Goal: Task Accomplishment & Management: Manage account settings

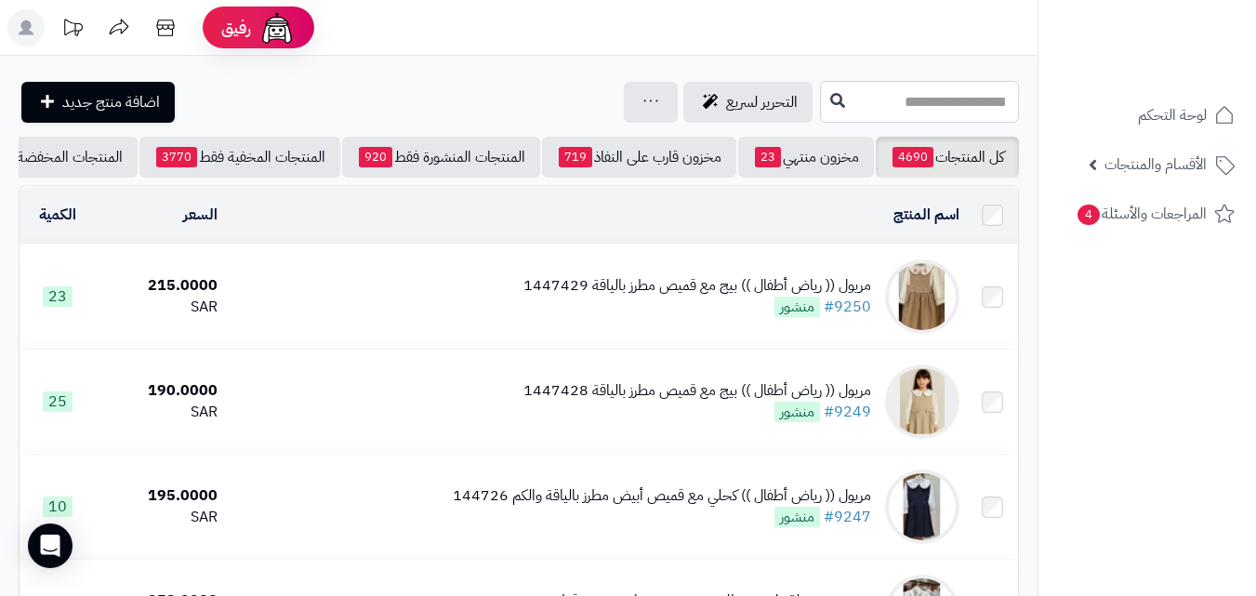
click at [854, 113] on input "text" at bounding box center [919, 102] width 199 height 42
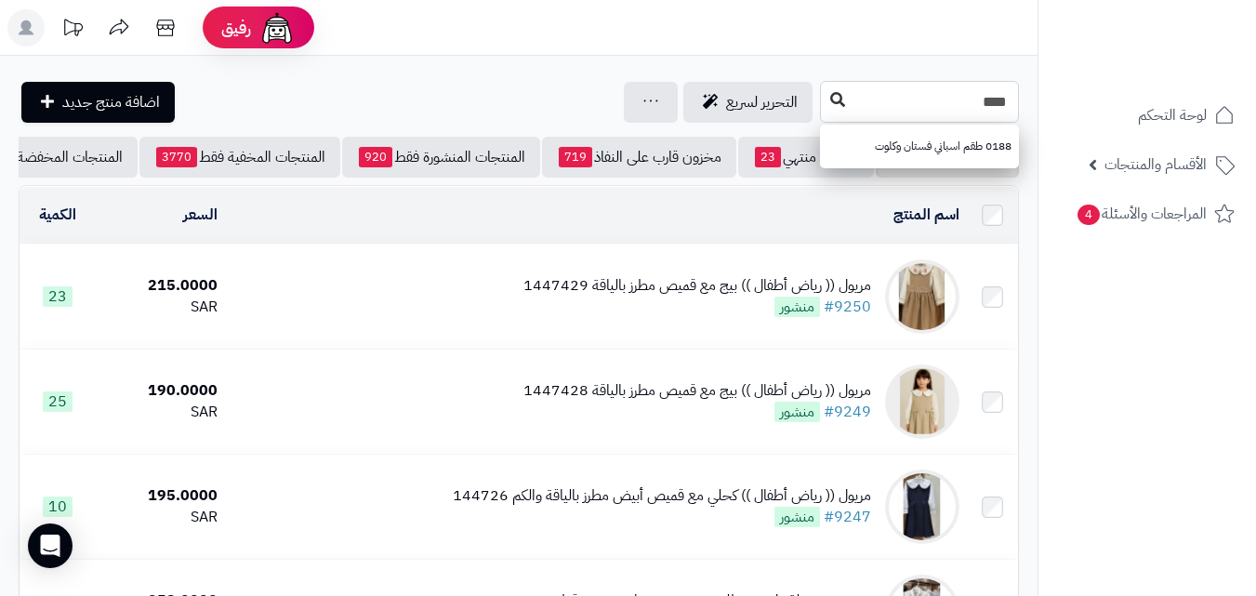
type input "****"
click at [830, 106] on icon at bounding box center [837, 99] width 15 height 15
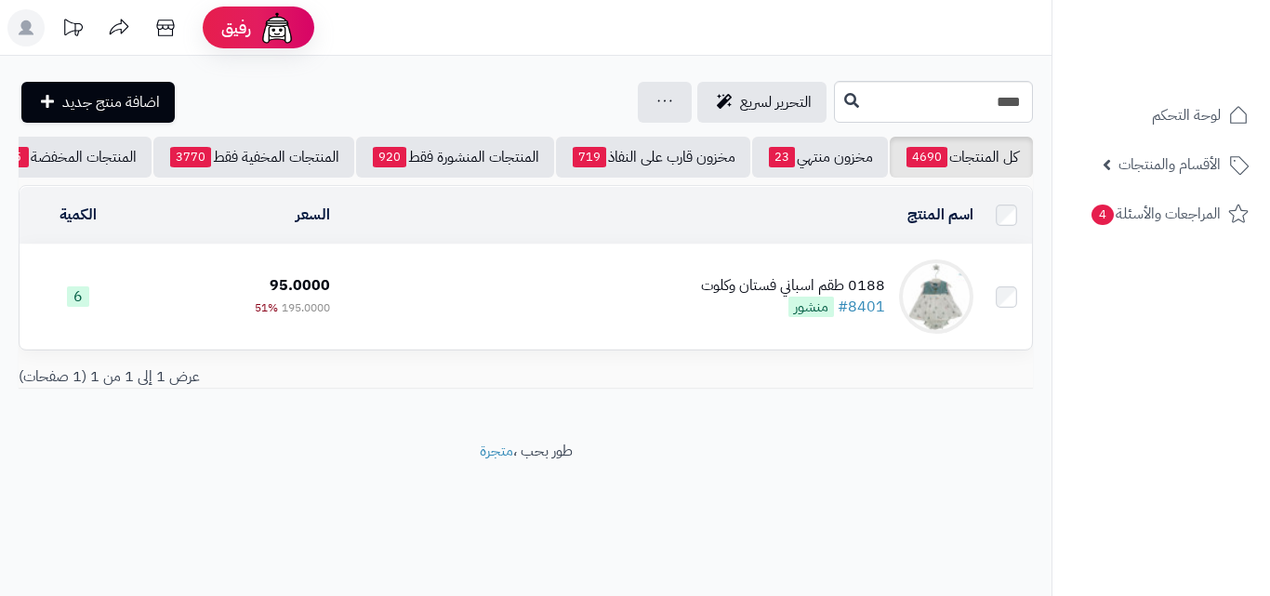
click at [566, 323] on td "0188 طقم اسباني فستان وكلوت #8401 منشور" at bounding box center [660, 297] width 644 height 104
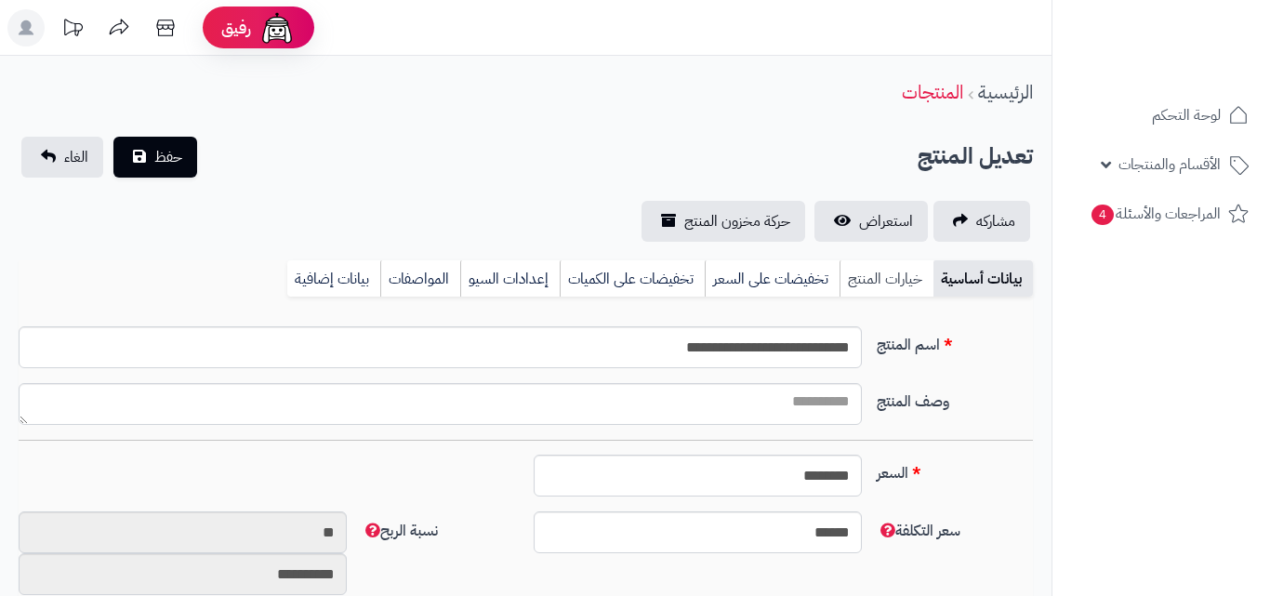
click at [840, 284] on link "خيارات المنتج" at bounding box center [887, 278] width 94 height 37
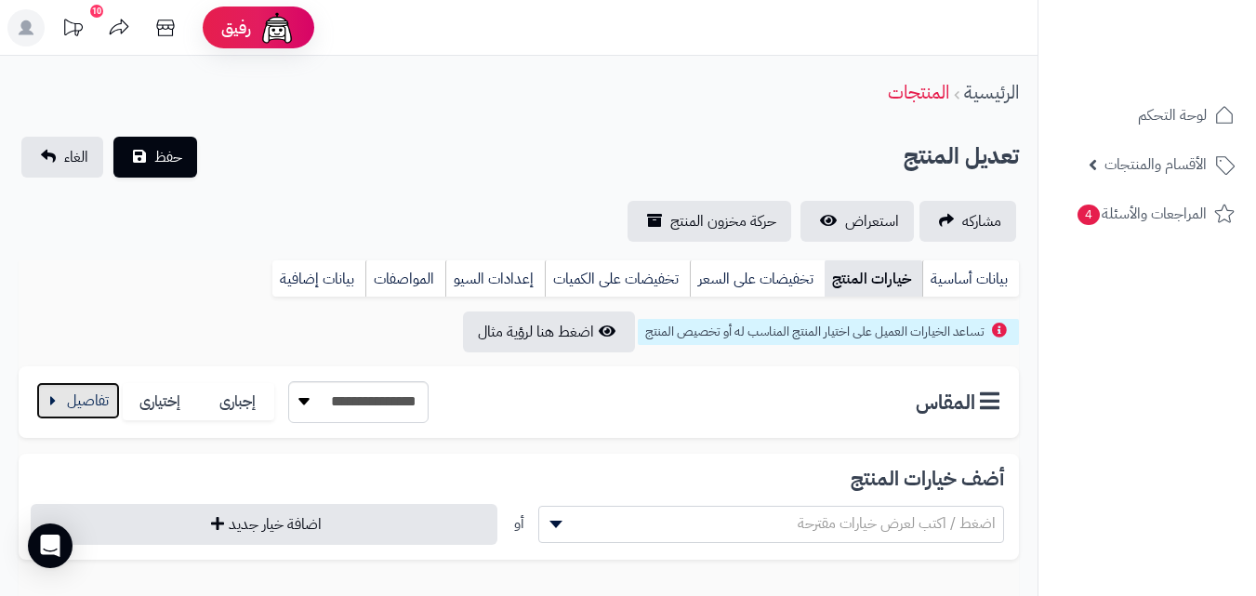
click at [89, 409] on button "button" at bounding box center [78, 400] width 84 height 37
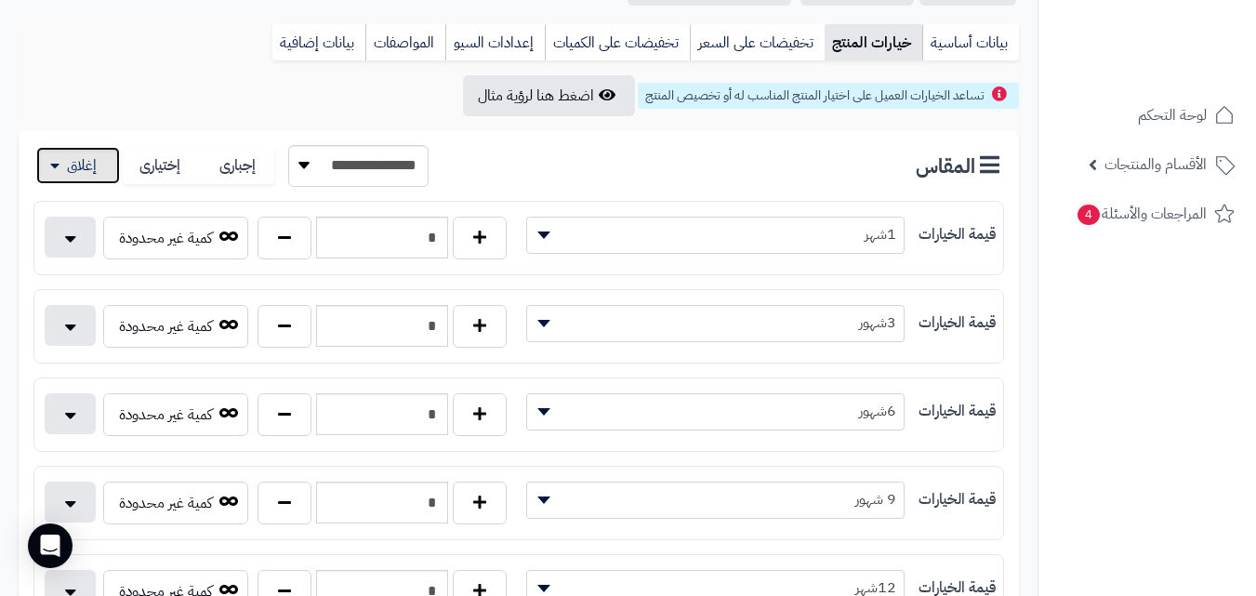
scroll to position [253, 0]
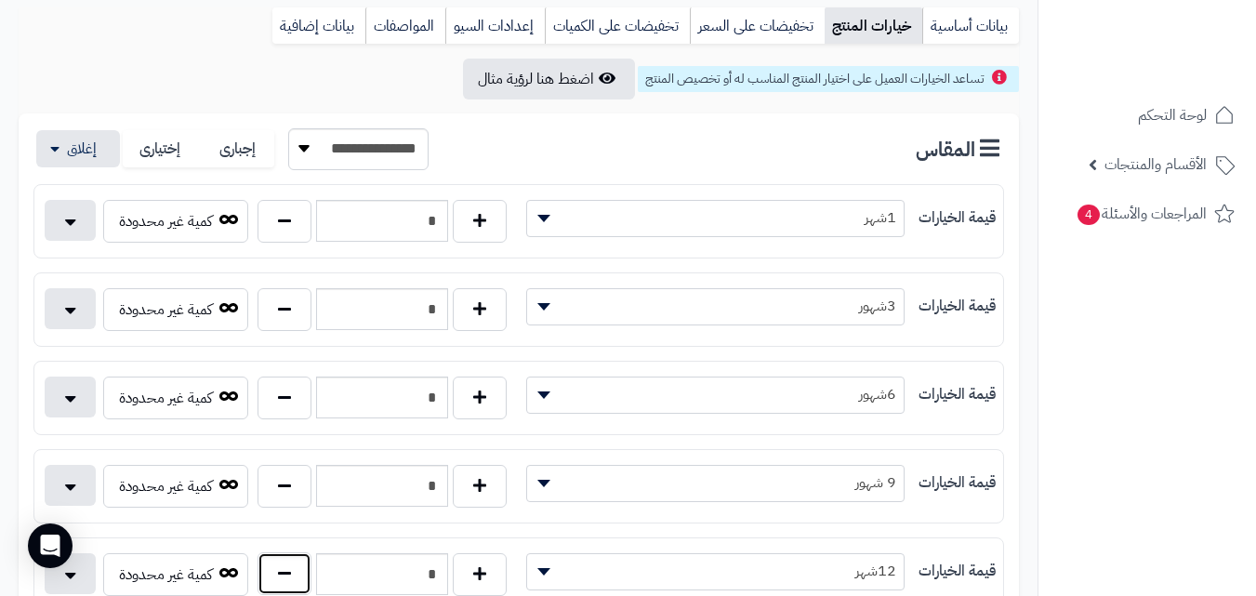
click at [286, 583] on button "button" at bounding box center [285, 573] width 54 height 43
type input "*"
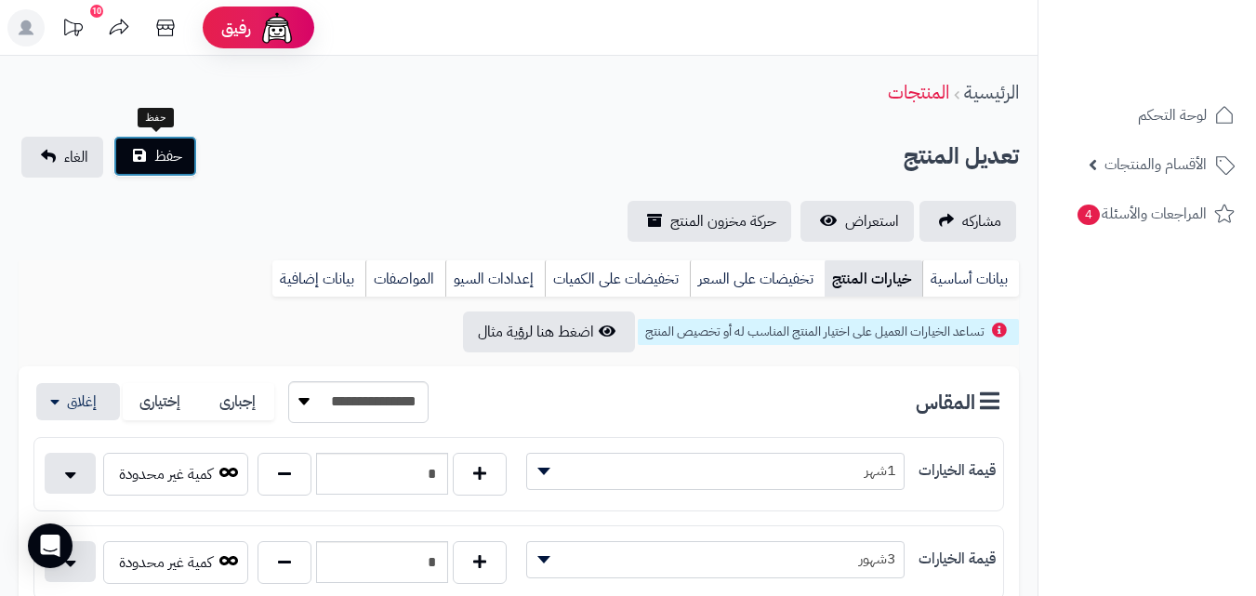
click at [147, 177] on div "حفظ الغاء" at bounding box center [109, 157] width 181 height 41
click at [167, 159] on span "حفظ" at bounding box center [168, 156] width 28 height 22
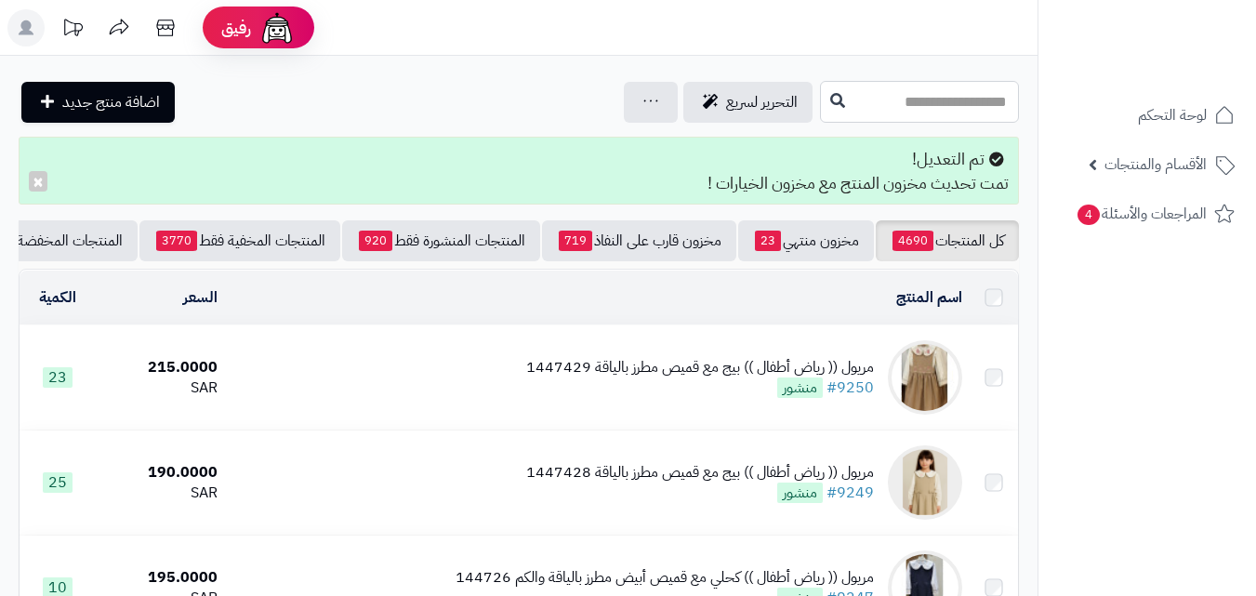
click at [931, 107] on input "text" at bounding box center [919, 102] width 199 height 42
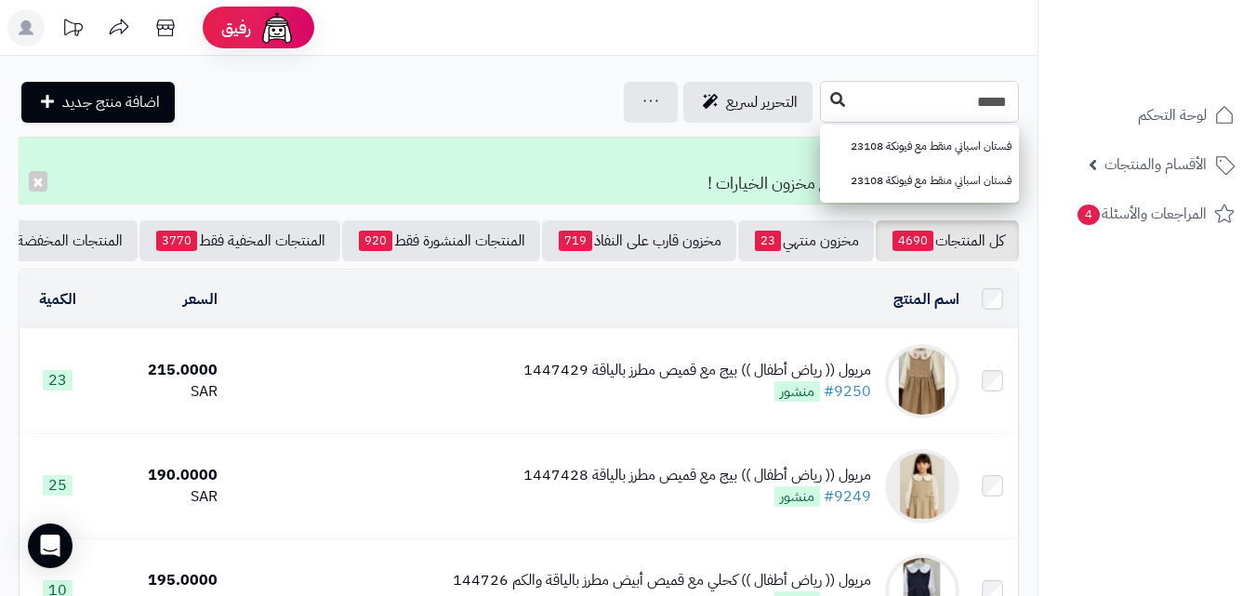
type input "*****"
click at [830, 104] on icon at bounding box center [837, 99] width 15 height 15
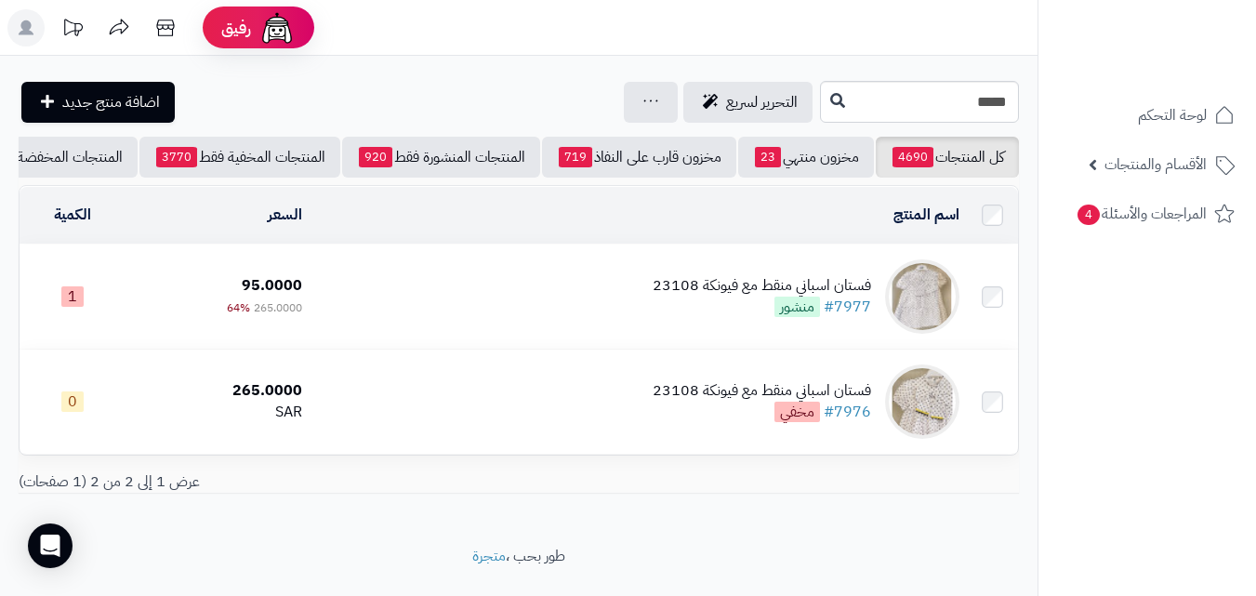
click at [638, 312] on td "فستان اسباني منقط مع فيونكة 23108 #7977 منشور" at bounding box center [638, 297] width 657 height 104
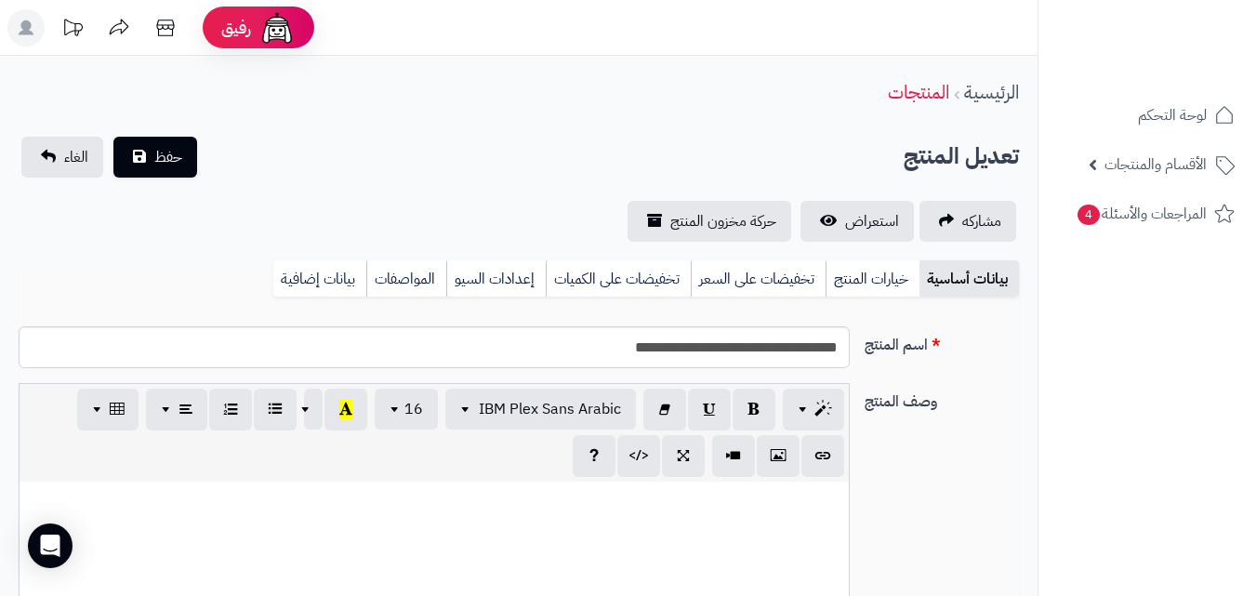
click at [895, 272] on link "خيارات المنتج" at bounding box center [873, 278] width 94 height 37
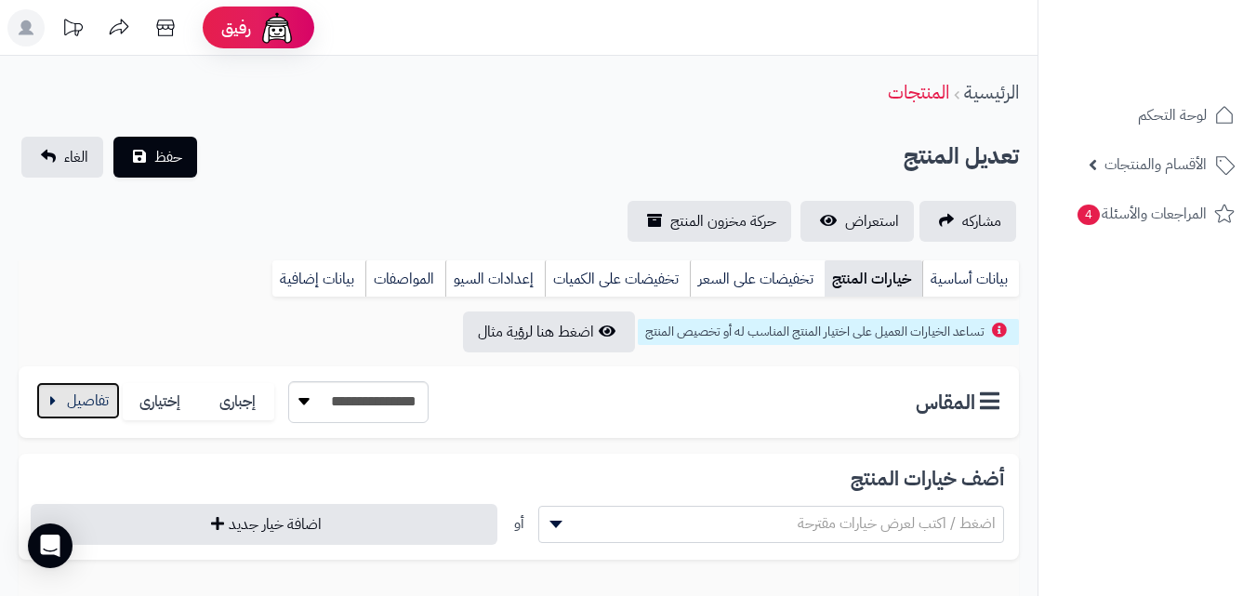
click at [67, 409] on button "button" at bounding box center [78, 400] width 84 height 37
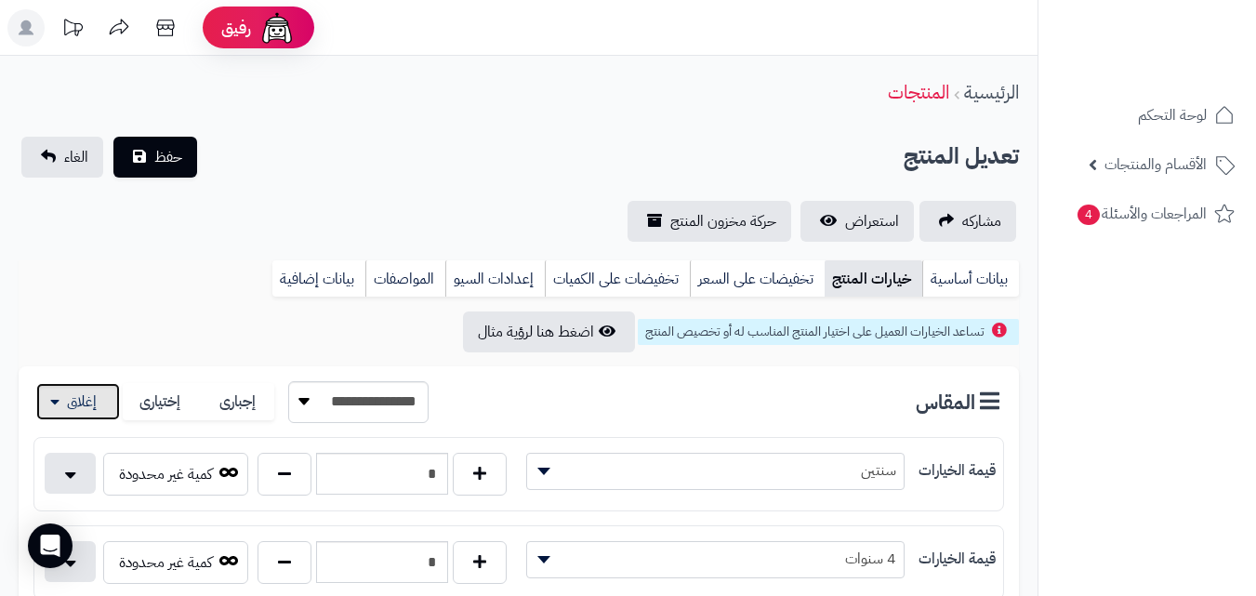
scroll to position [133, 0]
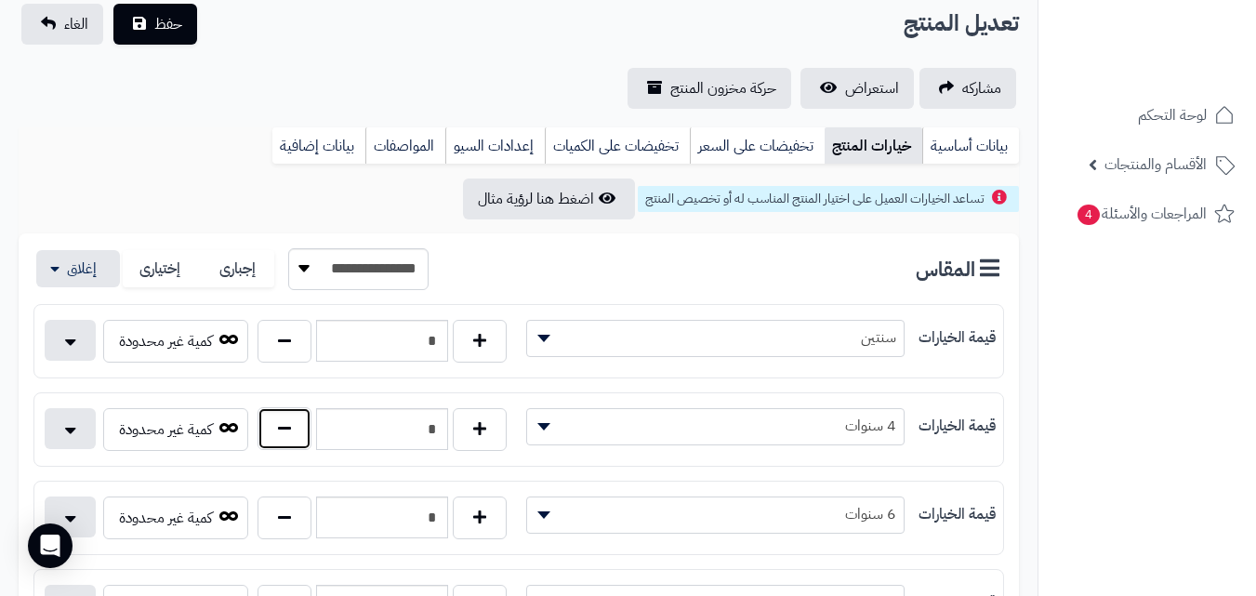
click at [294, 442] on button "button" at bounding box center [285, 428] width 54 height 43
type input "*"
click at [164, 40] on button "حفظ" at bounding box center [155, 23] width 84 height 41
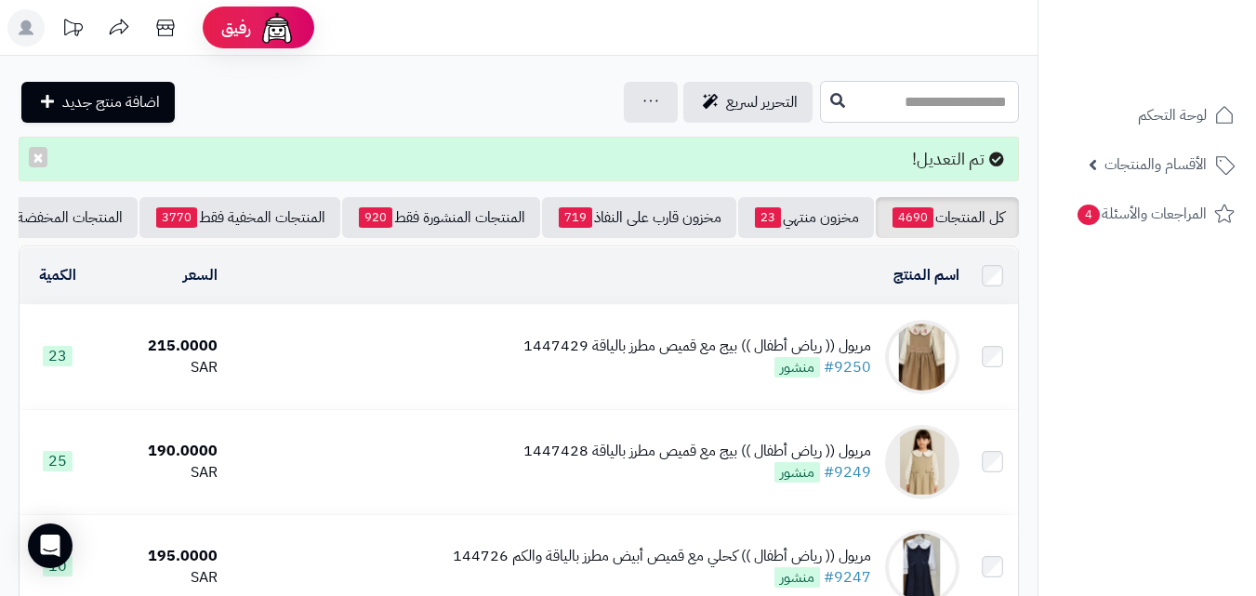
drag, startPoint x: 970, startPoint y: 110, endPoint x: 949, endPoint y: 99, distance: 24.1
click at [964, 107] on input "text" at bounding box center [919, 102] width 199 height 42
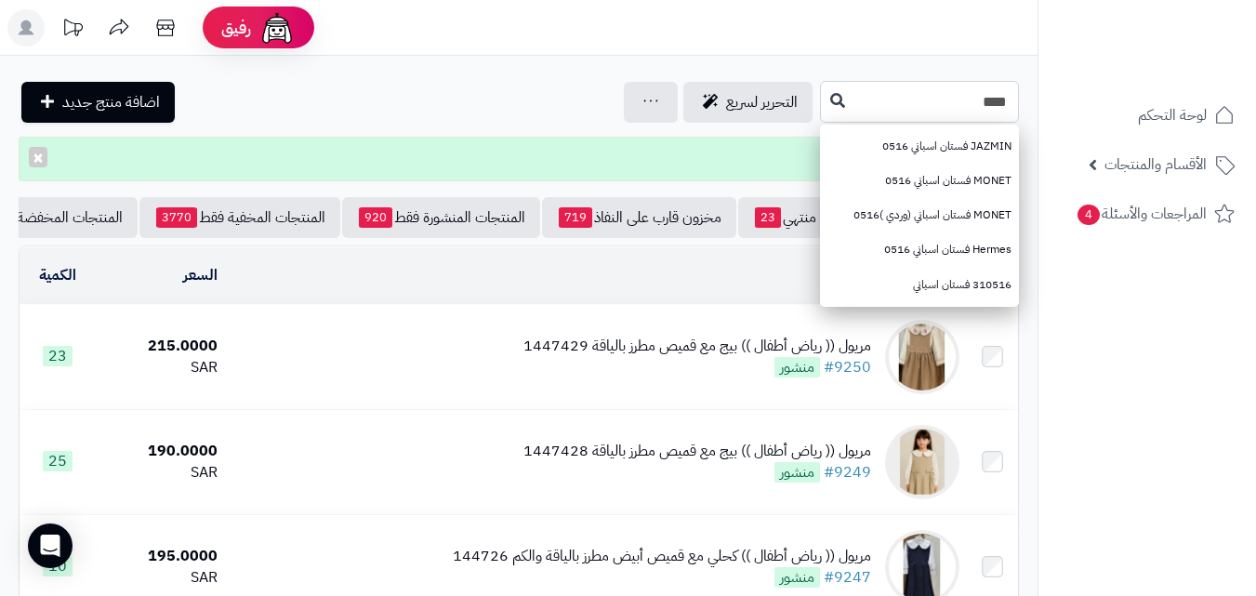
click at [820, 104] on input "****" at bounding box center [919, 102] width 199 height 42
type input "****"
click at [830, 99] on icon at bounding box center [837, 99] width 15 height 15
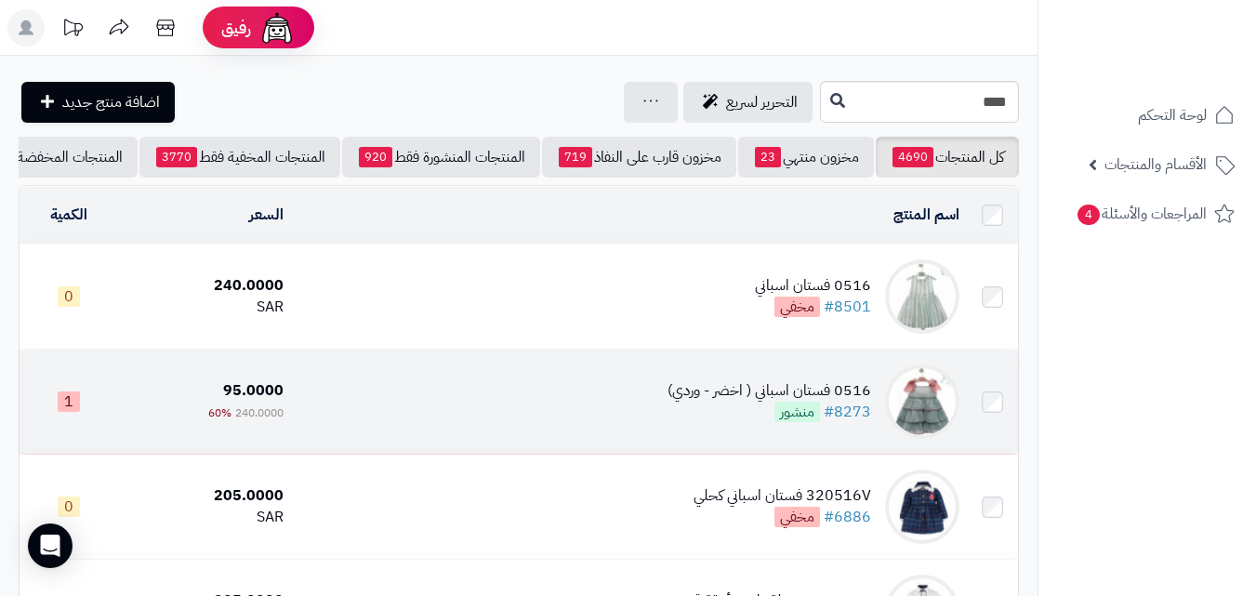
click at [488, 410] on td "0516 فستان اسباني ( اخضر - وردي) #8273 منشور" at bounding box center [629, 402] width 676 height 104
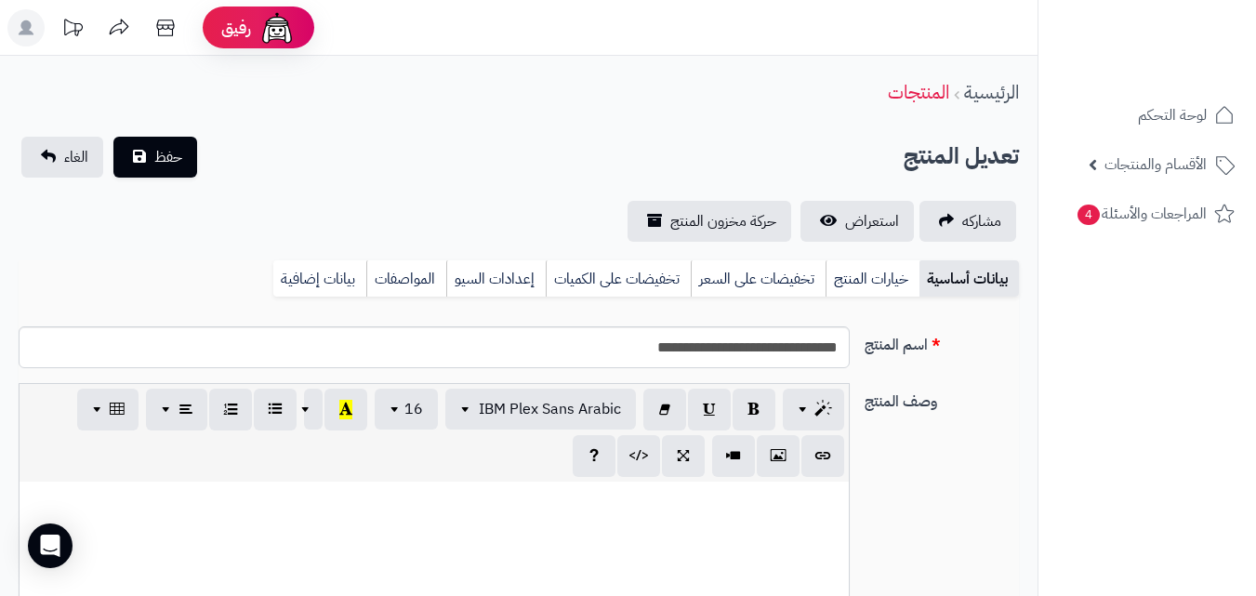
click at [883, 280] on link "خيارات المنتج" at bounding box center [873, 278] width 94 height 37
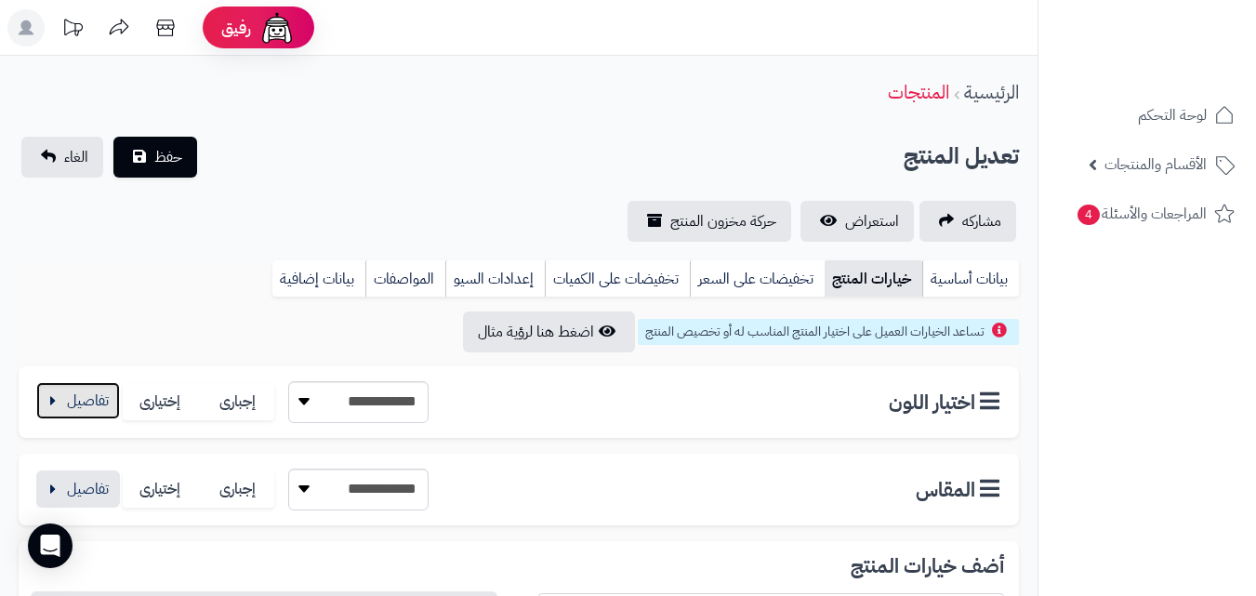
click at [73, 412] on button "button" at bounding box center [78, 400] width 84 height 37
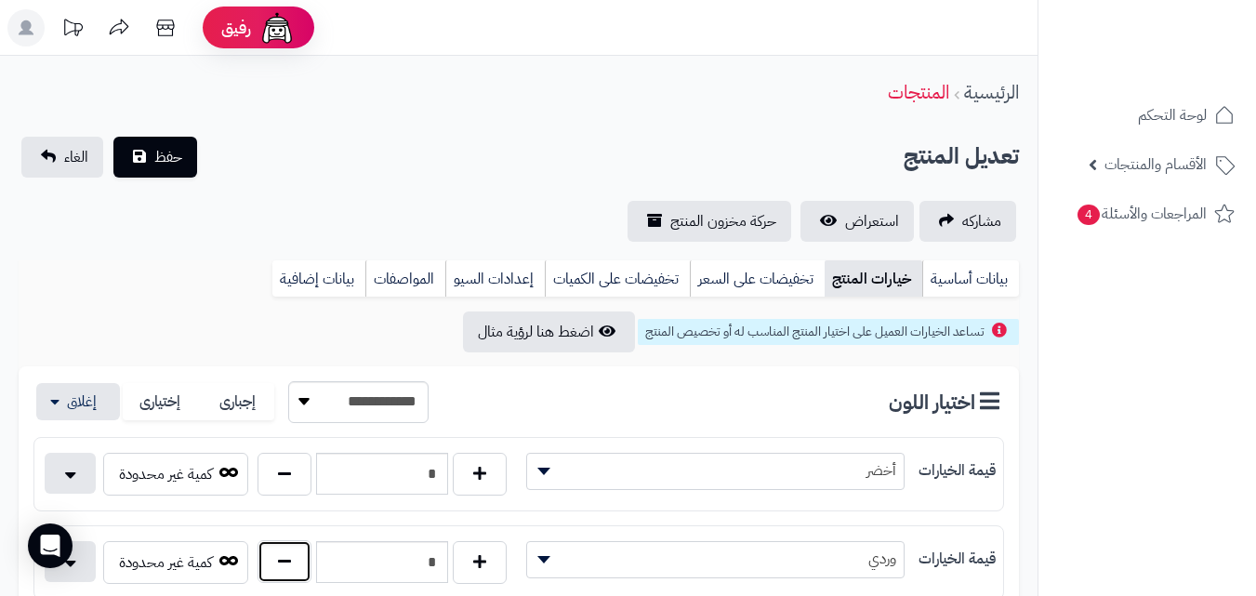
click at [311, 546] on button "button" at bounding box center [285, 561] width 54 height 43
type input "*"
click at [298, 565] on button "button" at bounding box center [285, 561] width 54 height 43
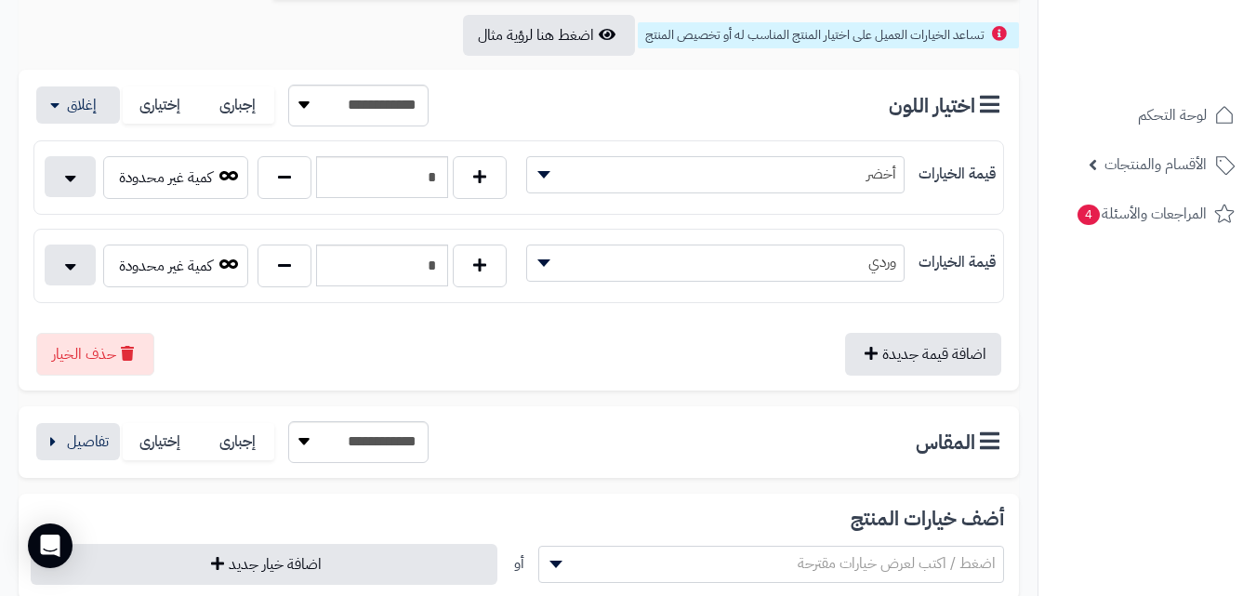
scroll to position [352, 0]
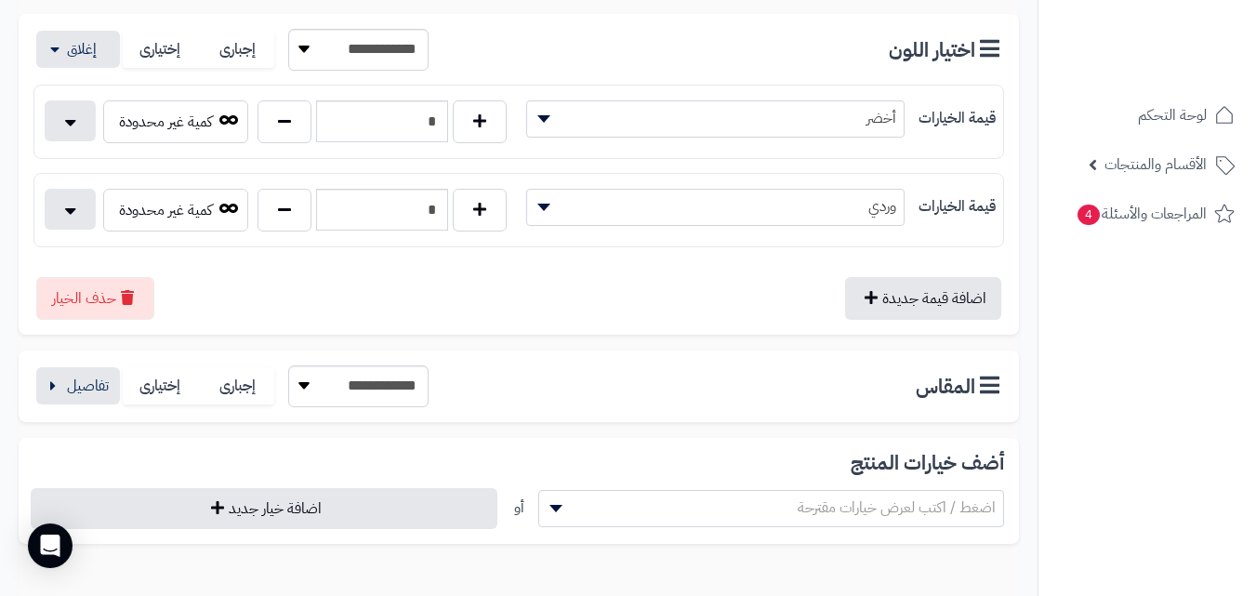
click at [100, 357] on div "**********" at bounding box center [519, 387] width 1001 height 72
click at [86, 387] on button "button" at bounding box center [78, 384] width 84 height 37
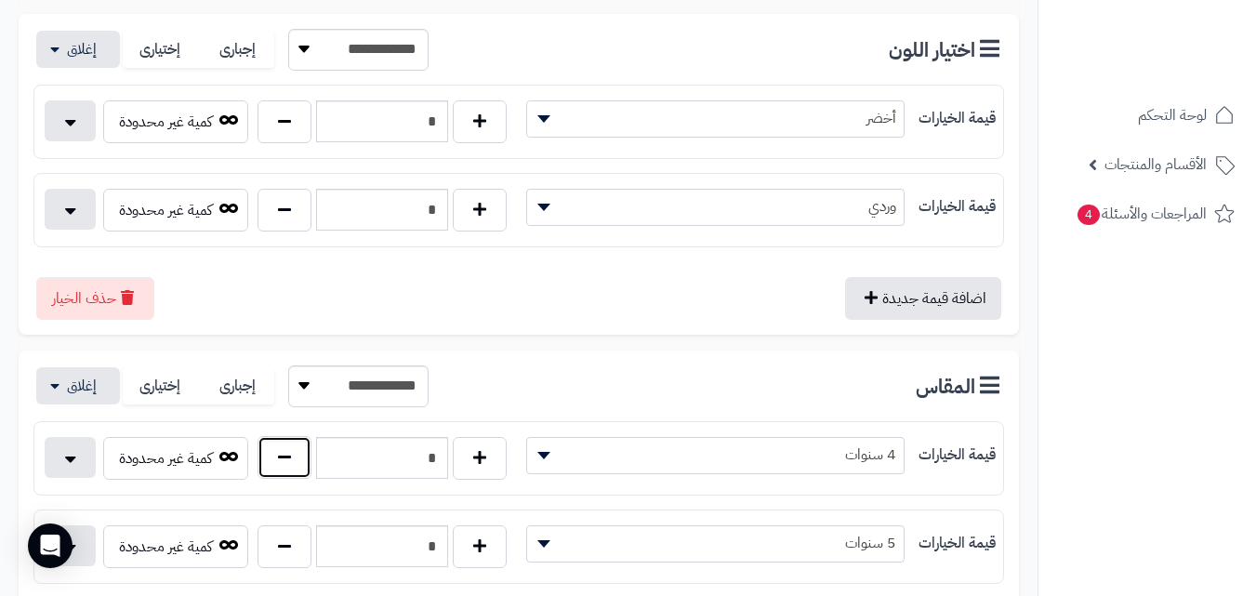
click at [293, 451] on button "button" at bounding box center [285, 457] width 54 height 43
type input "*"
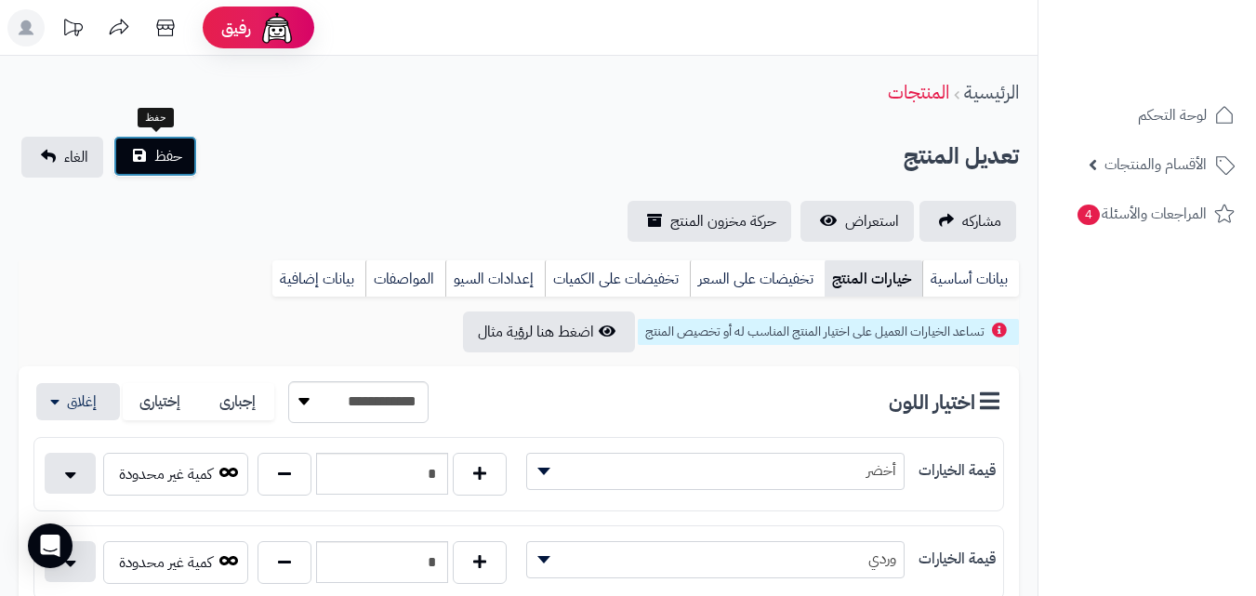
click at [137, 166] on button "حفظ" at bounding box center [155, 156] width 84 height 41
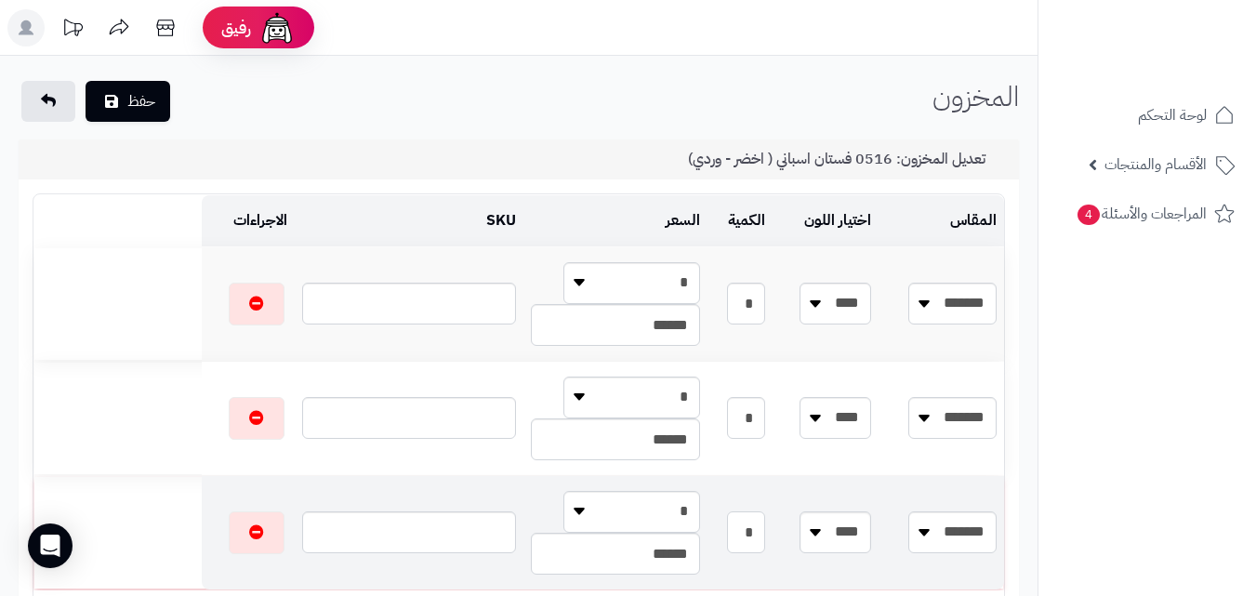
drag, startPoint x: 747, startPoint y: 538, endPoint x: 889, endPoint y: 550, distance: 142.7
click at [889, 550] on tr "******* ******* **** **** * * * ******" at bounding box center [518, 532] width 971 height 113
type input "*"
click at [77, 114] on div "حفظ" at bounding box center [96, 101] width 154 height 41
click at [114, 96] on icon "submit" at bounding box center [111, 100] width 13 height 15
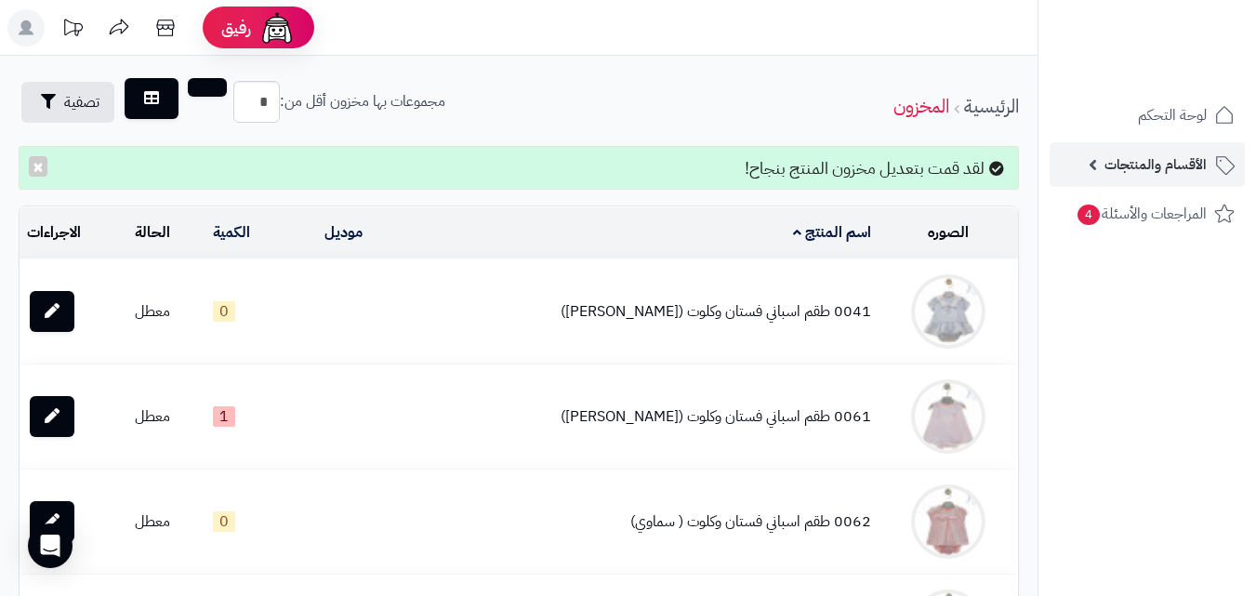
click at [1186, 183] on link "الأقسام والمنتجات" at bounding box center [1147, 164] width 195 height 45
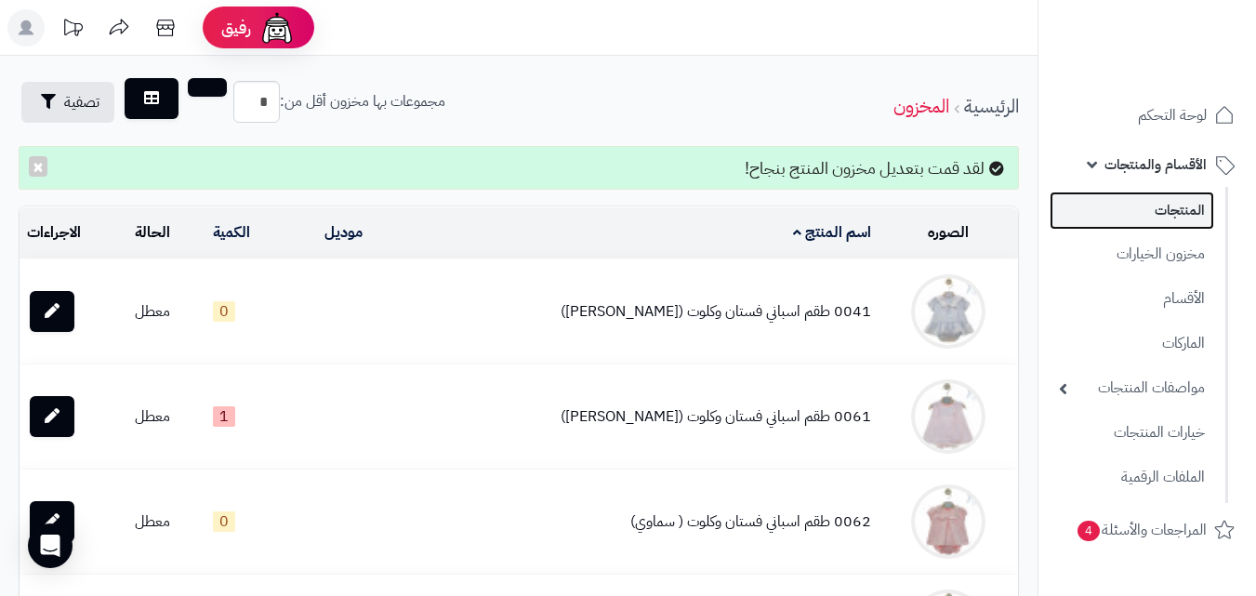
click at [1170, 206] on link "المنتجات" at bounding box center [1132, 211] width 165 height 38
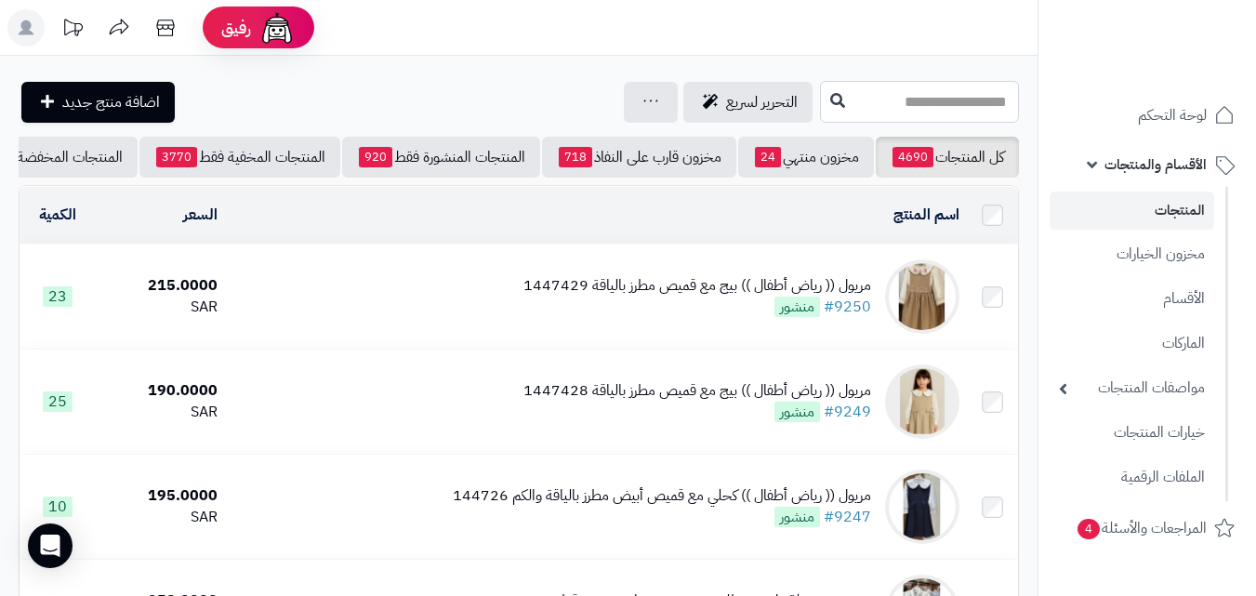
click at [888, 106] on input "text" at bounding box center [919, 102] width 199 height 42
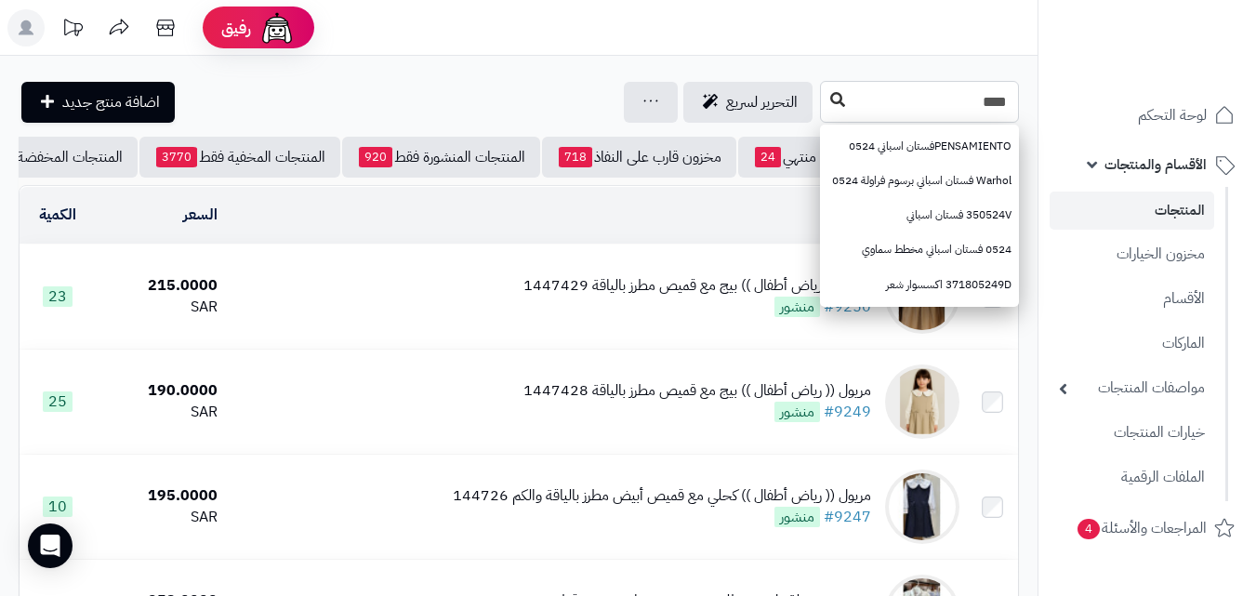
type input "****"
click at [824, 110] on button at bounding box center [838, 100] width 28 height 35
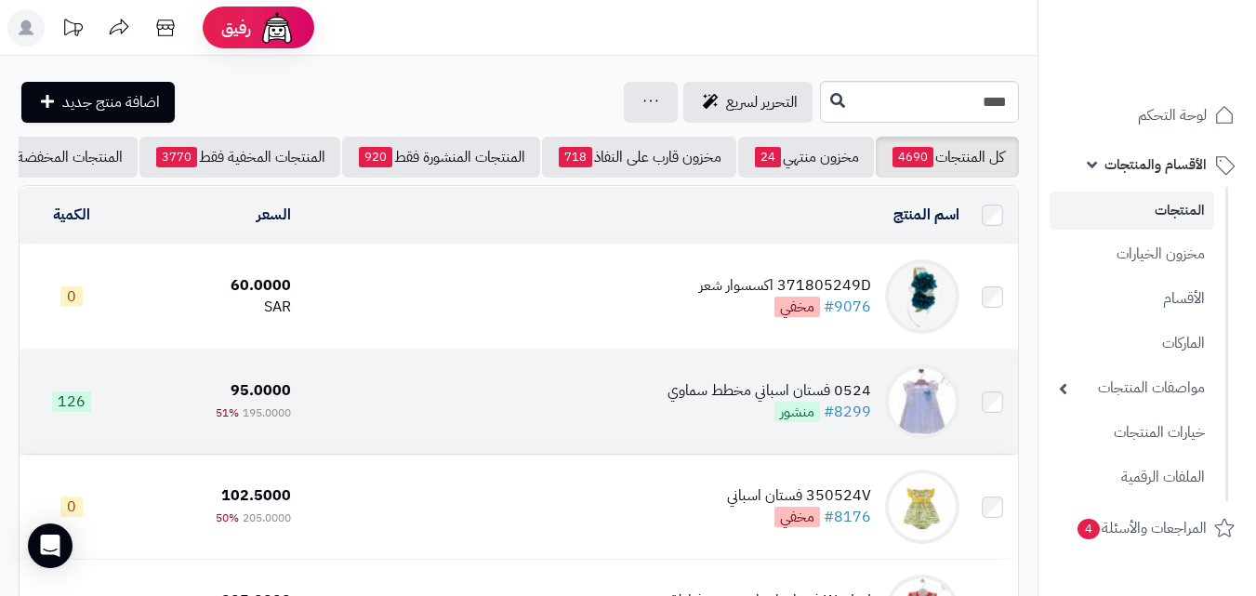
click at [727, 439] on td "0524 فستان اسباني مخطط سماوي #8299 منشور" at bounding box center [633, 402] width 669 height 104
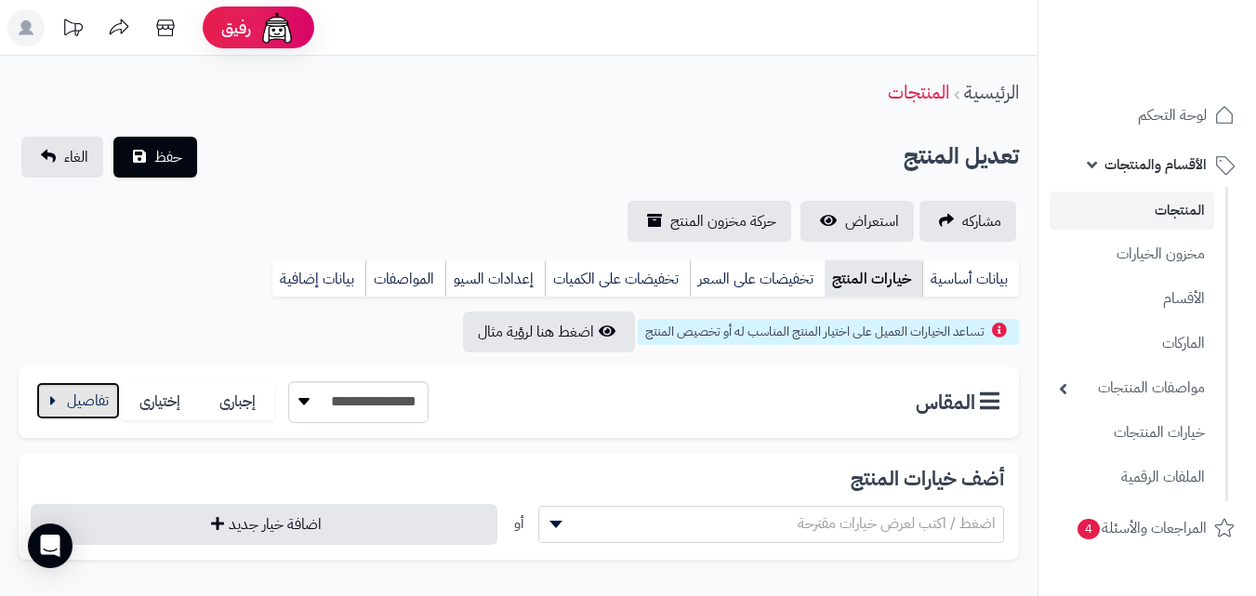
click at [59, 394] on button "button" at bounding box center [78, 400] width 84 height 37
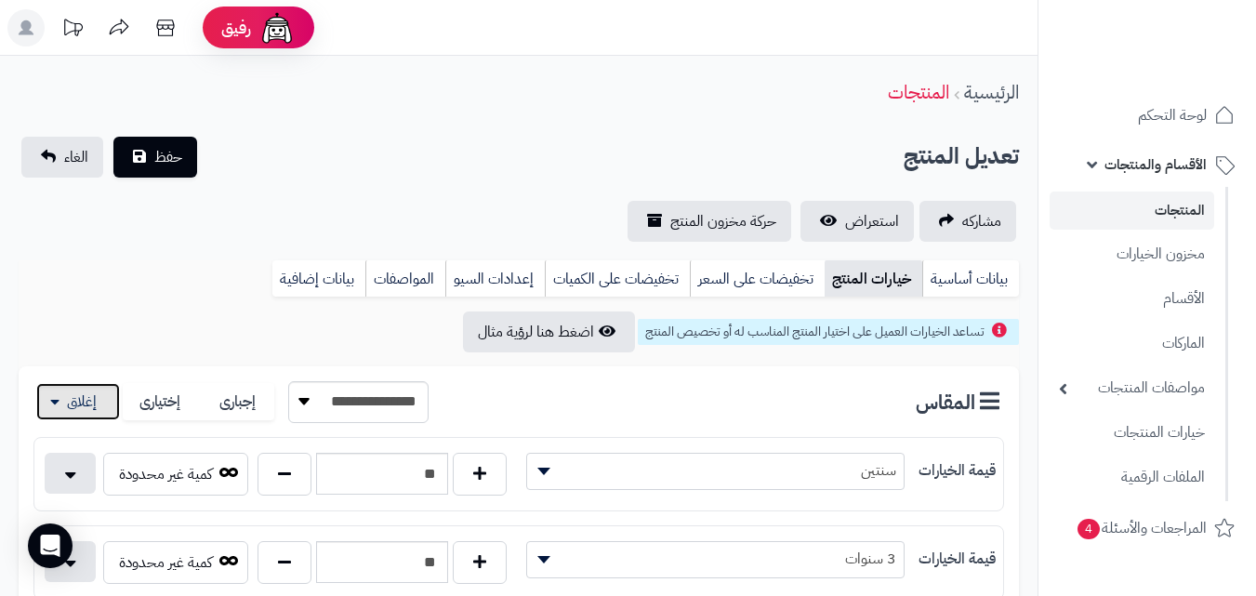
scroll to position [521, 0]
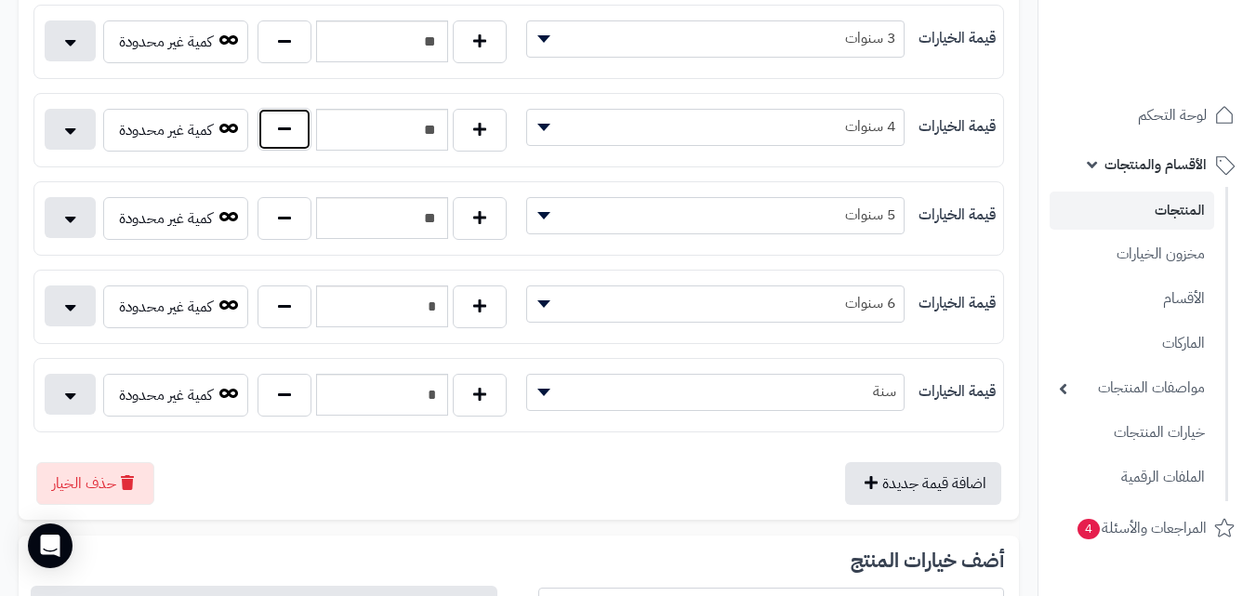
click at [304, 149] on button "button" at bounding box center [285, 129] width 54 height 43
type input "**"
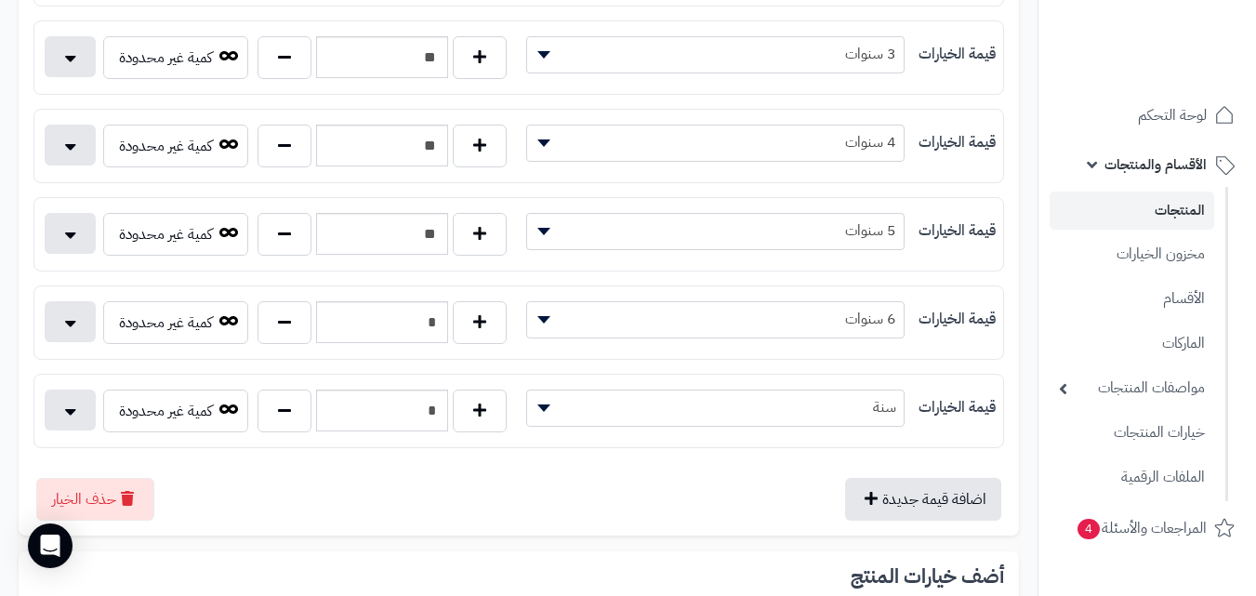
scroll to position [0, 0]
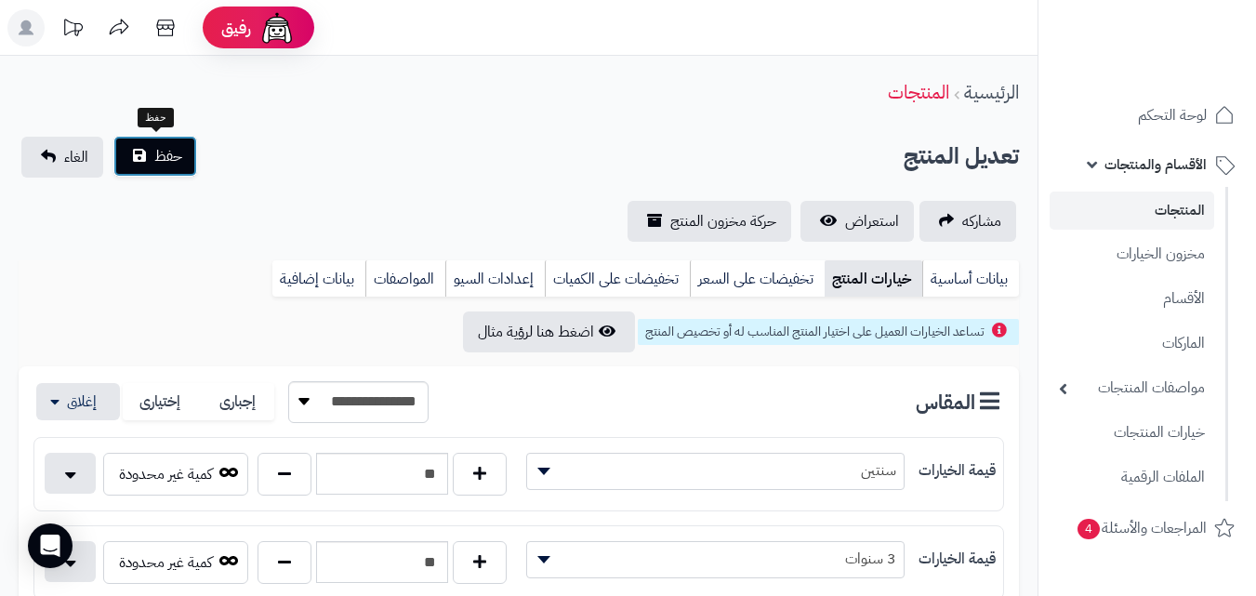
click at [185, 139] on button "حفظ" at bounding box center [155, 156] width 84 height 41
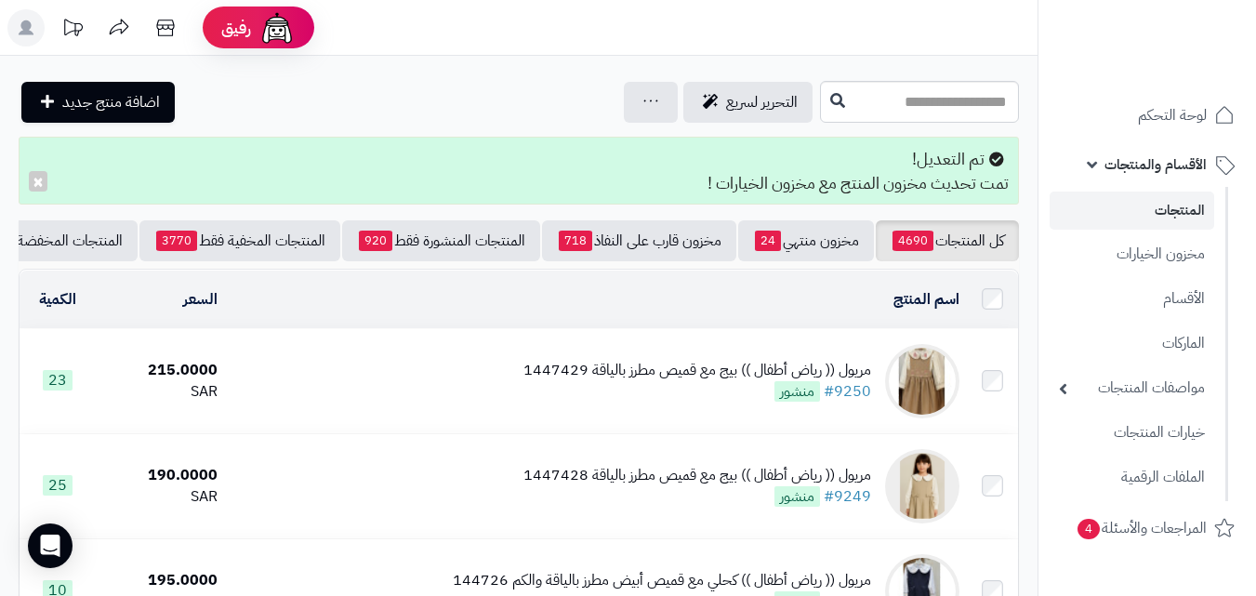
click at [906, 152] on div "تم التعديل! تمت تحديث مخزون المنتج مع مخزون الخيارات ! ×" at bounding box center [519, 171] width 1001 height 68
click at [854, 90] on input "text" at bounding box center [919, 102] width 199 height 42
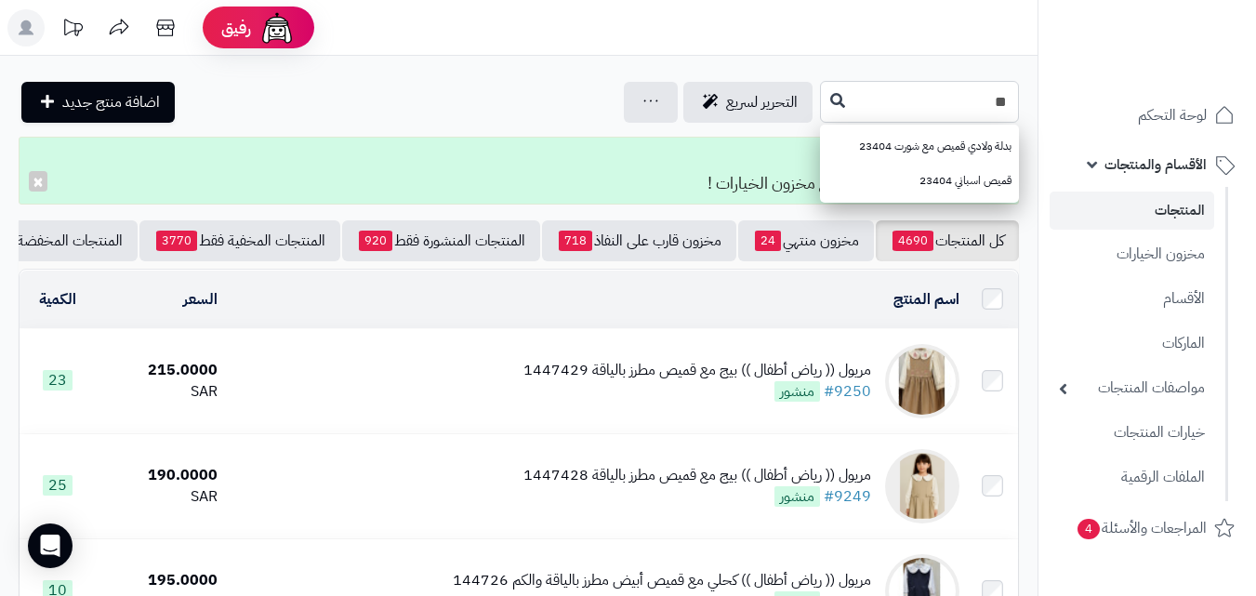
type input "*"
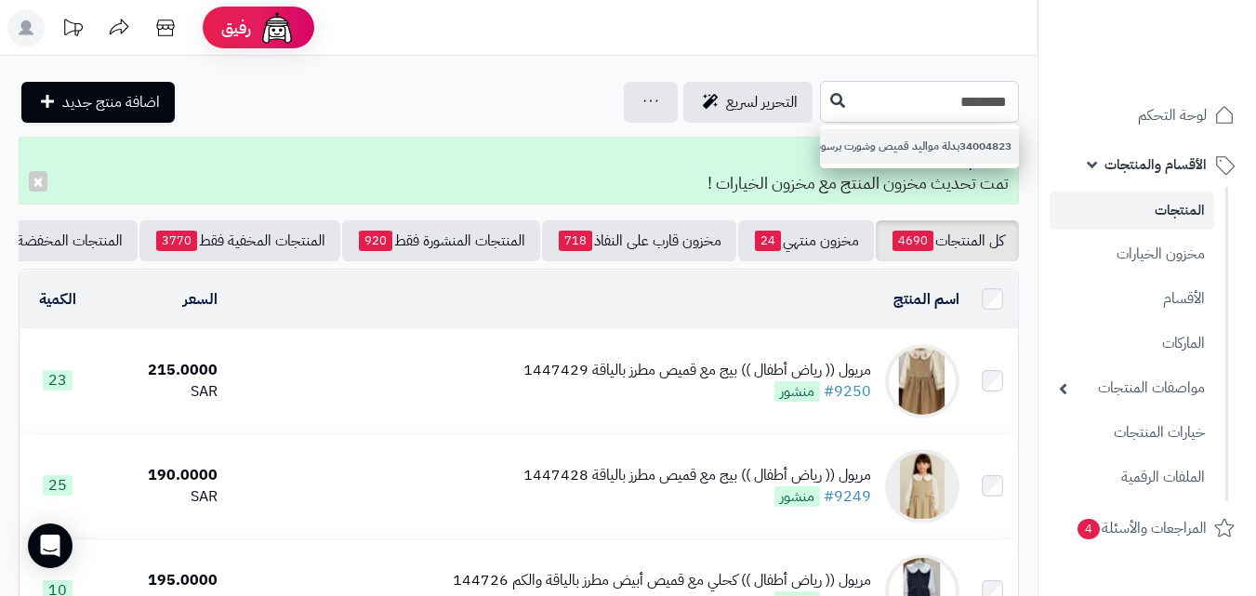
type input "********"
click at [820, 144] on link "34004823بدلة مواليد قميص وشورت برسومات لطيفة" at bounding box center [919, 146] width 199 height 34
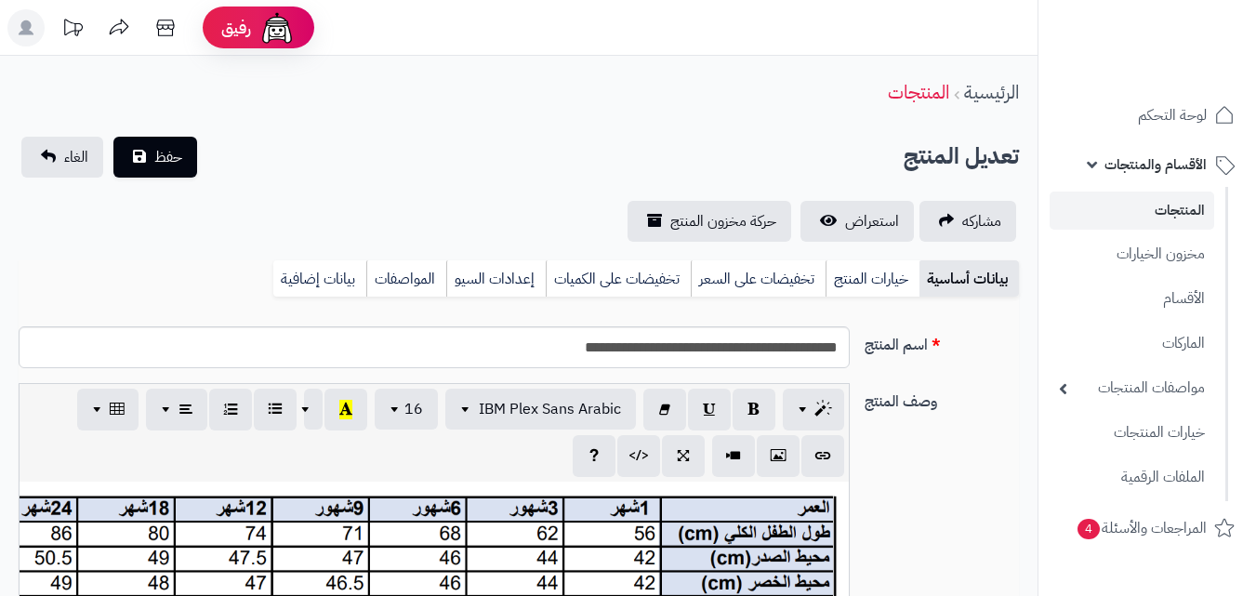
scroll to position [200, 0]
click at [852, 268] on link "خيارات المنتج" at bounding box center [873, 278] width 94 height 37
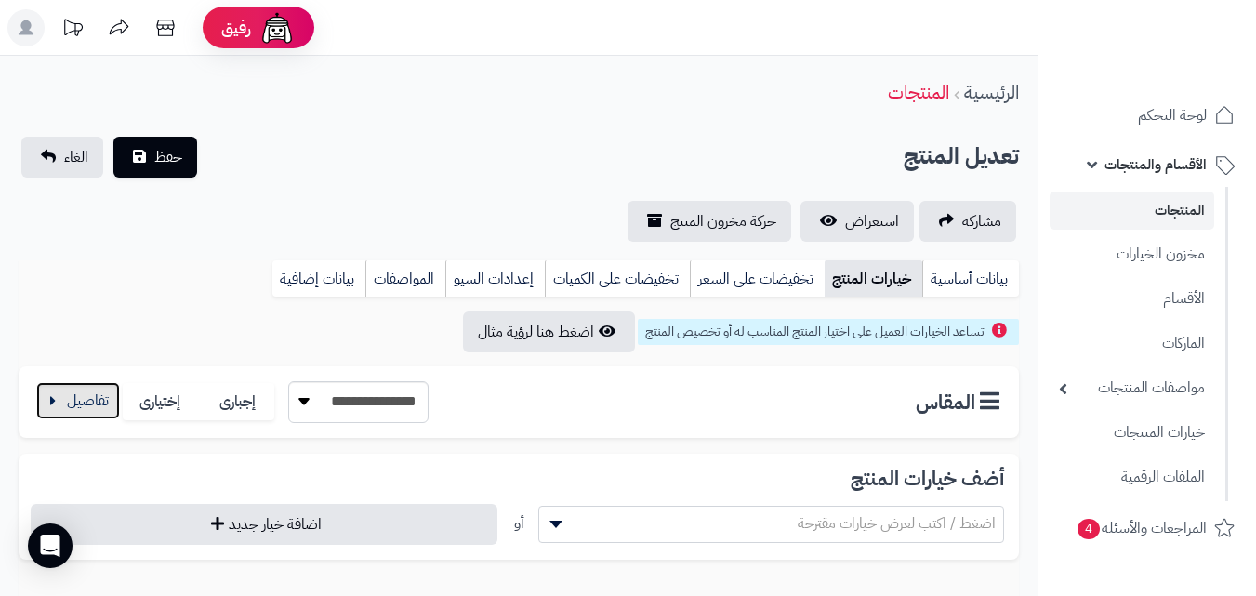
click at [84, 394] on button "button" at bounding box center [78, 400] width 84 height 37
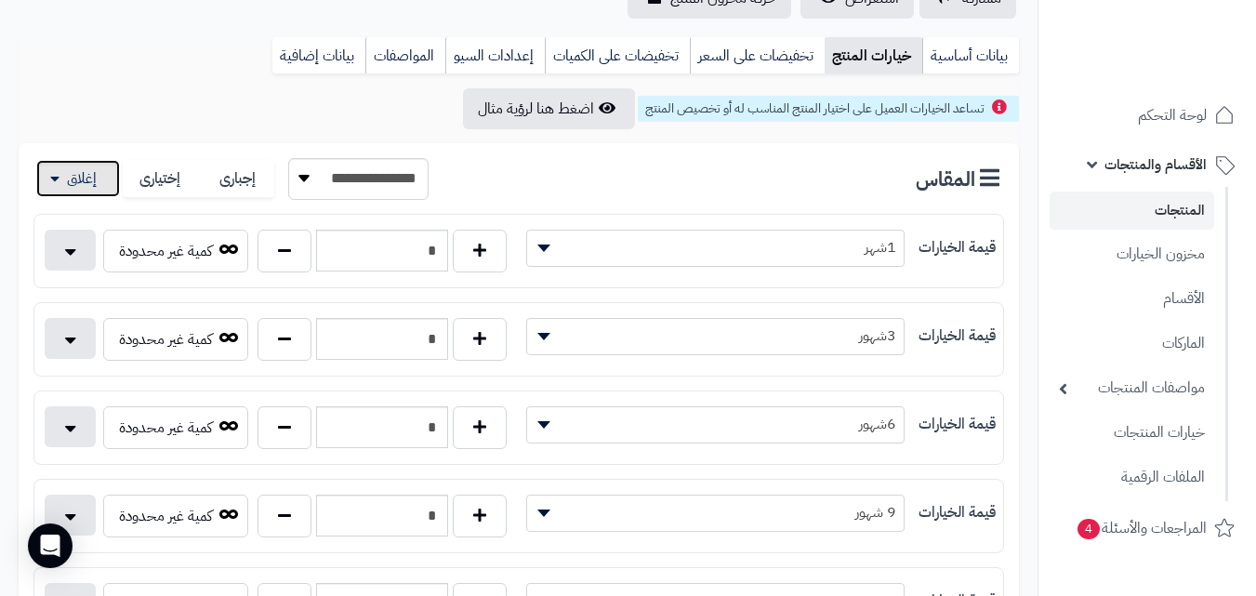
scroll to position [253, 0]
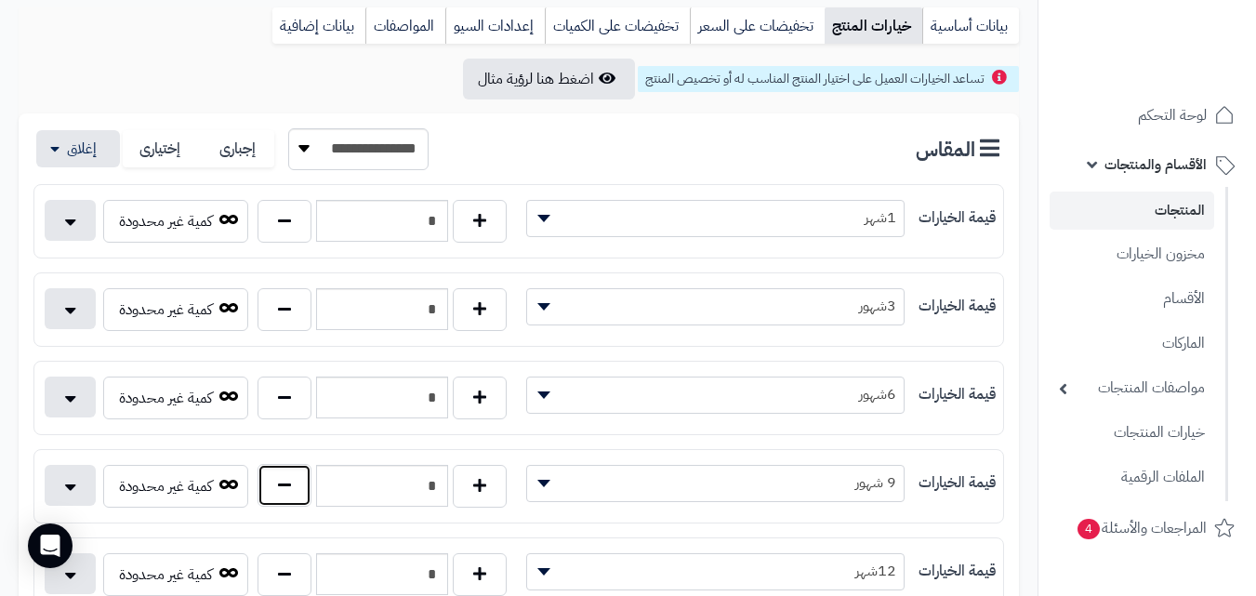
click at [283, 482] on button "button" at bounding box center [285, 485] width 54 height 43
type input "*"
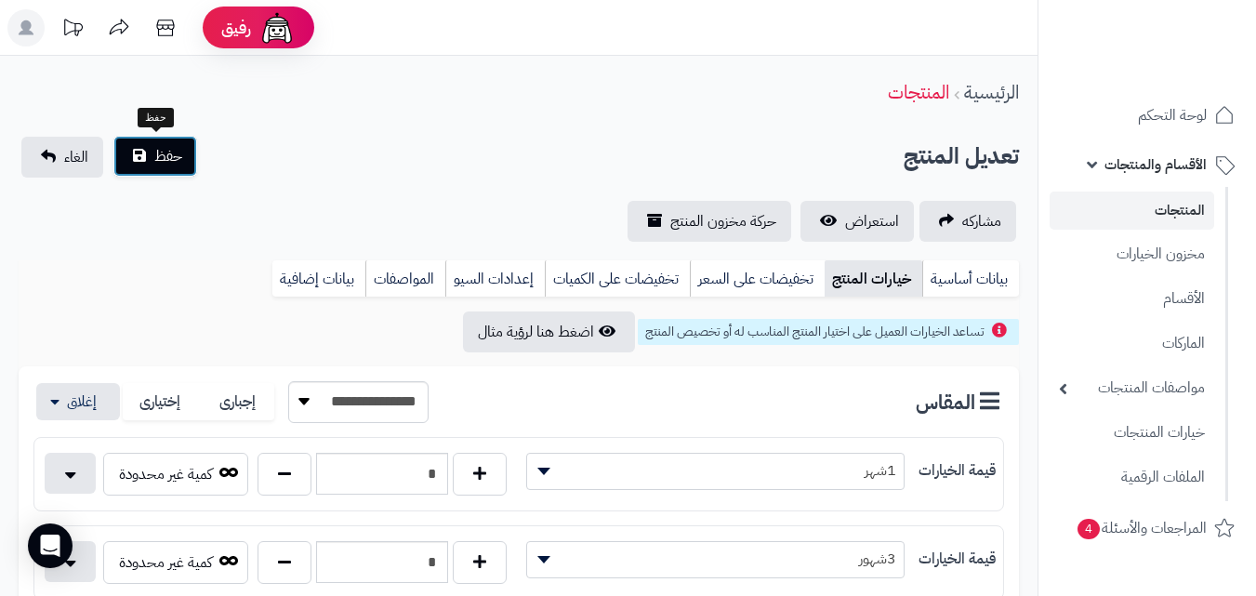
click at [163, 157] on span "حفظ" at bounding box center [168, 156] width 28 height 22
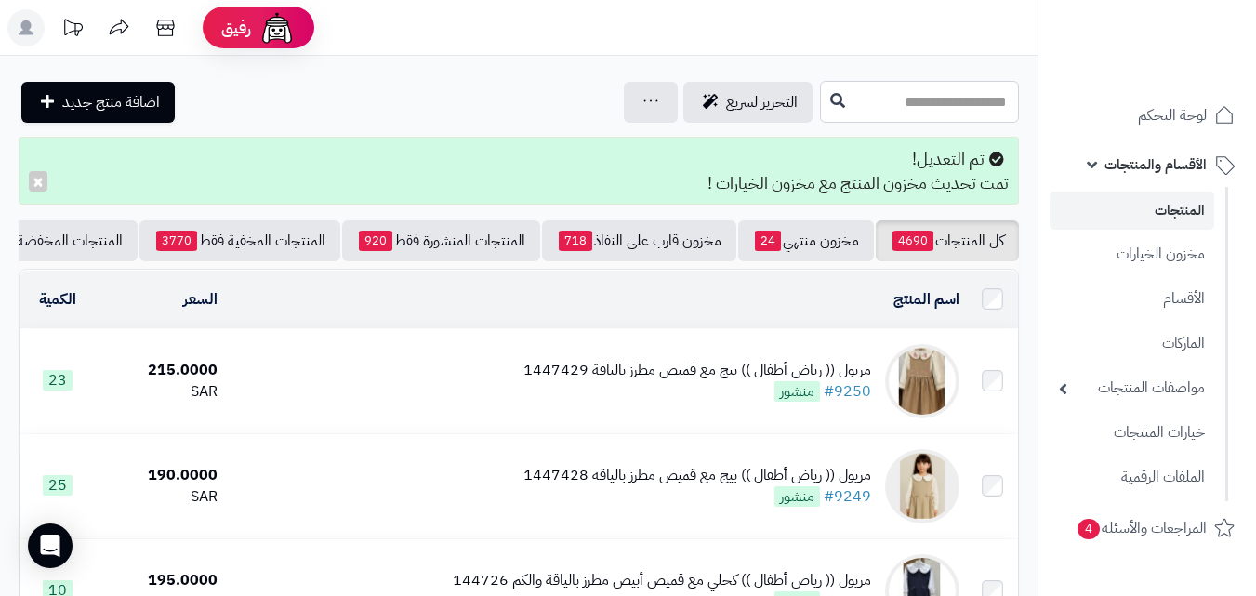
click at [866, 90] on input "text" at bounding box center [919, 102] width 199 height 42
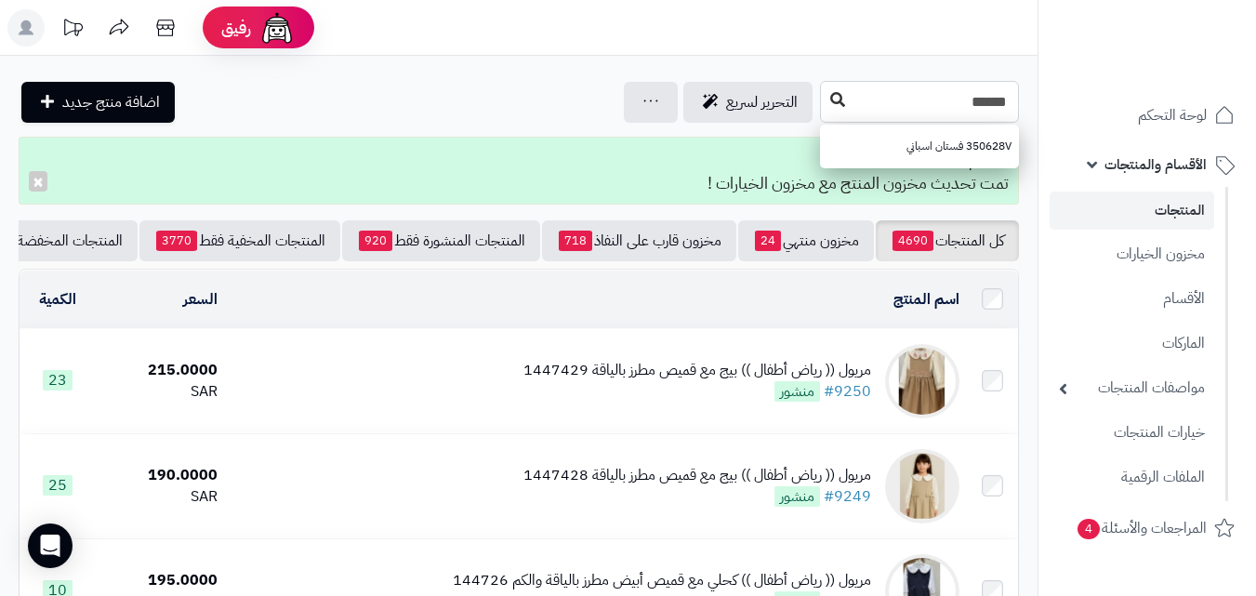
type input "******"
click at [824, 107] on button at bounding box center [838, 100] width 28 height 35
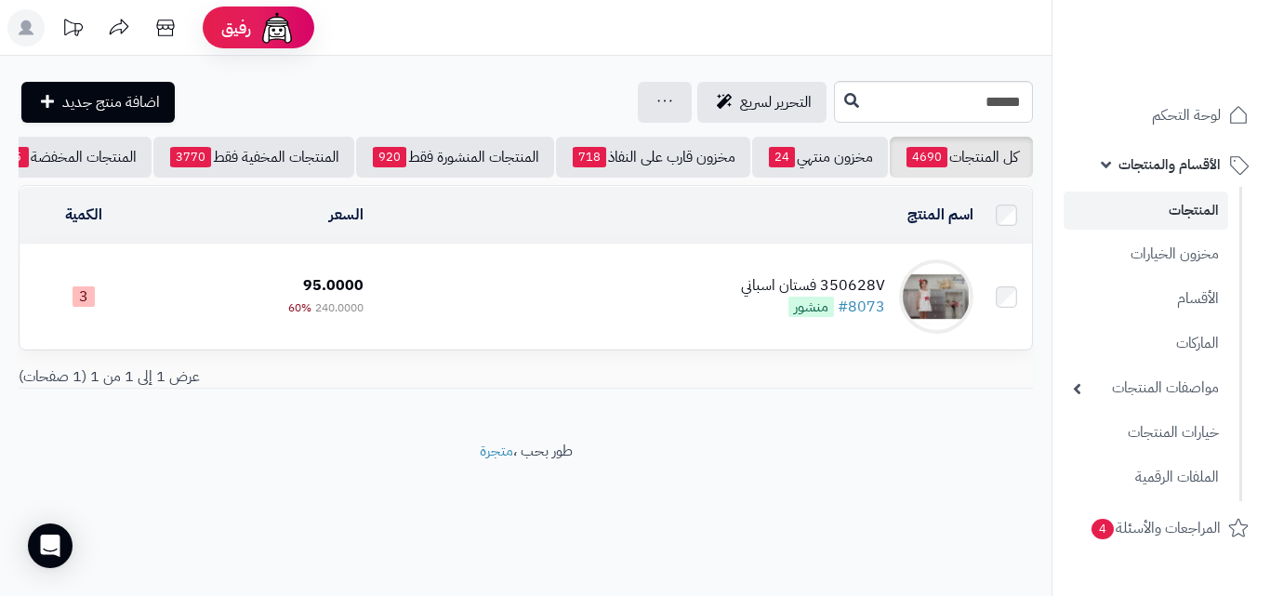
click at [655, 307] on td "350628V فستان اسباني #8073 منشور" at bounding box center [676, 297] width 610 height 104
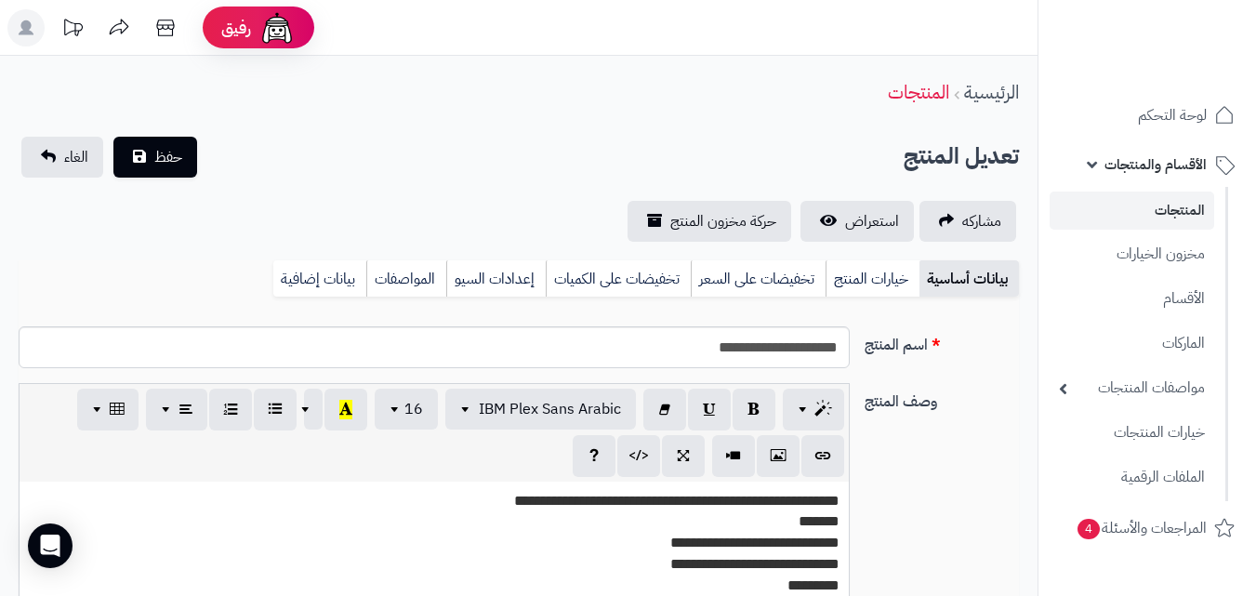
scroll to position [293, 0]
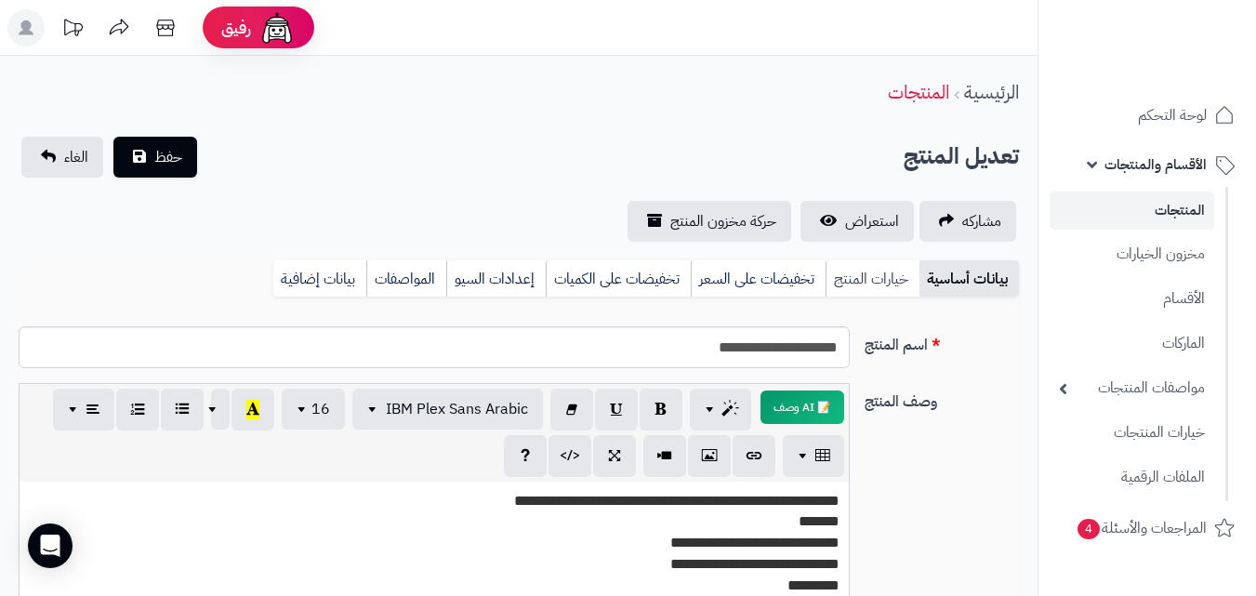
click at [869, 279] on link "خيارات المنتج" at bounding box center [873, 278] width 94 height 37
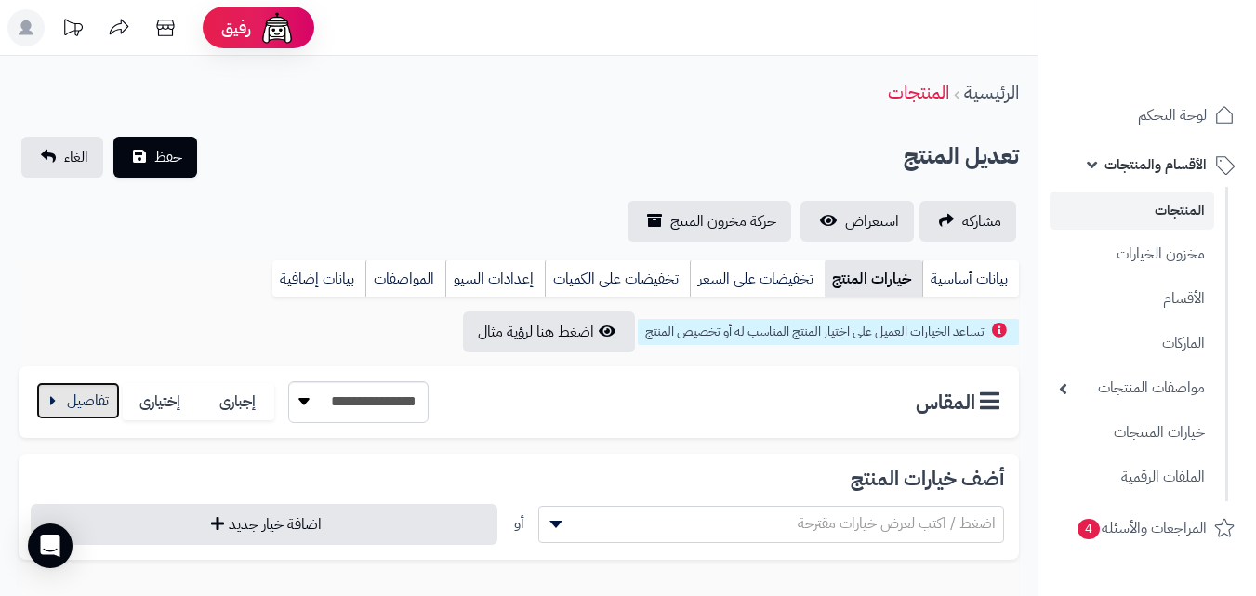
click at [112, 398] on button "button" at bounding box center [78, 400] width 84 height 37
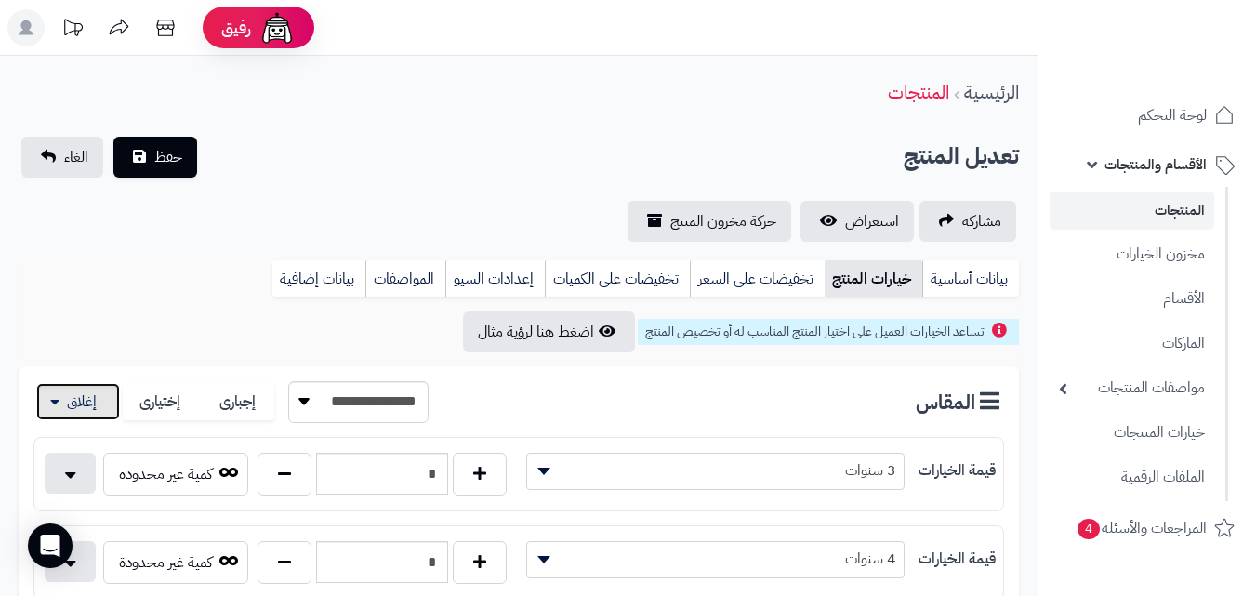
scroll to position [471, 0]
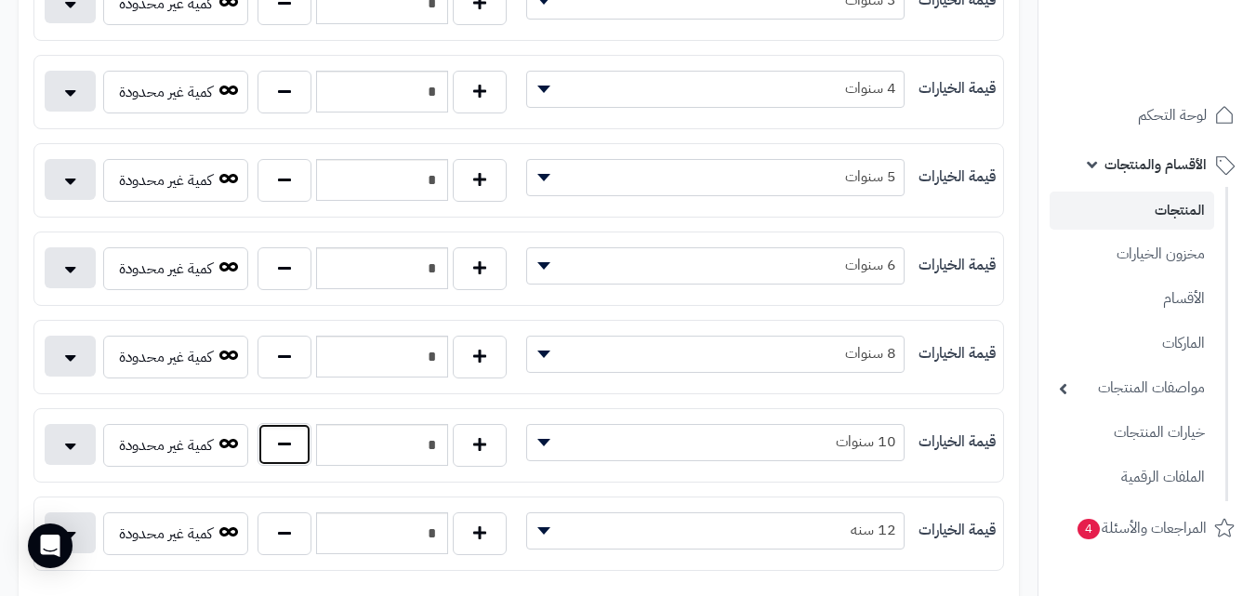
click at [277, 459] on button "button" at bounding box center [285, 444] width 54 height 43
type input "*"
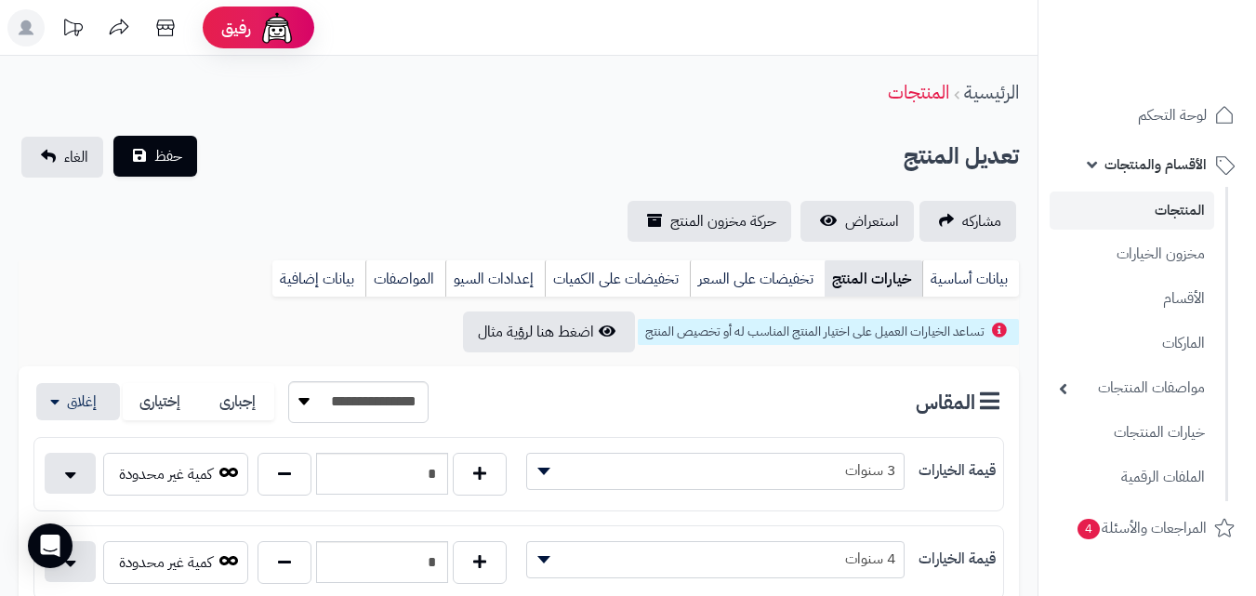
click at [200, 164] on div "تعديل المنتج حفظ الغاء" at bounding box center [519, 157] width 1001 height 41
click at [165, 156] on span "حفظ" at bounding box center [168, 156] width 28 height 22
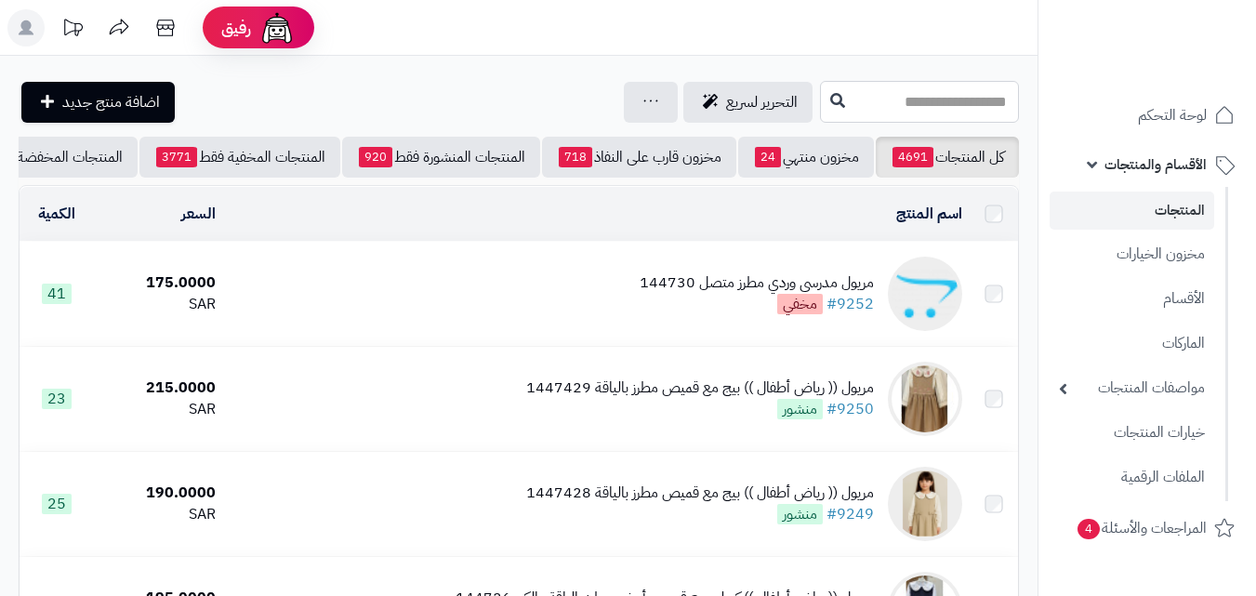
click at [895, 90] on input "text" at bounding box center [919, 102] width 199 height 42
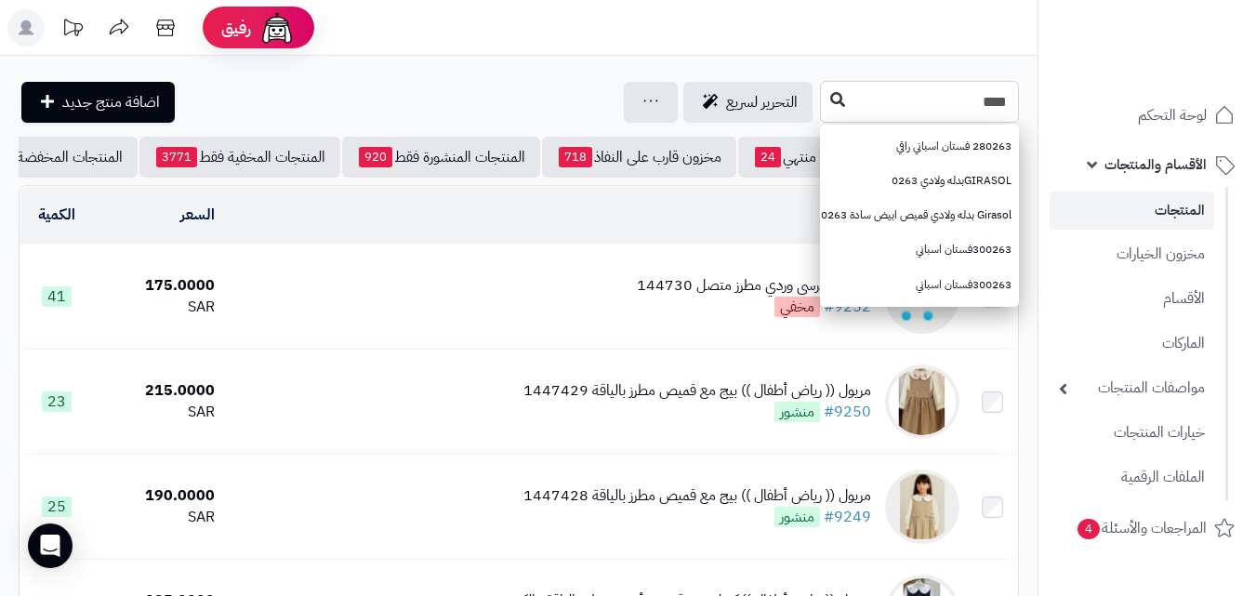
type input "****"
click at [824, 113] on button at bounding box center [838, 100] width 28 height 35
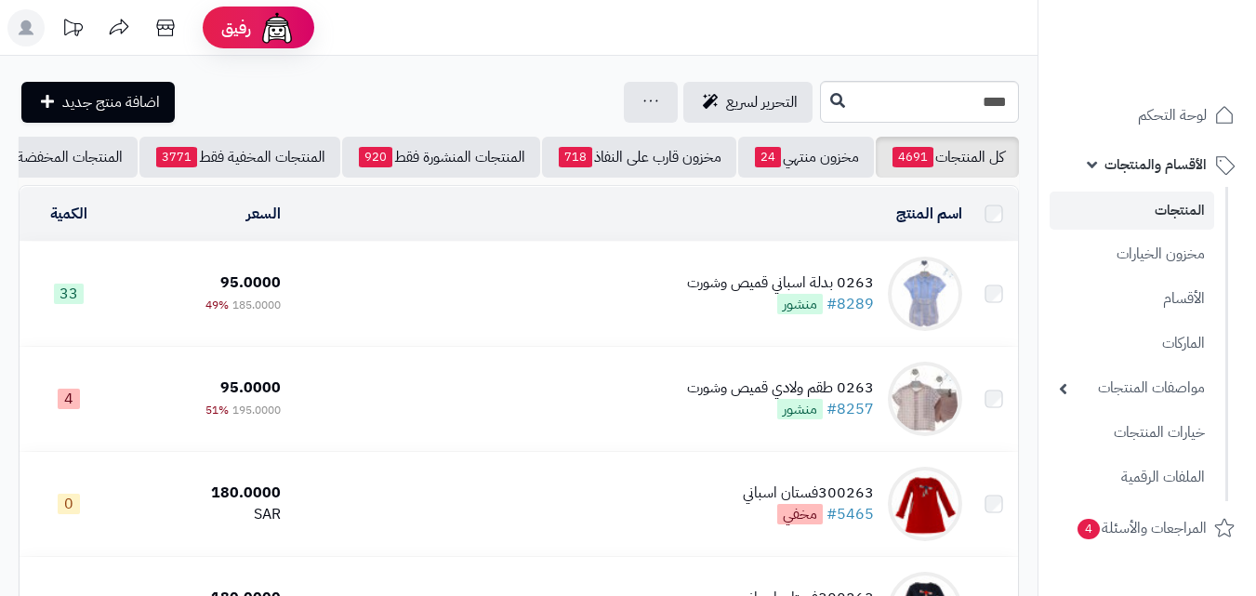
click at [588, 310] on td "0263 بدلة اسباني قميص وشورت #8289 منشور" at bounding box center [629, 294] width 682 height 104
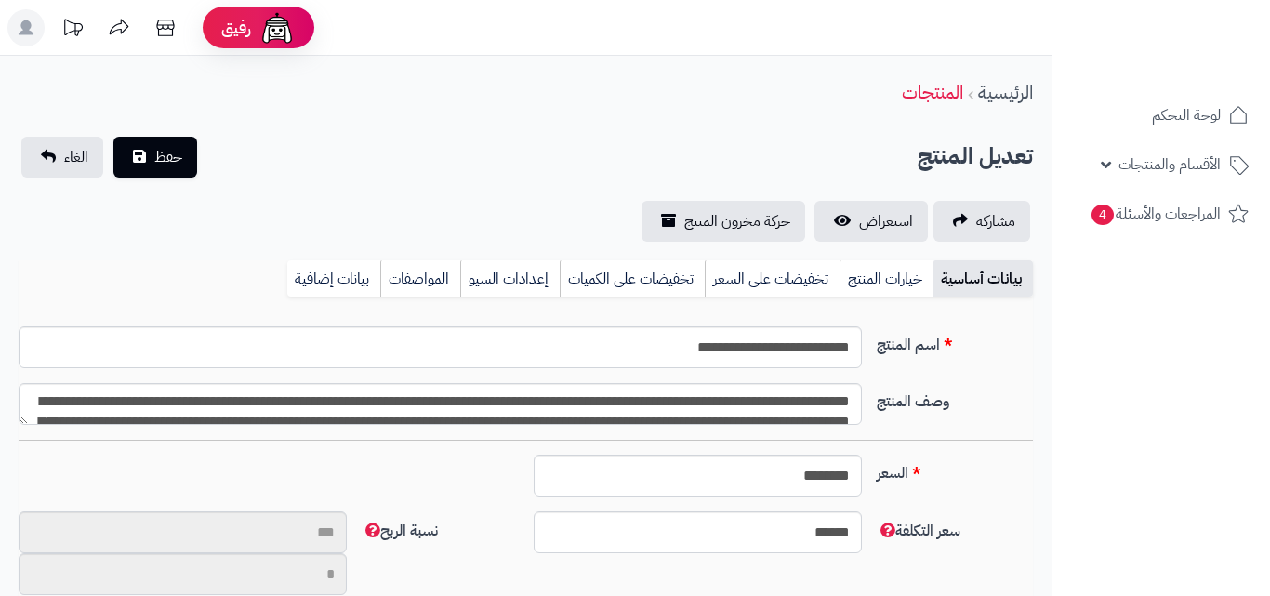
type input "**"
type input "**********"
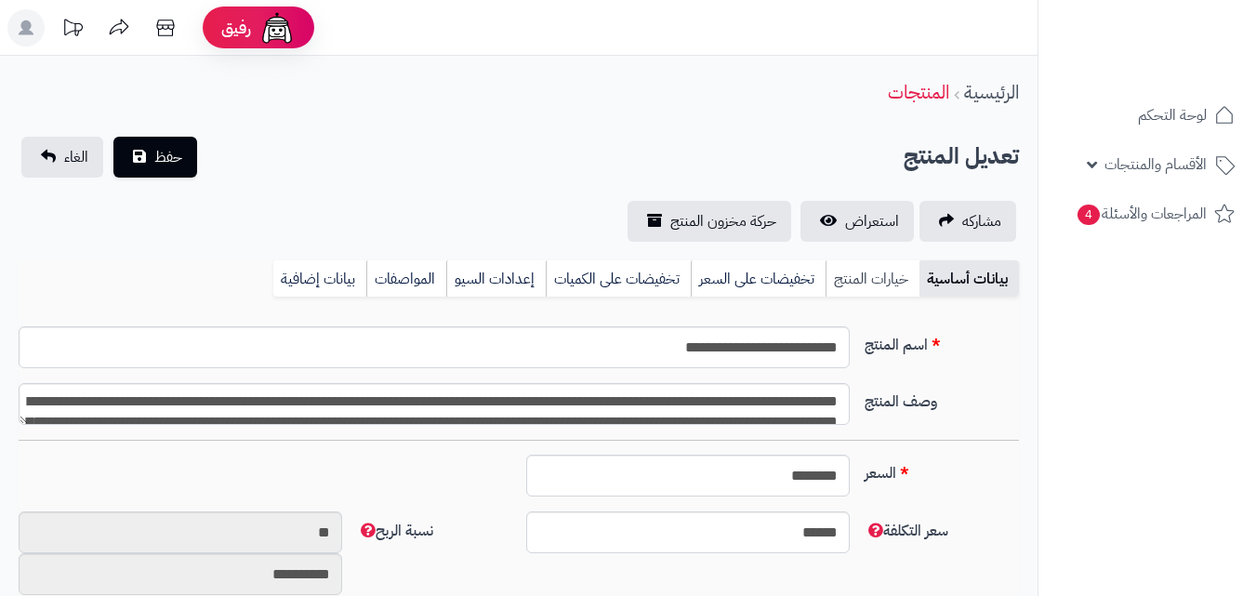
click at [885, 275] on link "خيارات المنتج" at bounding box center [873, 278] width 94 height 37
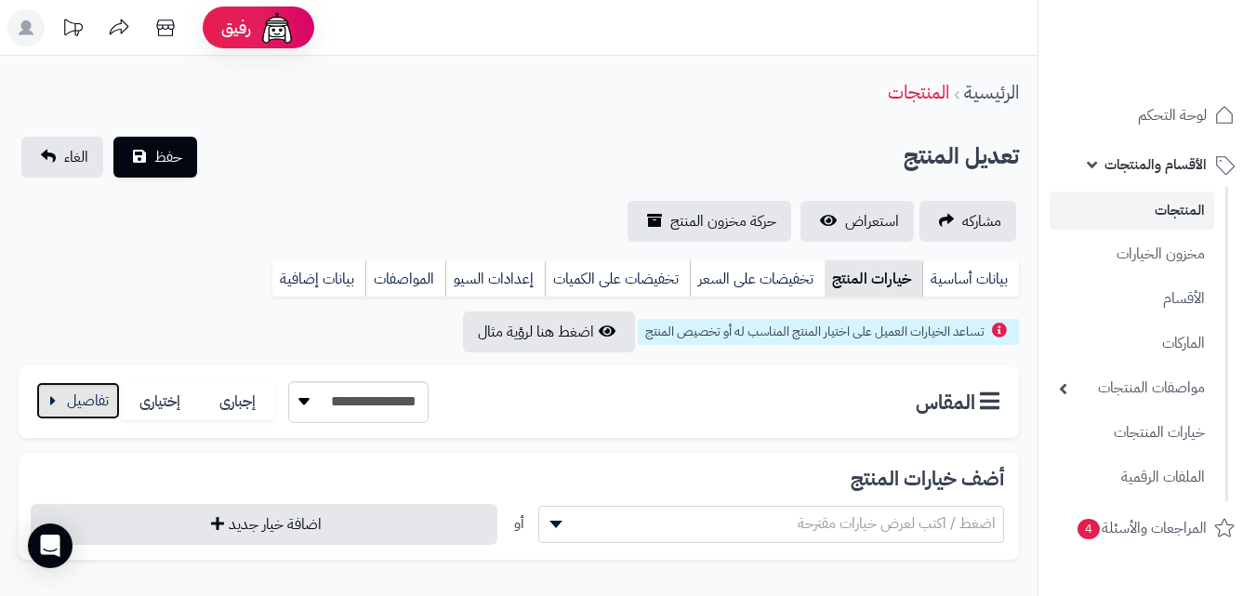
click at [73, 402] on button "button" at bounding box center [78, 400] width 84 height 37
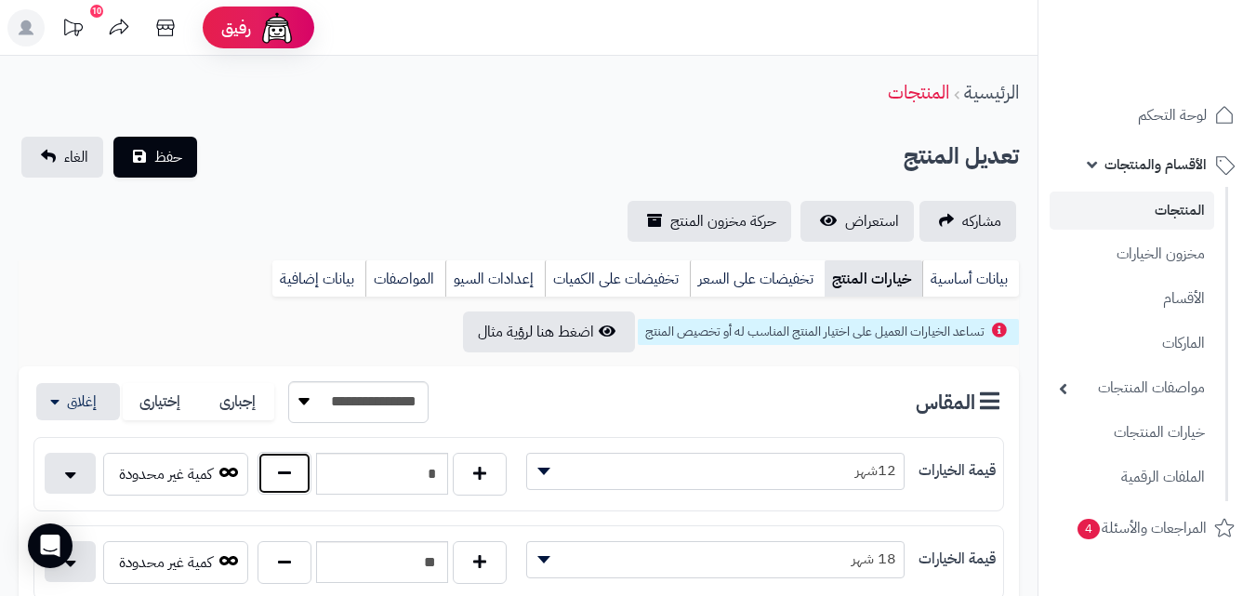
click at [289, 489] on button "button" at bounding box center [285, 473] width 54 height 43
type input "*"
click at [179, 157] on span "حفظ" at bounding box center [168, 156] width 28 height 22
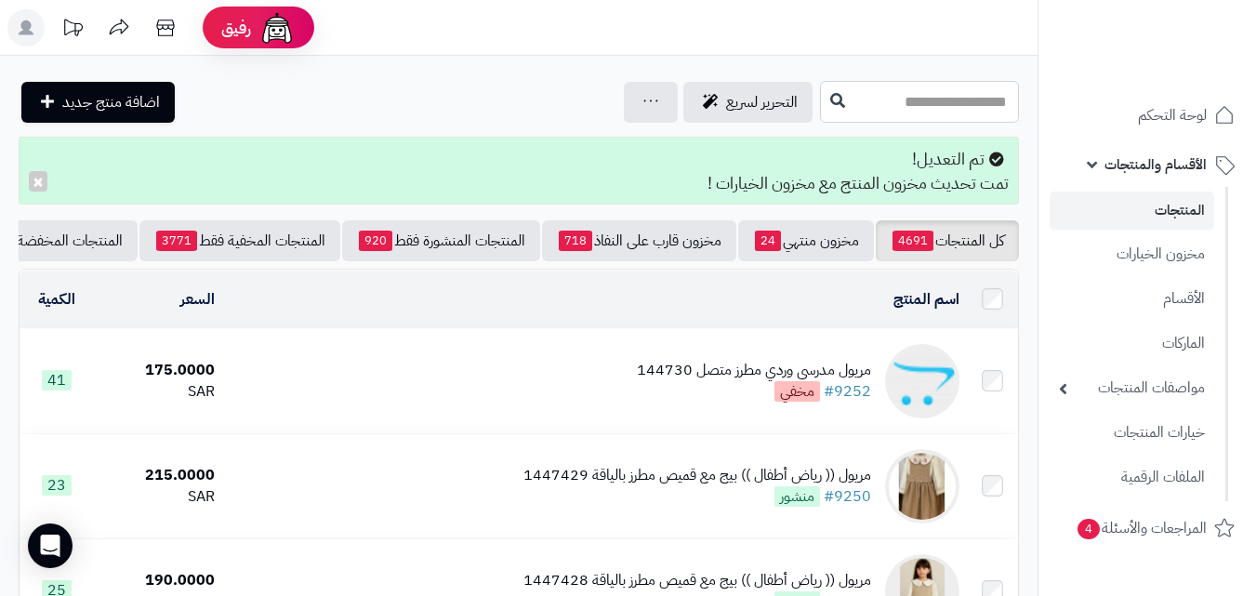
click at [856, 88] on input "text" at bounding box center [919, 102] width 199 height 42
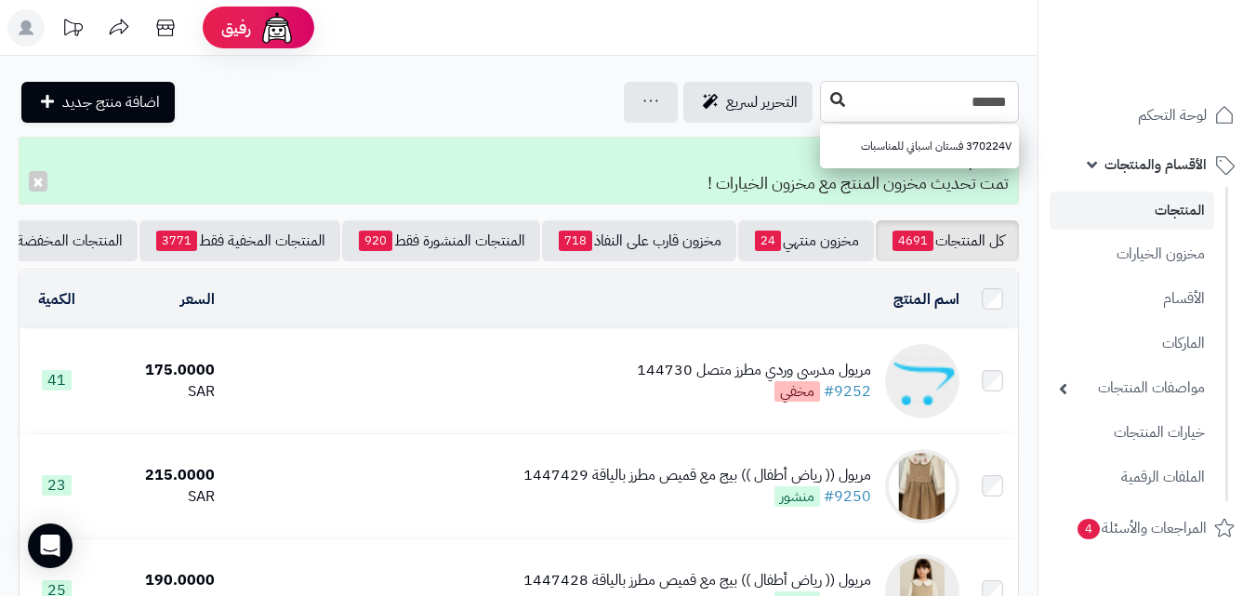
type input "******"
click at [830, 100] on icon at bounding box center [837, 99] width 15 height 15
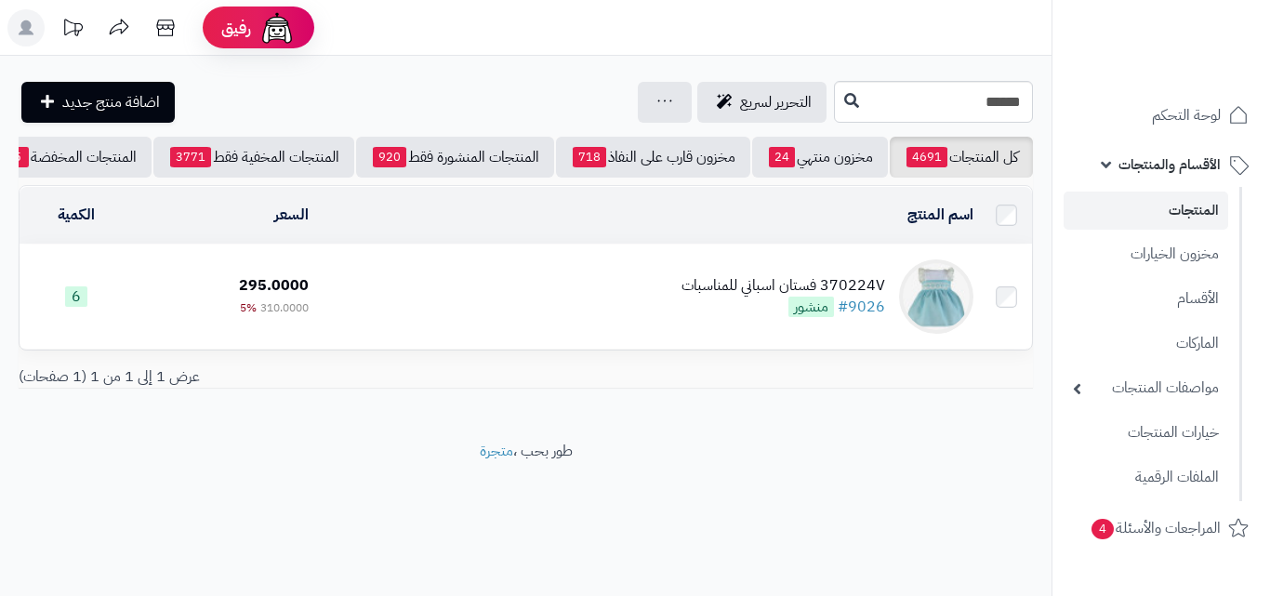
click at [635, 323] on td "370224V فستان اسباني للمناسبات #9026 منشور" at bounding box center [648, 297] width 665 height 104
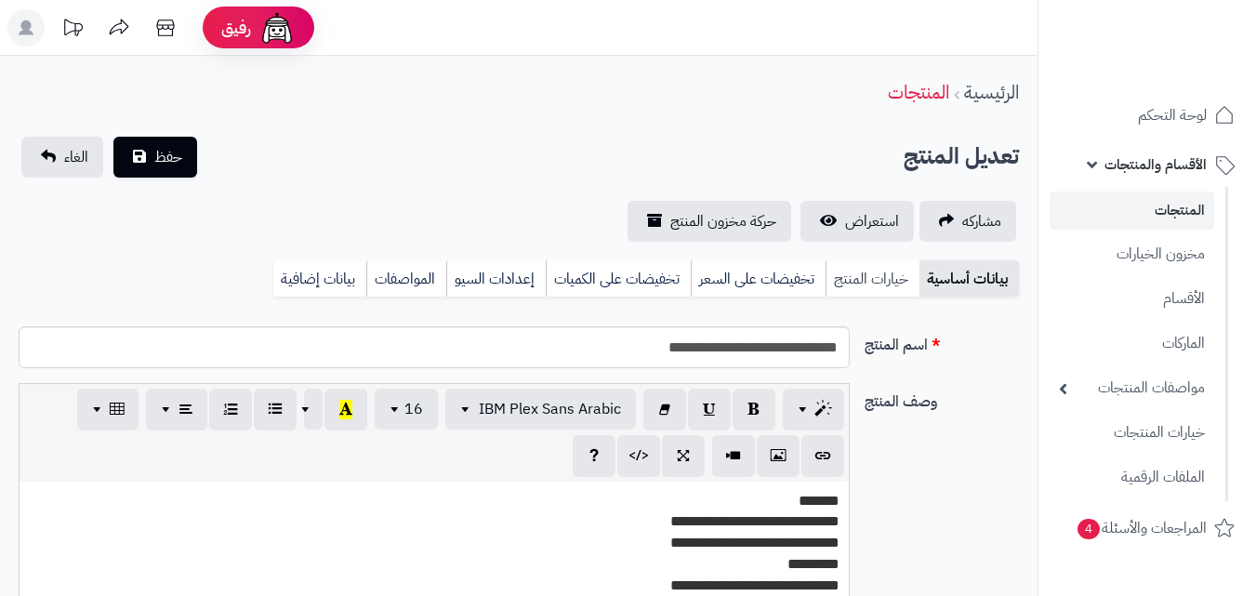
scroll to position [339, 0]
click at [870, 272] on link "خيارات المنتج" at bounding box center [873, 278] width 94 height 37
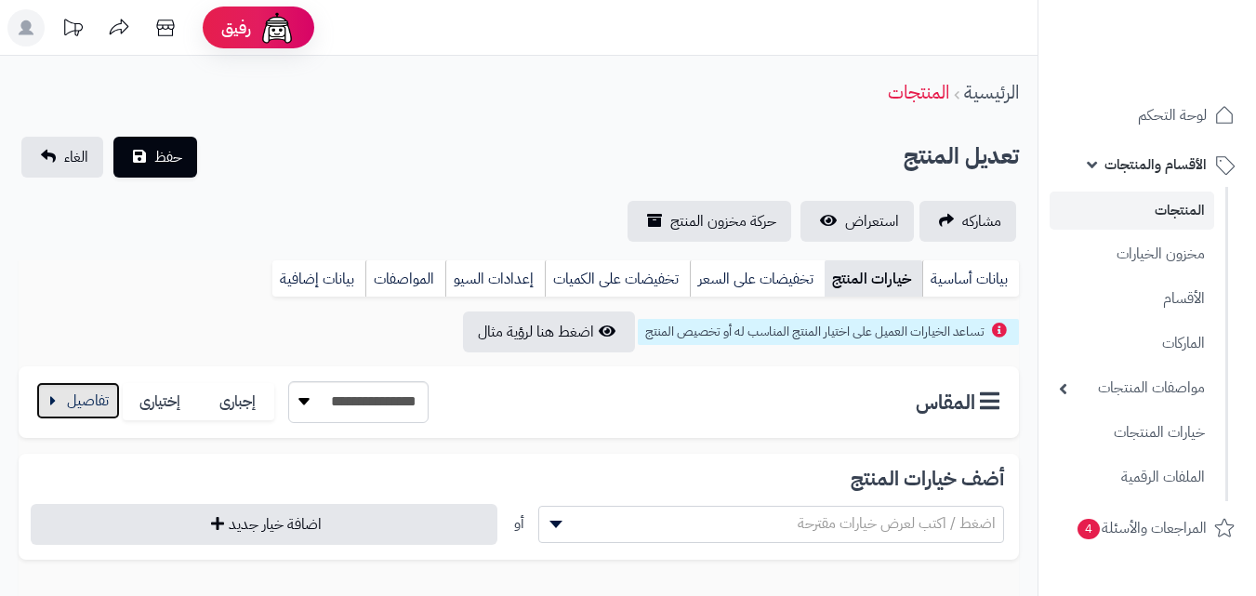
click at [71, 391] on button "button" at bounding box center [78, 400] width 84 height 37
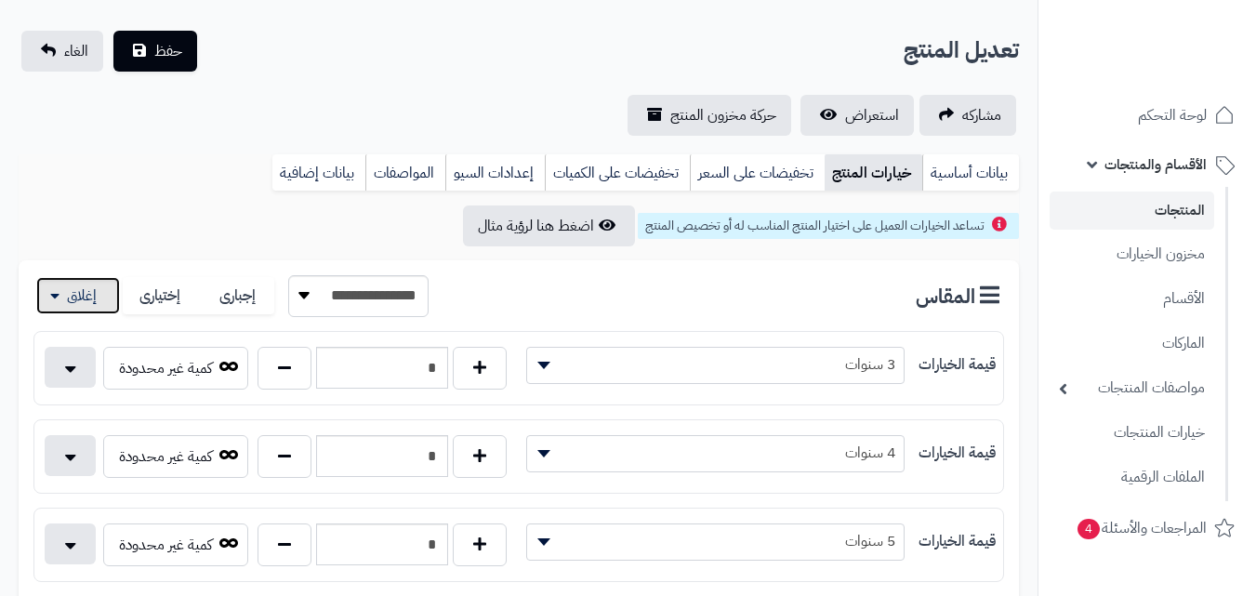
scroll to position [152, 0]
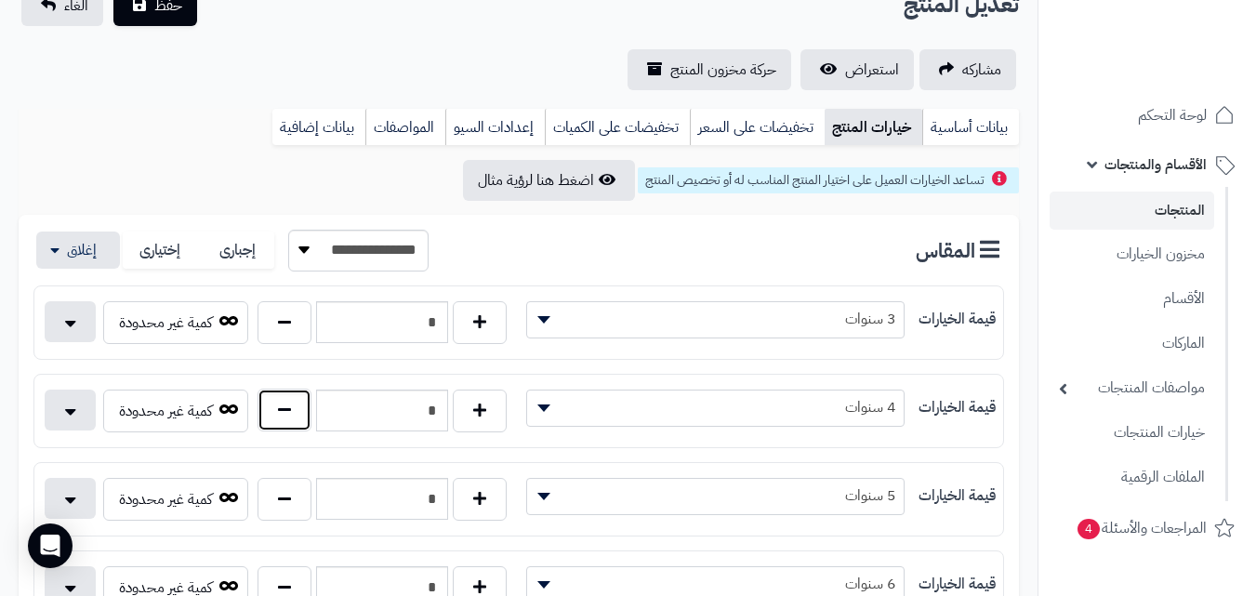
click at [288, 420] on button "button" at bounding box center [285, 410] width 54 height 43
type input "*"
click at [164, 4] on span "حفظ" at bounding box center [168, 4] width 28 height 22
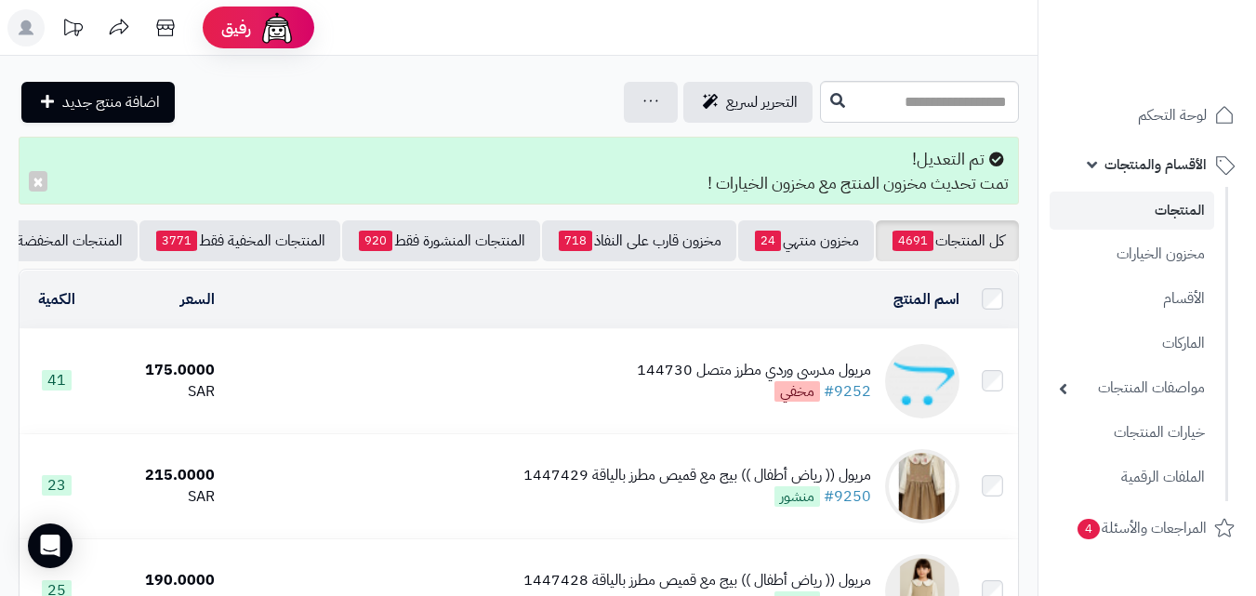
click at [931, 118] on input "text" at bounding box center [919, 102] width 199 height 42
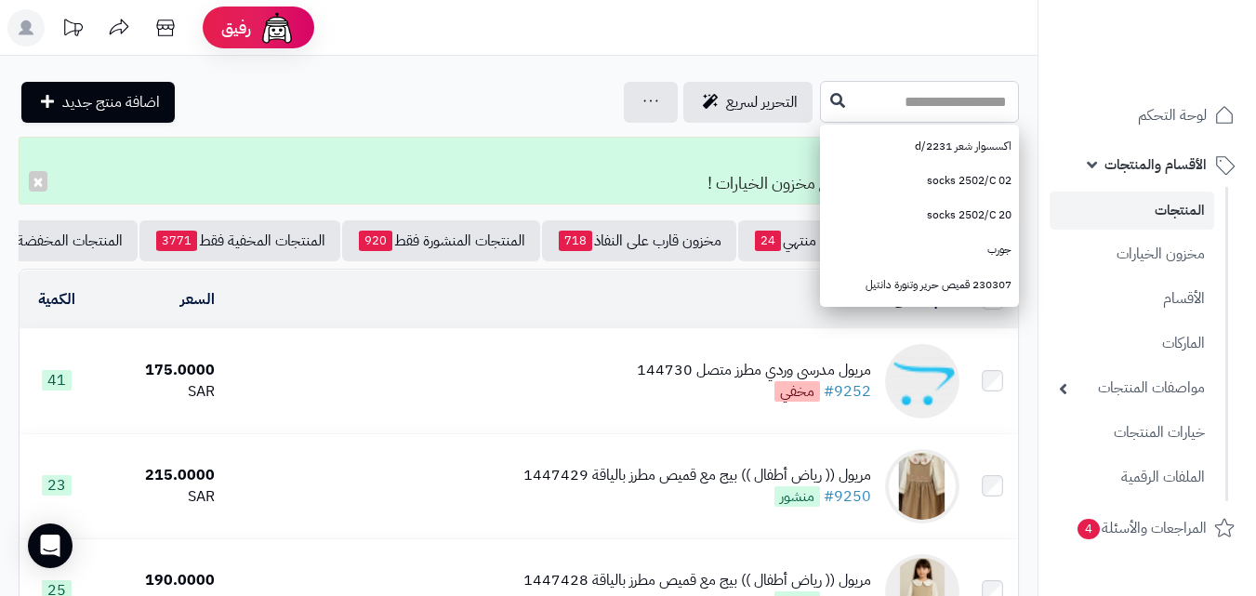
click at [830, 106] on input "text" at bounding box center [919, 102] width 199 height 42
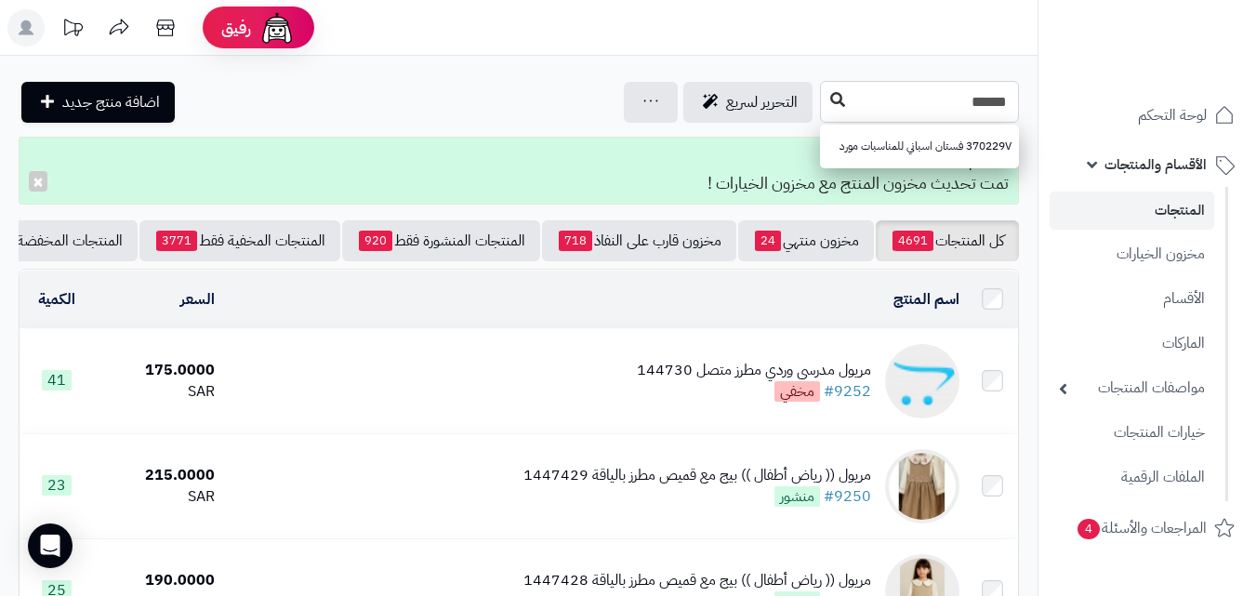
type input "******"
click at [830, 96] on icon at bounding box center [837, 99] width 15 height 15
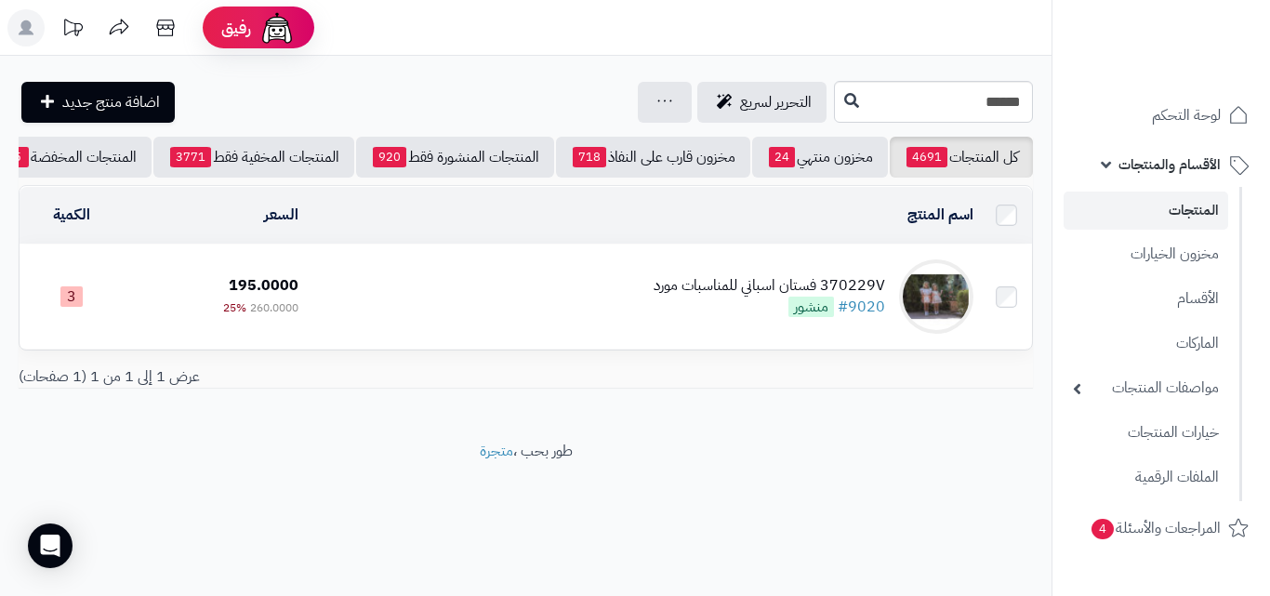
click at [1155, 204] on link "المنتجات" at bounding box center [1146, 211] width 165 height 38
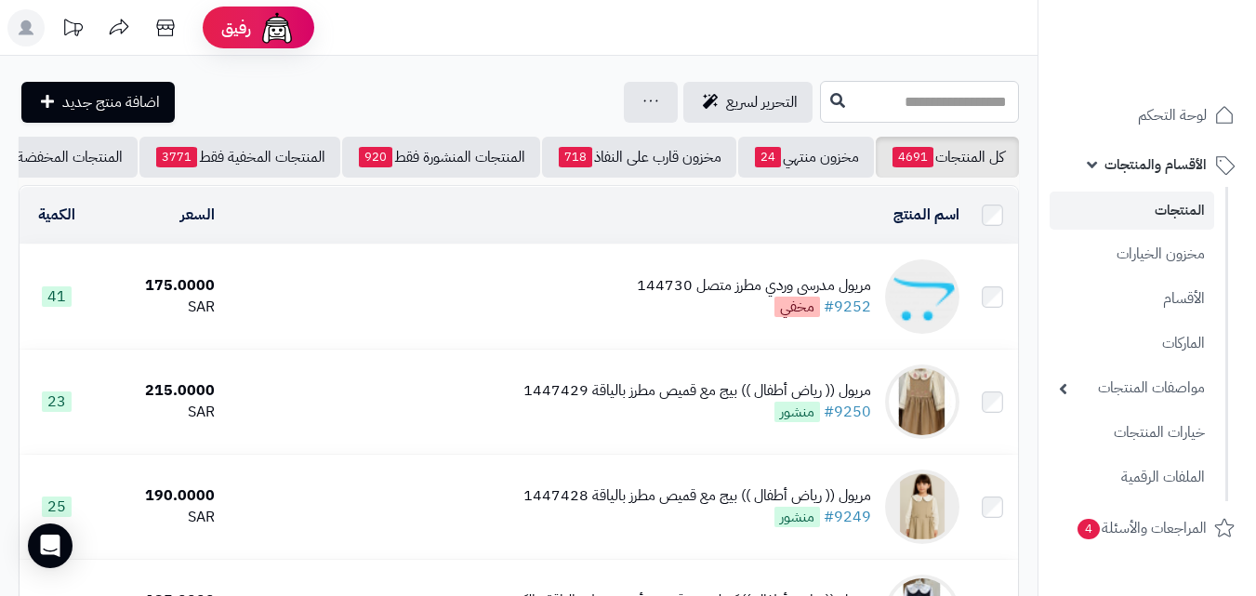
click at [994, 99] on input "text" at bounding box center [919, 102] width 199 height 42
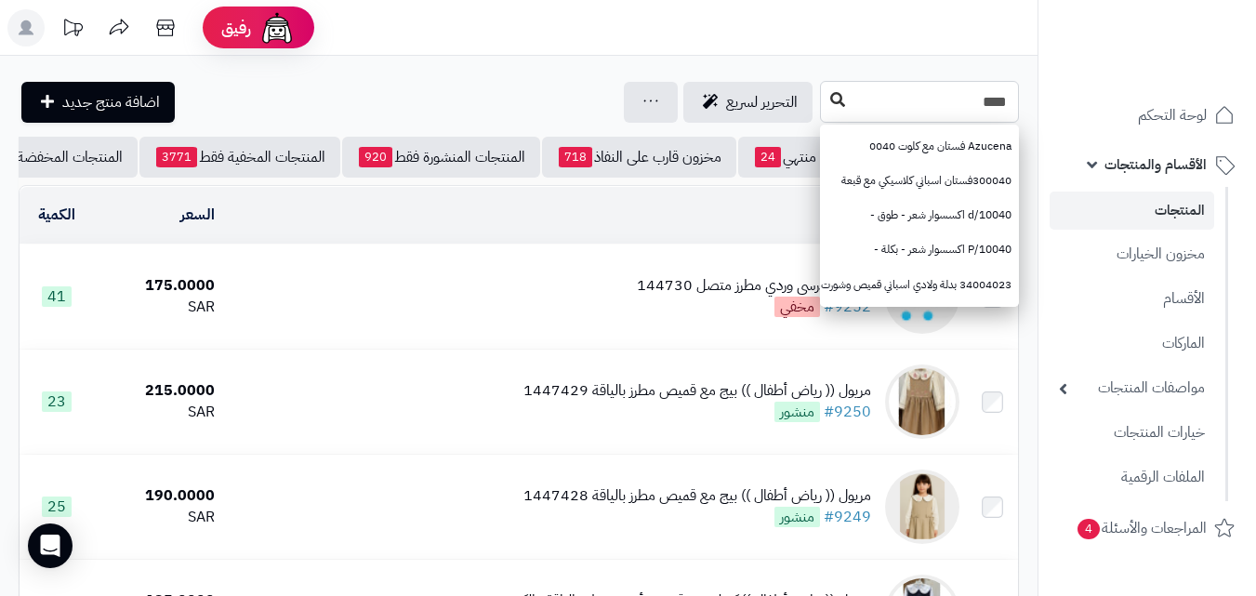
type input "****"
click at [830, 95] on icon at bounding box center [837, 99] width 15 height 15
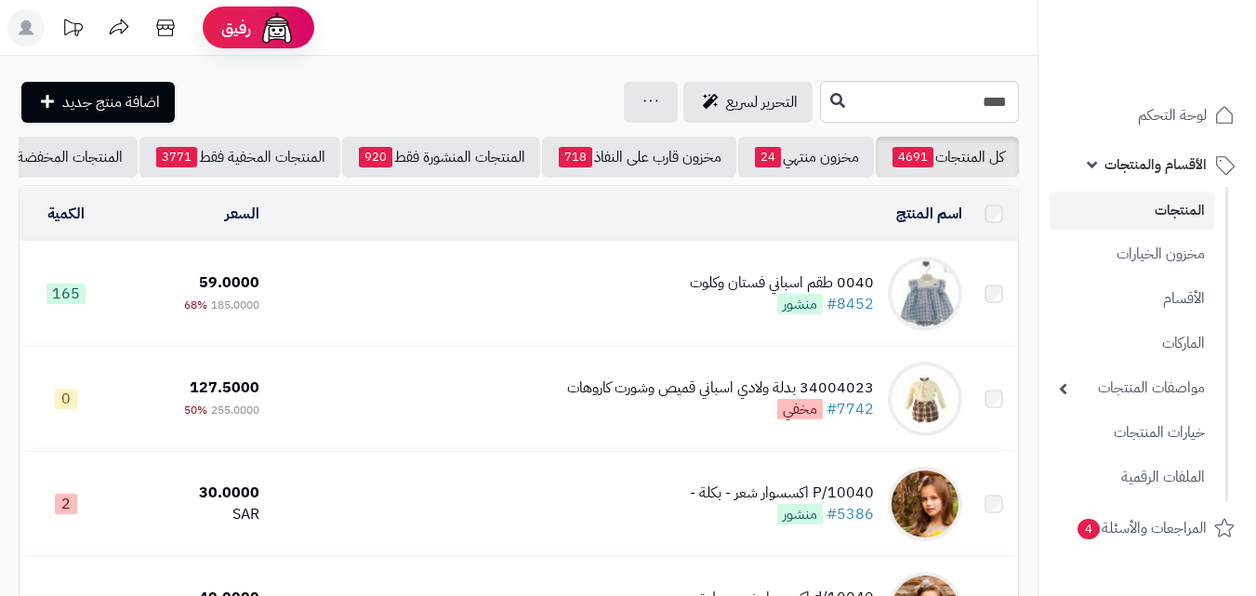
drag, startPoint x: 0, startPoint y: 0, endPoint x: 630, endPoint y: 284, distance: 691.4
click at [630, 284] on td "0040 طقم اسباني فستان وكلوت #8452 منشور" at bounding box center [618, 294] width 703 height 104
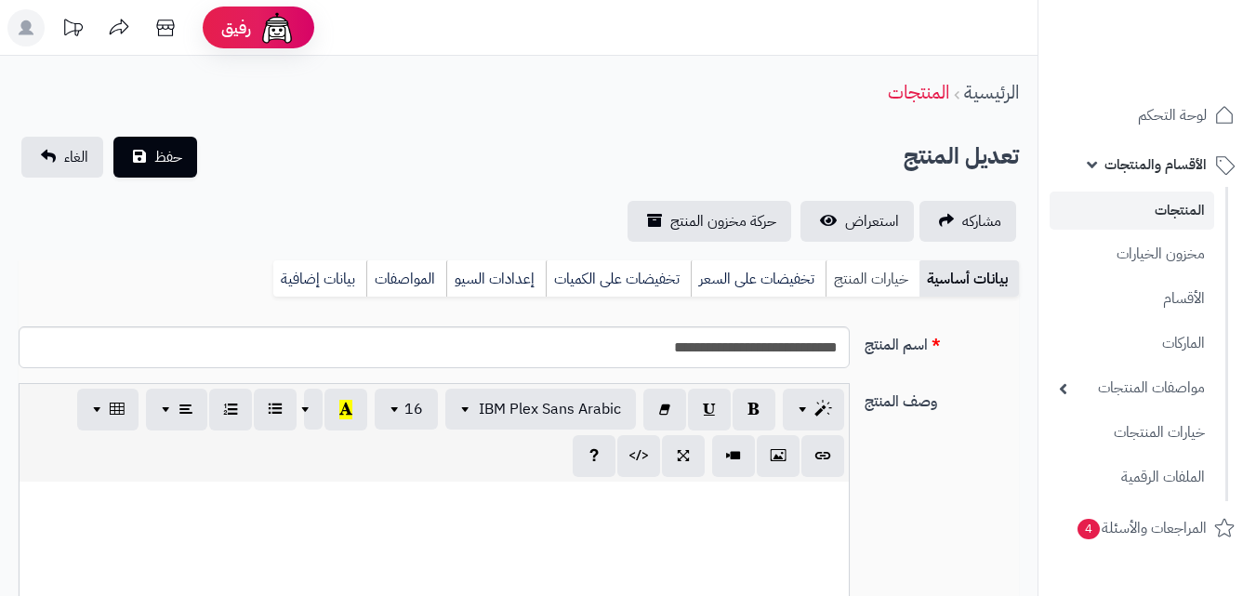
scroll to position [246, 0]
click at [856, 268] on link "خيارات المنتج" at bounding box center [873, 278] width 94 height 37
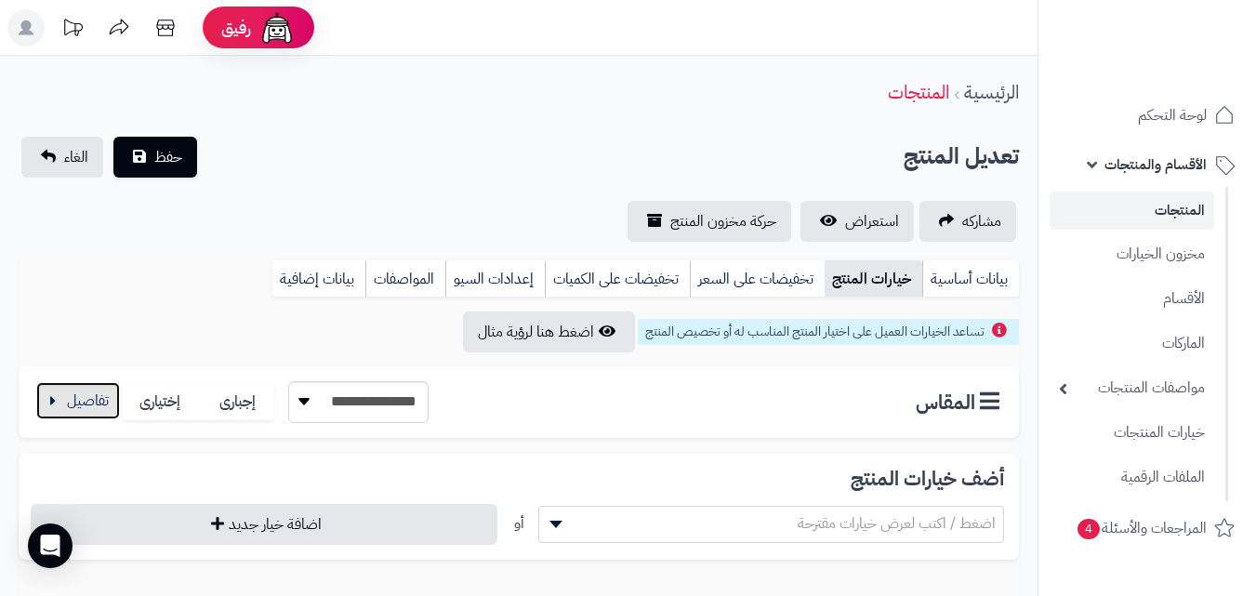
click at [108, 391] on button "button" at bounding box center [78, 400] width 84 height 37
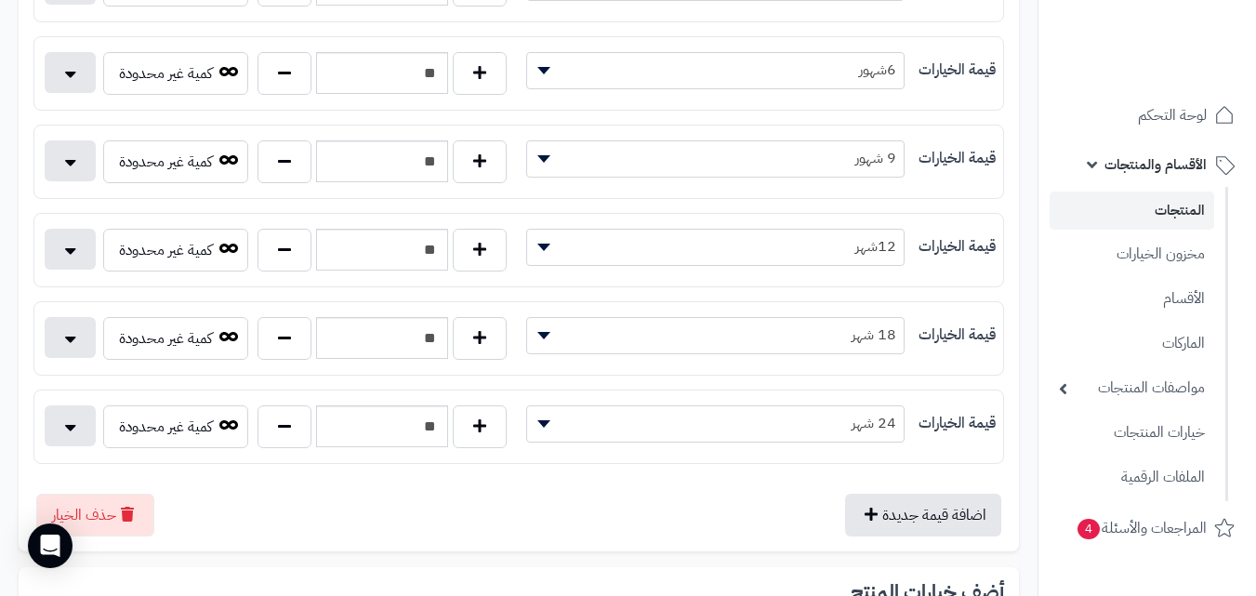
scroll to position [526, 0]
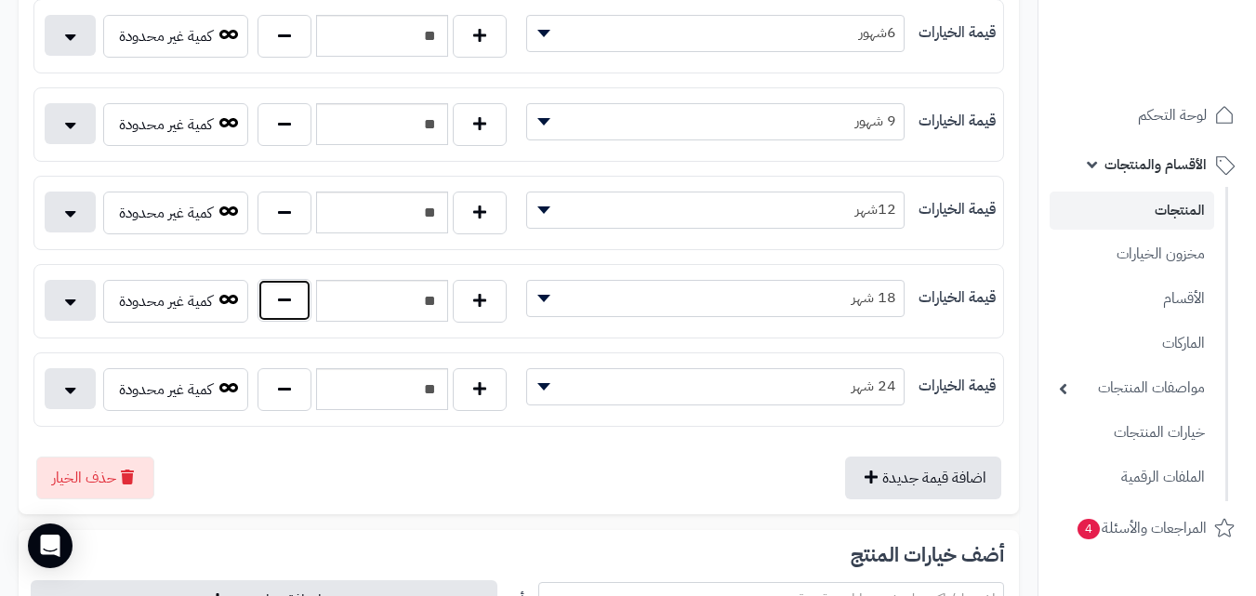
click at [299, 293] on button "button" at bounding box center [285, 300] width 54 height 43
type input "**"
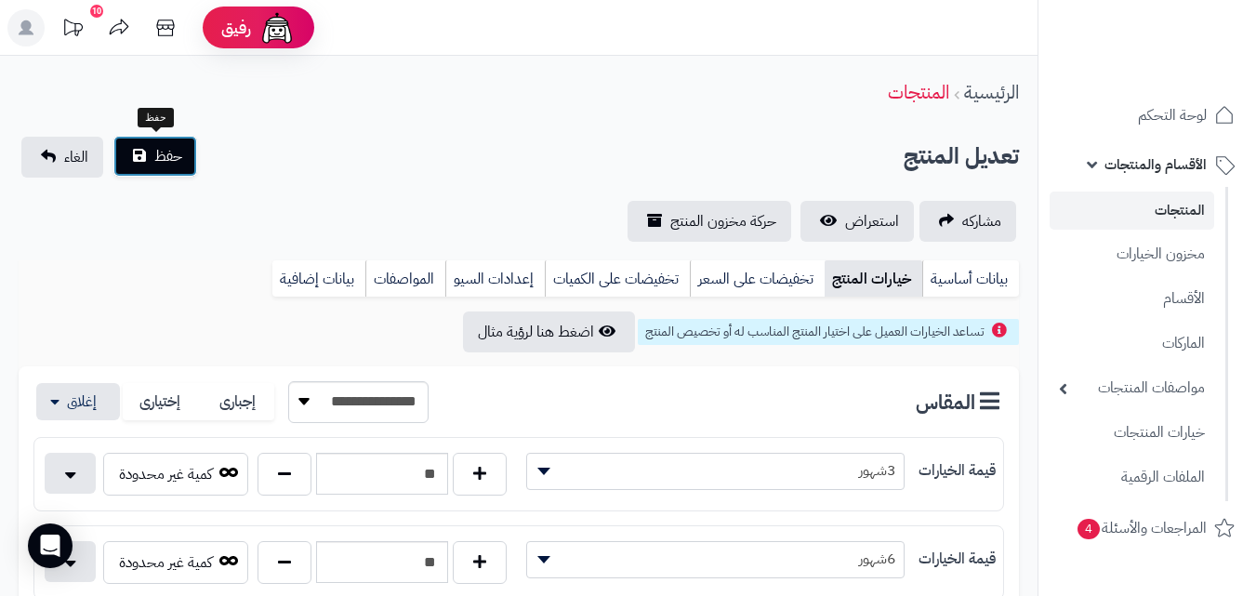
click at [164, 166] on span "حفظ" at bounding box center [168, 156] width 28 height 22
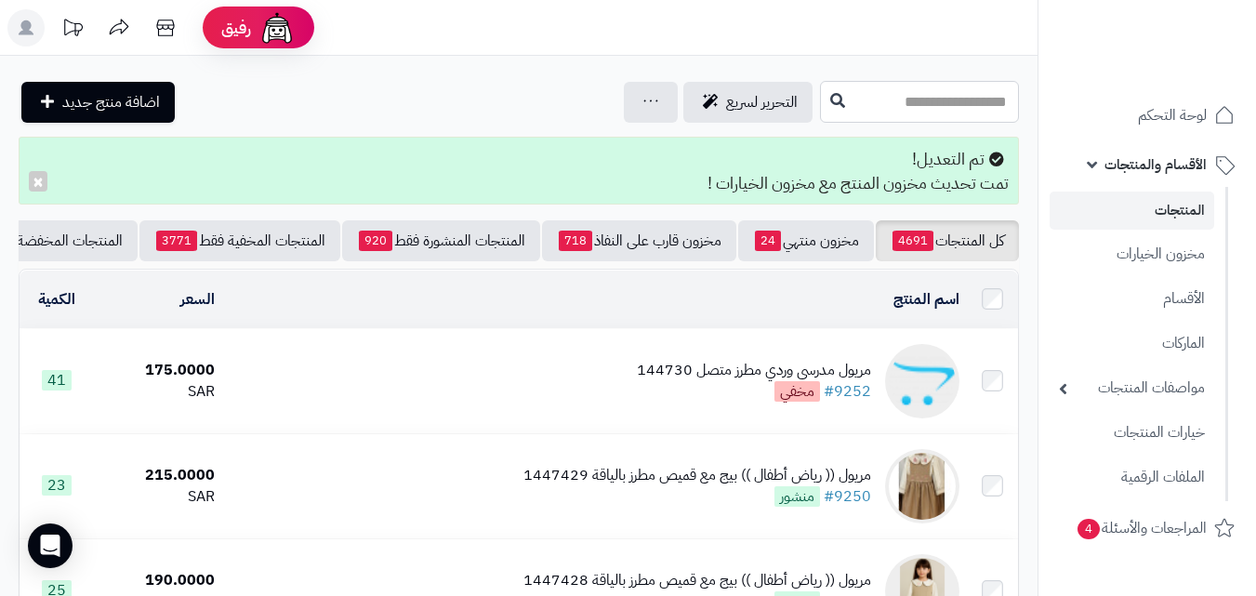
click at [904, 101] on input "text" at bounding box center [919, 102] width 199 height 42
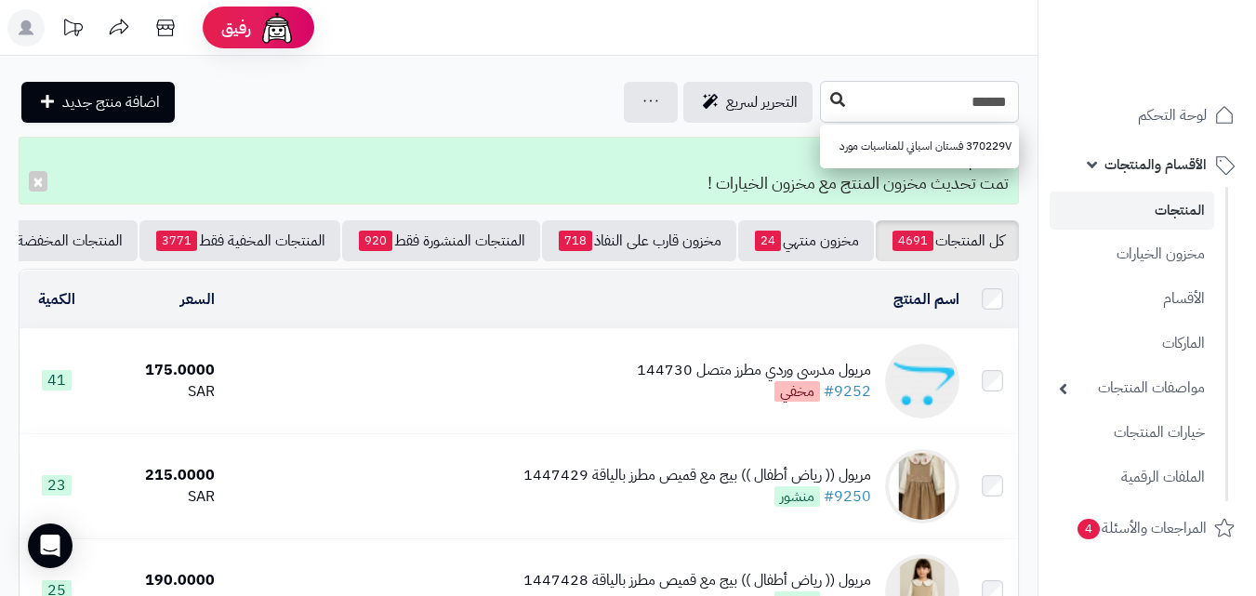
type input "******"
click at [830, 95] on icon at bounding box center [837, 99] width 15 height 15
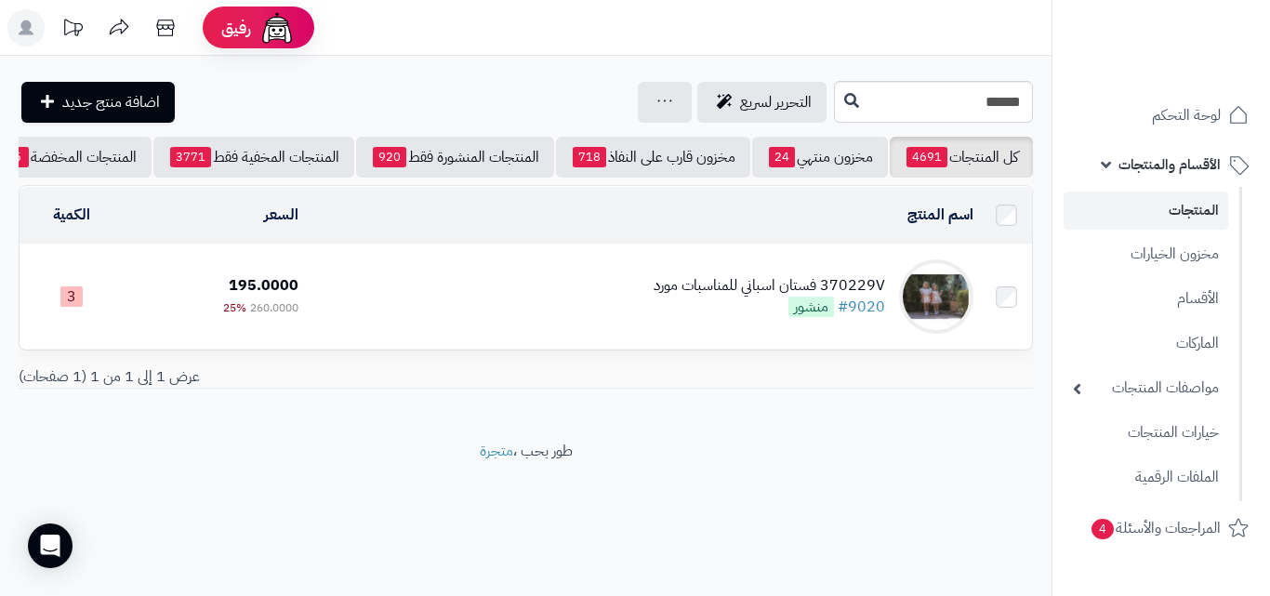
click at [624, 300] on td "370229V فستان اسباني للمناسبات مورد #9020 منشور" at bounding box center [643, 297] width 675 height 104
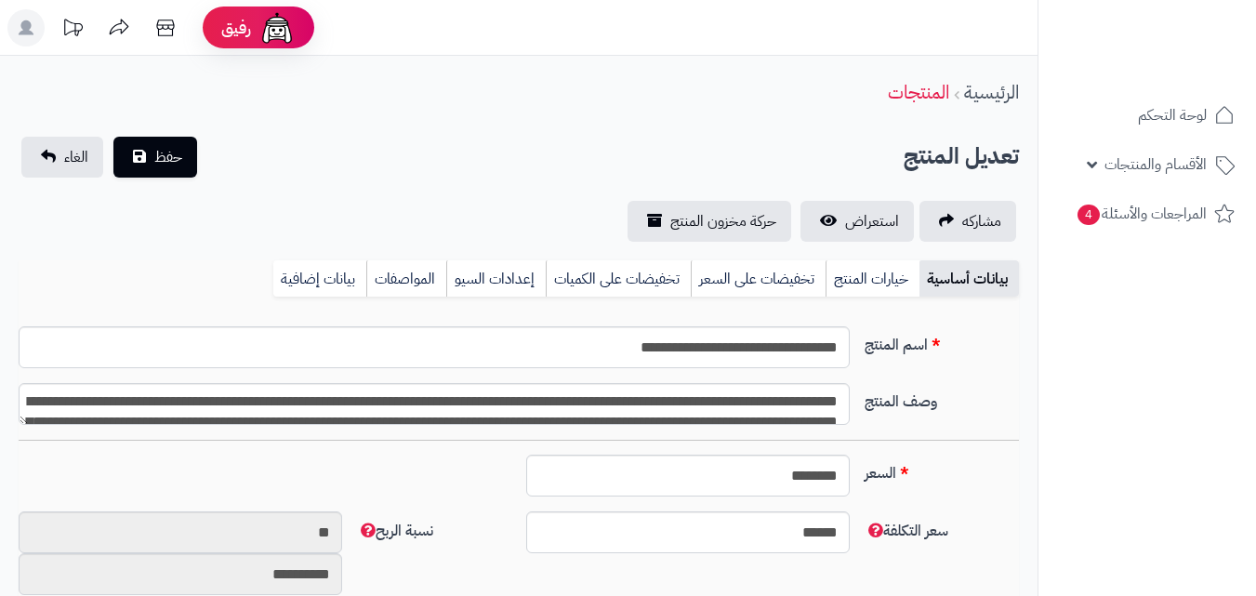
type input "******"
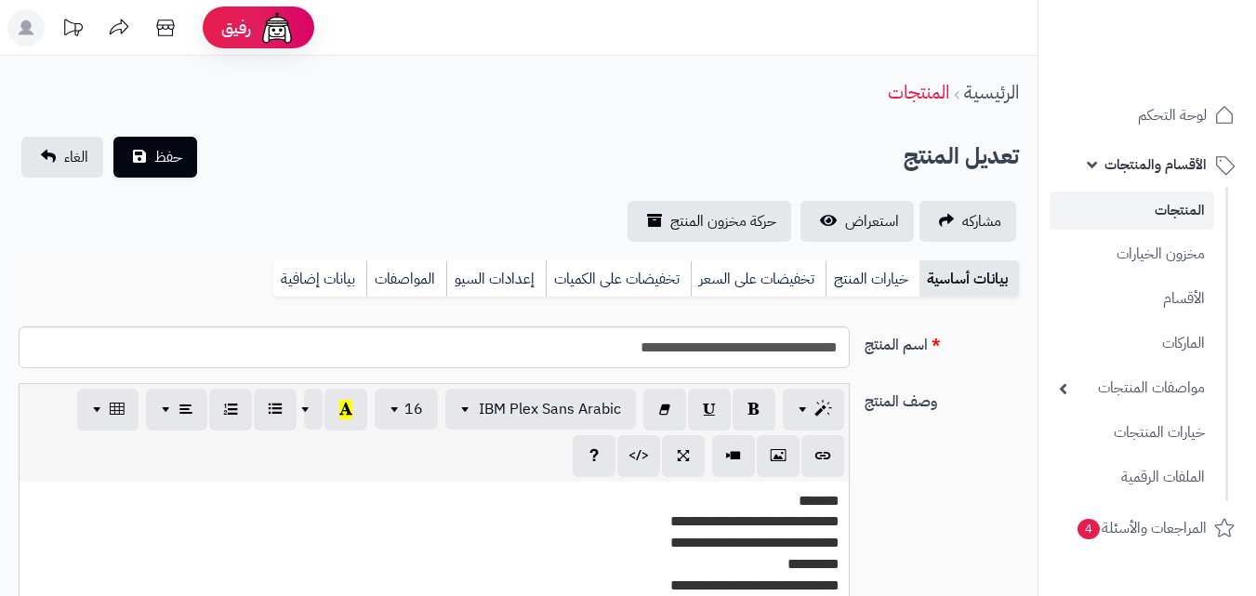
scroll to position [339, 0]
click at [887, 272] on link "خيارات المنتج" at bounding box center [873, 278] width 94 height 37
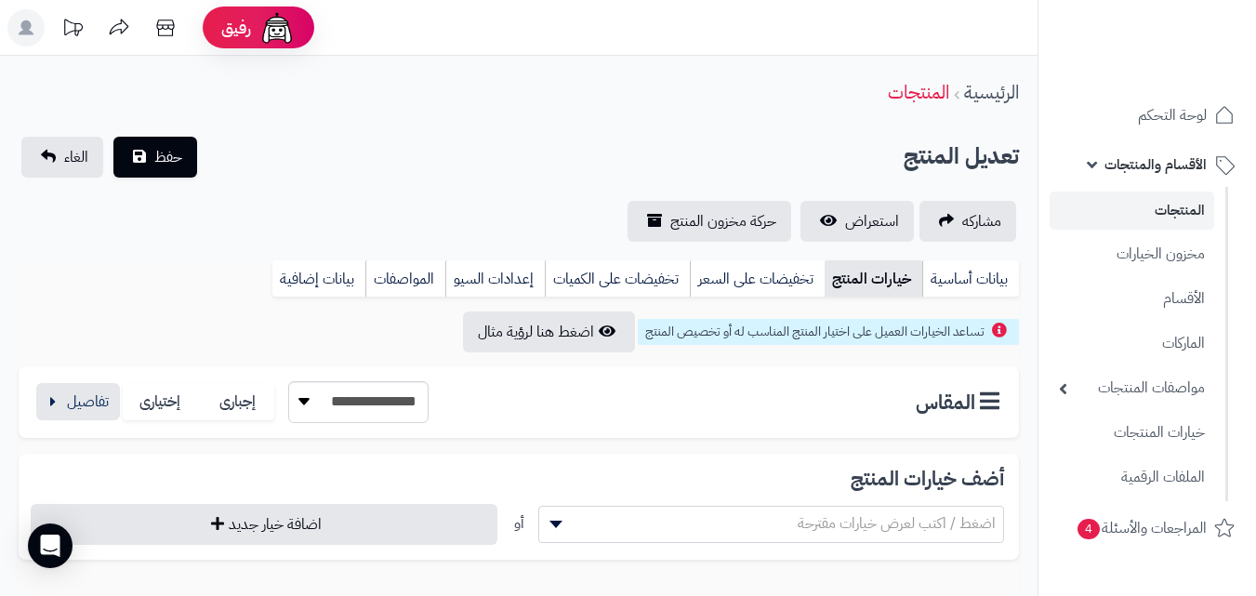
click at [121, 405] on div "**********" at bounding box center [230, 402] width 395 height 42
click at [114, 404] on button "button" at bounding box center [78, 400] width 84 height 37
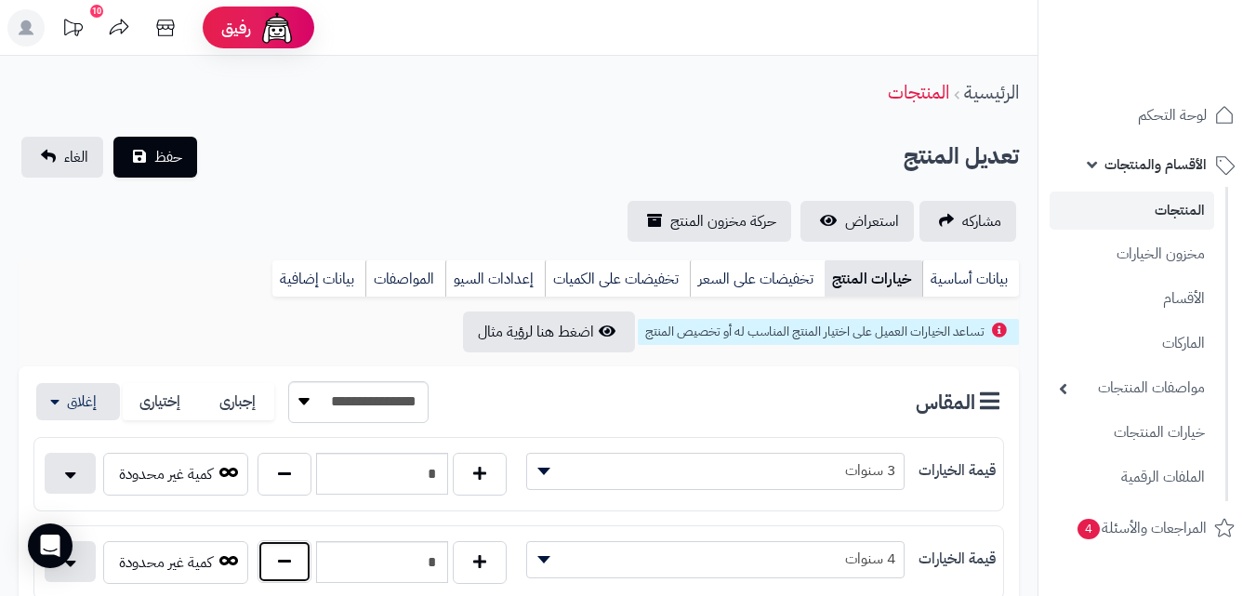
click at [295, 542] on button "button" at bounding box center [285, 561] width 54 height 43
type input "*"
click at [169, 153] on span "حفظ" at bounding box center [168, 156] width 28 height 22
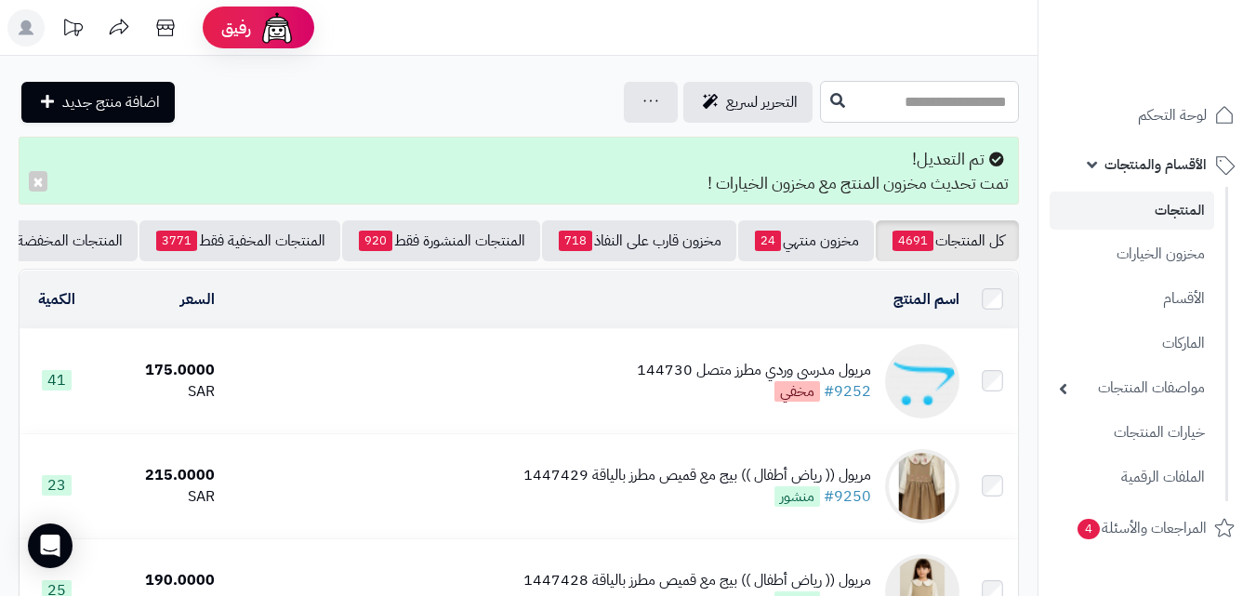
click at [892, 96] on input "text" at bounding box center [919, 102] width 199 height 42
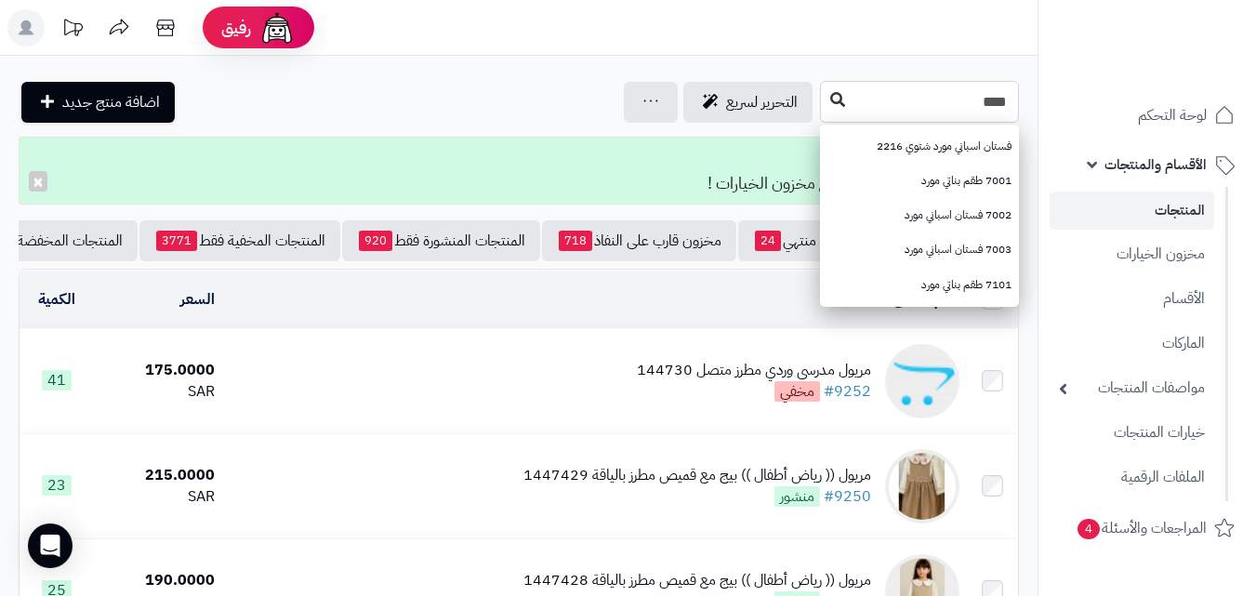
type input "****"
click at [830, 102] on icon at bounding box center [837, 99] width 15 height 15
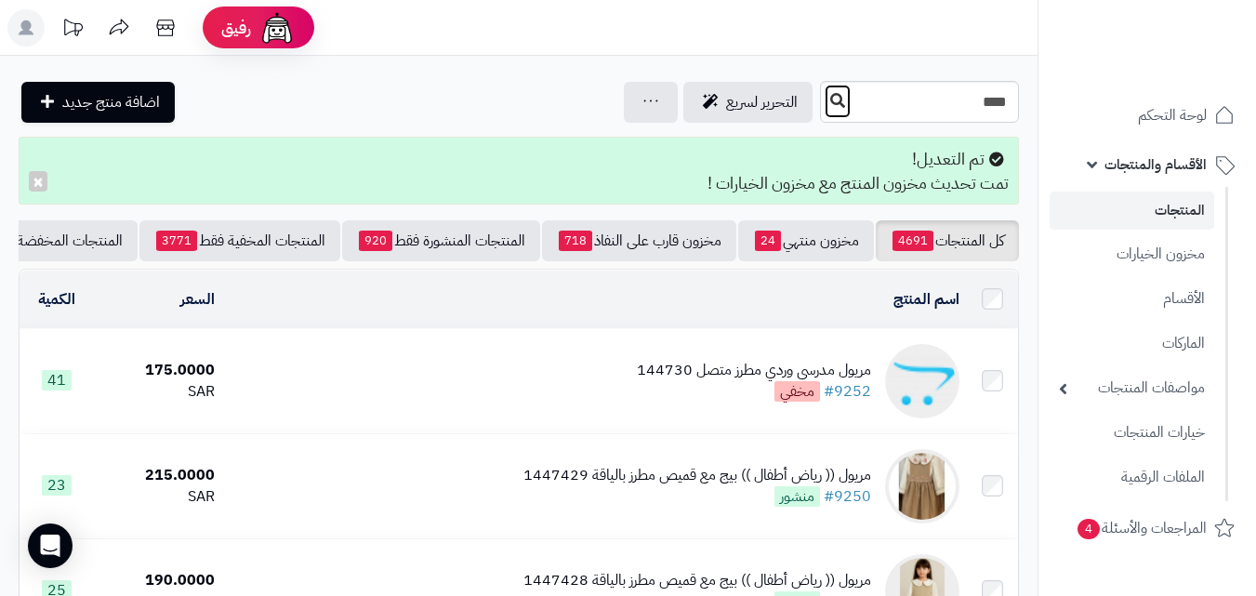
scroll to position [196, 0]
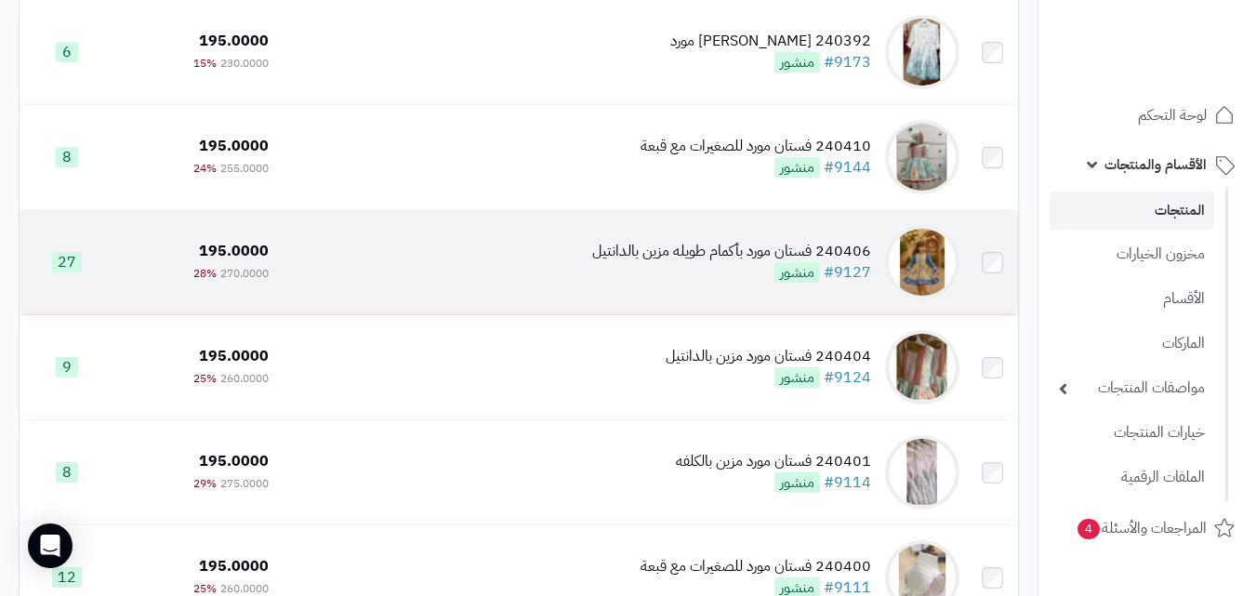
scroll to position [766, 0]
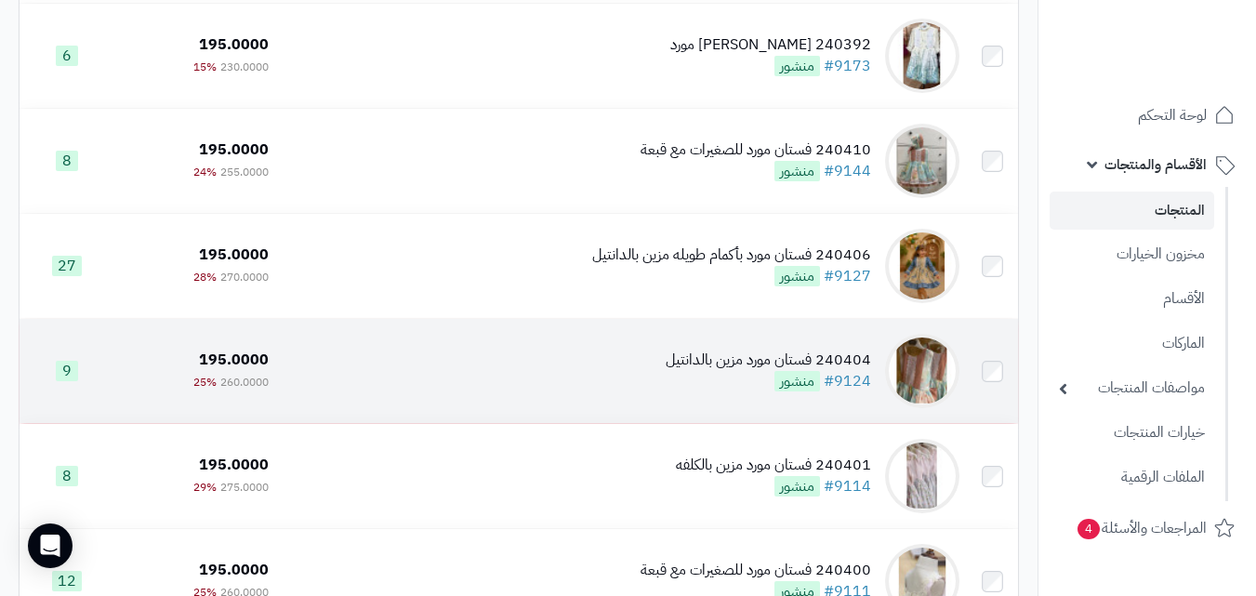
click at [722, 391] on div "240404 فستان مورد مزين بالدانتيل #9124 منشور" at bounding box center [769, 371] width 206 height 43
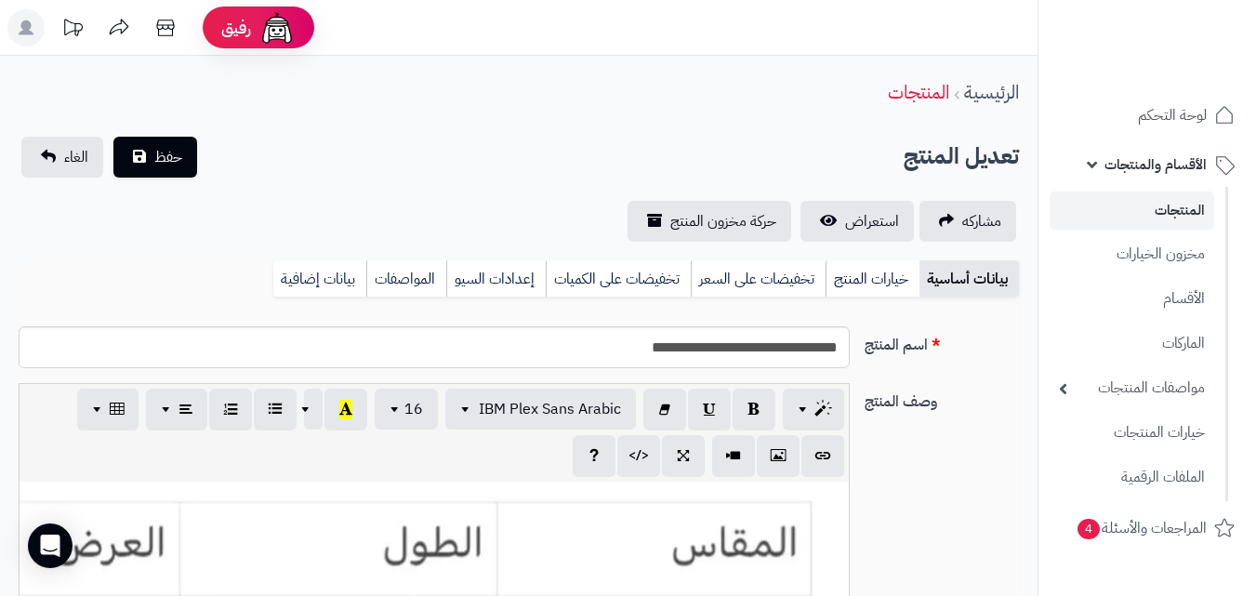
scroll to position [339, 0]
click at [873, 265] on link "خيارات المنتج" at bounding box center [873, 278] width 94 height 37
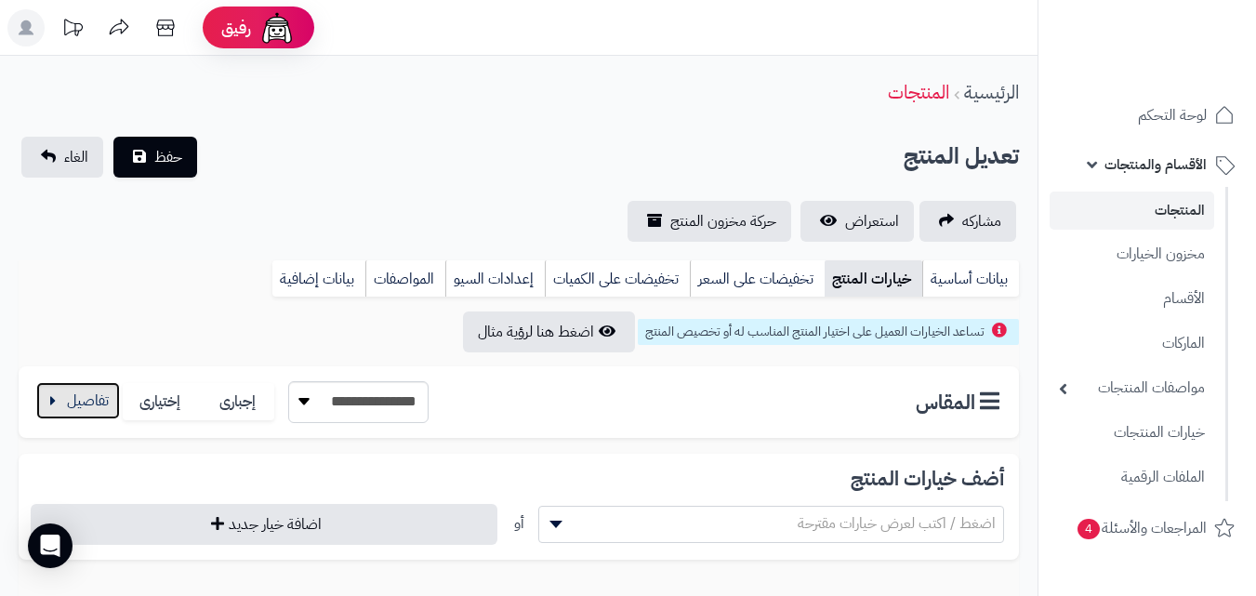
click at [50, 390] on button "button" at bounding box center [78, 400] width 84 height 37
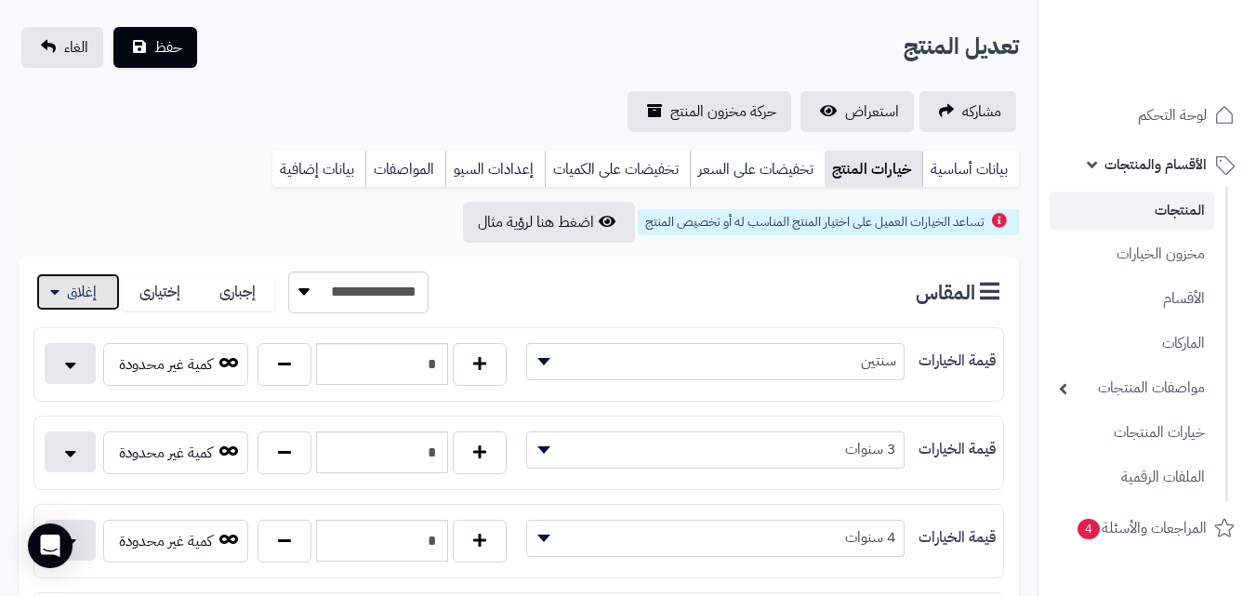
scroll to position [139, 0]
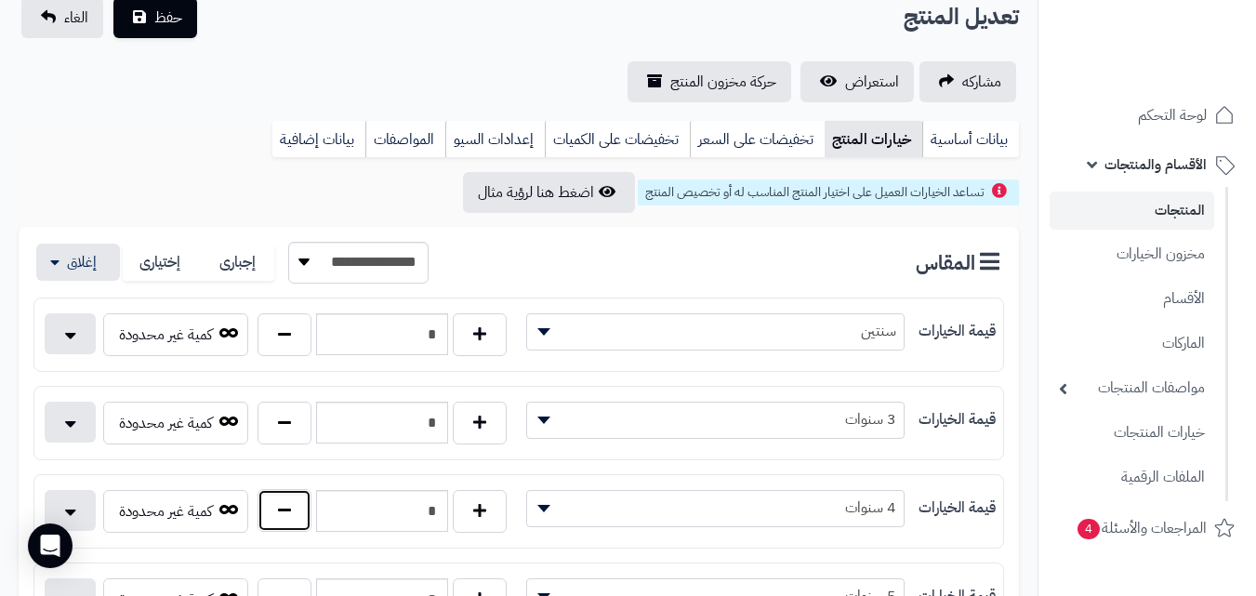
click at [300, 498] on button "button" at bounding box center [285, 510] width 54 height 43
type input "*"
click at [181, 23] on span "حفظ" at bounding box center [168, 17] width 28 height 22
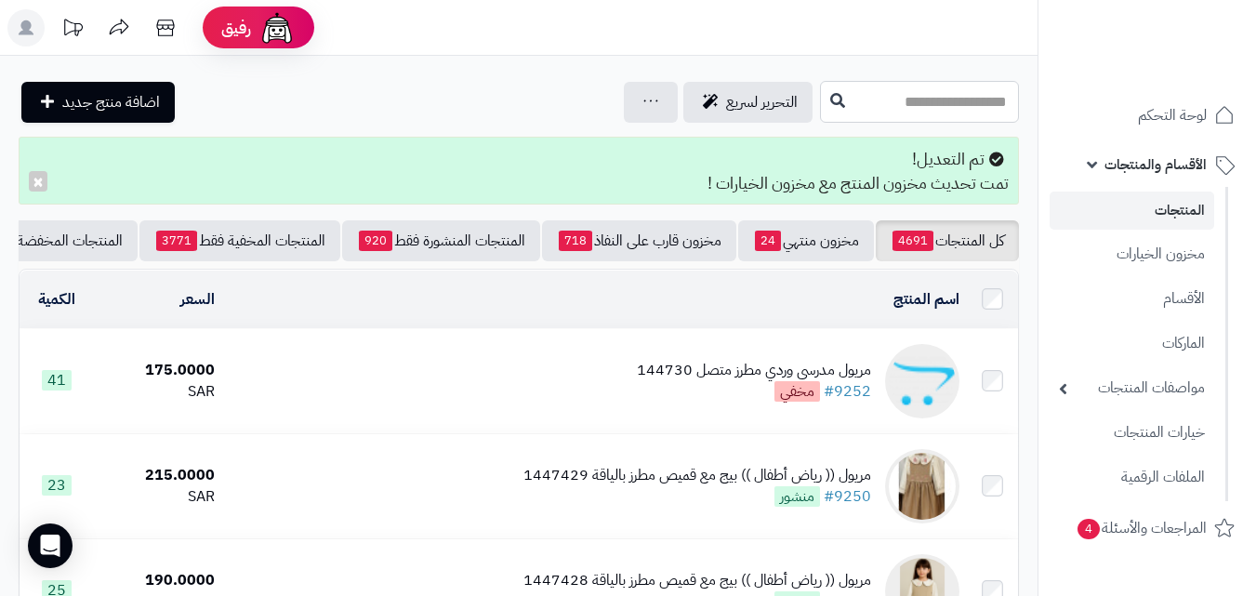
click at [838, 112] on input "text" at bounding box center [919, 102] width 199 height 42
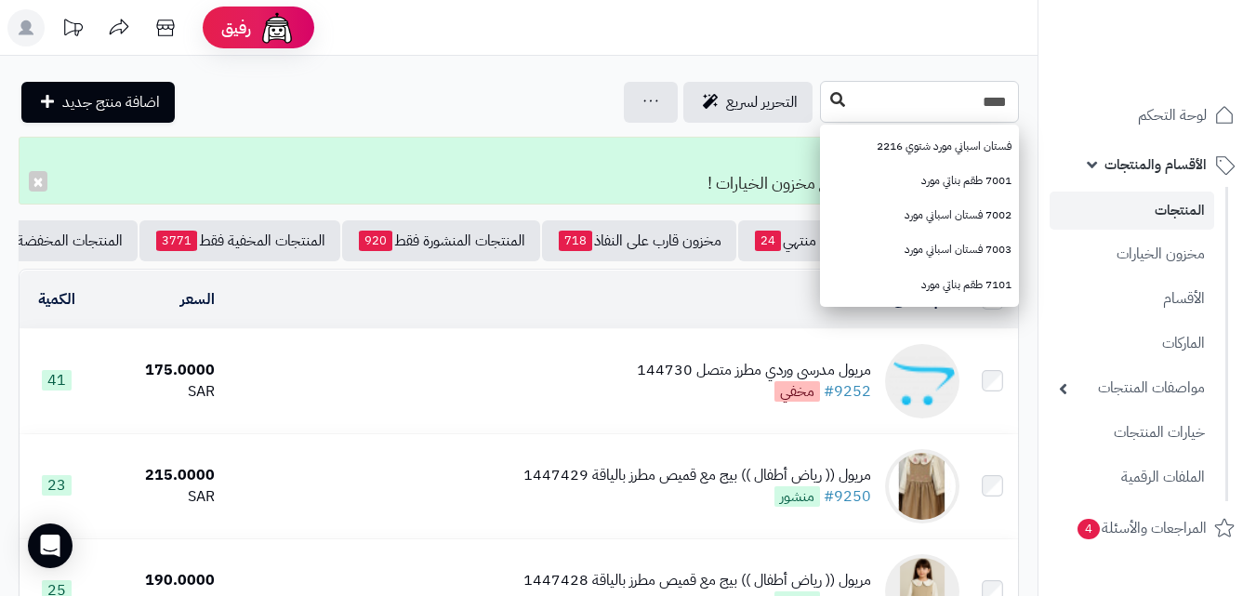
type input "****"
click at [830, 96] on icon at bounding box center [837, 99] width 15 height 15
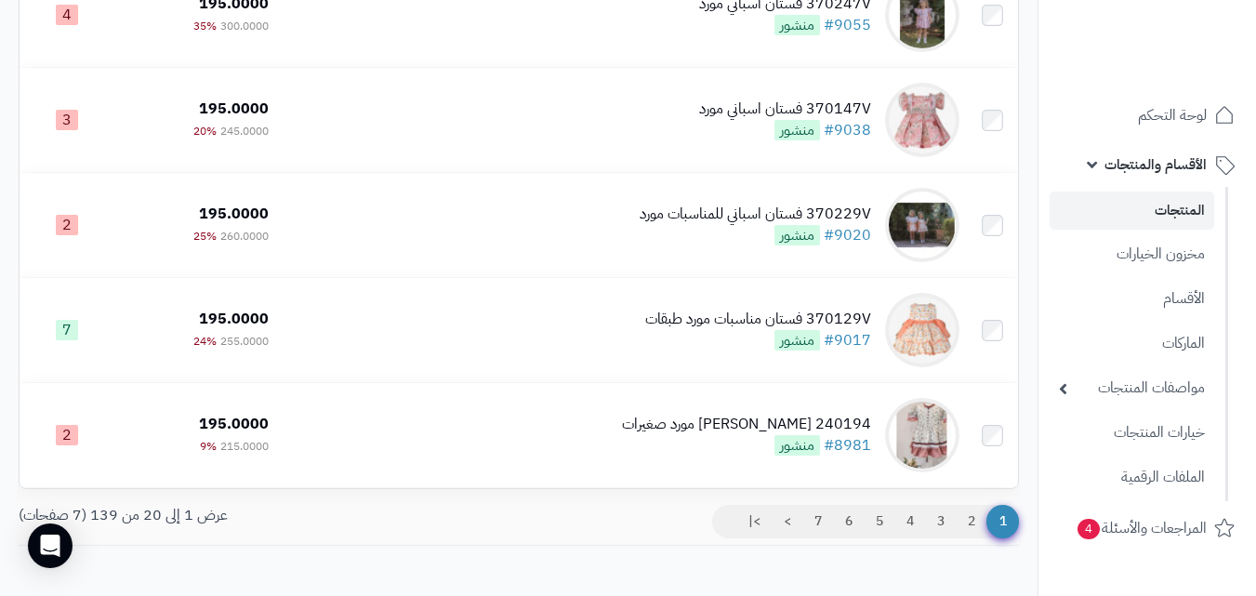
scroll to position [1892, 0]
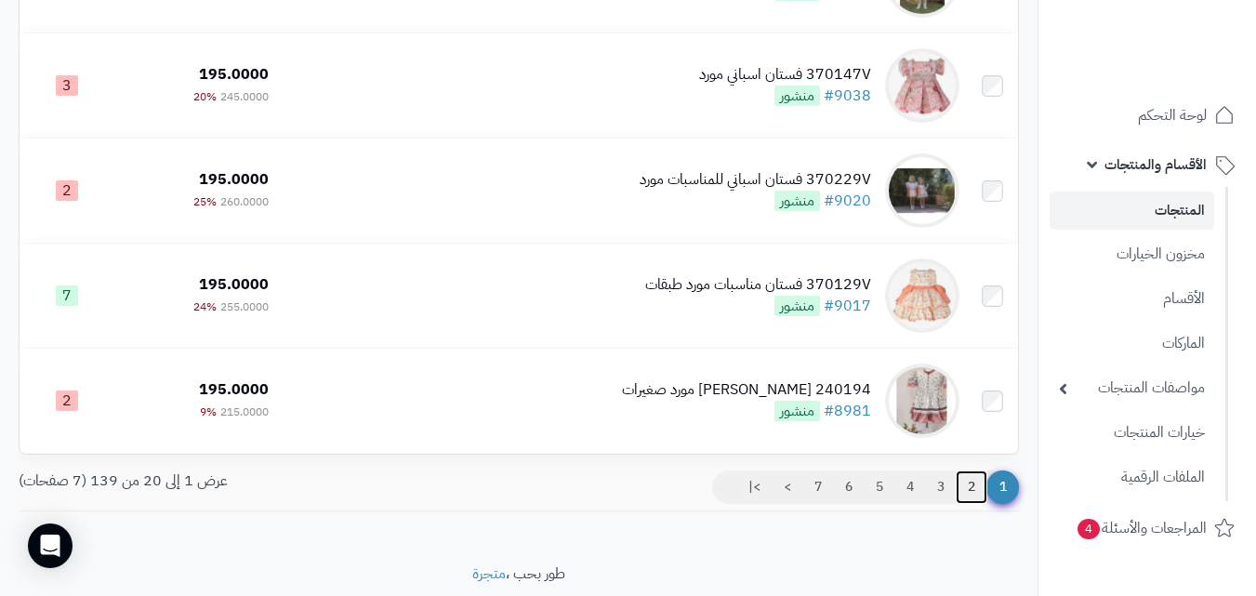
click at [972, 499] on link "2" at bounding box center [972, 487] width 32 height 33
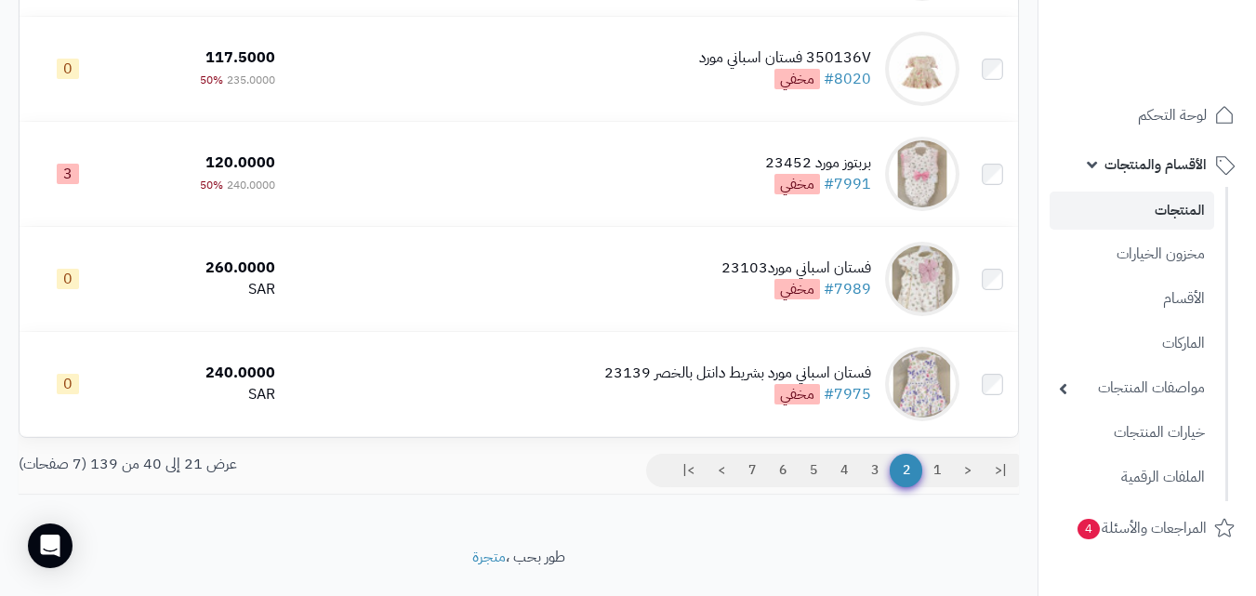
scroll to position [1964, 0]
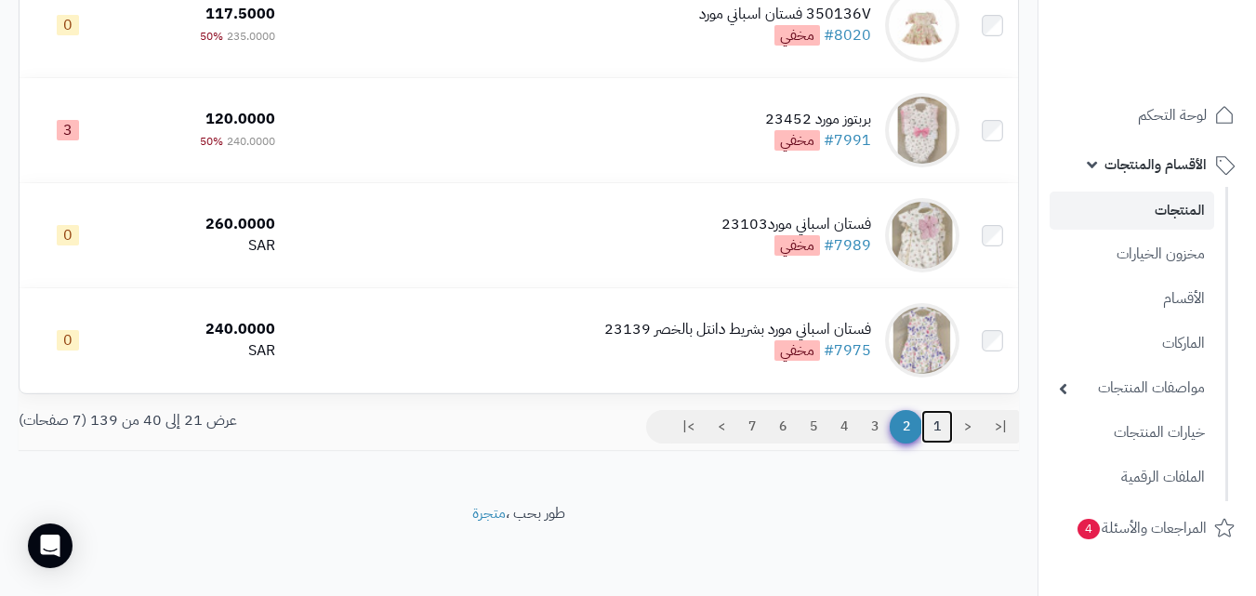
click at [937, 418] on link "1" at bounding box center [938, 426] width 32 height 33
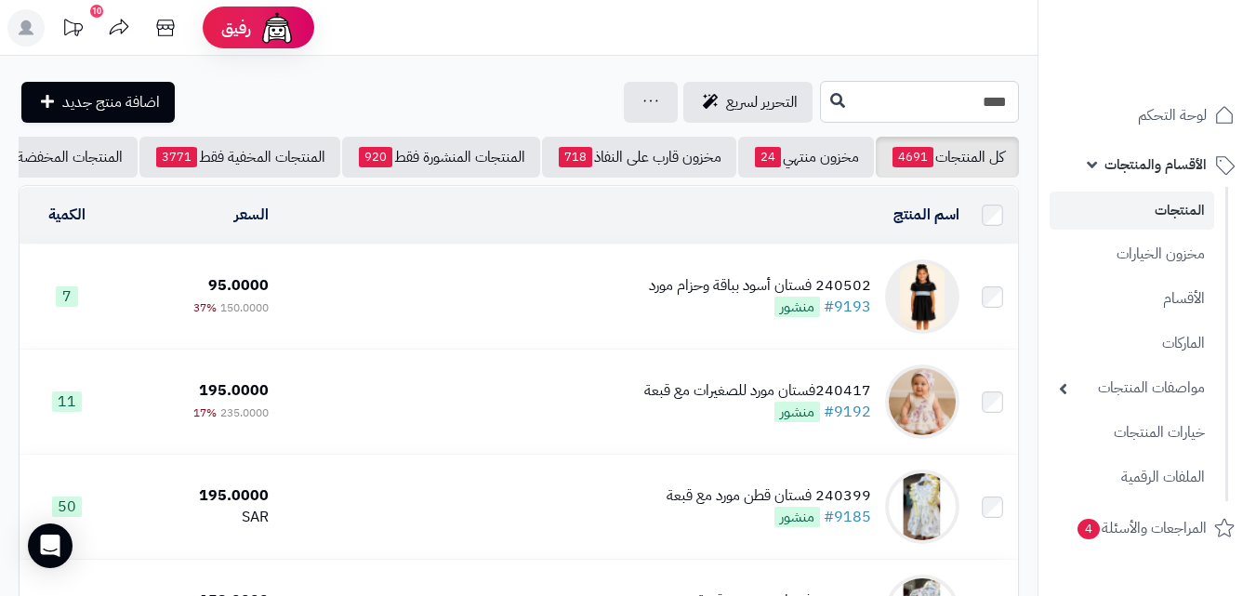
drag, startPoint x: 965, startPoint y: 110, endPoint x: 1269, endPoint y: 67, distance: 307.1
click at [1255, 69] on html "رفيق ! 10 الطلبات معالجة مكتمل إرجاع المنتجات العملاء المتواجدون الان 20214 عمل…" at bounding box center [628, 298] width 1256 height 596
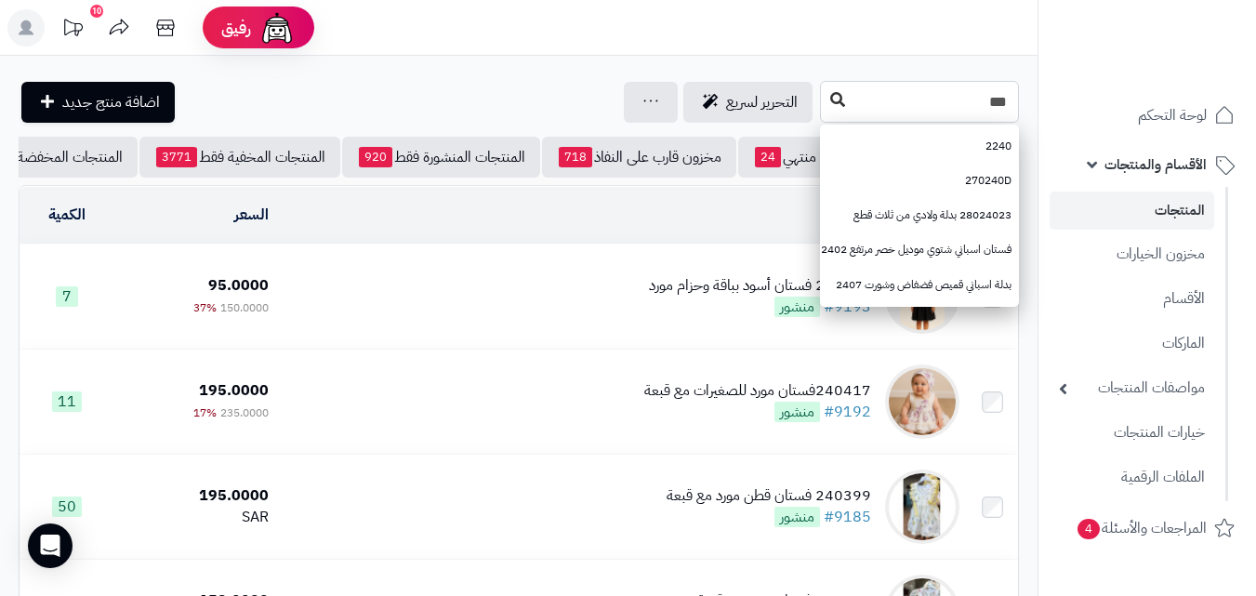
type input "***"
click at [824, 109] on button at bounding box center [838, 100] width 28 height 35
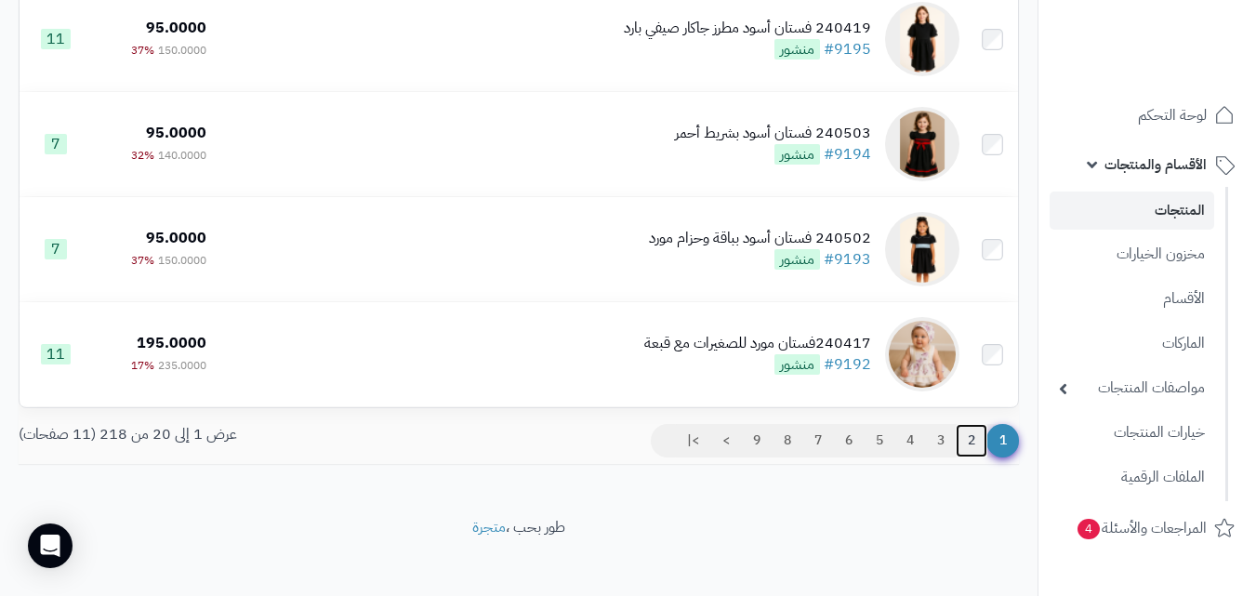
click at [966, 458] on link "2" at bounding box center [972, 440] width 32 height 33
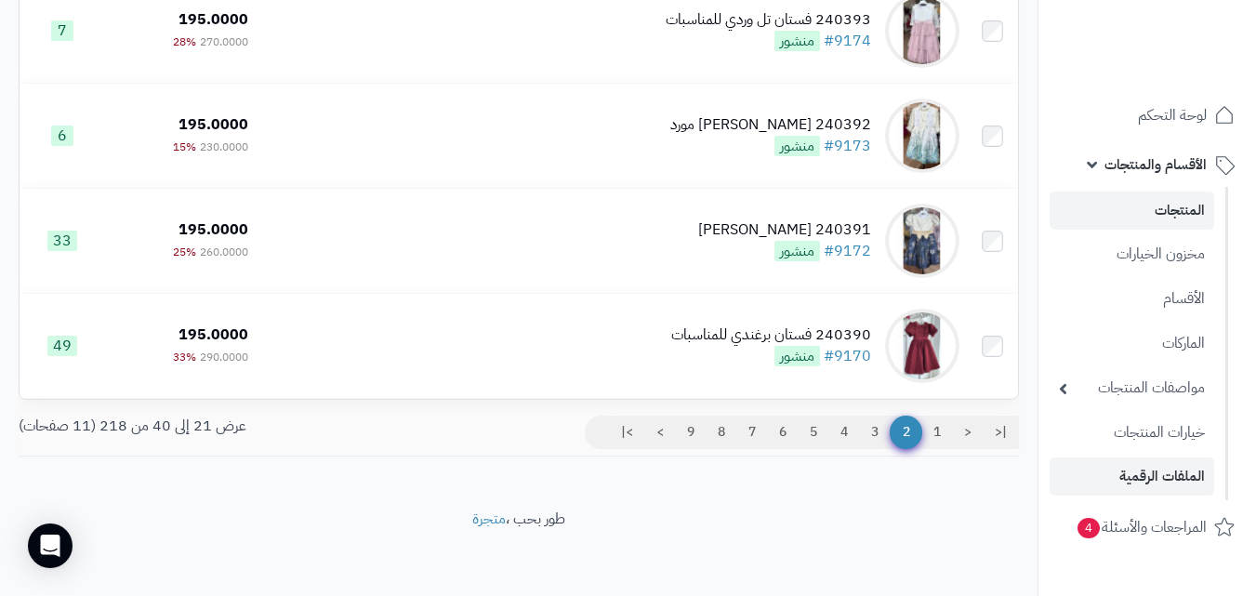
scroll to position [1964, 0]
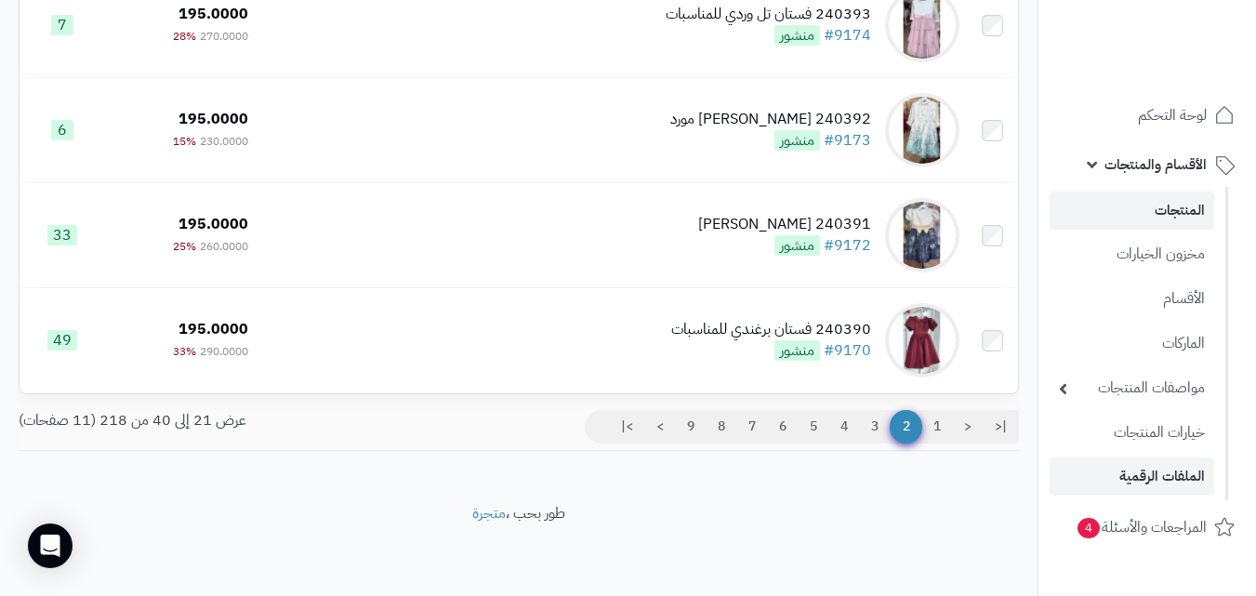
click at [860, 420] on link "3" at bounding box center [875, 426] width 32 height 33
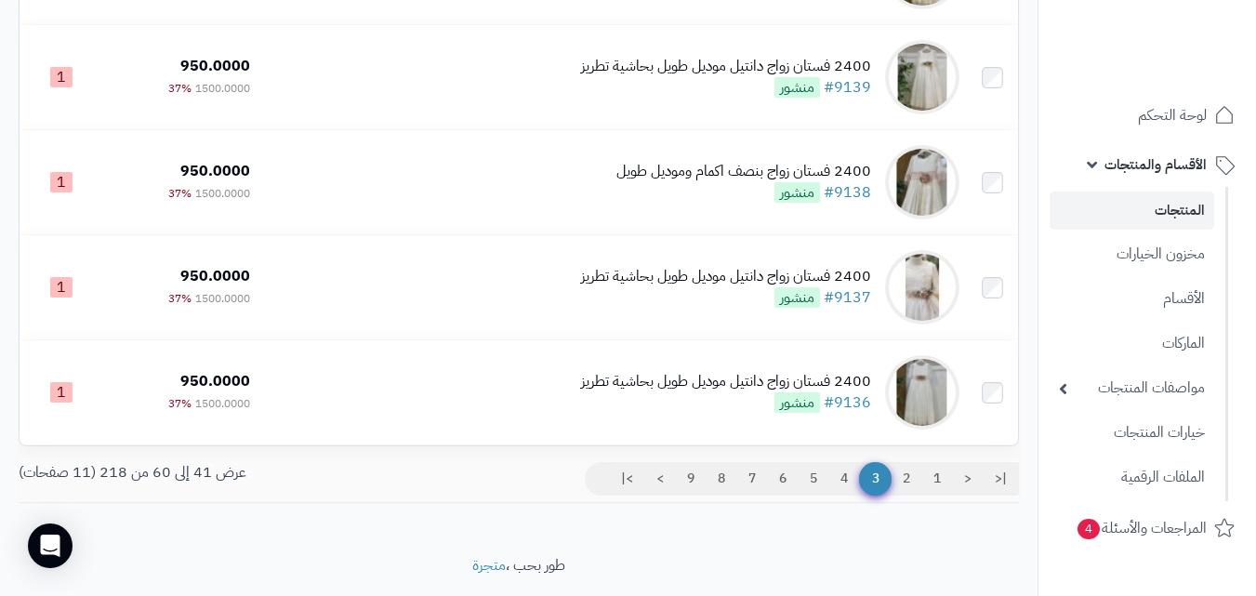
scroll to position [1918, 0]
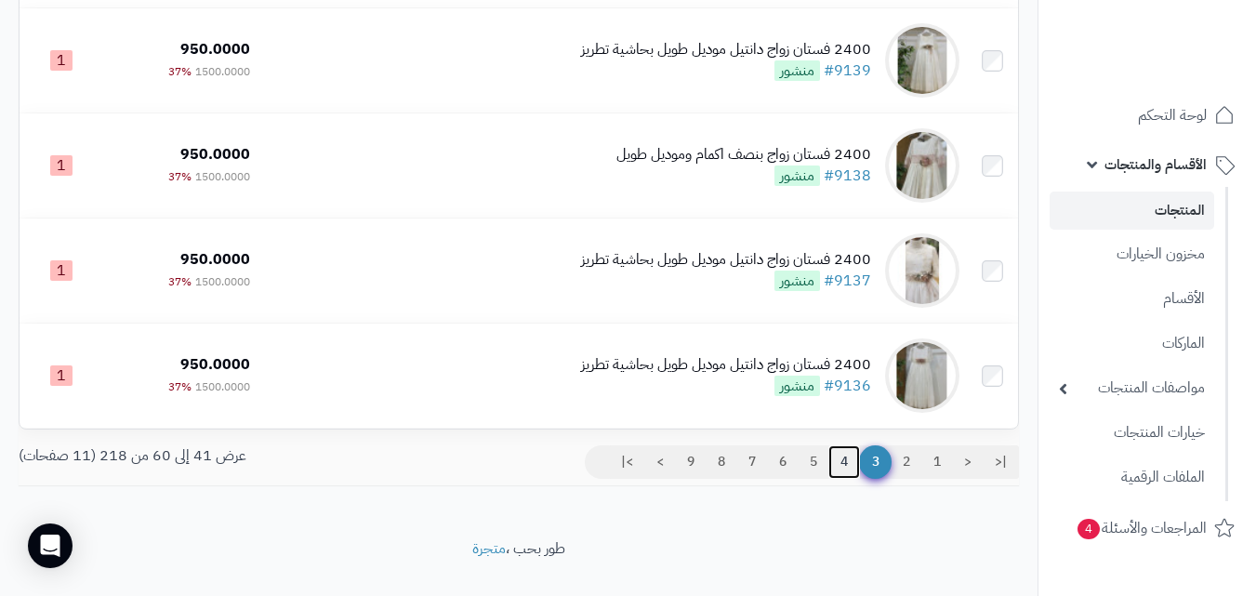
click at [850, 477] on link "4" at bounding box center [845, 461] width 32 height 33
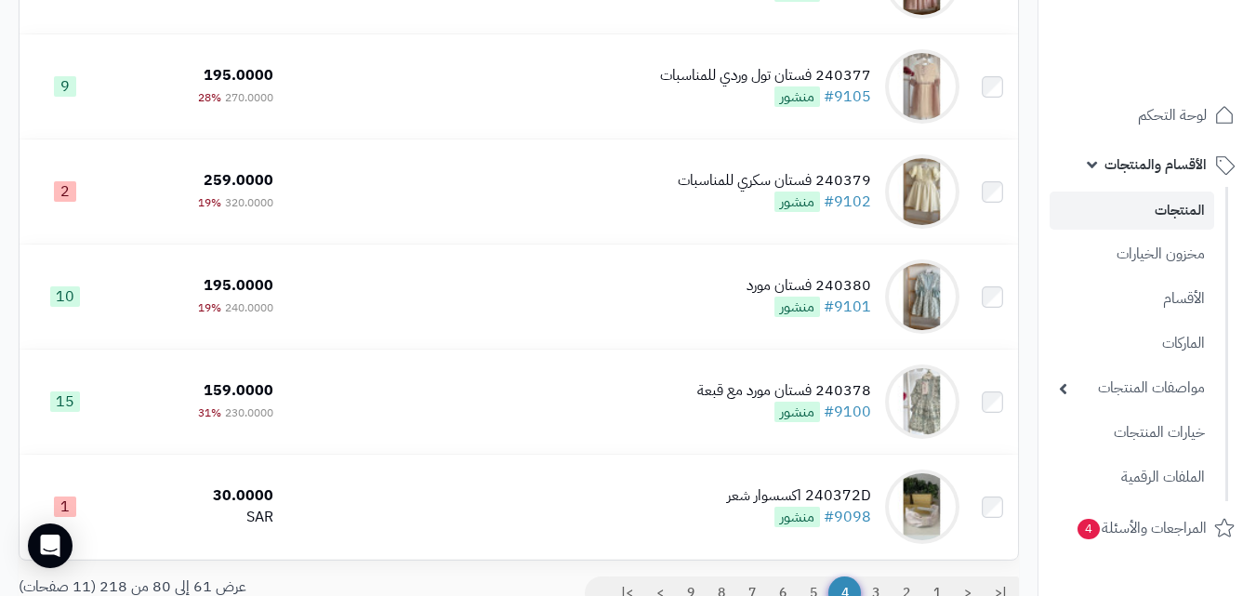
scroll to position [1947, 0]
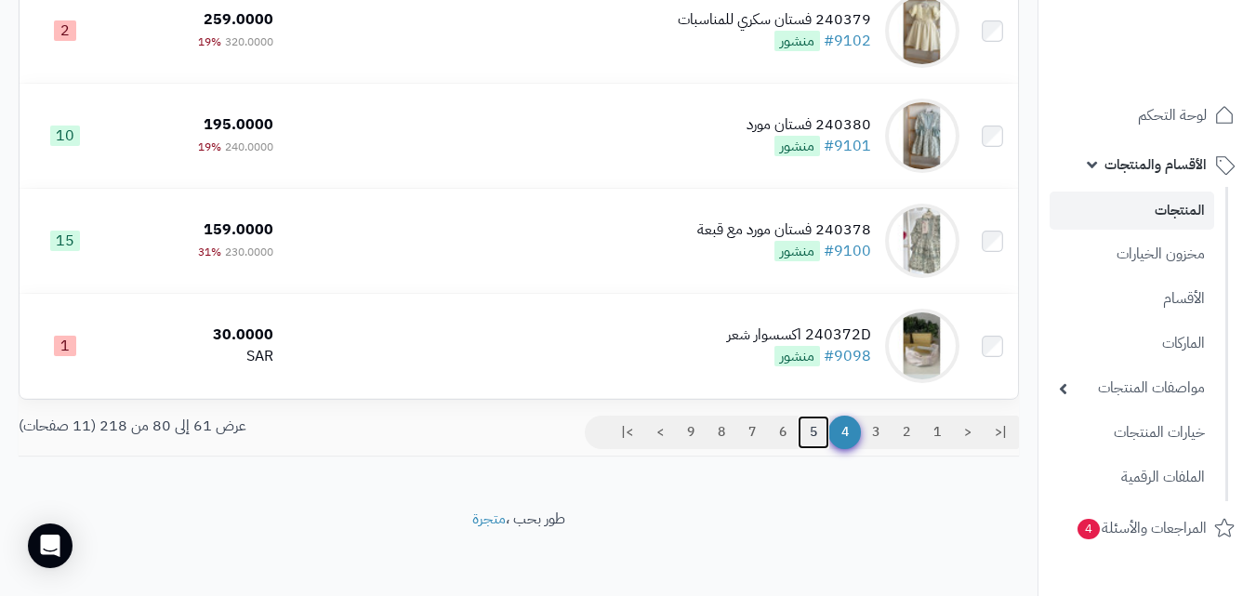
click at [807, 445] on link "5" at bounding box center [814, 432] width 32 height 33
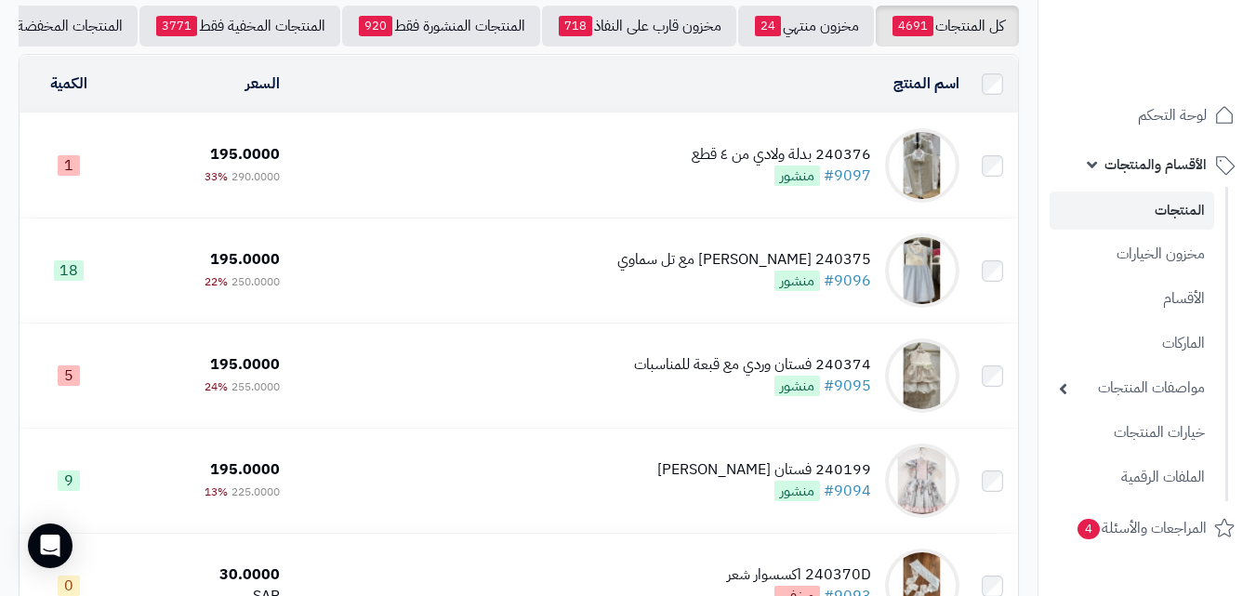
scroll to position [199, 0]
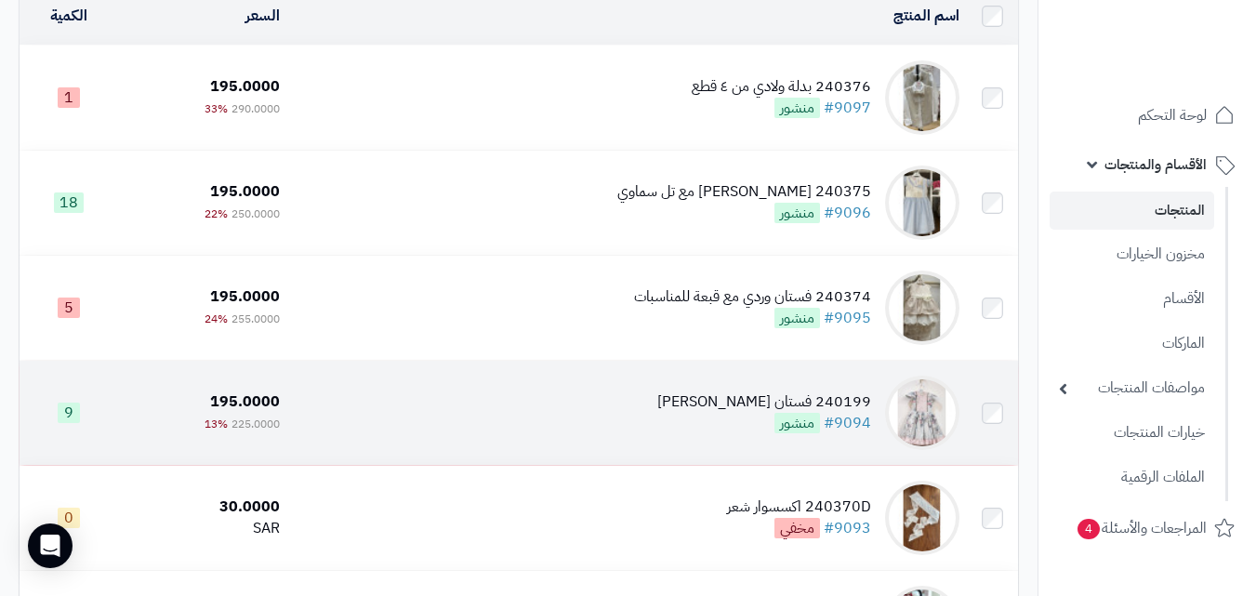
click at [468, 408] on td "240199 فستان مشجر سماوي #9094 منشور" at bounding box center [627, 413] width 680 height 104
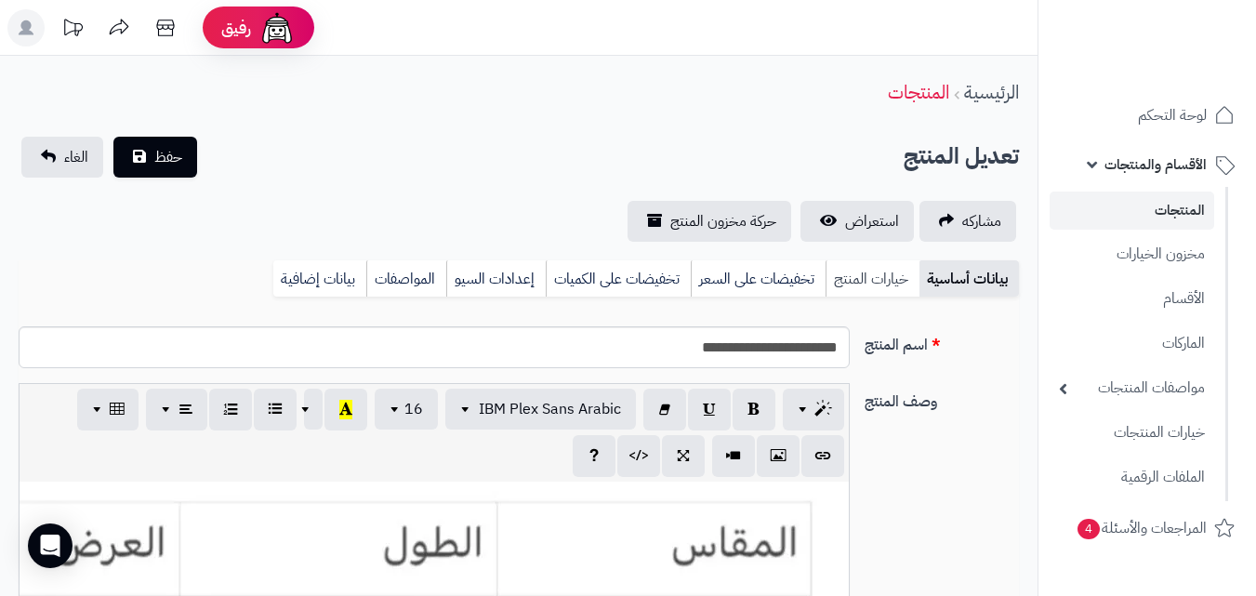
scroll to position [339, 0]
click at [895, 269] on link "خيارات المنتج" at bounding box center [873, 278] width 94 height 37
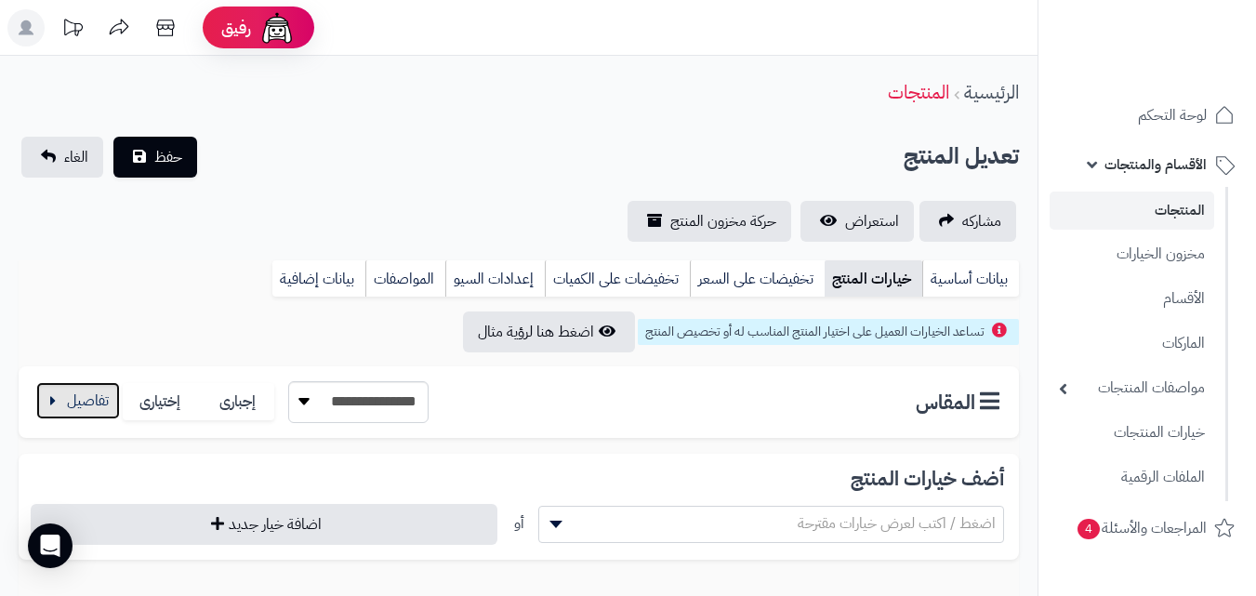
click at [84, 416] on button "button" at bounding box center [78, 400] width 84 height 37
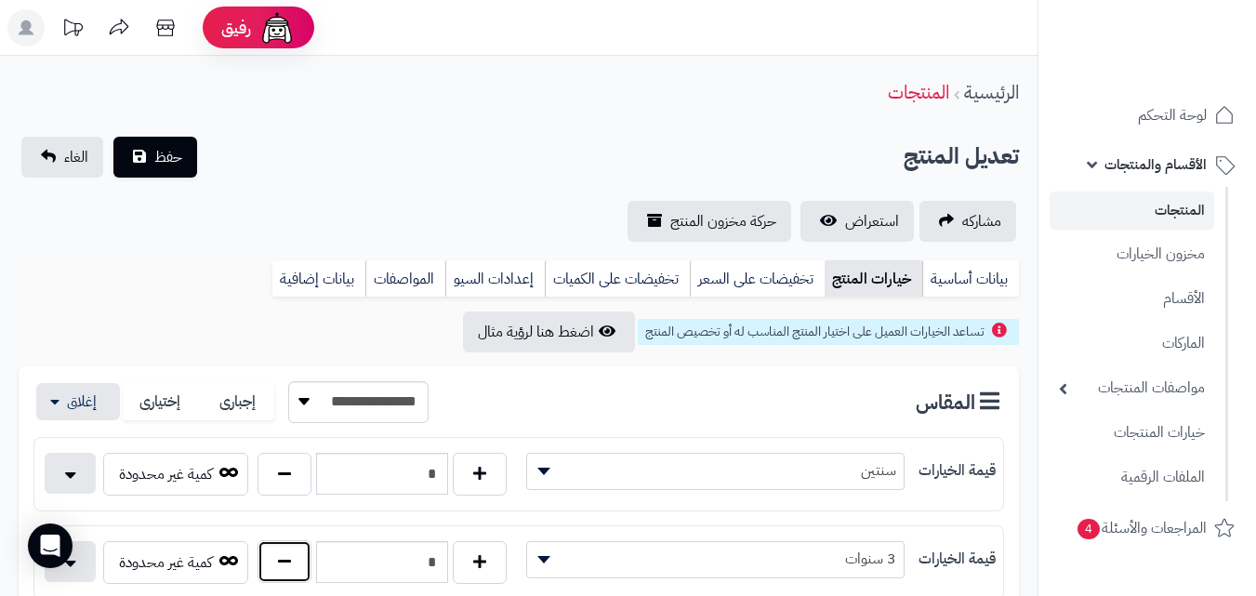
click at [275, 558] on button "button" at bounding box center [285, 561] width 54 height 43
type input "*"
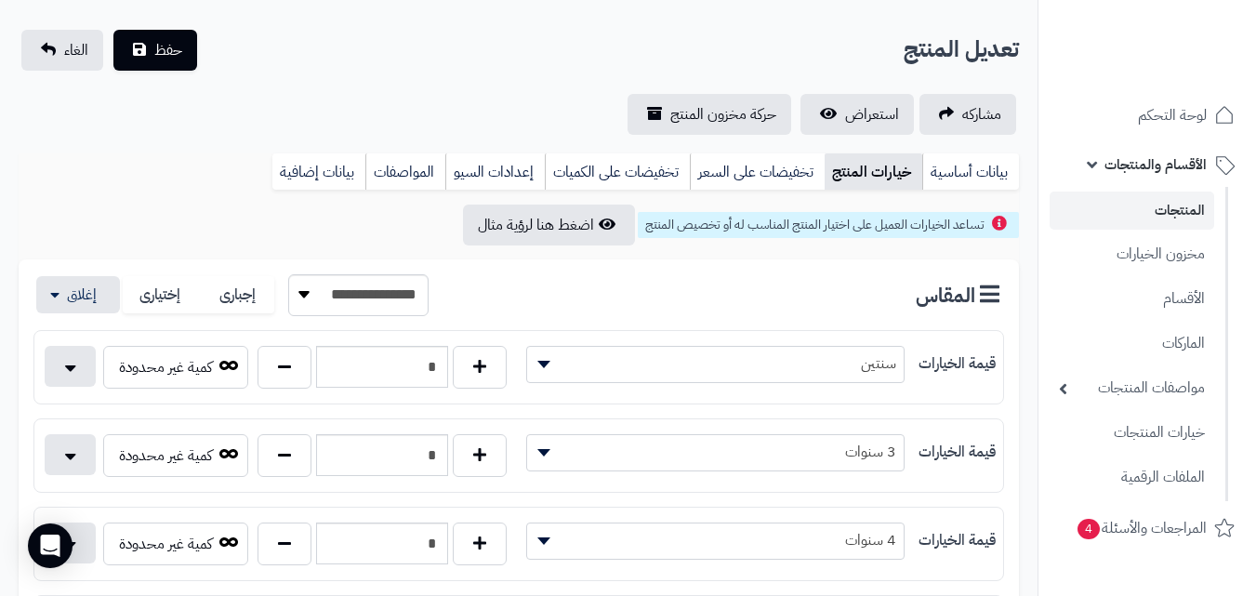
scroll to position [123, 0]
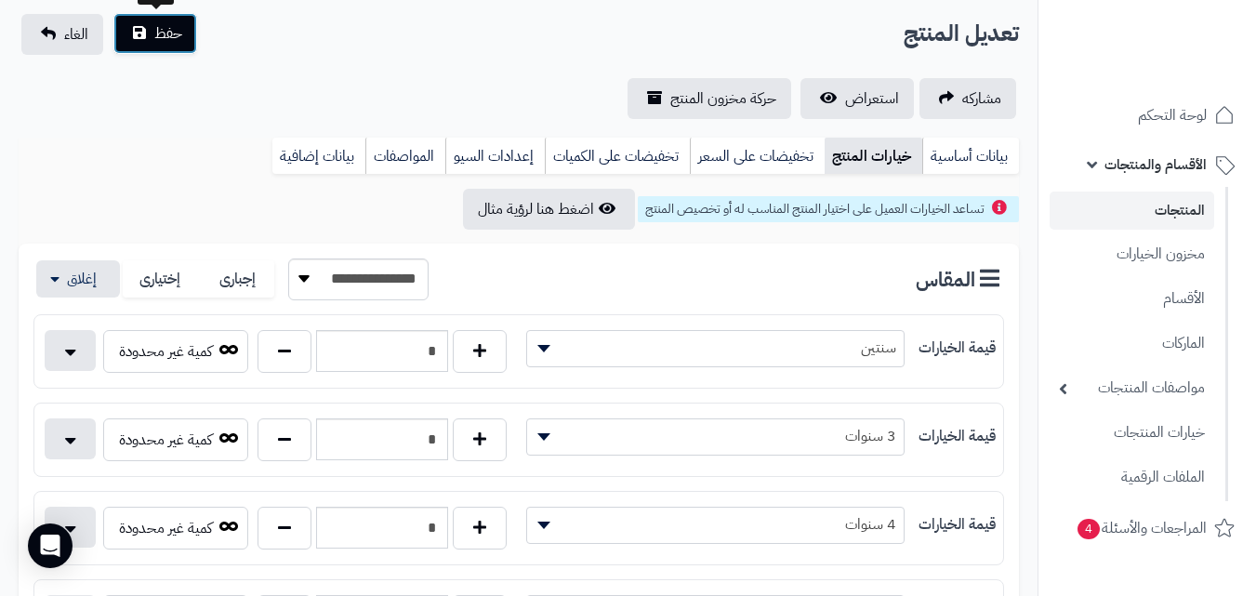
click at [182, 36] on button "حفظ" at bounding box center [155, 33] width 84 height 41
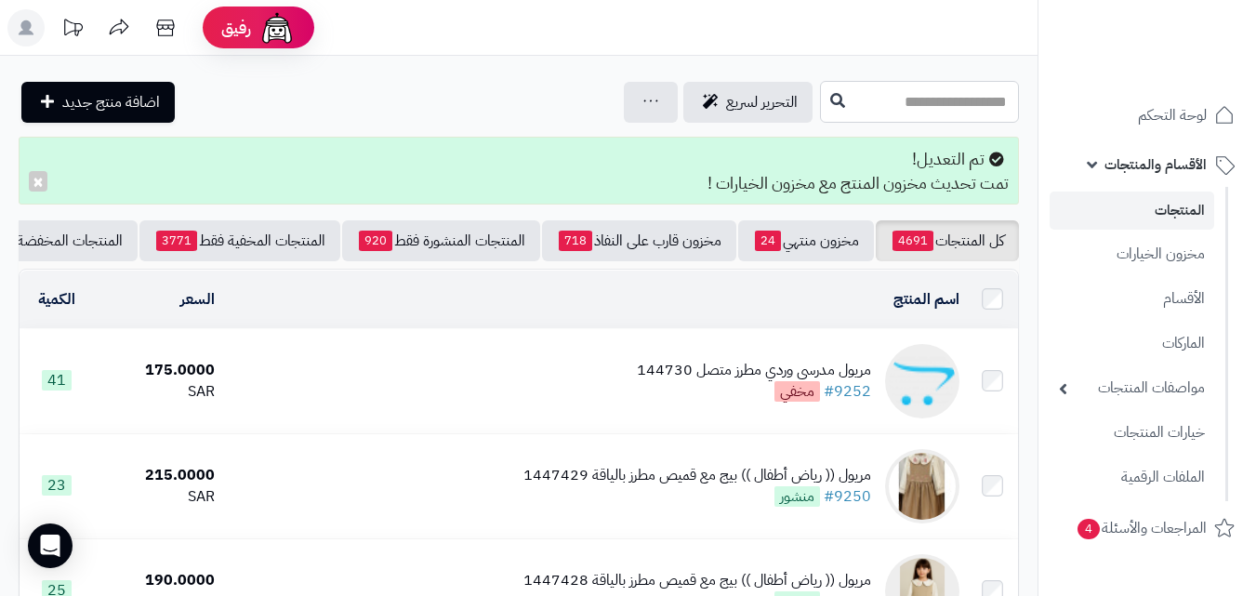
click at [929, 105] on input "text" at bounding box center [919, 102] width 199 height 42
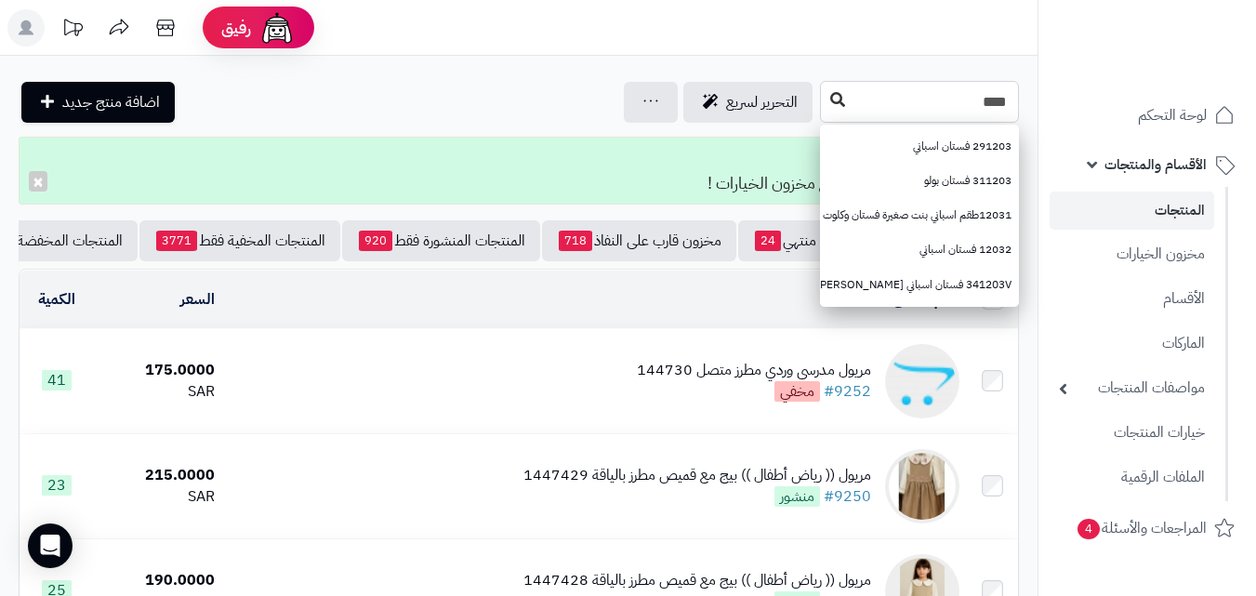
type input "****"
click at [824, 108] on button at bounding box center [838, 100] width 28 height 35
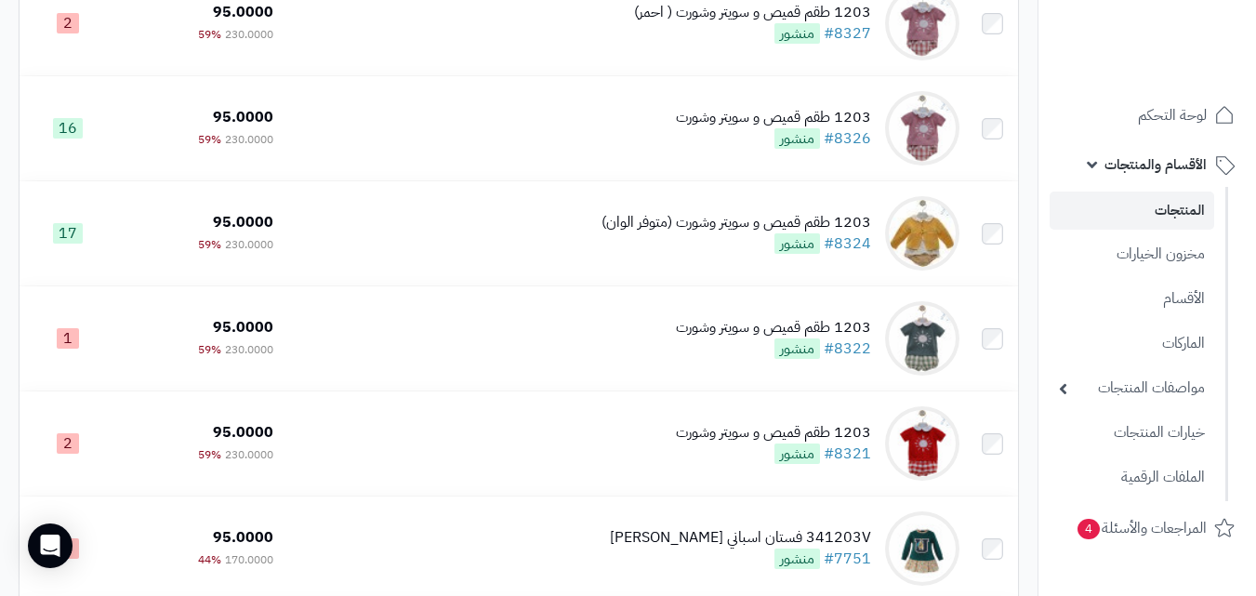
scroll to position [579, 0]
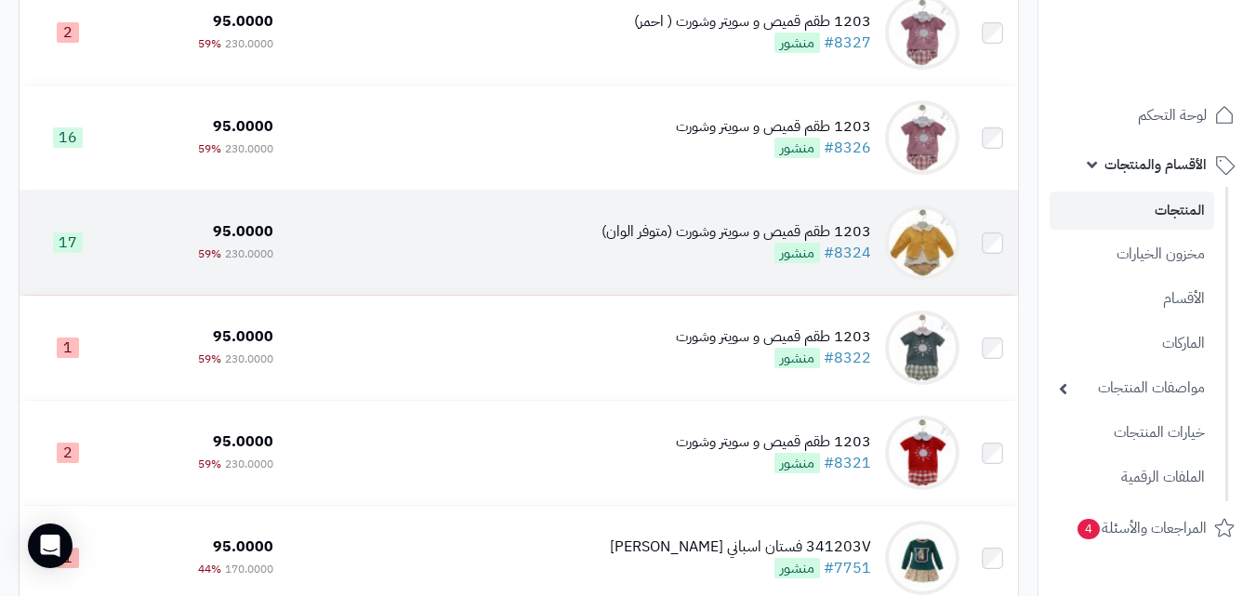
click at [540, 236] on td "1203 طقم قميص و سويتر وشورت (متوفر الوان) #8324 منشور" at bounding box center [624, 243] width 686 height 104
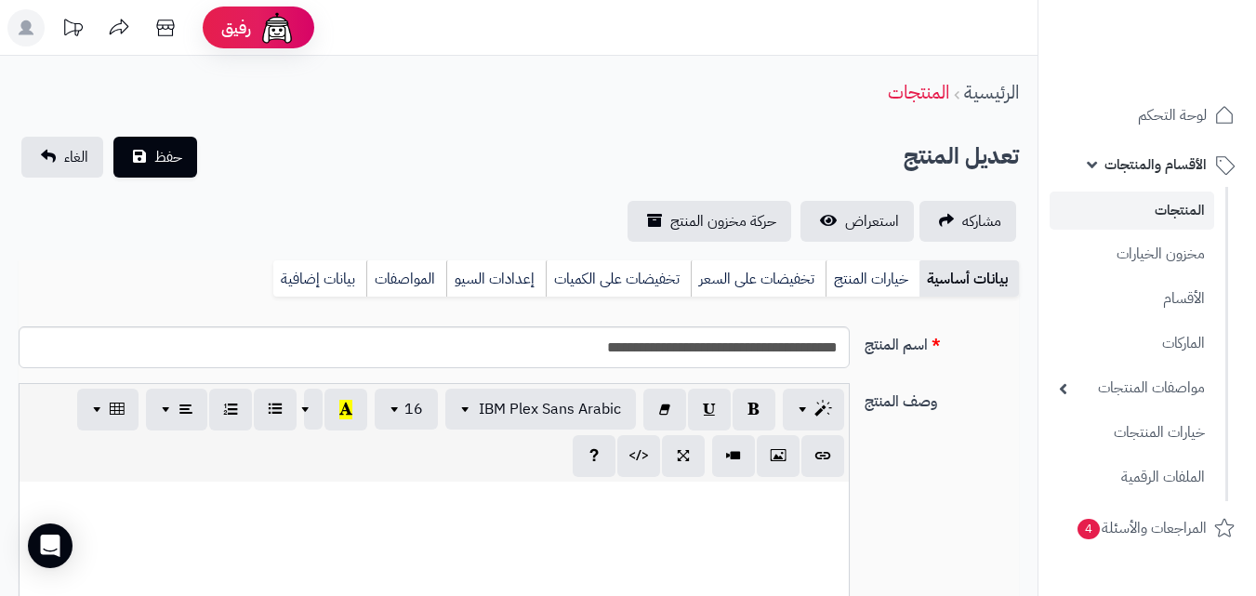
scroll to position [270, 0]
click at [894, 274] on link "خيارات المنتج" at bounding box center [873, 278] width 94 height 37
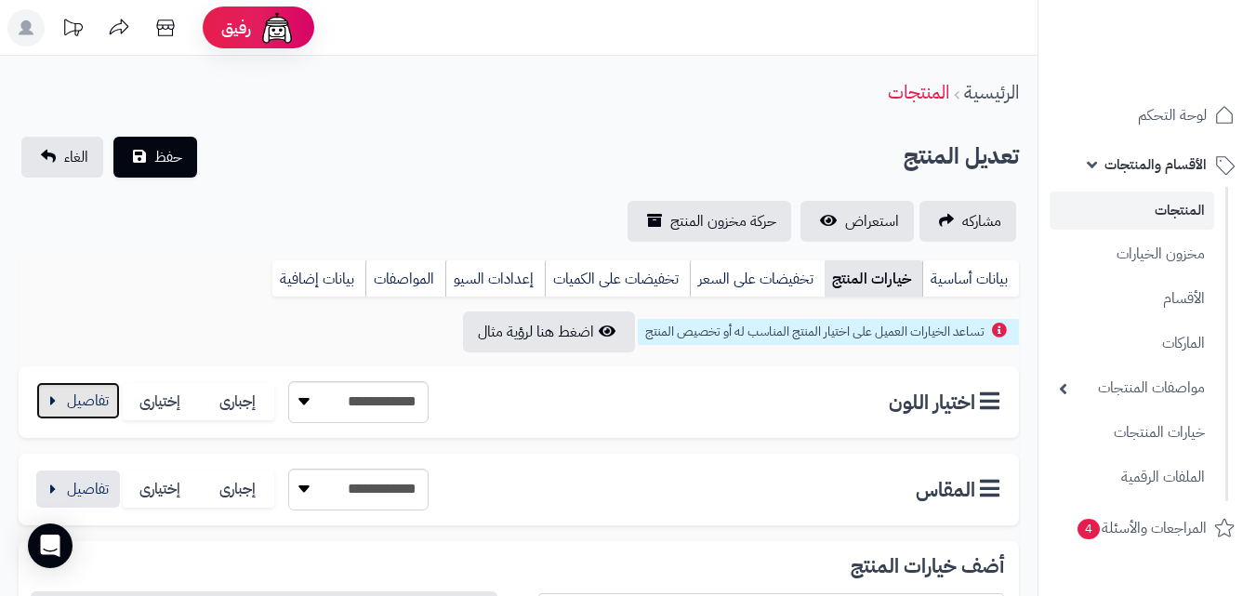
click at [90, 401] on button "button" at bounding box center [78, 400] width 84 height 37
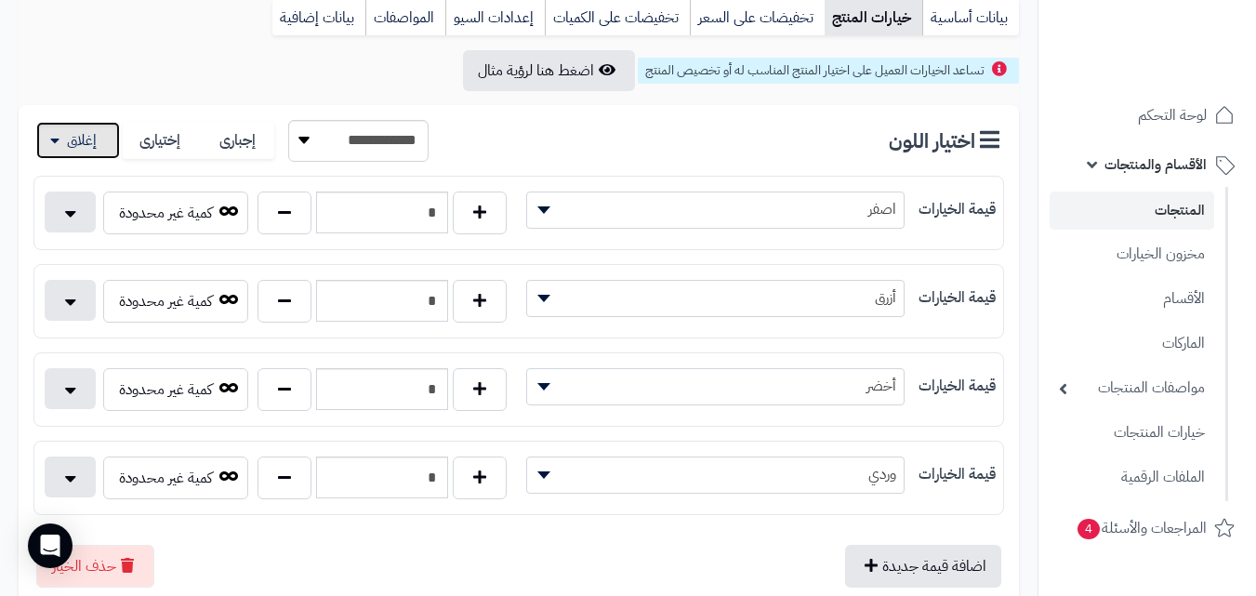
scroll to position [303, 0]
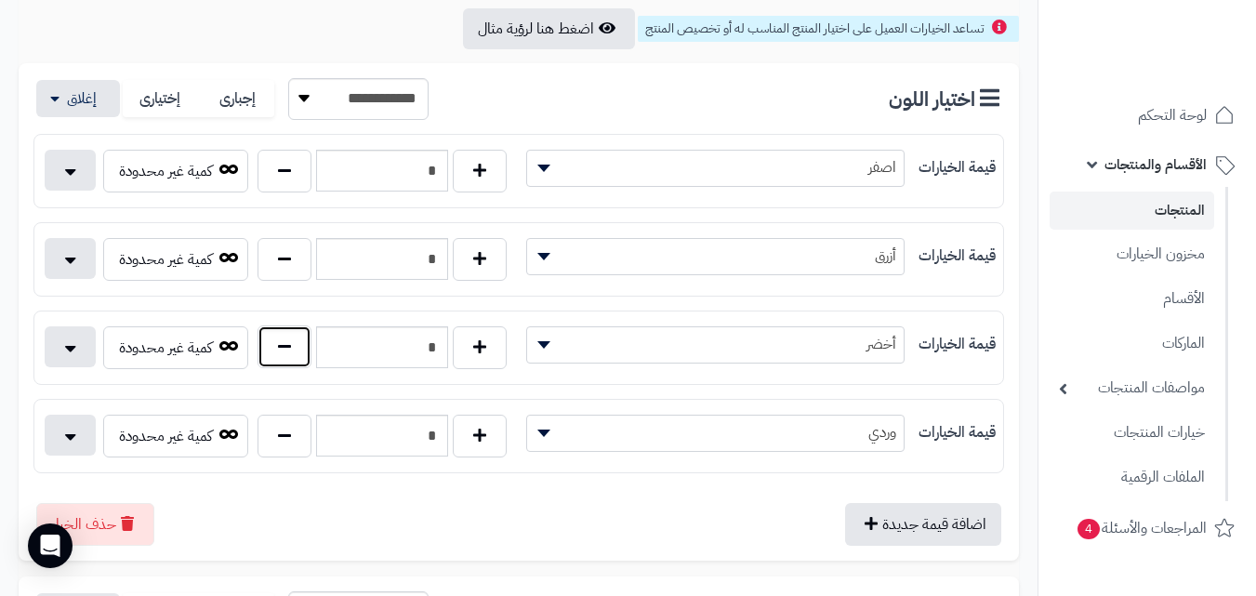
click at [290, 357] on button "button" at bounding box center [285, 346] width 54 height 43
type input "*"
click at [490, 442] on button "button" at bounding box center [480, 435] width 54 height 43
type input "*"
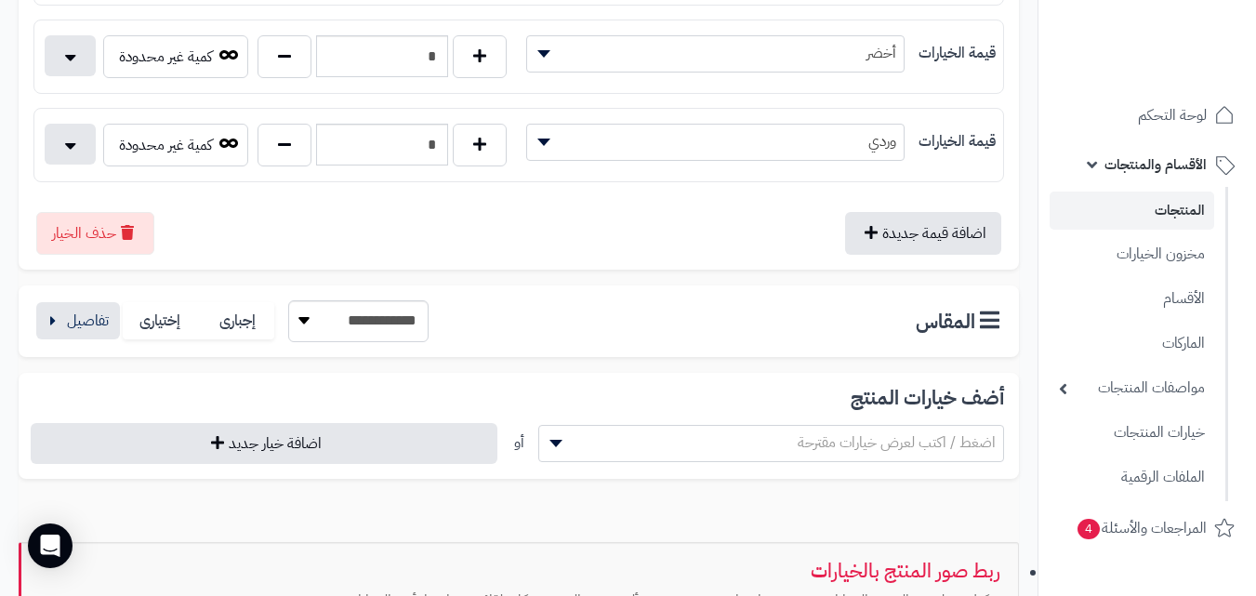
scroll to position [680, 0]
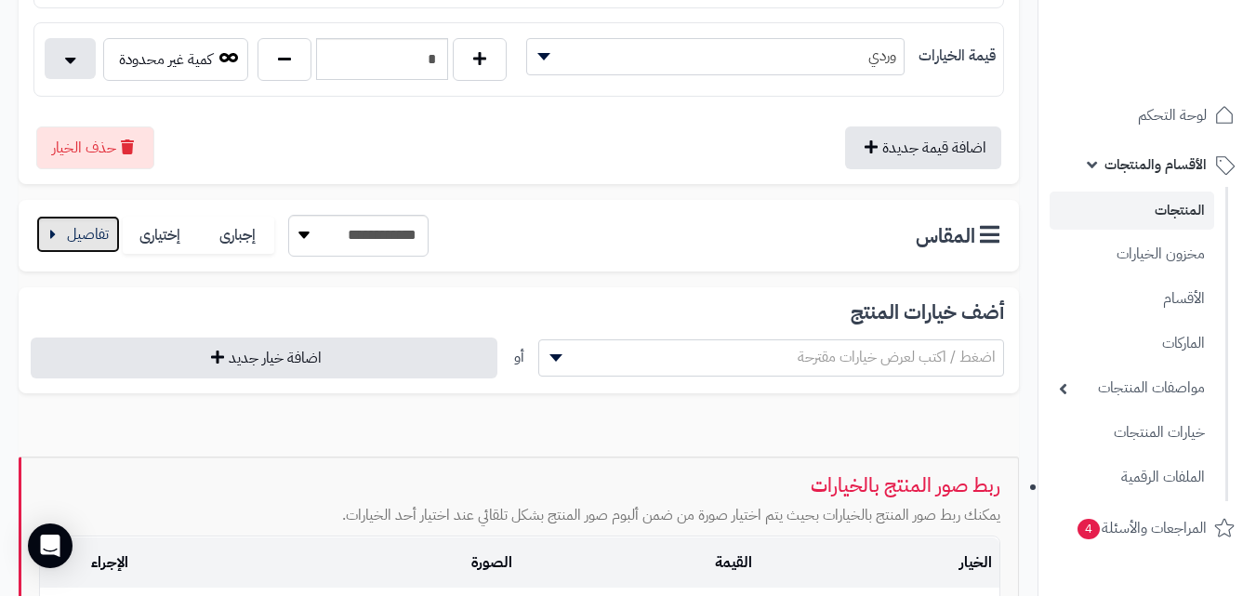
click at [88, 232] on button "button" at bounding box center [78, 234] width 84 height 37
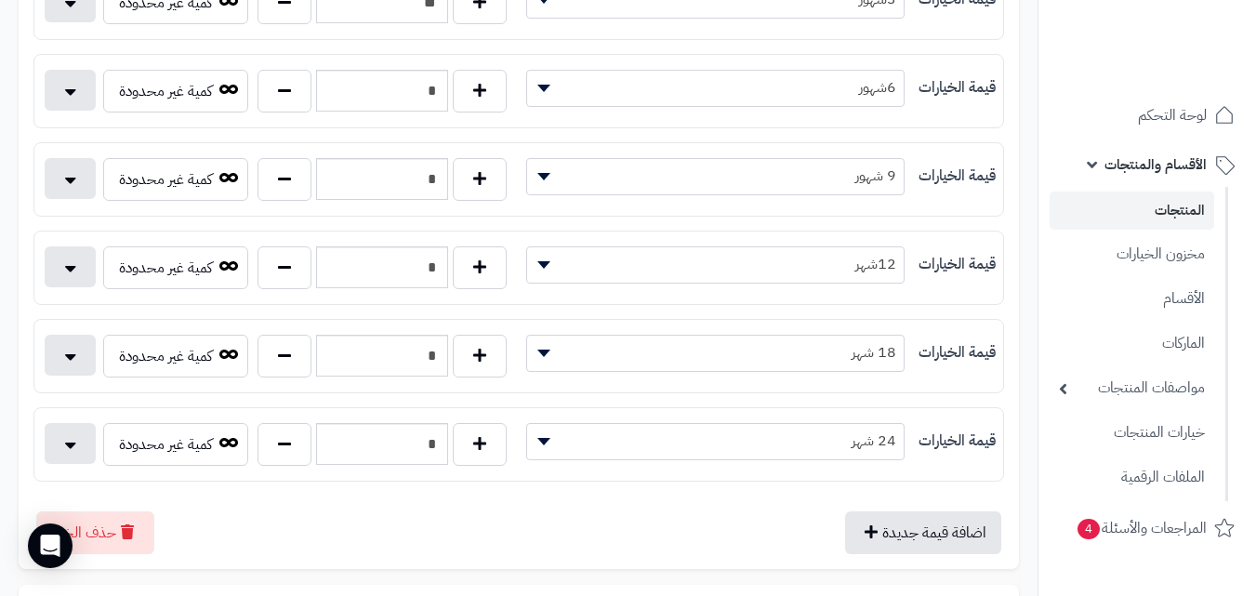
scroll to position [1088, 0]
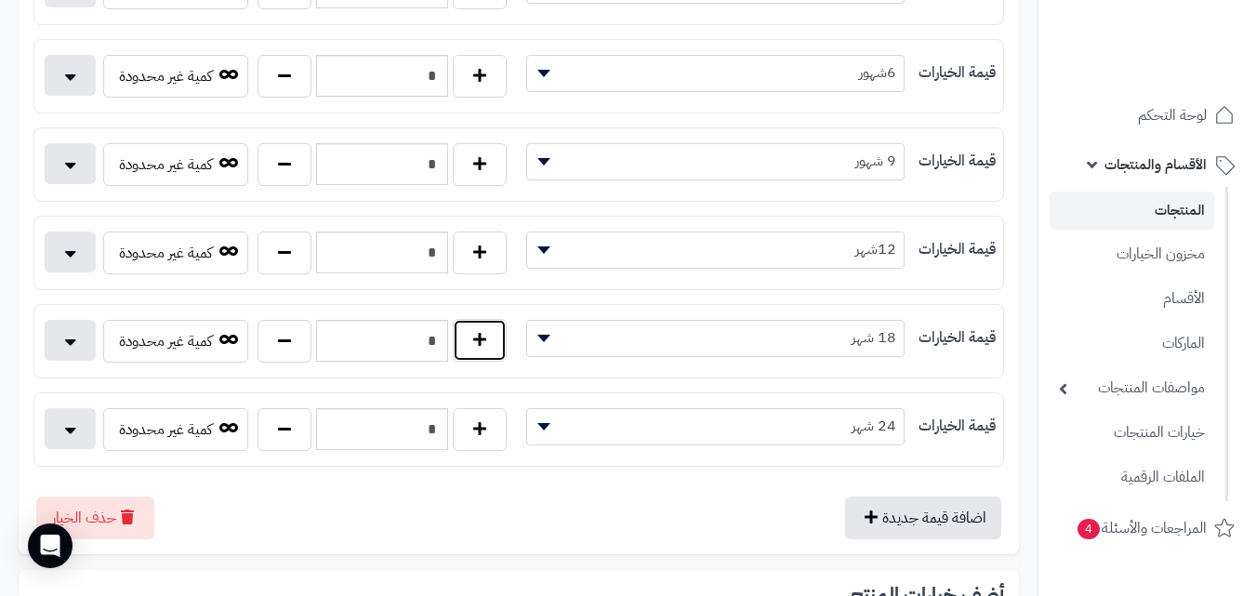
click at [487, 332] on button "button" at bounding box center [480, 340] width 54 height 43
type input "*"
click at [268, 431] on button "button" at bounding box center [285, 428] width 54 height 43
type input "*"
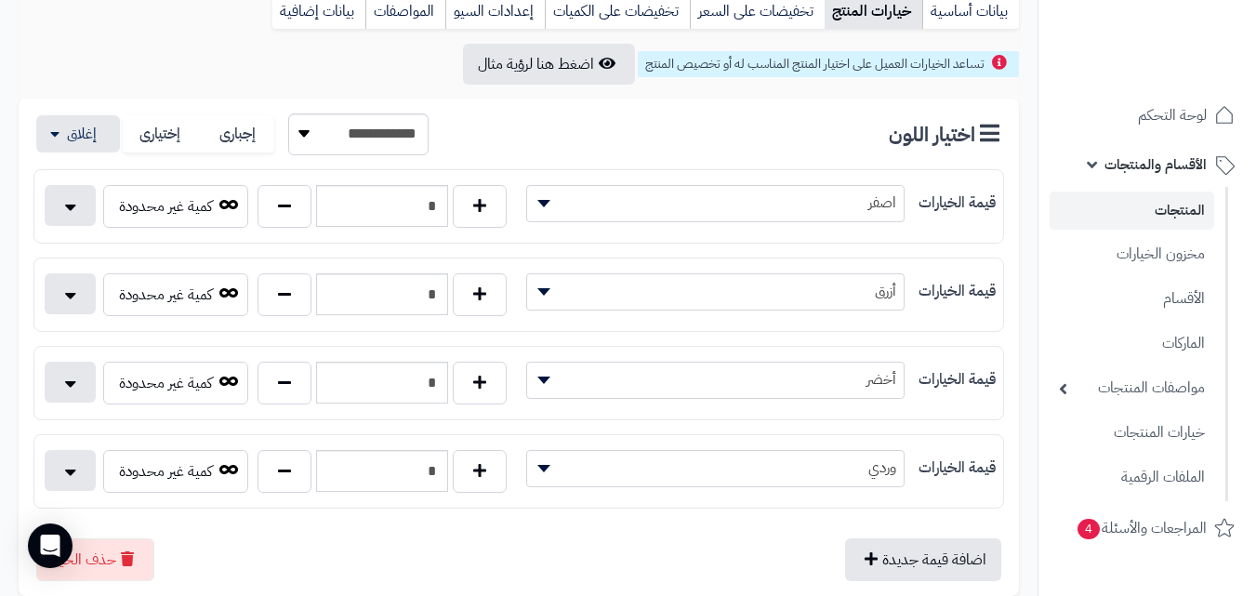
scroll to position [0, 0]
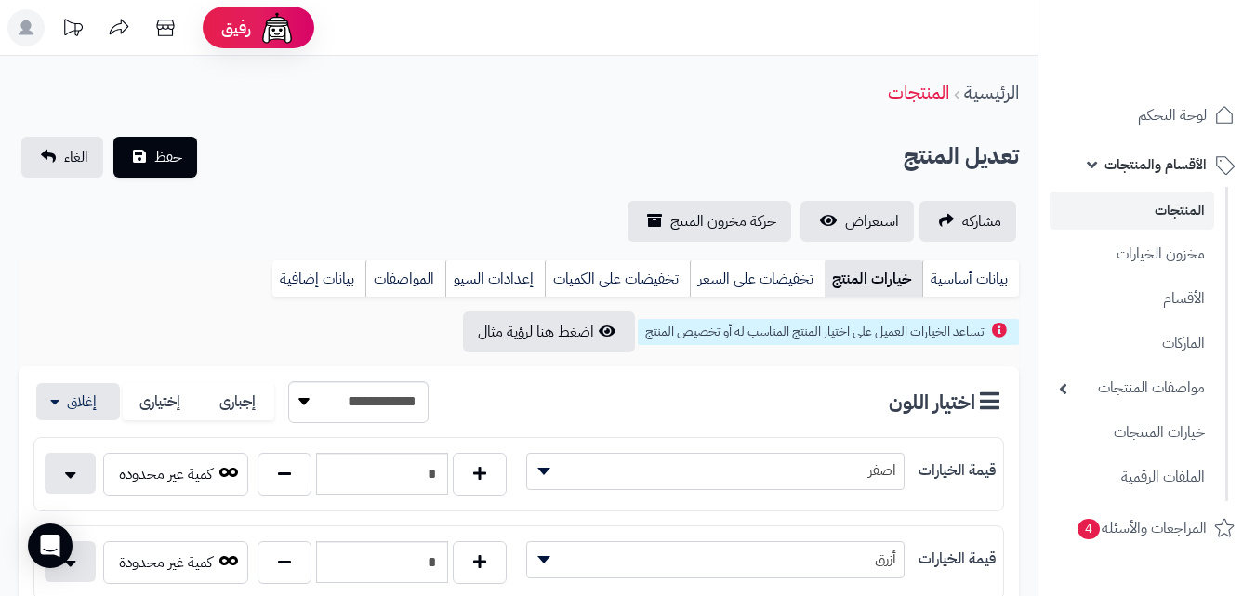
click at [197, 147] on div "حفظ الغاء" at bounding box center [109, 157] width 181 height 41
click at [179, 147] on span "حفظ" at bounding box center [168, 156] width 28 height 22
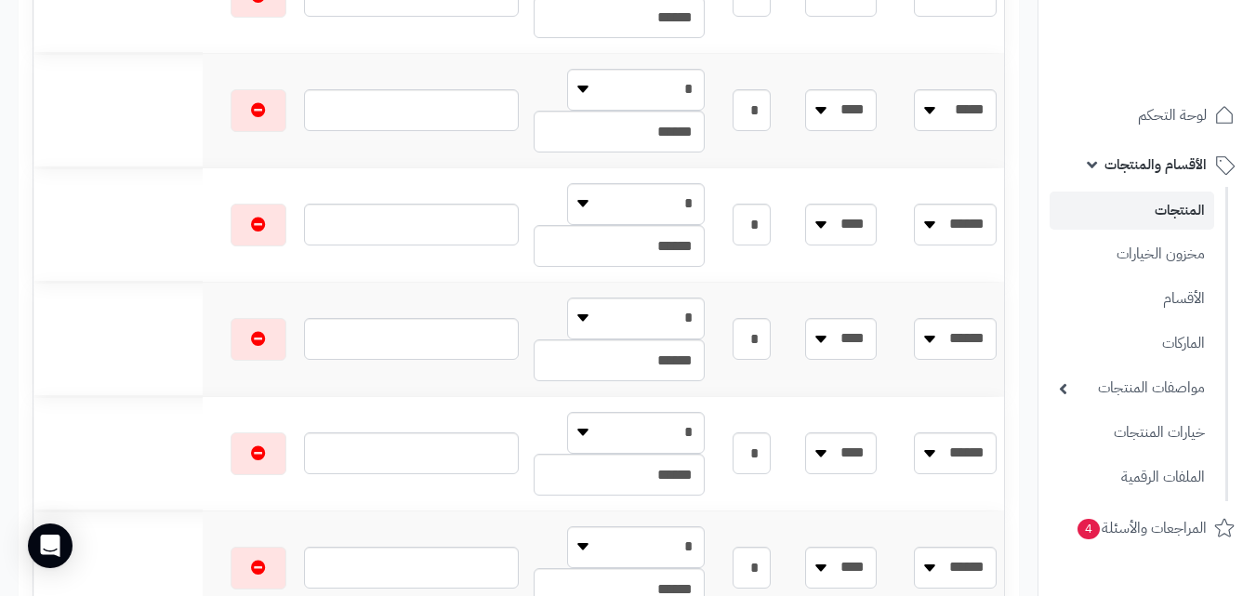
scroll to position [1358, 0]
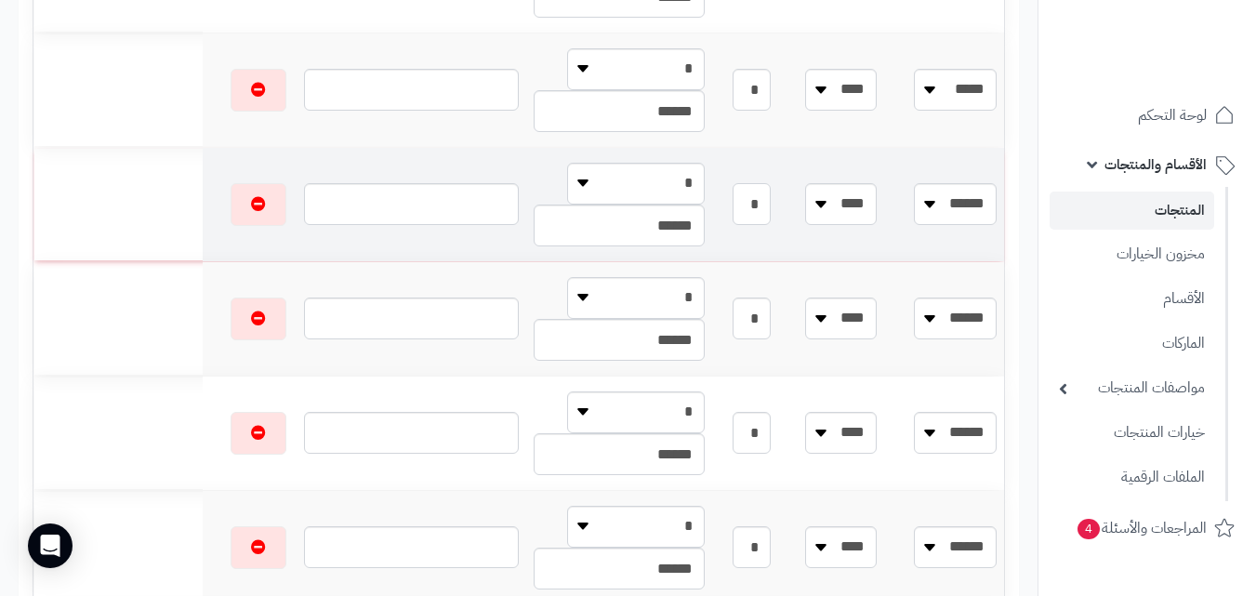
drag, startPoint x: 753, startPoint y: 206, endPoint x: 809, endPoint y: 219, distance: 57.3
click at [771, 219] on input "*" at bounding box center [752, 204] width 38 height 42
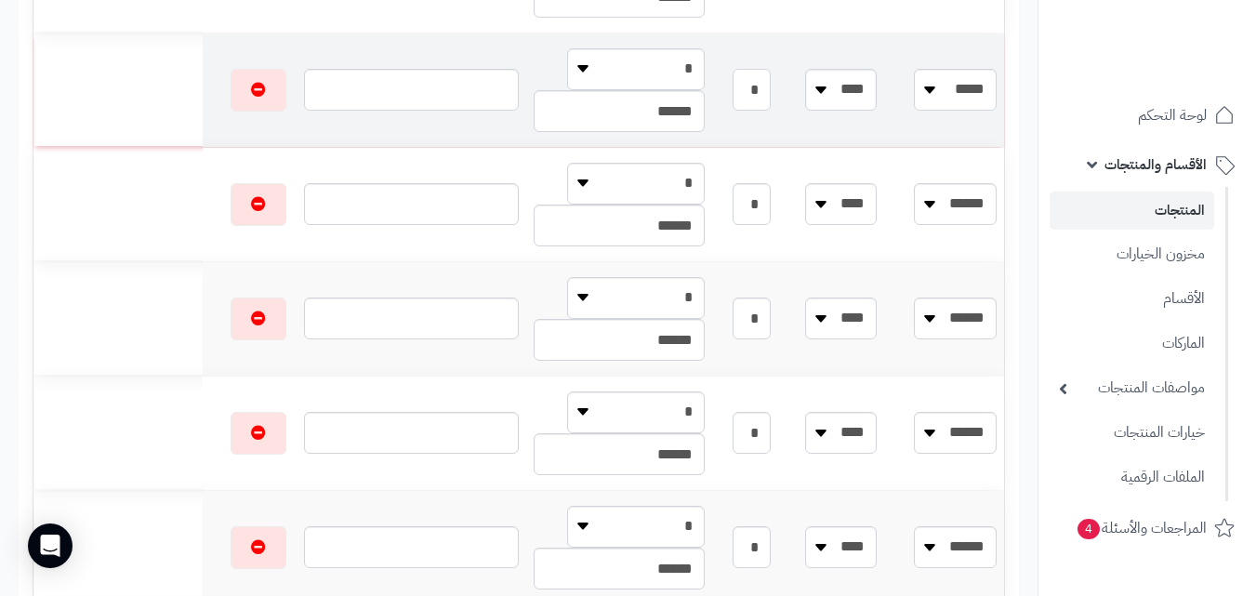
drag, startPoint x: 778, startPoint y: 96, endPoint x: 859, endPoint y: 88, distance: 81.2
click at [859, 88] on tr "**** ***** ***** ****** ***** ****** ****** **** **** **** **** * * * ******" at bounding box center [518, 89] width 971 height 113
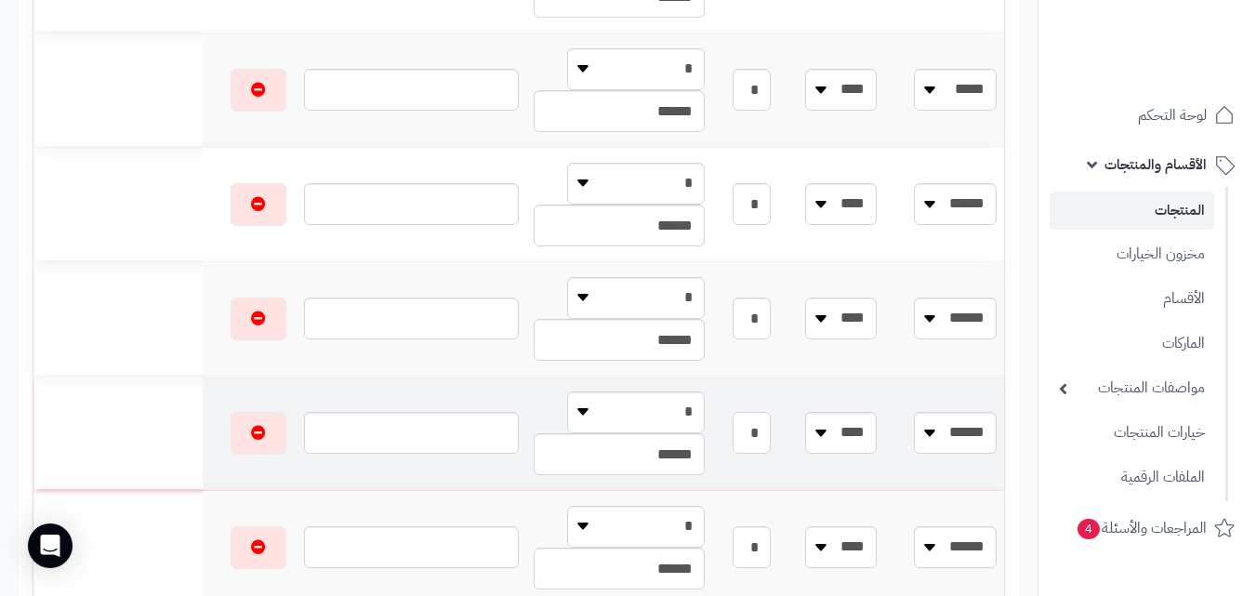
drag, startPoint x: 762, startPoint y: 451, endPoint x: 842, endPoint y: 451, distance: 80.0
click at [842, 451] on tr "**** ***** ***** ****** ***** ****** ****** **** **** **** **** * * * ******" at bounding box center [518, 433] width 971 height 113
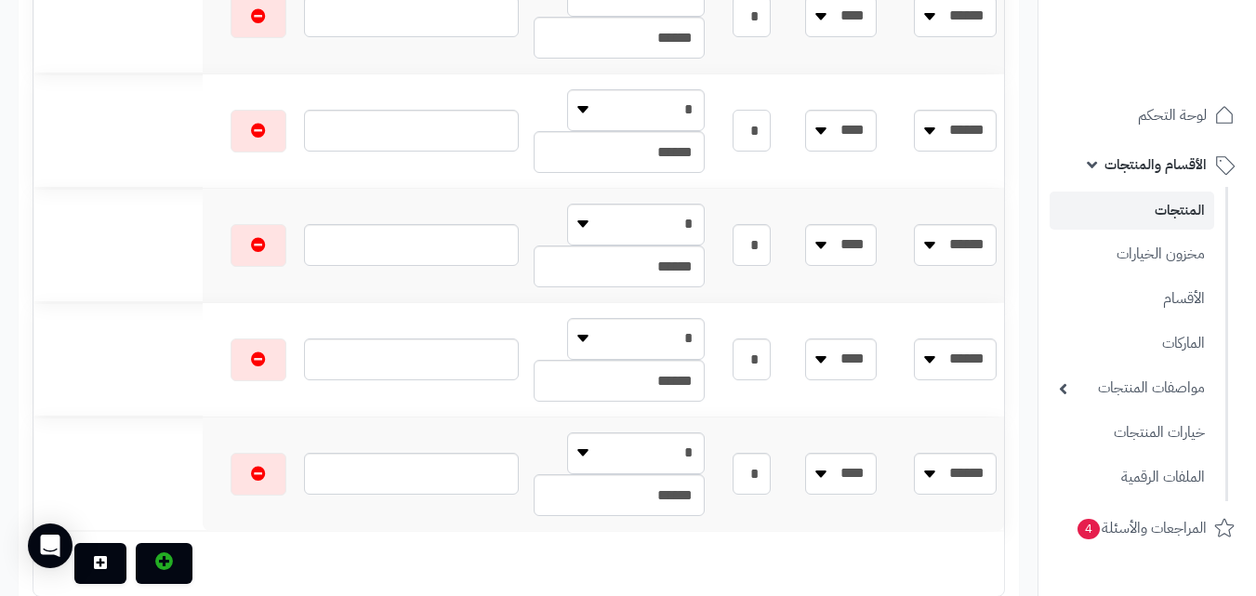
scroll to position [1665, 0]
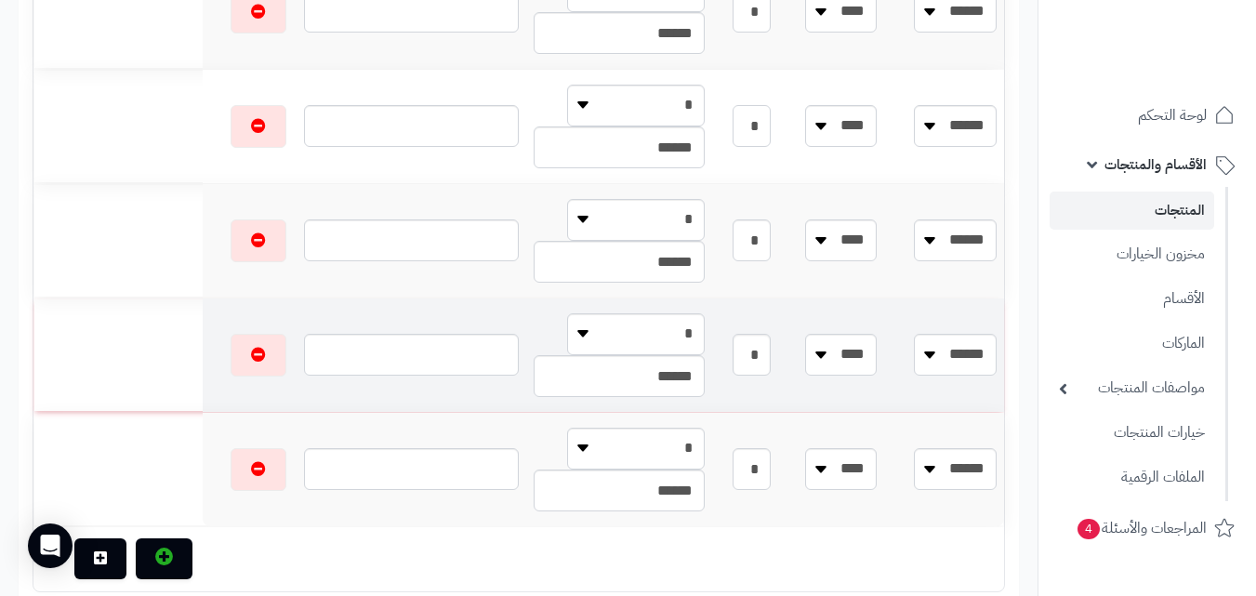
type input "*"
drag, startPoint x: 770, startPoint y: 354, endPoint x: 813, endPoint y: 356, distance: 42.8
click at [778, 356] on td "*" at bounding box center [745, 355] width 66 height 113
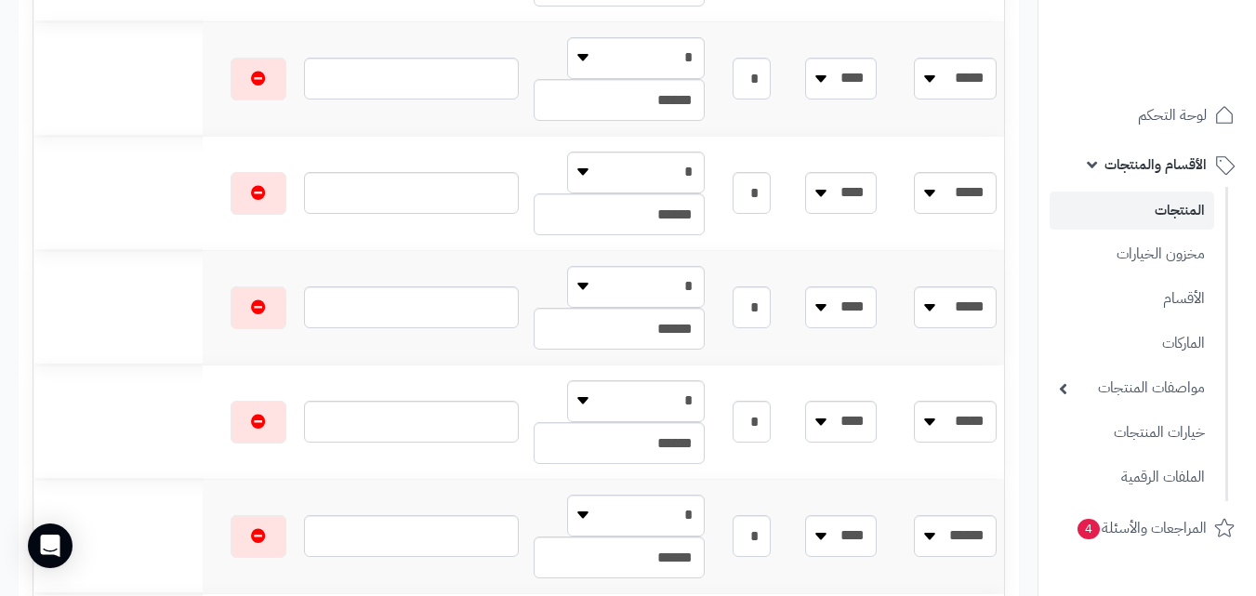
scroll to position [0, 0]
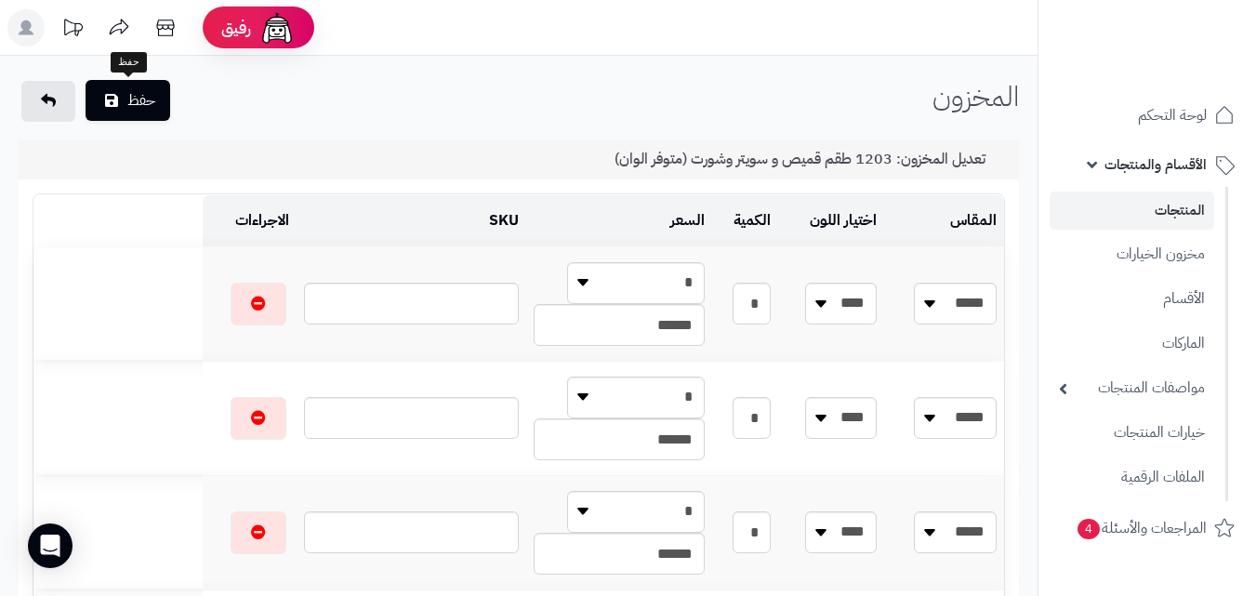
type input "*"
click at [130, 112] on button "حفظ" at bounding box center [128, 100] width 85 height 41
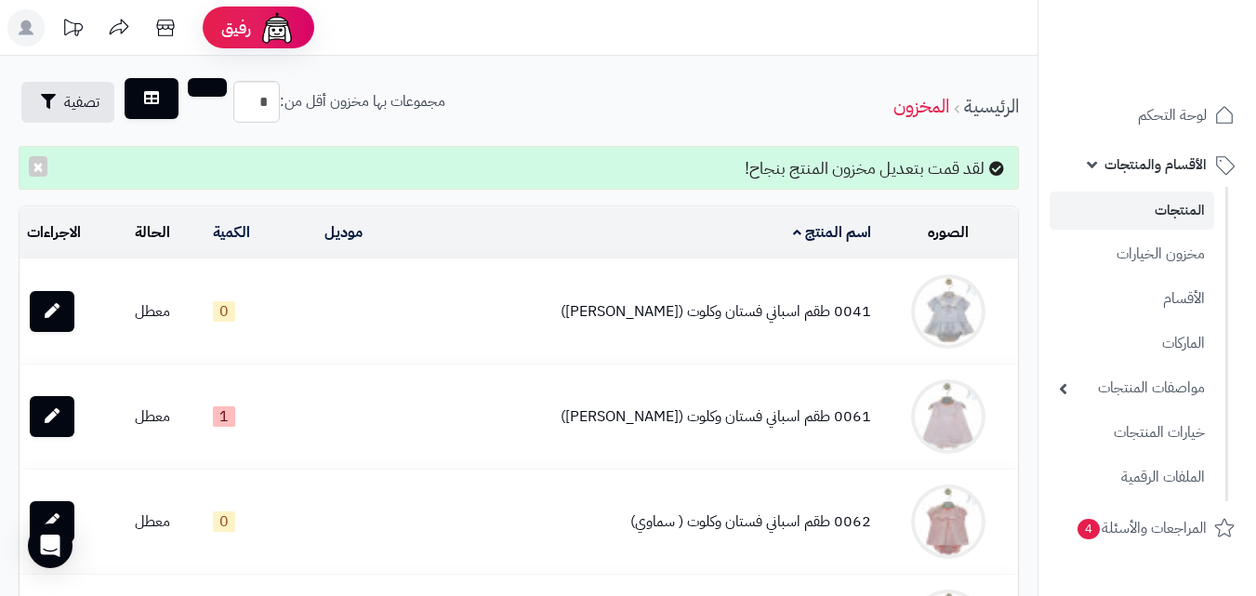
click at [1110, 226] on link "المنتجات" at bounding box center [1132, 211] width 165 height 38
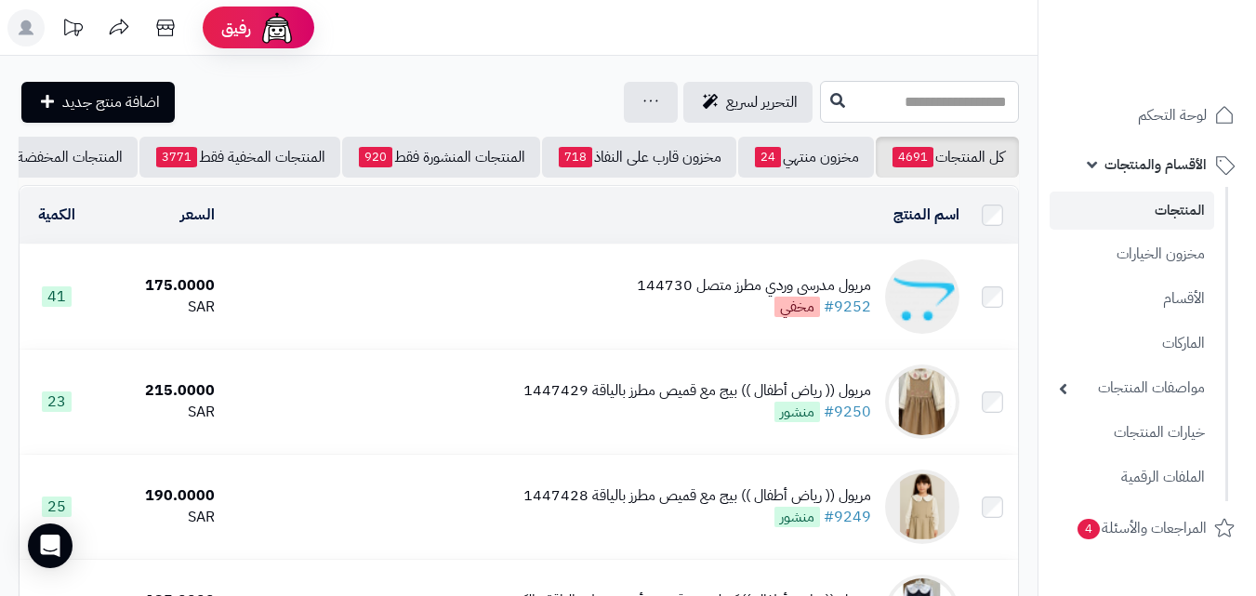
click at [847, 99] on input "text" at bounding box center [919, 102] width 199 height 42
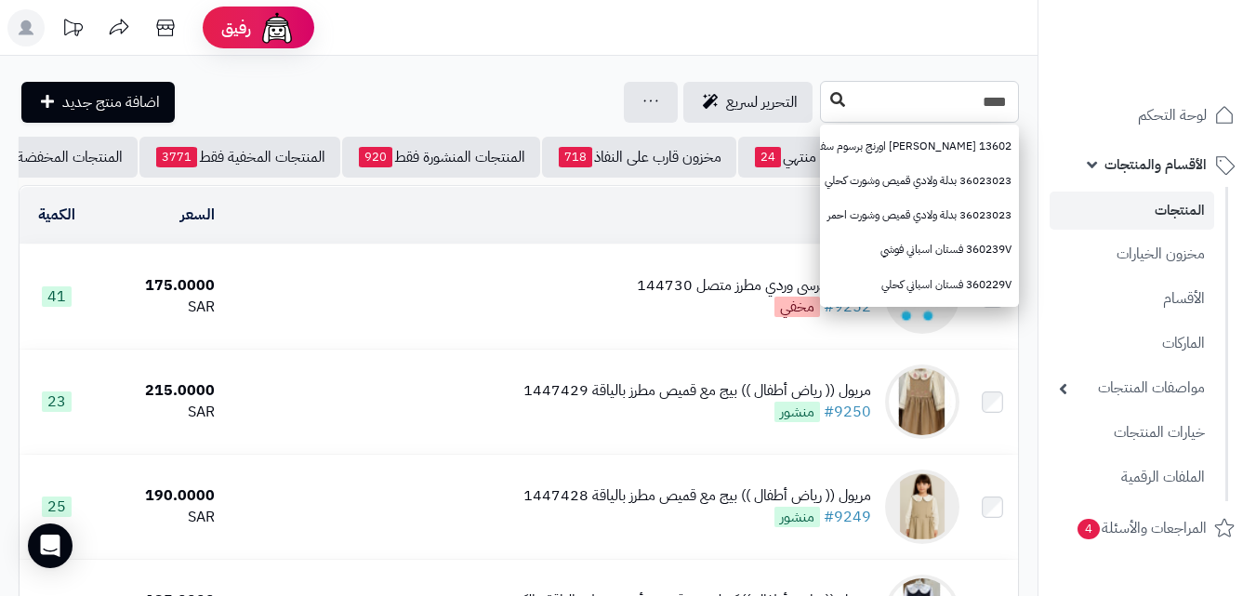
type input "****"
click at [824, 90] on button at bounding box center [838, 100] width 28 height 35
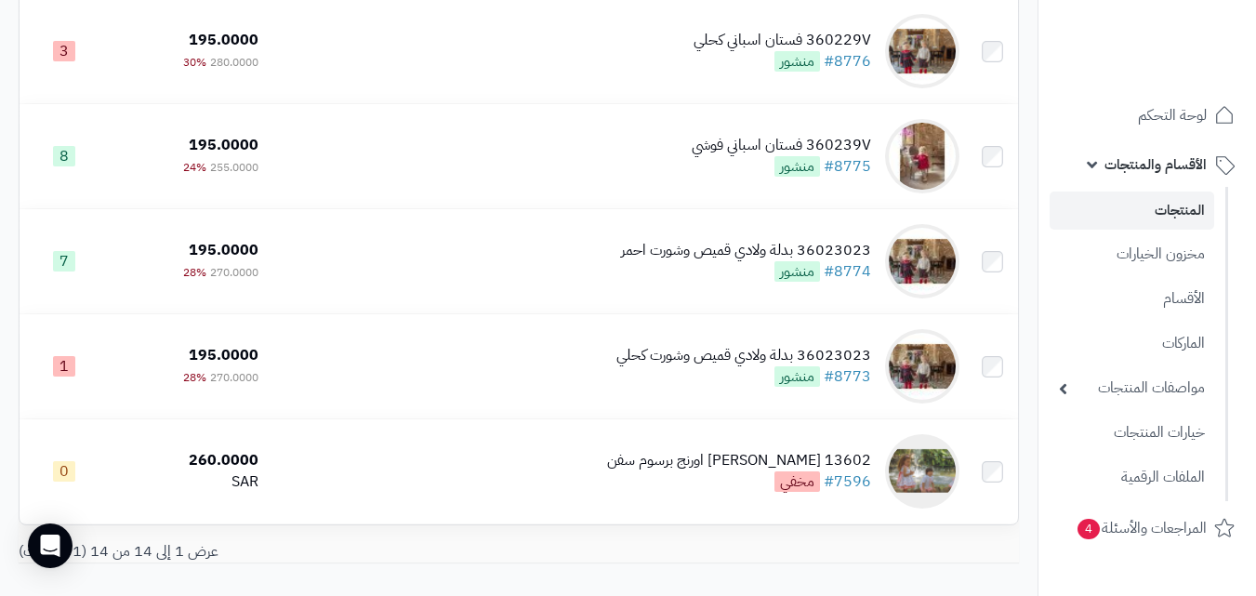
scroll to position [1198, 0]
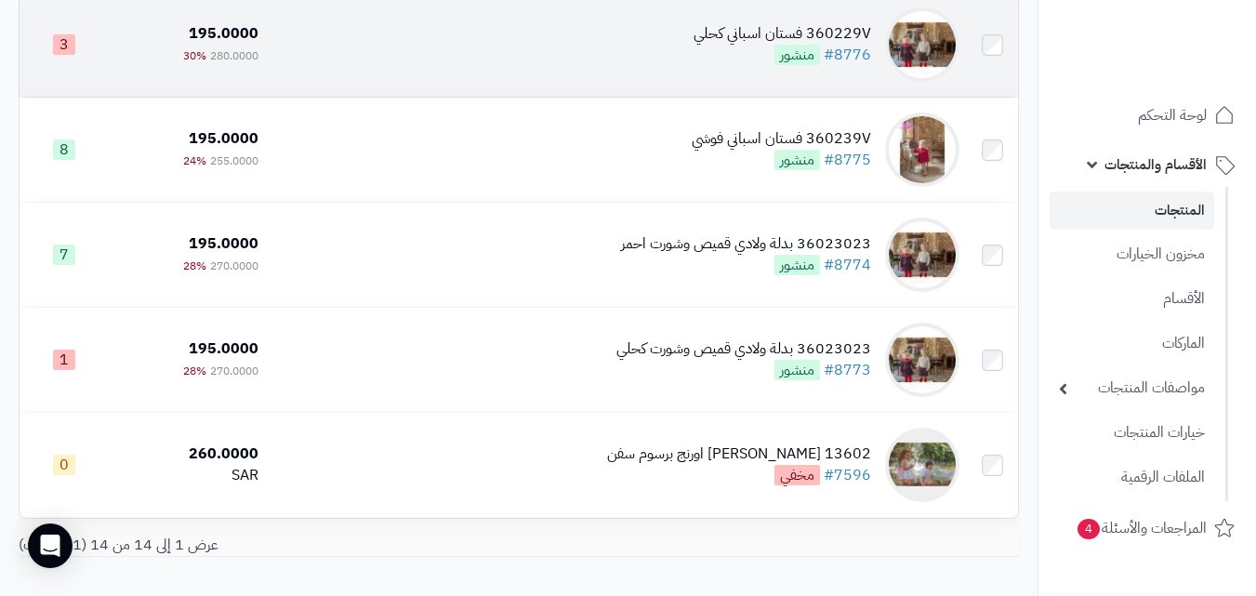
click at [758, 58] on div "360229V فستان اسباني كحلي #8776 منشور" at bounding box center [783, 44] width 178 height 43
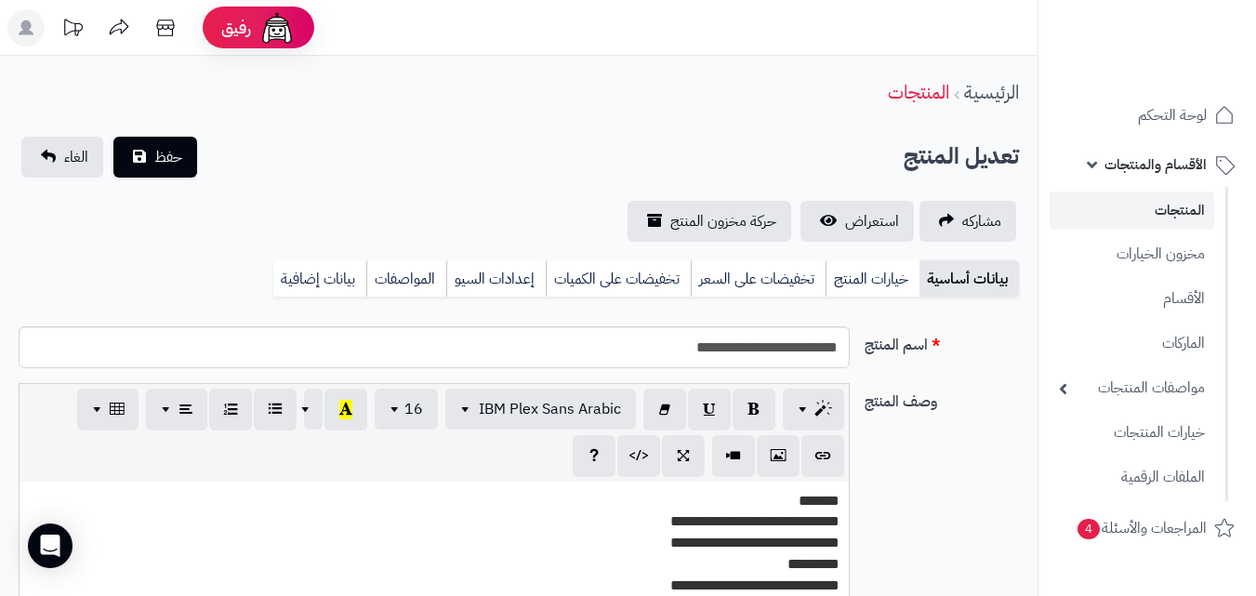
scroll to position [339, 0]
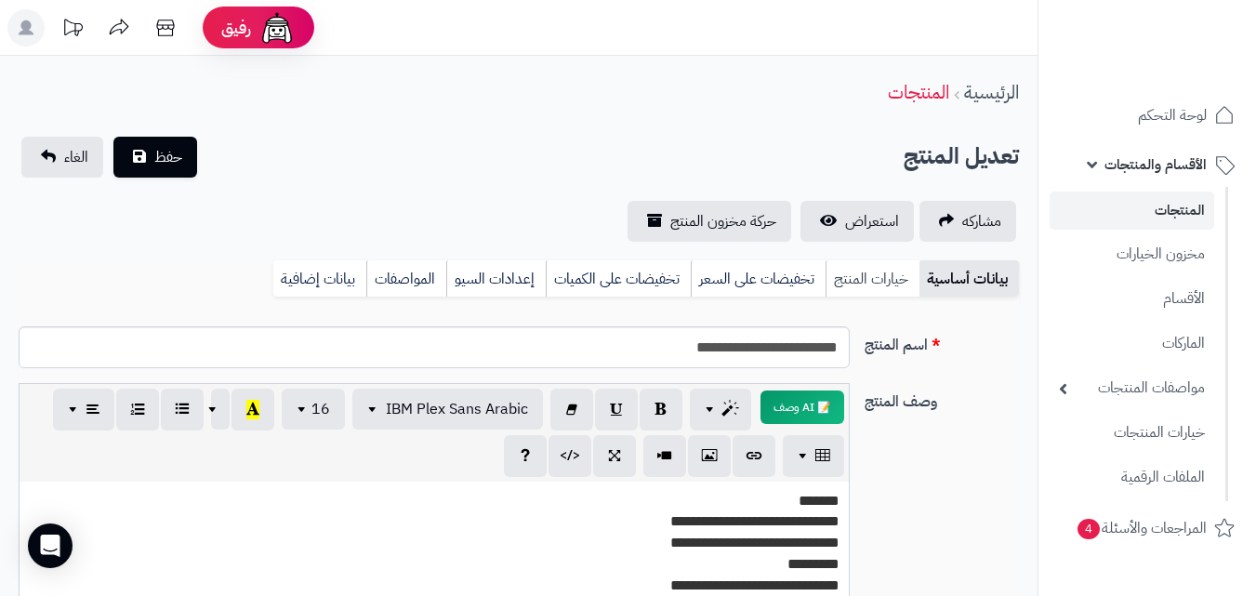
click at [859, 294] on link "خيارات المنتج" at bounding box center [873, 278] width 94 height 37
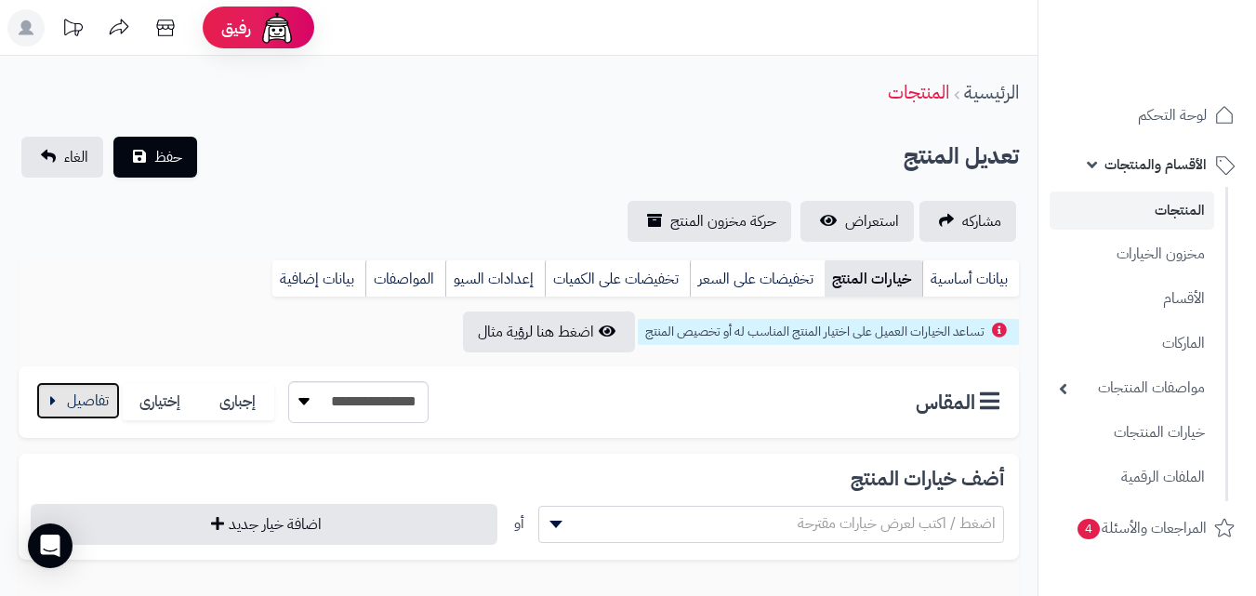
click at [72, 399] on button "button" at bounding box center [78, 400] width 84 height 37
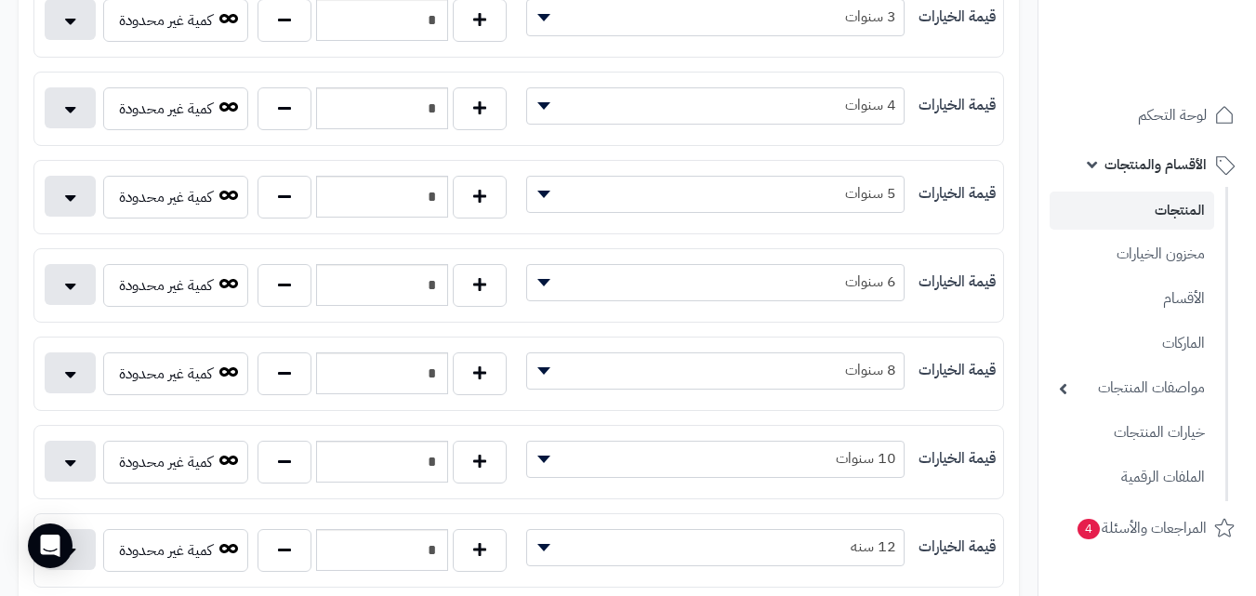
scroll to position [501, 0]
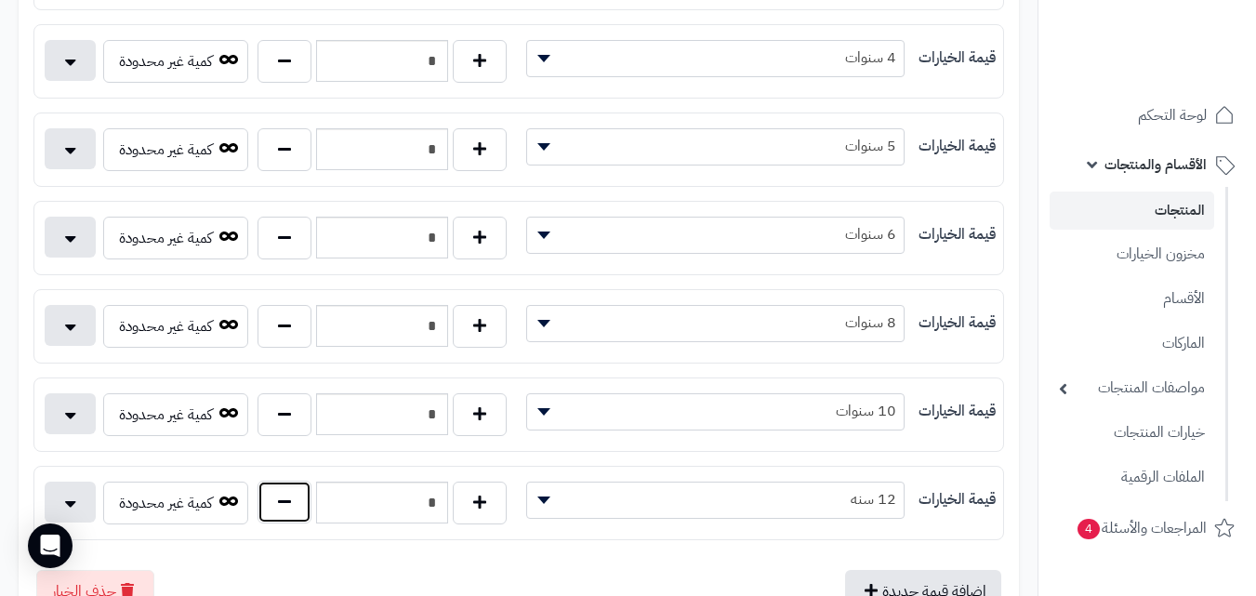
click at [290, 519] on button "button" at bounding box center [285, 502] width 54 height 43
type input "*"
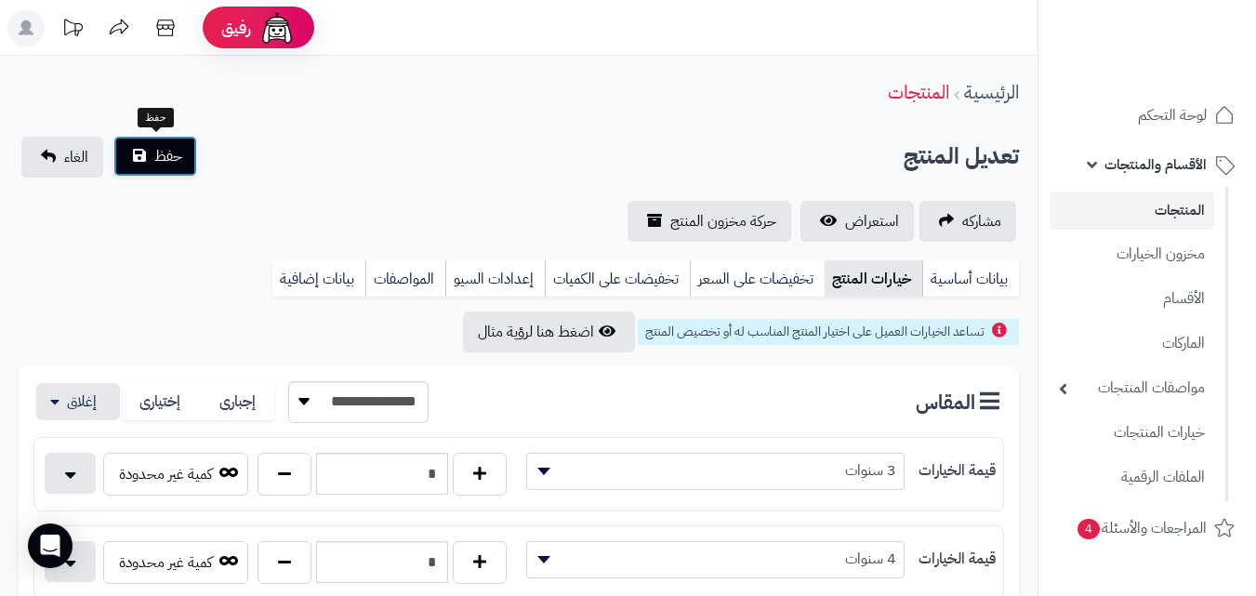
click at [143, 147] on button "حفظ" at bounding box center [155, 156] width 84 height 41
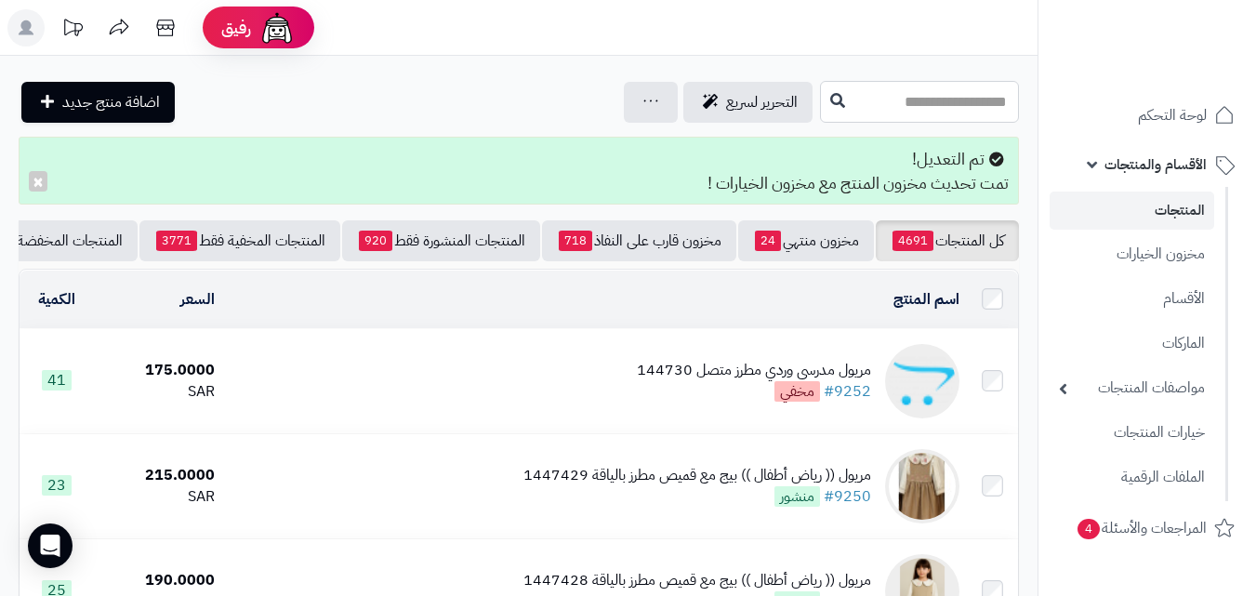
click at [820, 109] on input "text" at bounding box center [919, 102] width 199 height 42
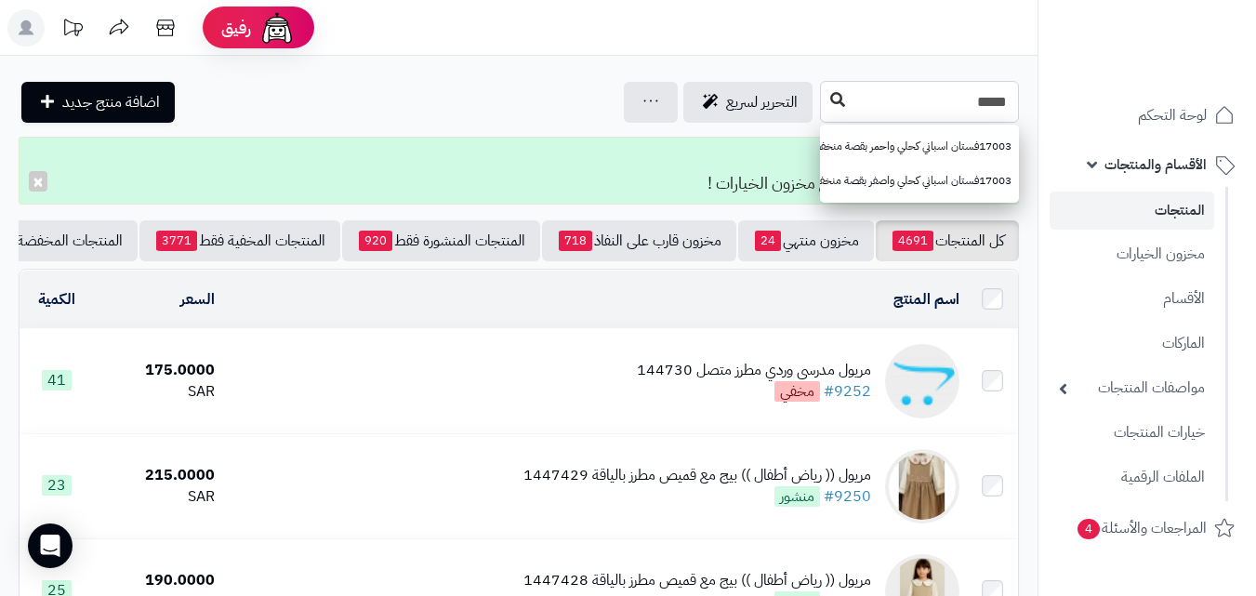
type input "*****"
click at [824, 87] on button at bounding box center [838, 100] width 28 height 35
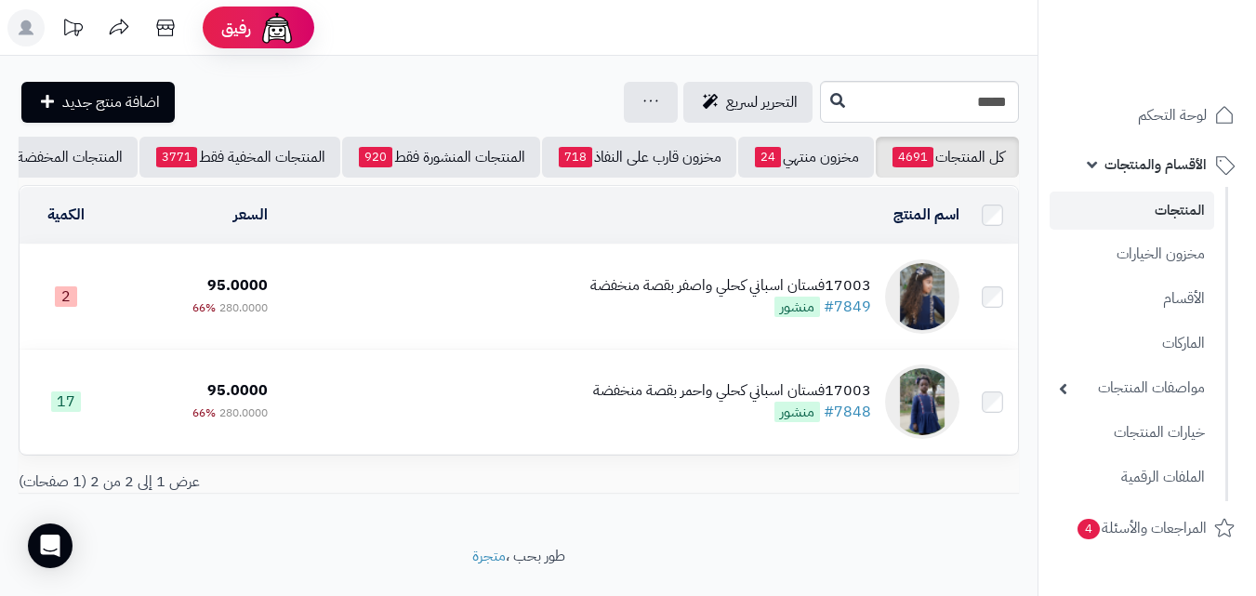
click at [661, 292] on div "17003فستان اسباني كحلي واصفر بقصة منخفضة" at bounding box center [731, 285] width 281 height 21
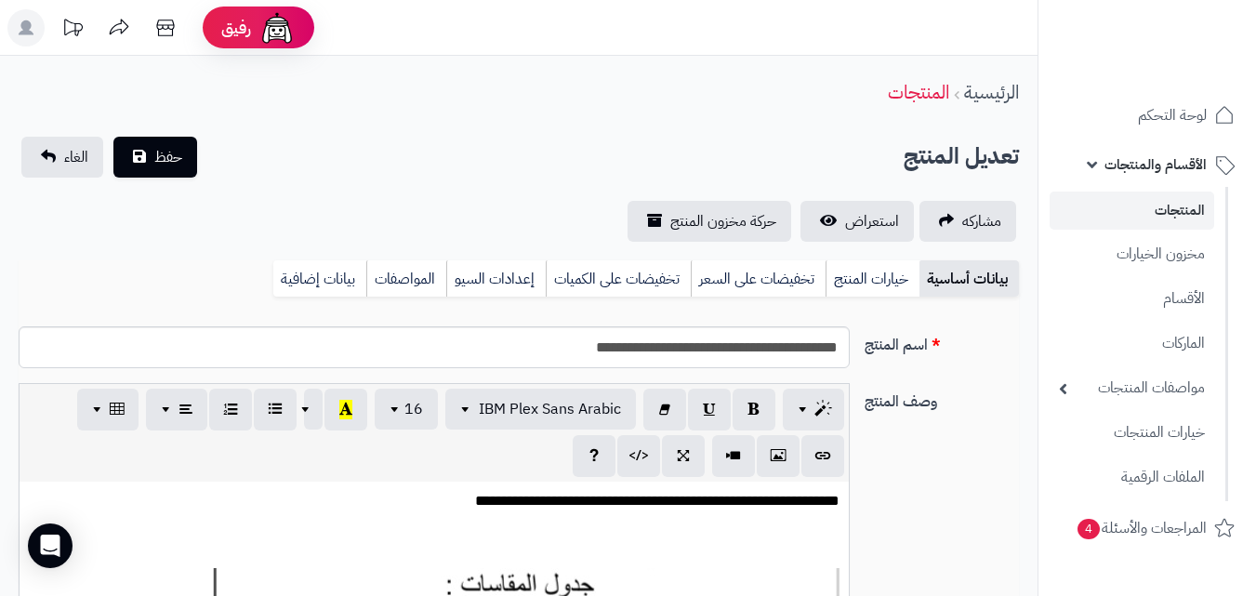
scroll to position [246, 0]
click at [879, 296] on link "خيارات المنتج" at bounding box center [873, 278] width 94 height 37
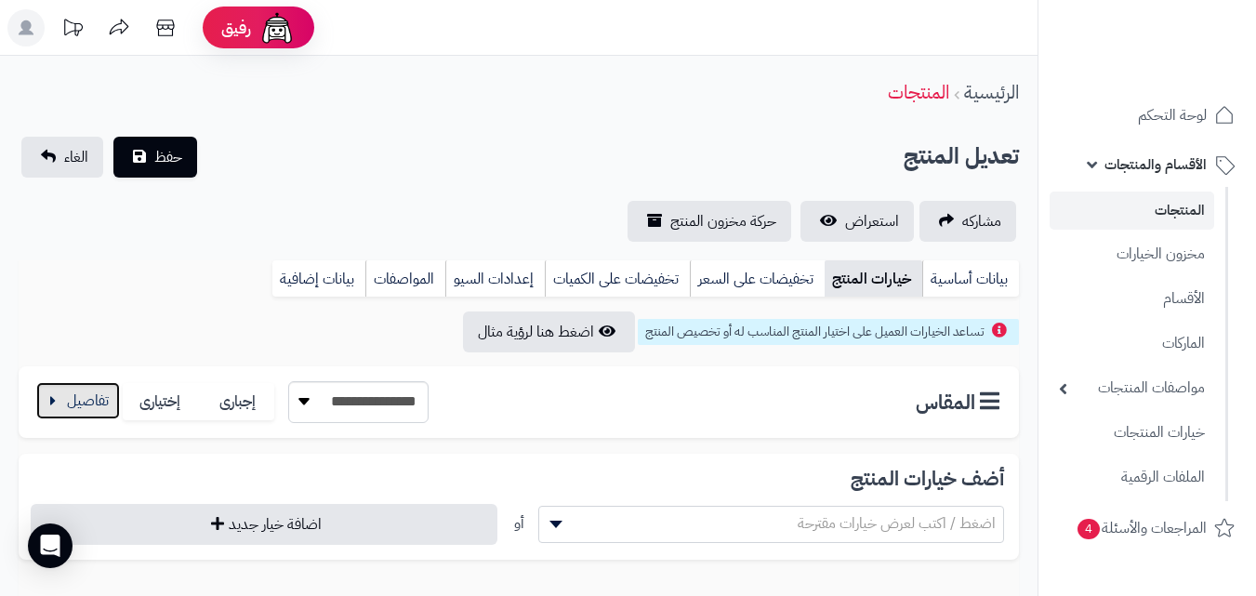
click at [64, 398] on button "button" at bounding box center [78, 400] width 84 height 37
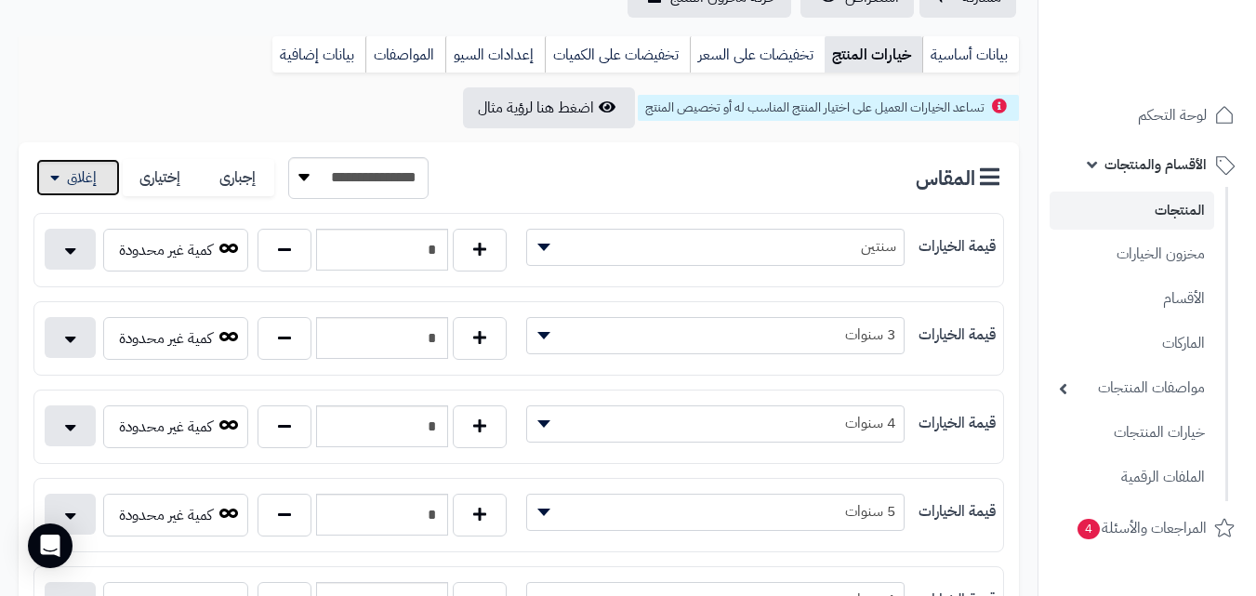
scroll to position [371, 0]
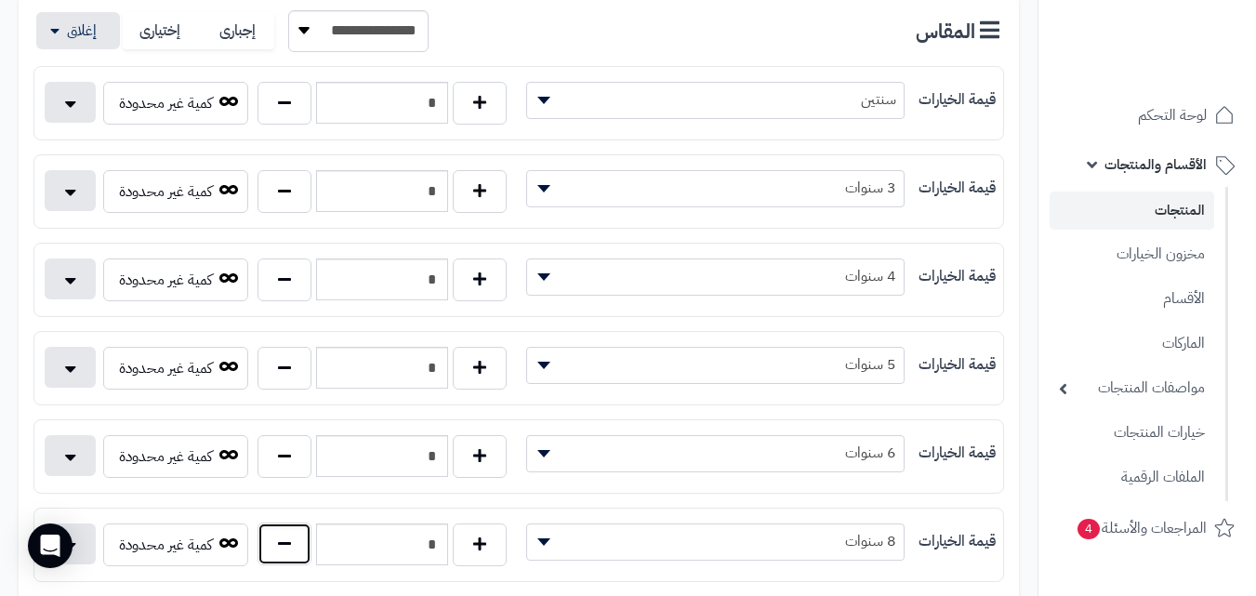
click at [268, 562] on button "button" at bounding box center [285, 544] width 54 height 43
type input "*"
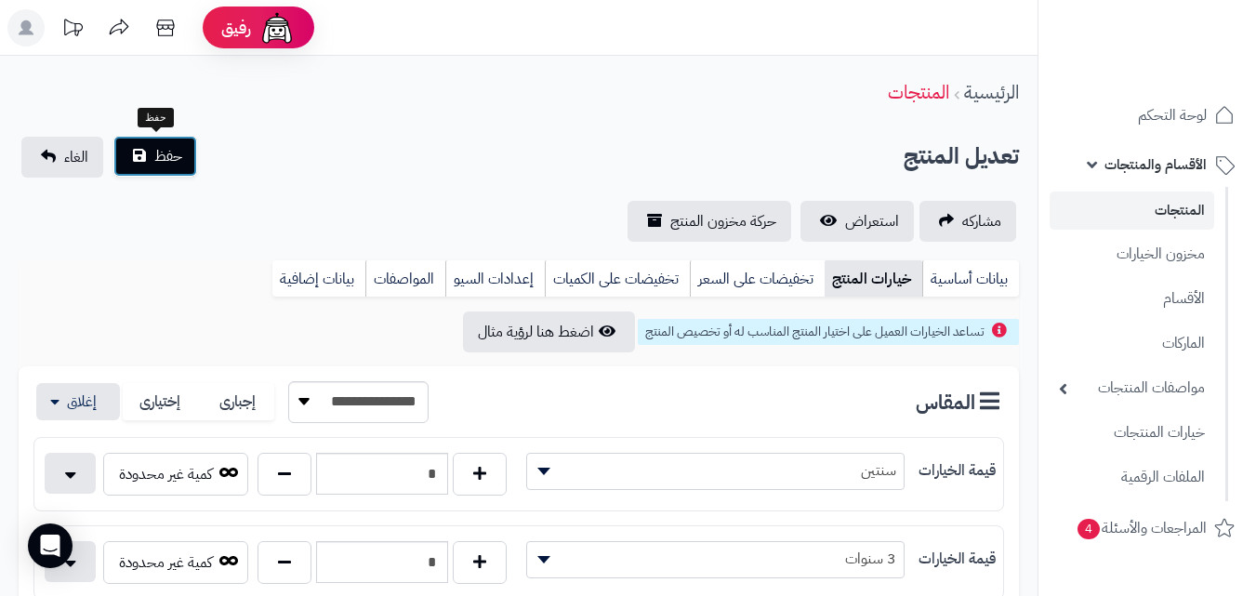
click at [144, 155] on button "حفظ" at bounding box center [155, 156] width 84 height 41
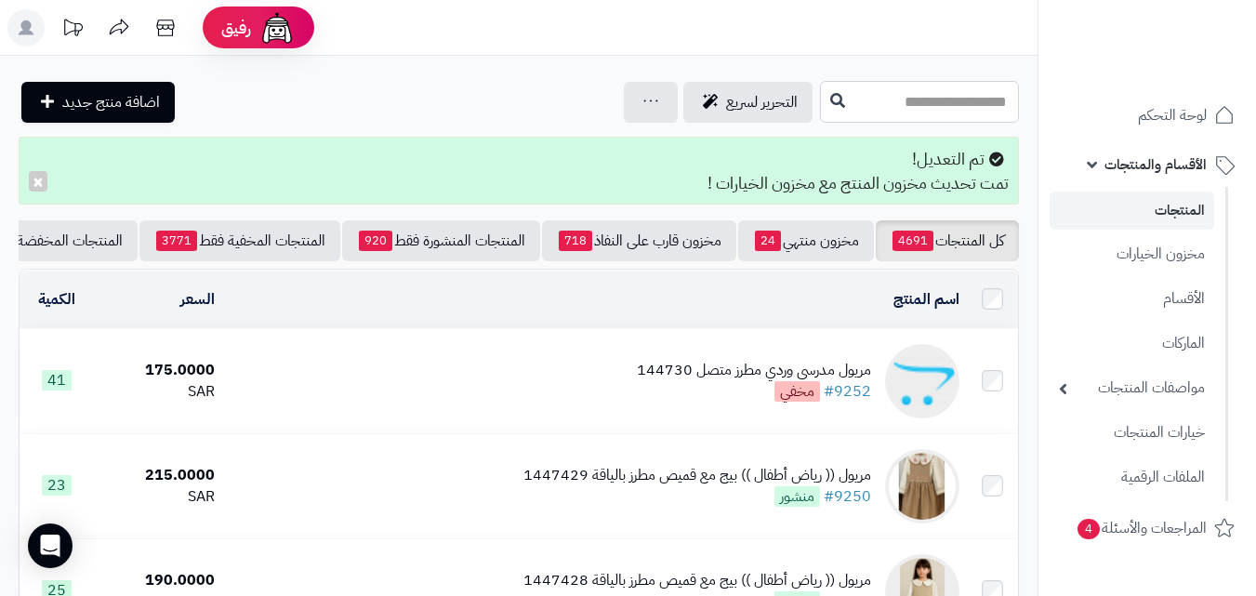
click at [905, 95] on input "text" at bounding box center [919, 102] width 199 height 42
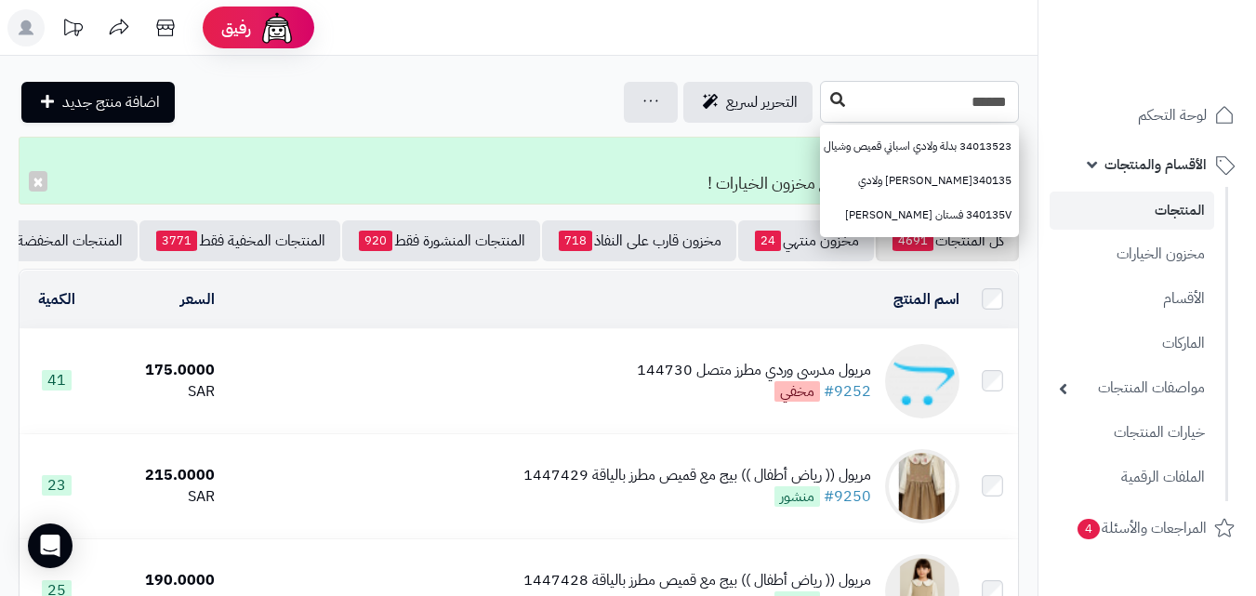
type input "******"
click at [830, 105] on icon at bounding box center [837, 99] width 15 height 15
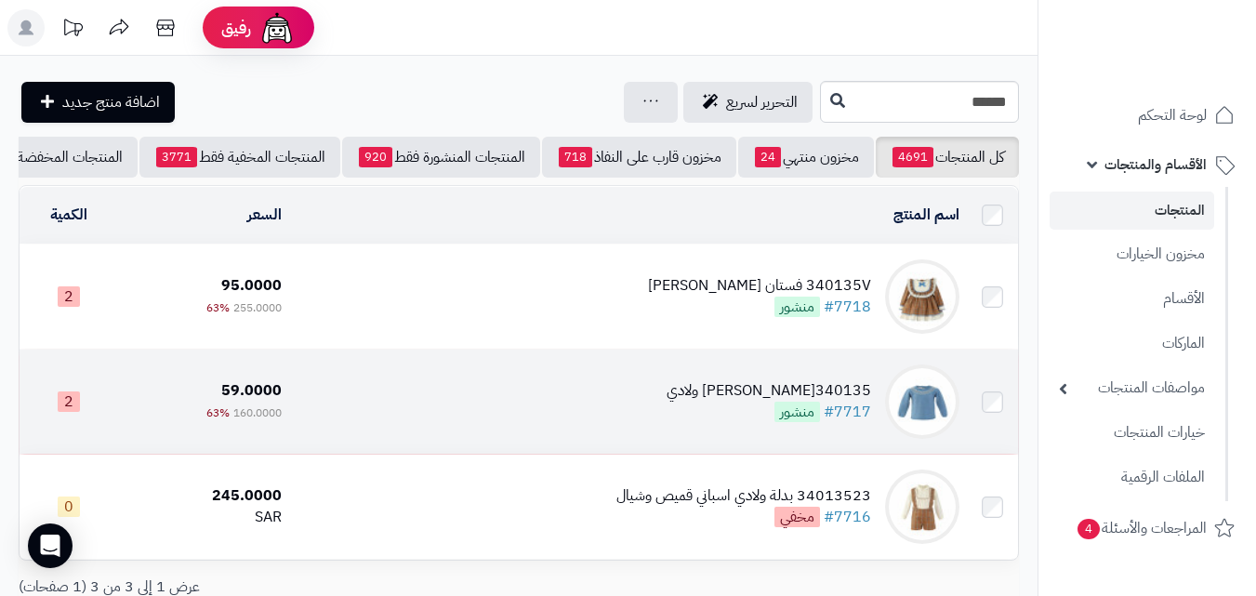
click at [685, 431] on td "340135J سويتر ولادي #7717 منشور" at bounding box center [628, 402] width 678 height 104
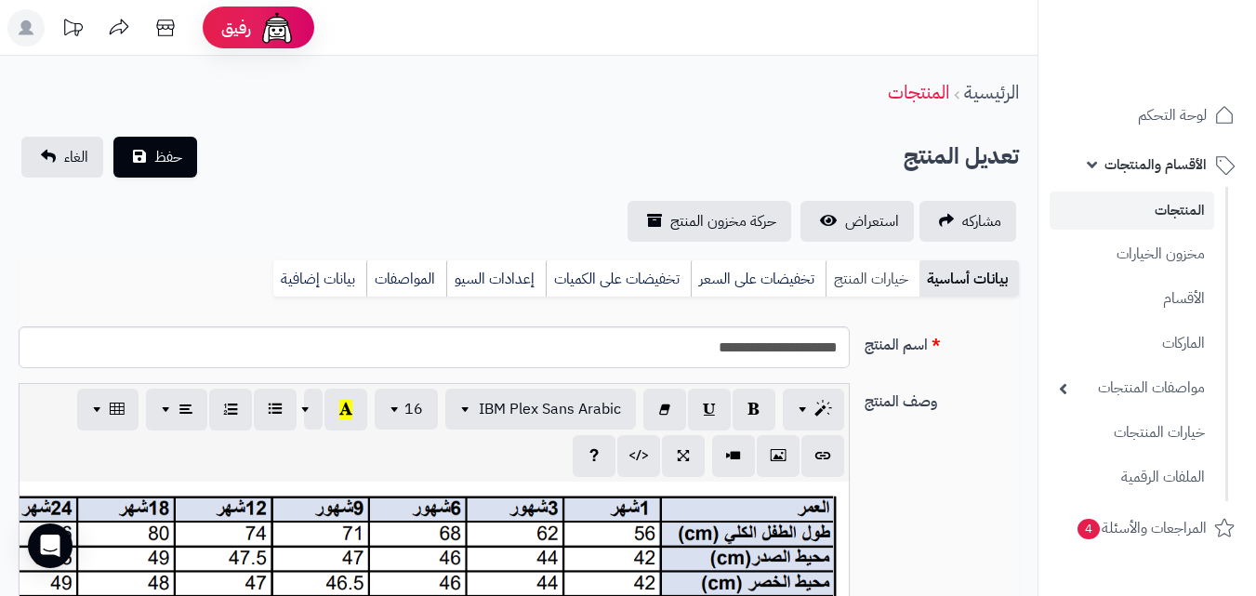
scroll to position [200, 0]
click at [868, 270] on link "خيارات المنتج" at bounding box center [873, 278] width 94 height 37
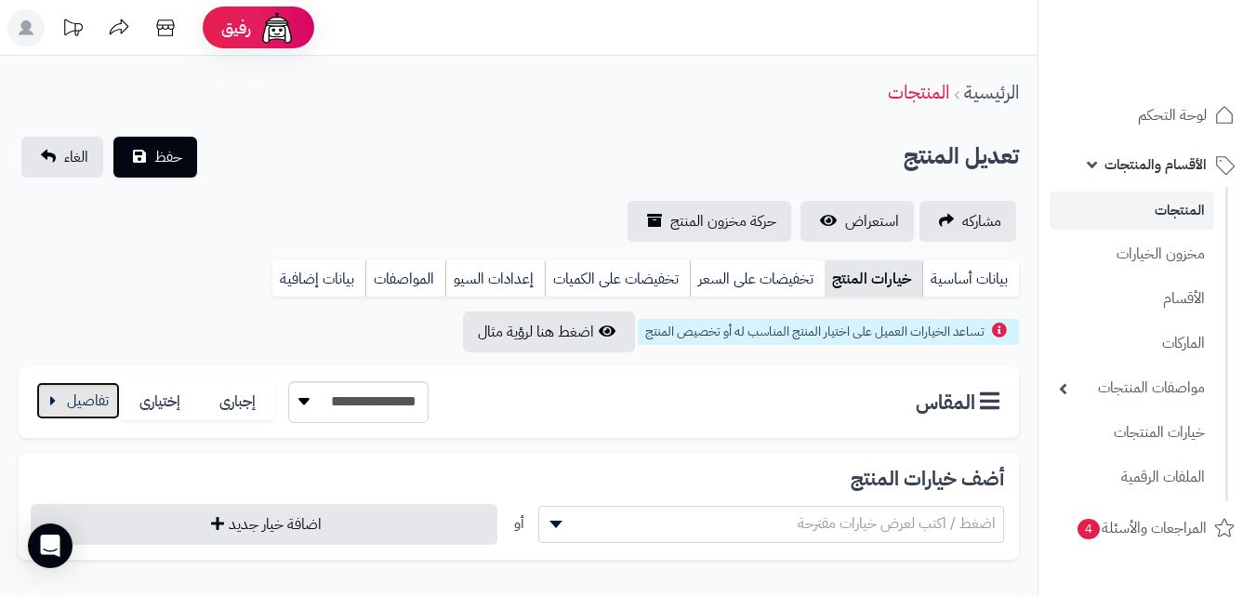
click at [49, 412] on button "button" at bounding box center [78, 400] width 84 height 37
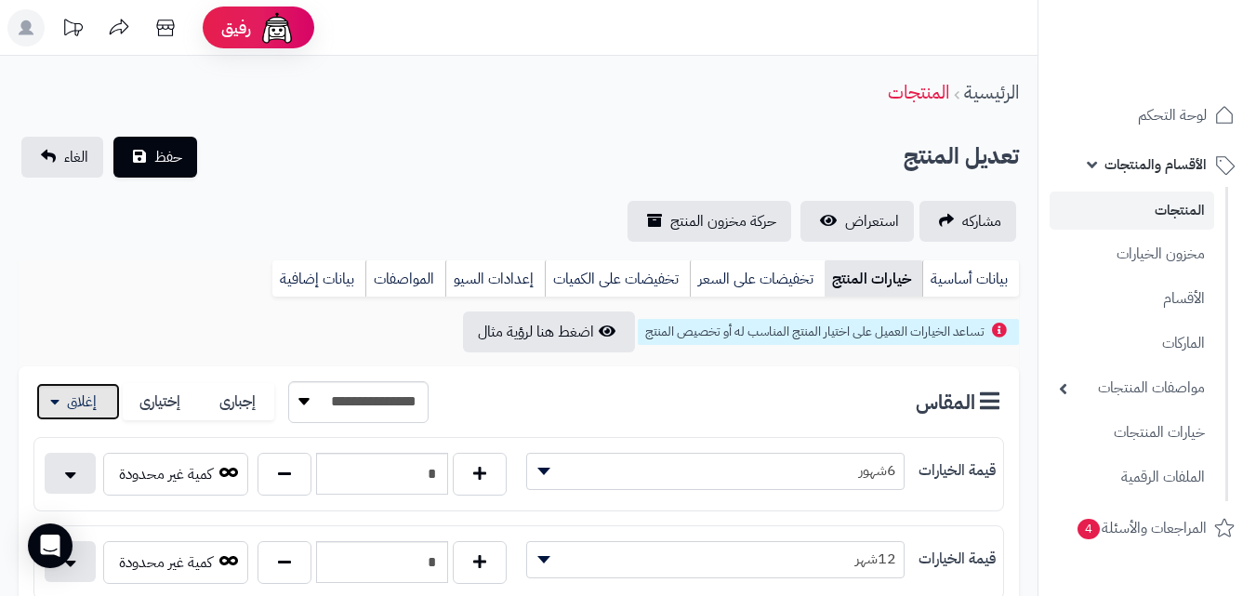
scroll to position [299, 0]
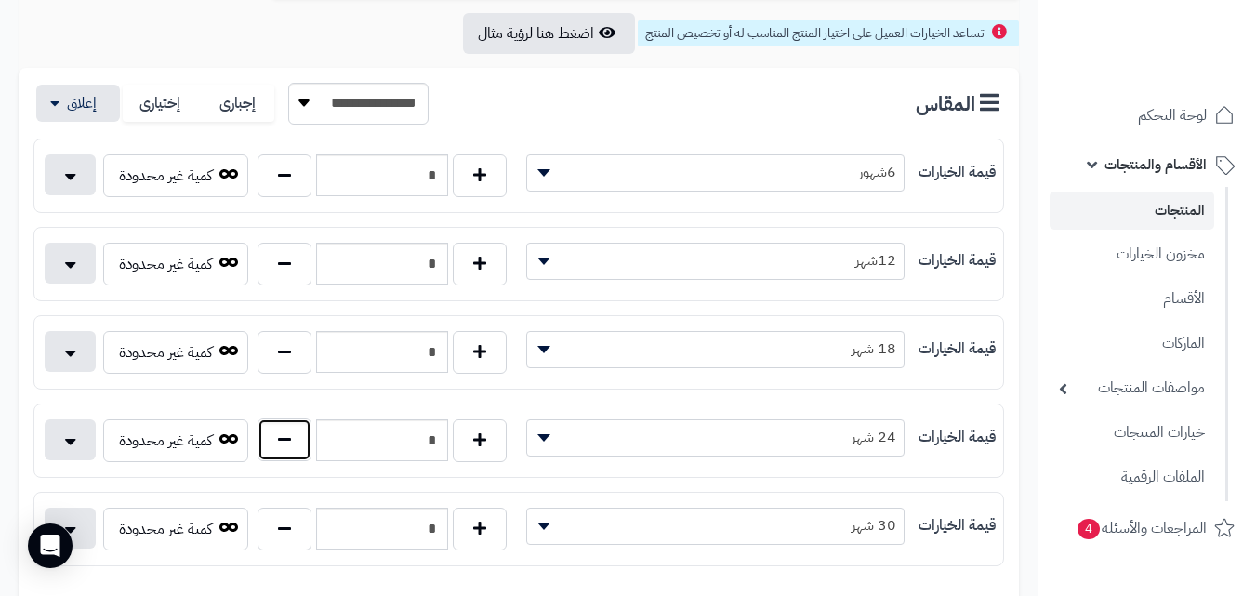
click at [284, 423] on button "button" at bounding box center [285, 439] width 54 height 43
type input "*"
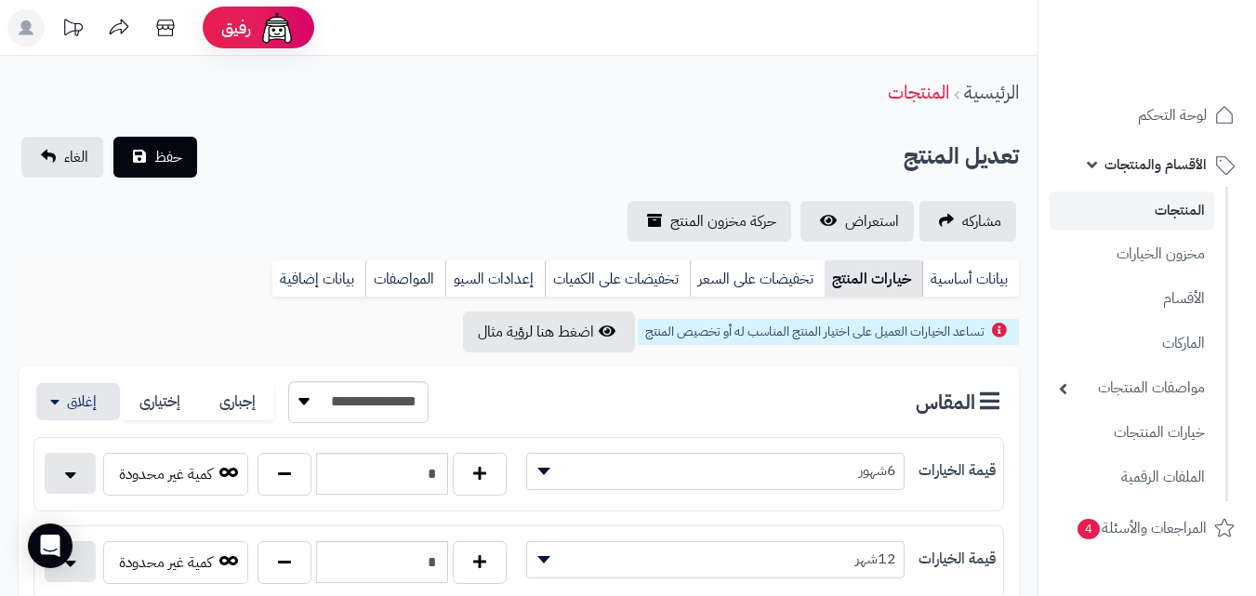
click at [131, 179] on div "**********" at bounding box center [519, 189] width 1038 height 105
click at [167, 152] on span "حفظ" at bounding box center [168, 156] width 28 height 22
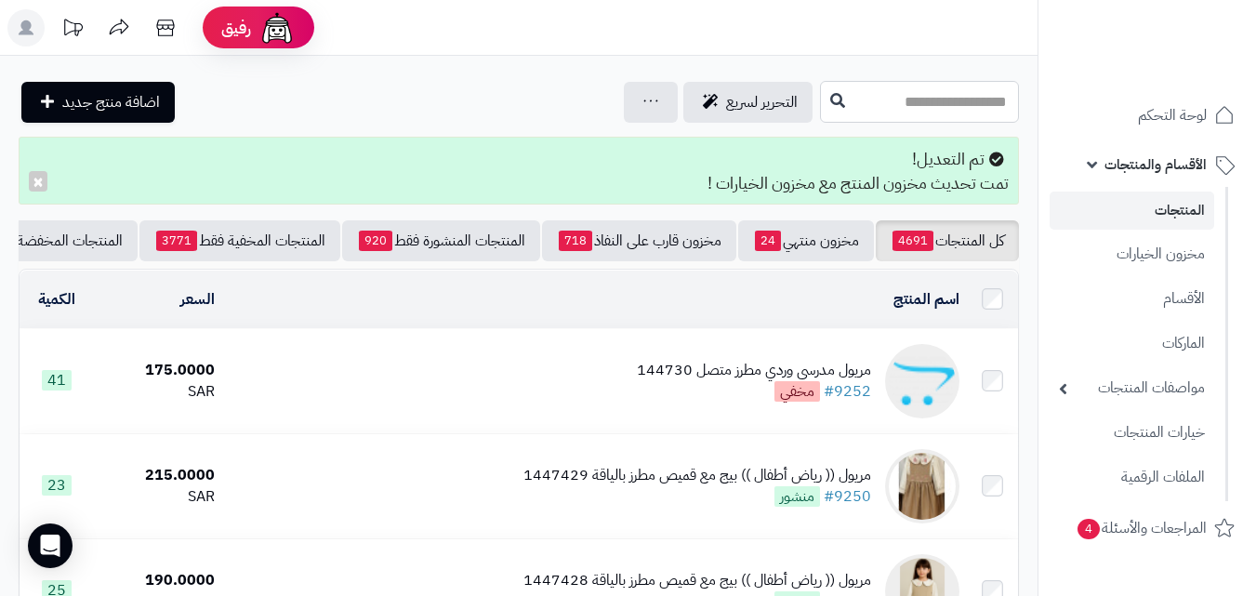
click at [833, 106] on input "text" at bounding box center [919, 102] width 199 height 42
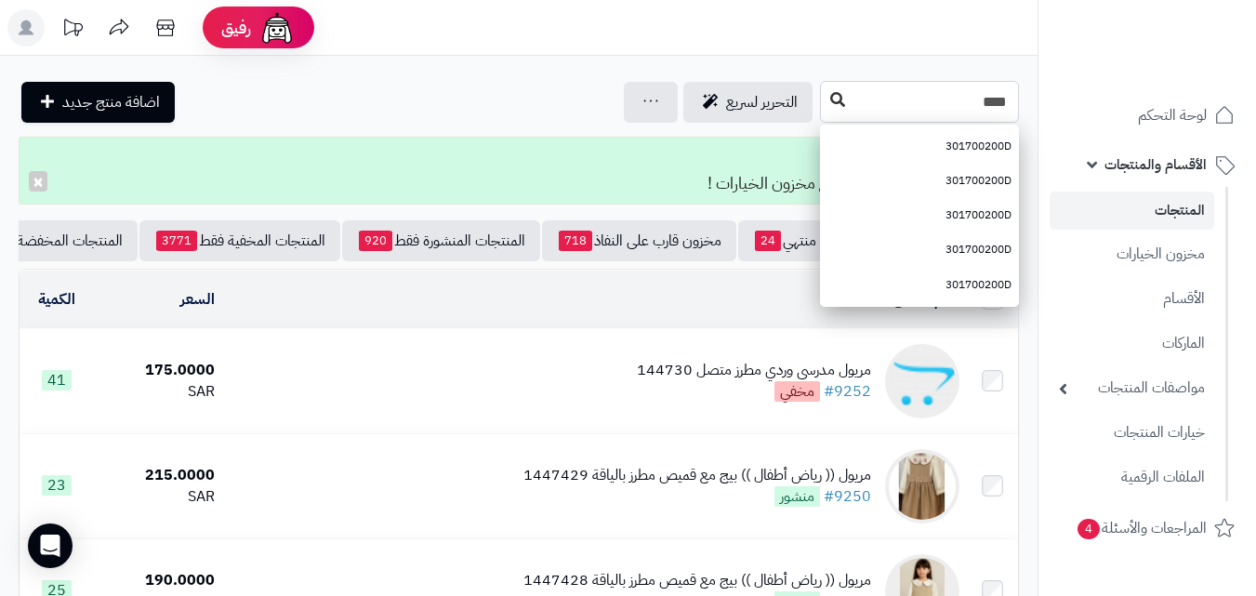
type input "****"
click at [830, 100] on icon at bounding box center [837, 99] width 15 height 15
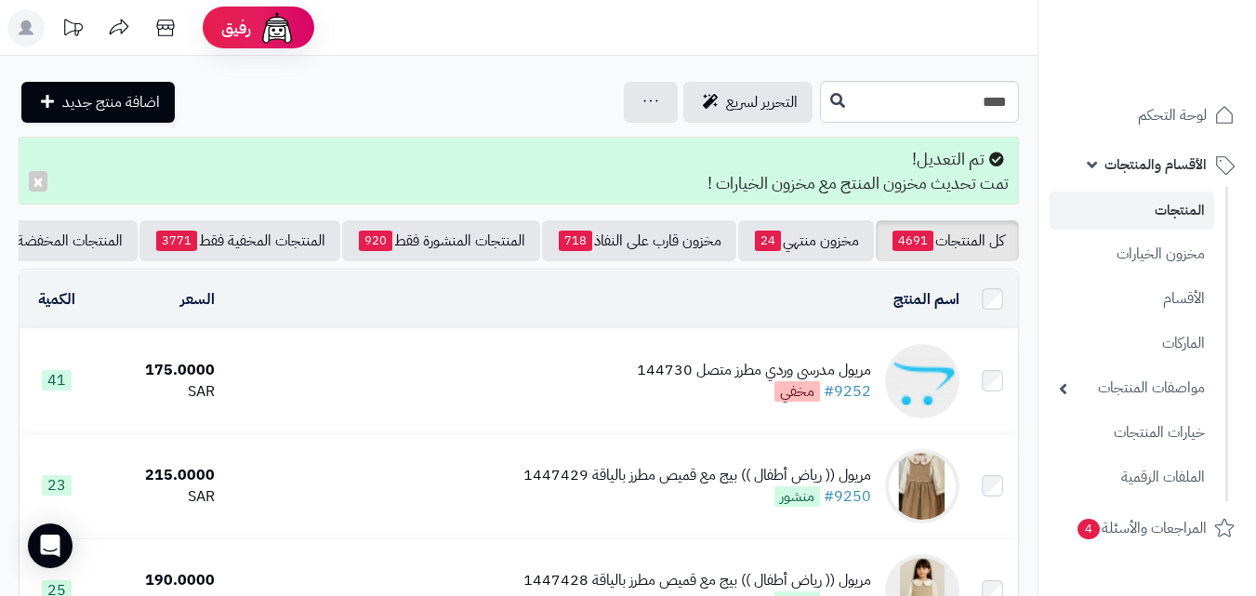
drag, startPoint x: 1261, startPoint y: 18, endPoint x: 1269, endPoint y: 39, distance: 23.0
click at [1255, 39] on html "رفيق ! الطلبات معالجة مكتمل إرجاع المنتجات العملاء المتواجدون الان 20214 عملاء …" at bounding box center [628, 298] width 1256 height 596
click at [1006, 99] on input "****" at bounding box center [919, 102] width 199 height 42
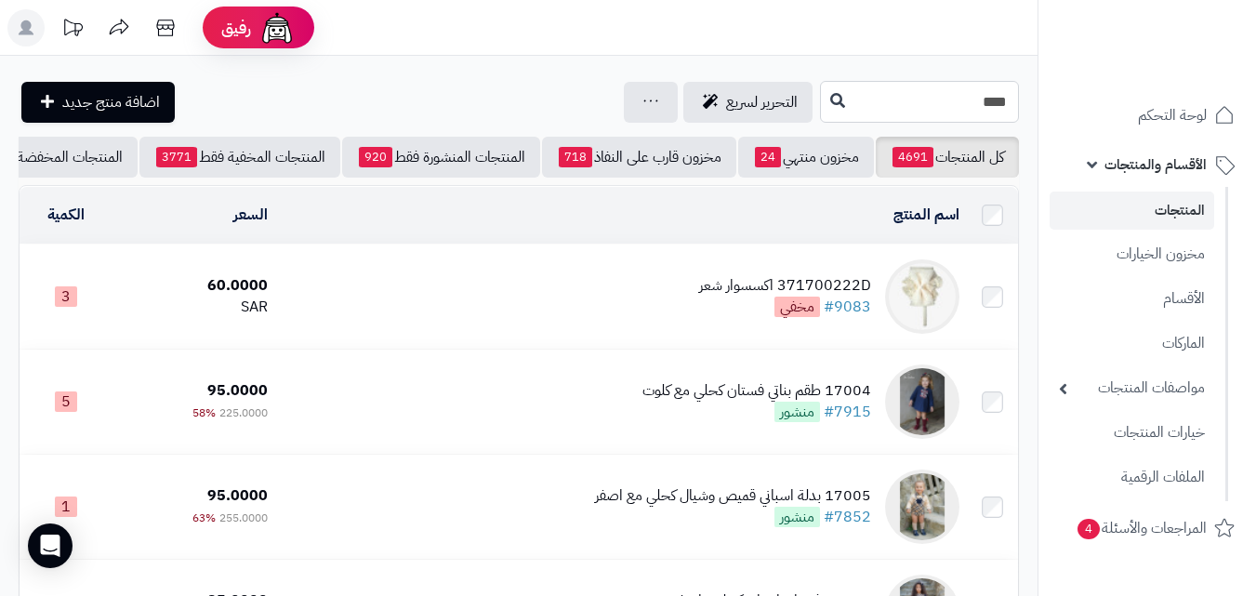
click at [996, 94] on input "****" at bounding box center [919, 102] width 199 height 42
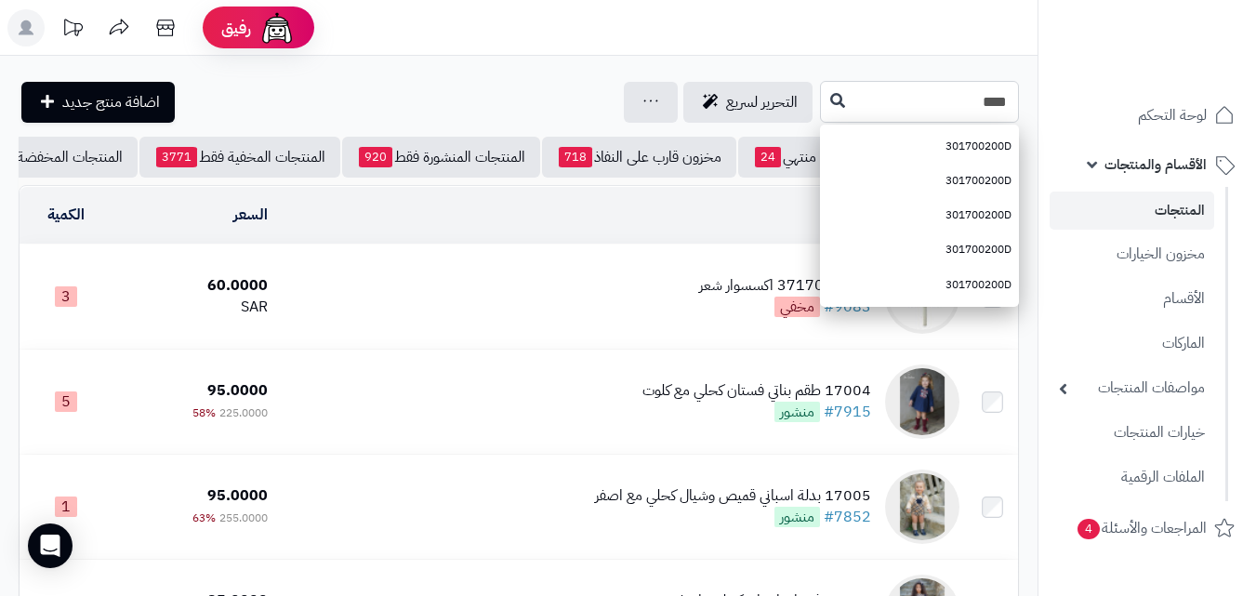
drag, startPoint x: 996, startPoint y: 94, endPoint x: 1015, endPoint y: 98, distance: 19.0
click at [1015, 98] on input "****" at bounding box center [919, 102] width 199 height 42
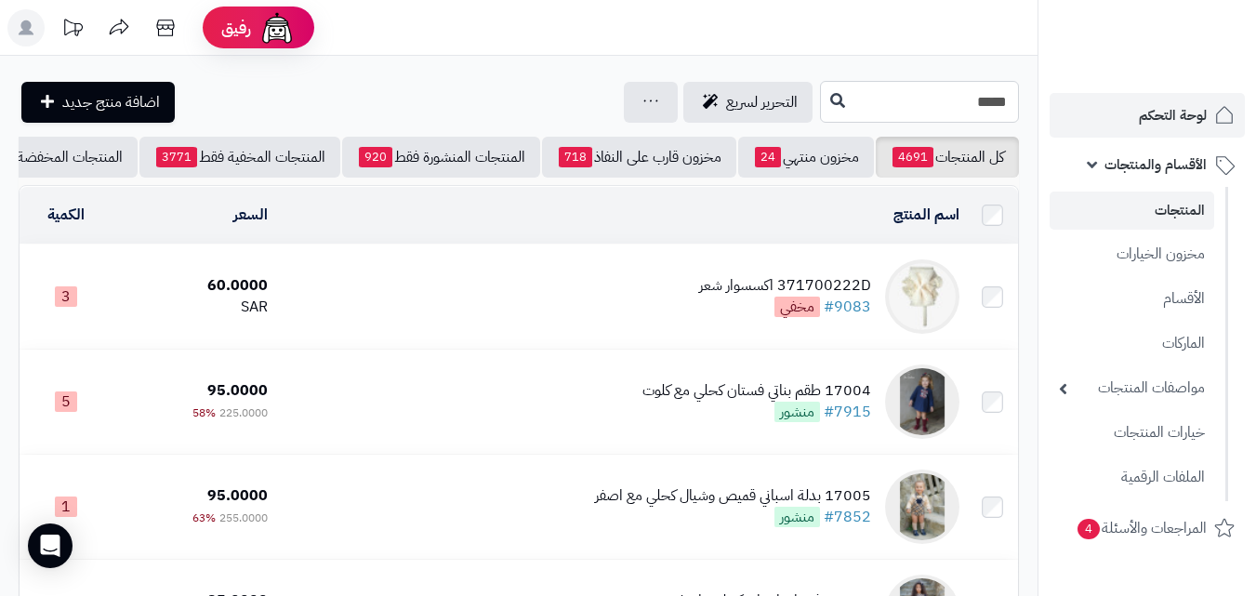
drag, startPoint x: 997, startPoint y: 102, endPoint x: 1042, endPoint y: 99, distance: 45.7
drag, startPoint x: 998, startPoint y: 99, endPoint x: 1023, endPoint y: 107, distance: 26.5
click at [1023, 107] on div "***** التحرير لسريع جرد مخزون المنتجات جرد مخزون الخيارات فقط تعديل أسعار المنت…" at bounding box center [519, 102] width 1038 height 42
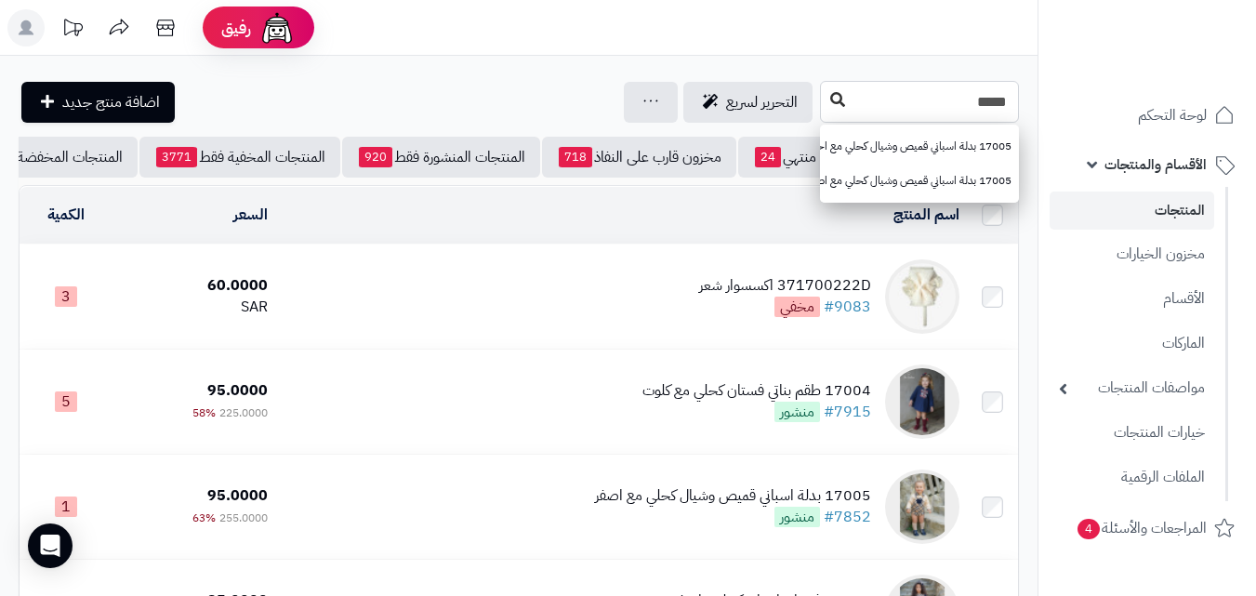
type input "*****"
click at [824, 88] on button at bounding box center [838, 100] width 28 height 35
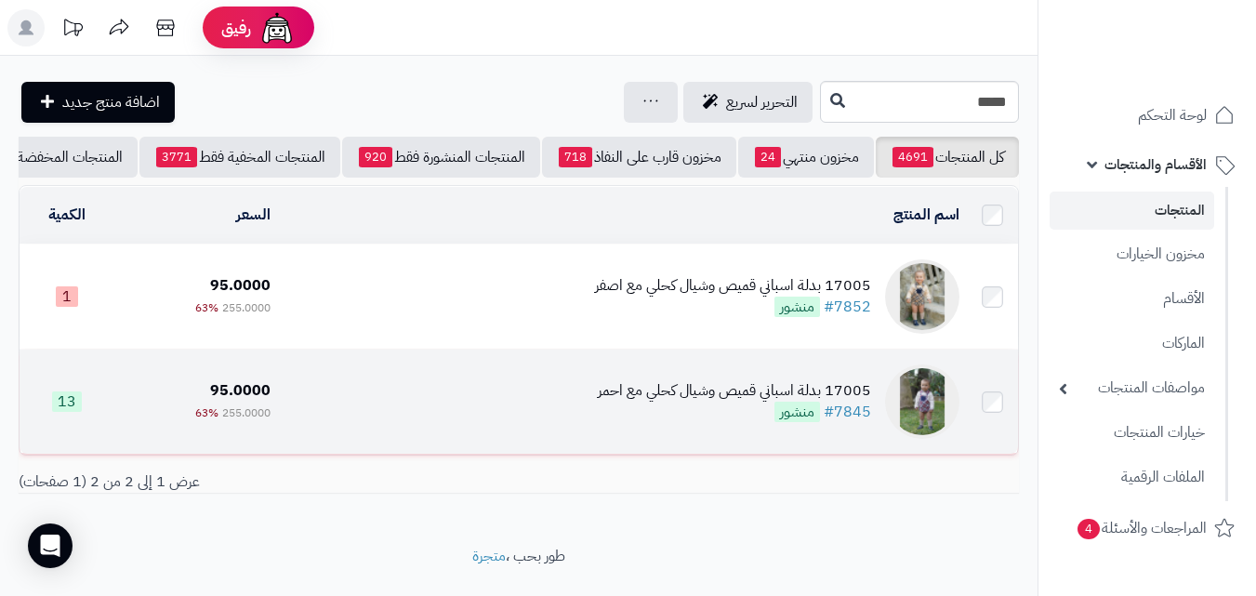
click at [510, 389] on td "17005 بدلة اسباني قميص وشيال كحلي مع احمر #7845 منشور" at bounding box center [622, 402] width 689 height 104
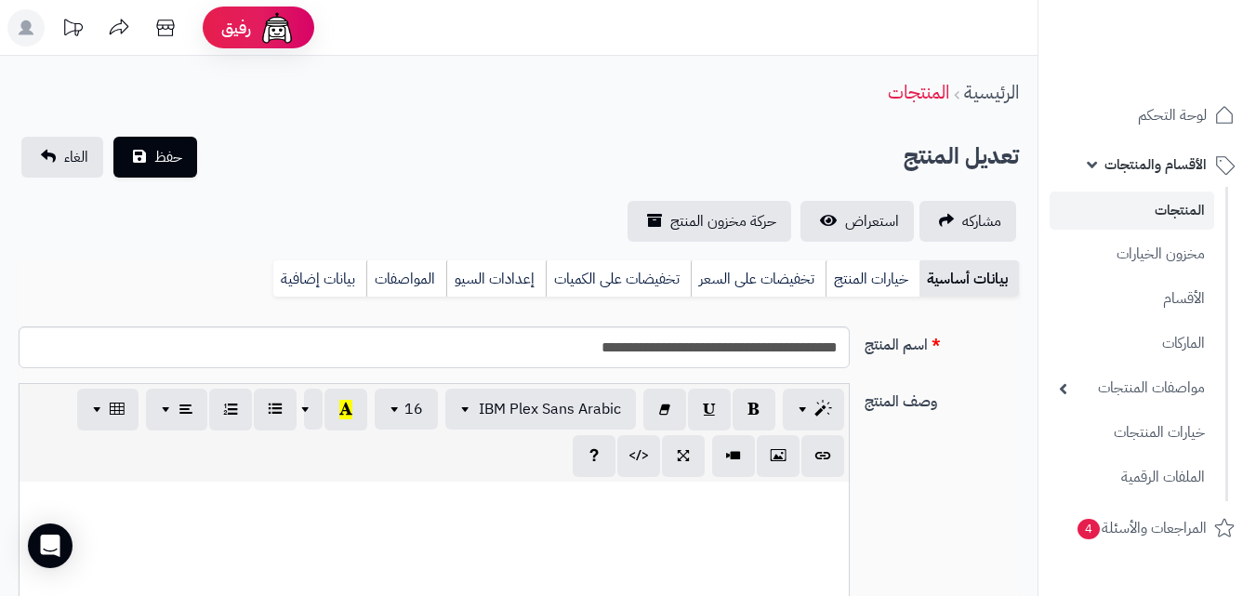
click at [854, 294] on link "خيارات المنتج" at bounding box center [873, 278] width 94 height 37
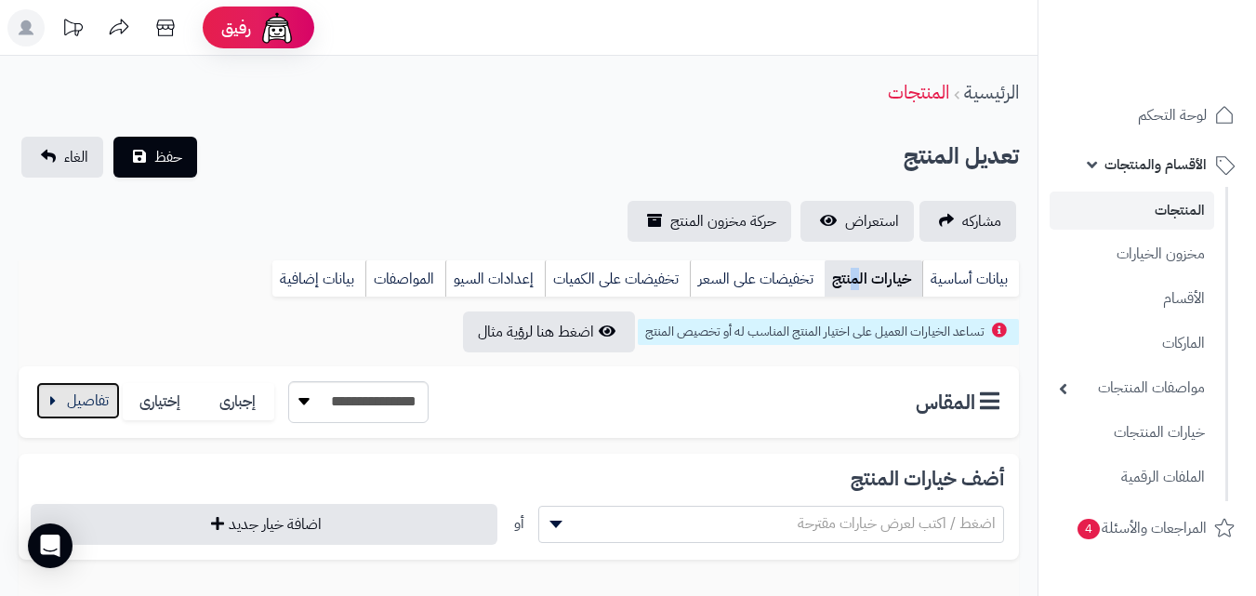
click at [67, 406] on button "button" at bounding box center [78, 400] width 84 height 37
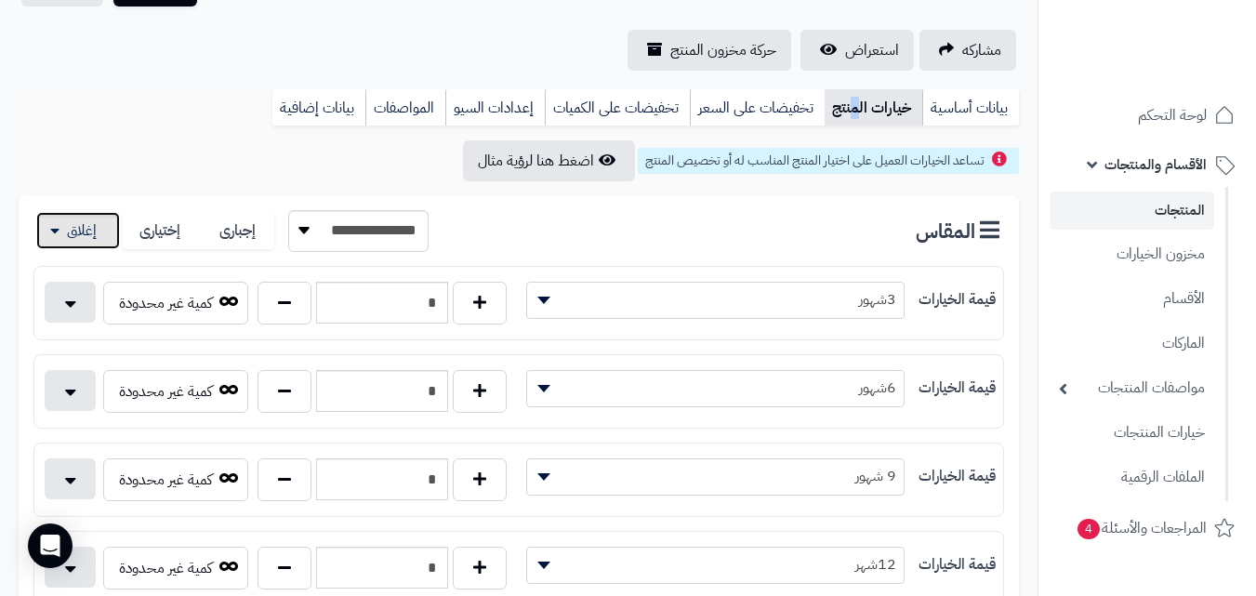
scroll to position [194, 0]
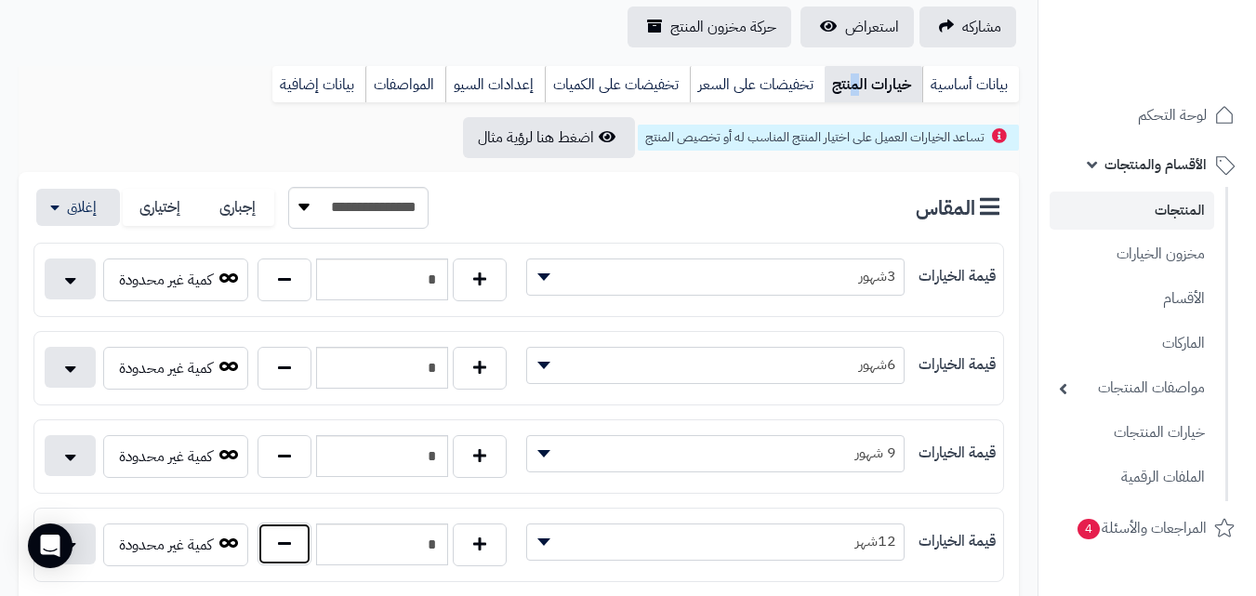
click at [300, 546] on button "button" at bounding box center [285, 544] width 54 height 43
type input "*"
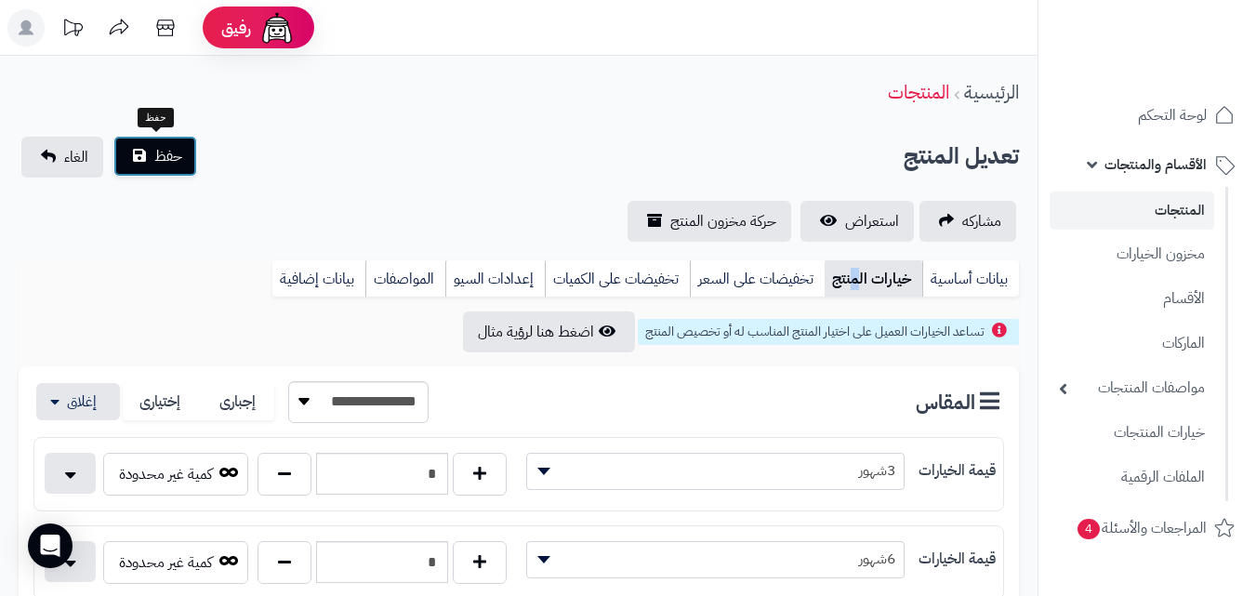
click at [125, 149] on button "حفظ" at bounding box center [155, 156] width 84 height 41
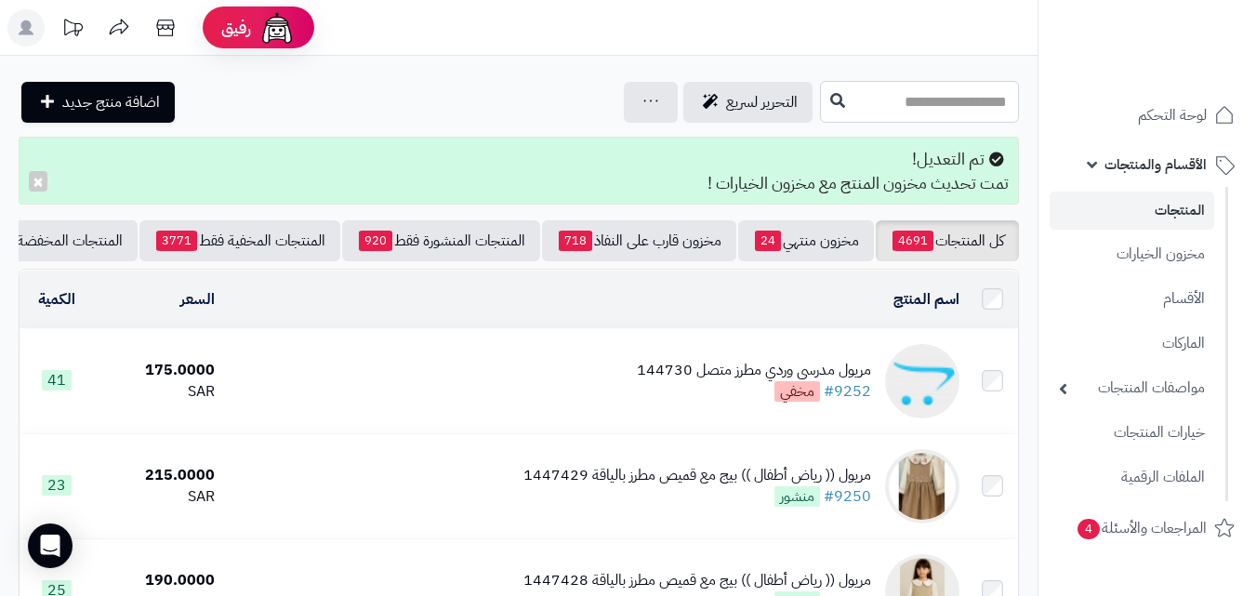
click at [896, 113] on input "text" at bounding box center [919, 102] width 199 height 42
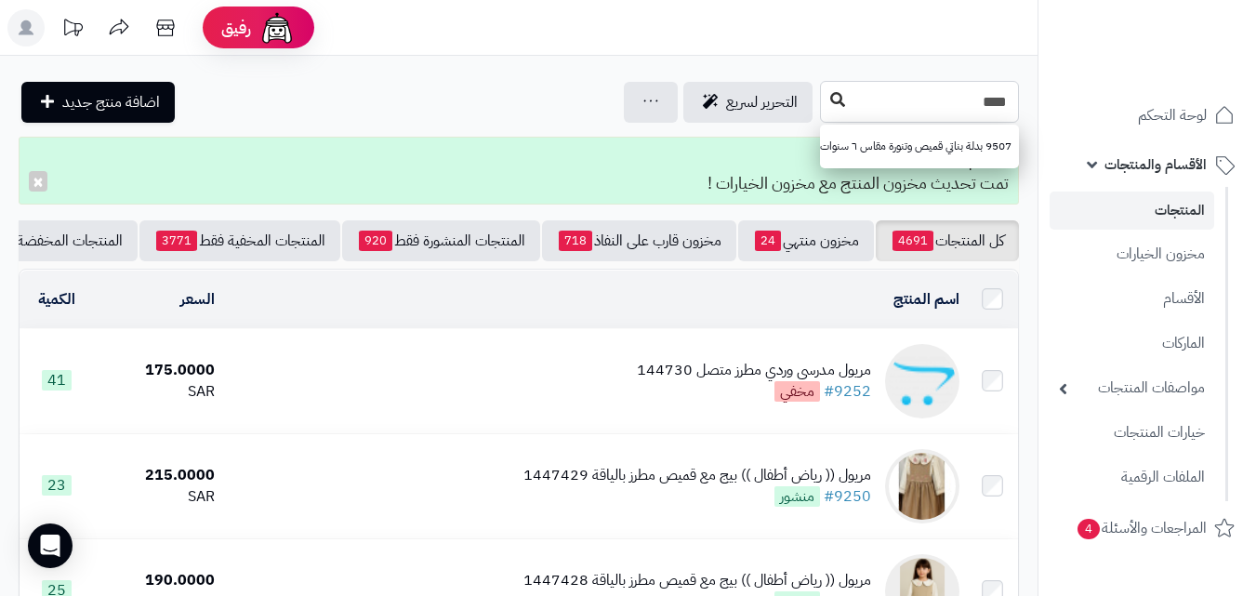
type input "****"
click at [824, 110] on button at bounding box center [838, 100] width 28 height 35
